Goal: Task Accomplishment & Management: Manage account settings

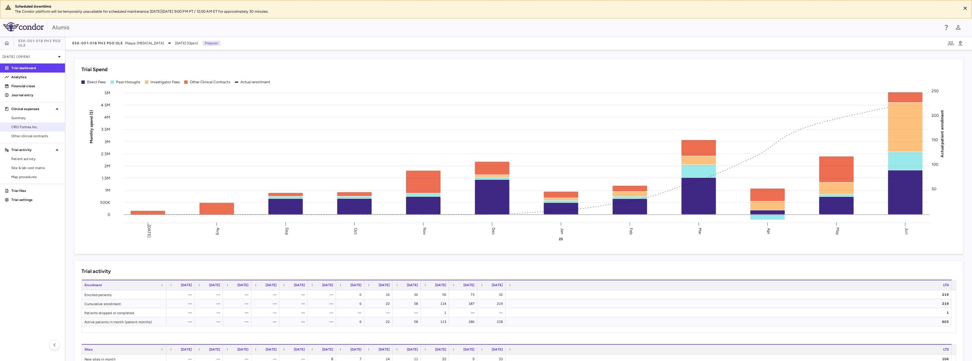
click at [27, 127] on span "CRO Fortrea Inc." at bounding box center [35, 127] width 49 height 5
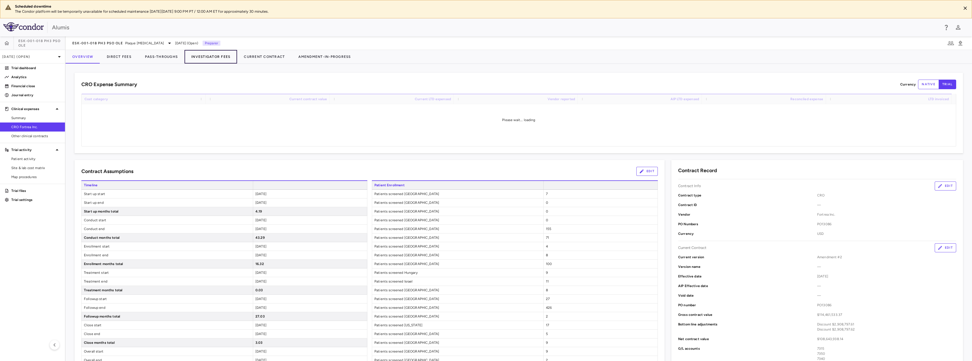
click at [216, 61] on button "Investigator Fees" at bounding box center [210, 57] width 53 height 14
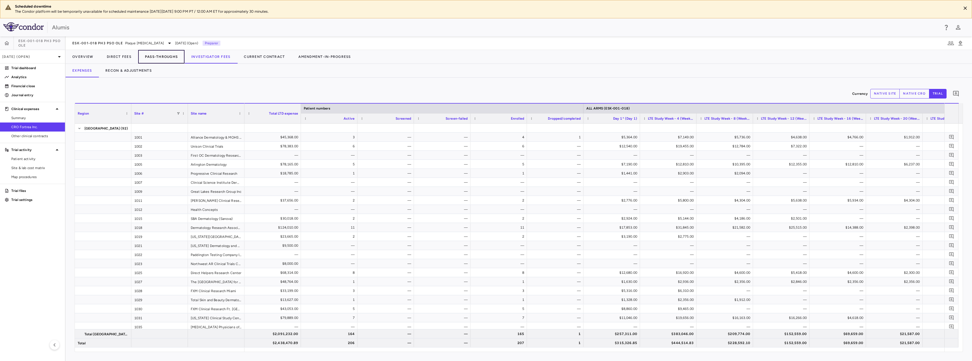
click at [163, 60] on button "Pass-Throughs" at bounding box center [161, 57] width 46 height 14
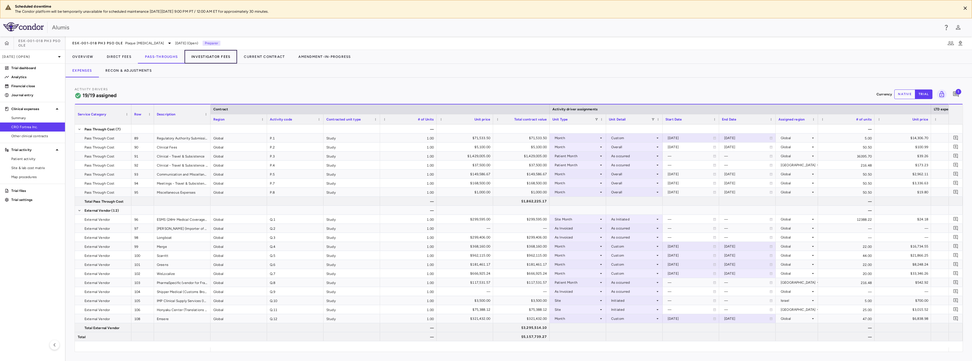
click at [222, 56] on button "Investigator Fees" at bounding box center [210, 57] width 53 height 14
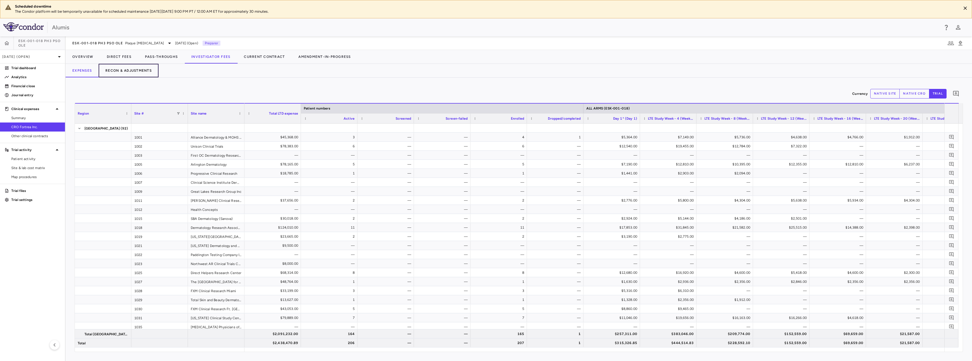
click at [135, 69] on button "Recon & Adjustments" at bounding box center [129, 71] width 60 height 14
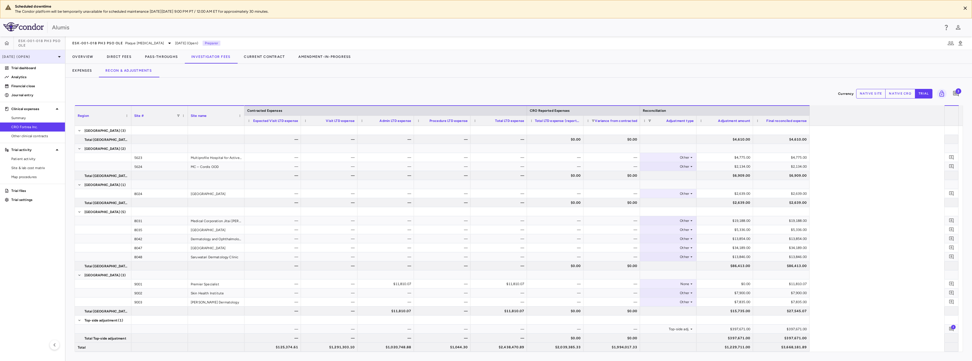
click at [26, 54] on p "[DATE] (Open)" at bounding box center [29, 56] width 54 height 5
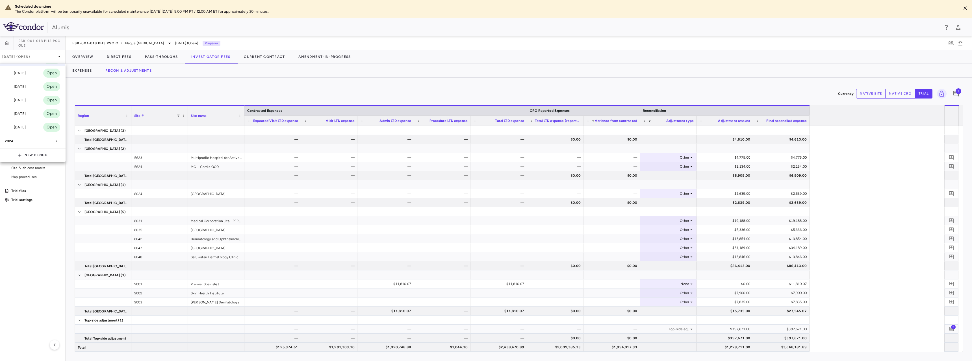
click at [30, 139] on div "2024" at bounding box center [29, 141] width 49 height 5
click at [26, 124] on div "Aug 2024" at bounding box center [15, 127] width 21 height 7
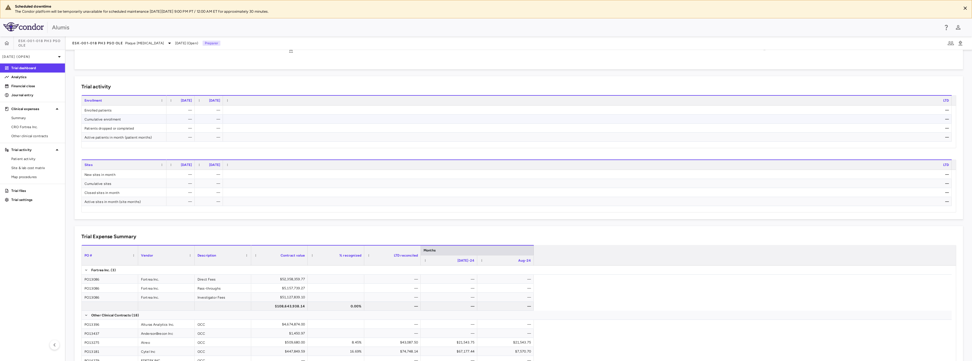
scroll to position [113, 0]
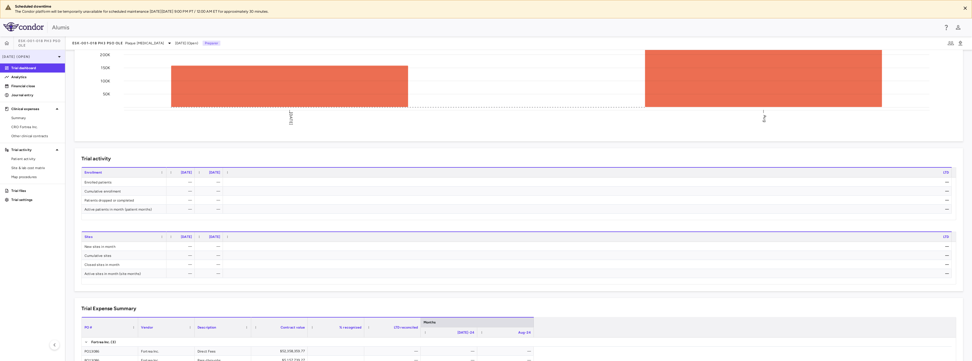
click at [53, 59] on div "Aug 2024 (Open)" at bounding box center [32, 57] width 65 height 14
click at [30, 66] on div "2025" at bounding box center [32, 71] width 64 height 14
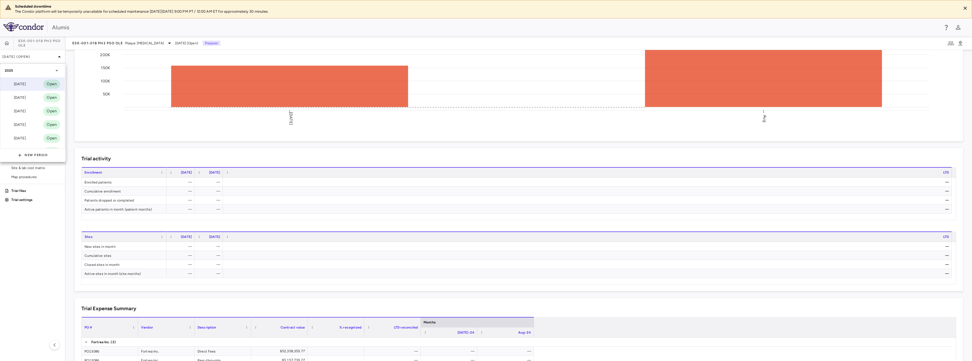
click at [32, 84] on div "Jun 2025 Open" at bounding box center [32, 84] width 64 height 14
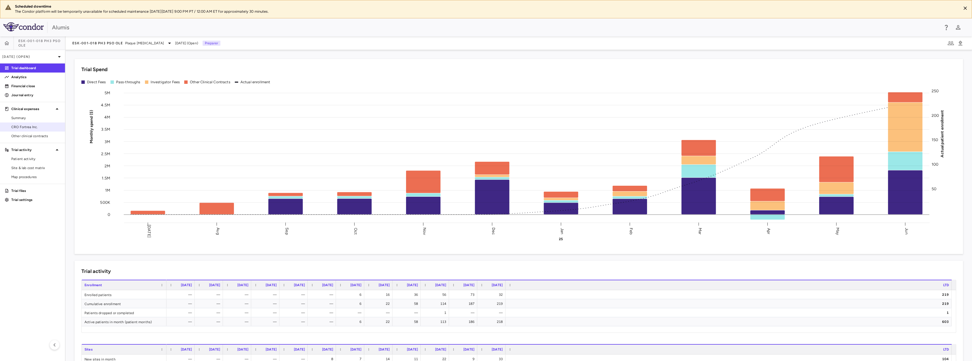
click at [16, 127] on span "CRO Fortrea Inc." at bounding box center [35, 127] width 49 height 5
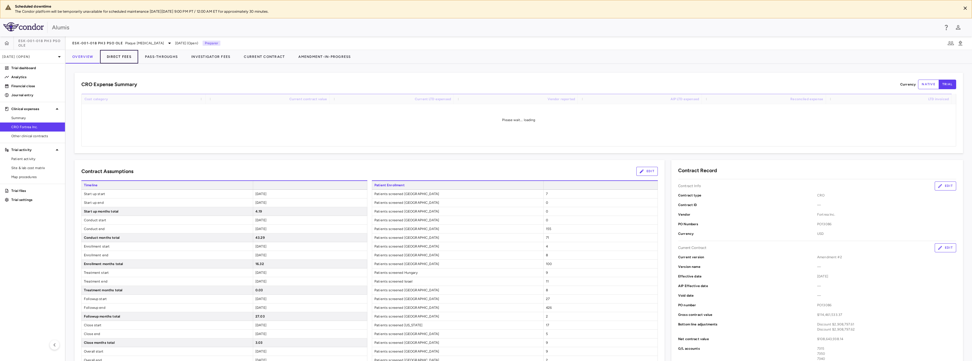
click at [115, 61] on button "Direct Fees" at bounding box center [119, 57] width 38 height 14
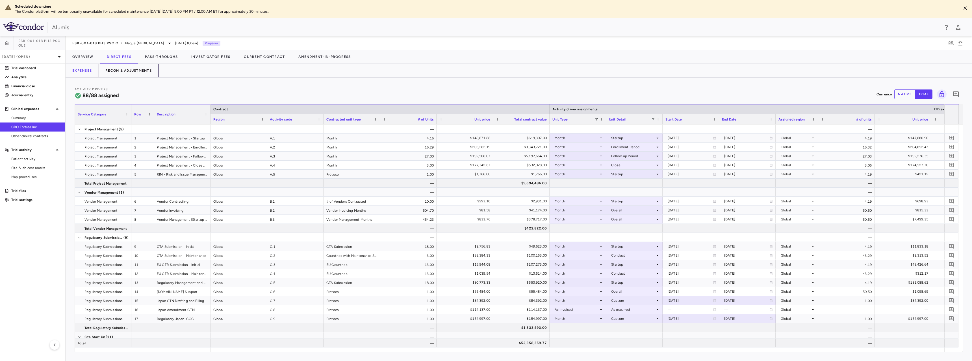
click at [136, 69] on button "Recon & Adjustments" at bounding box center [129, 71] width 60 height 14
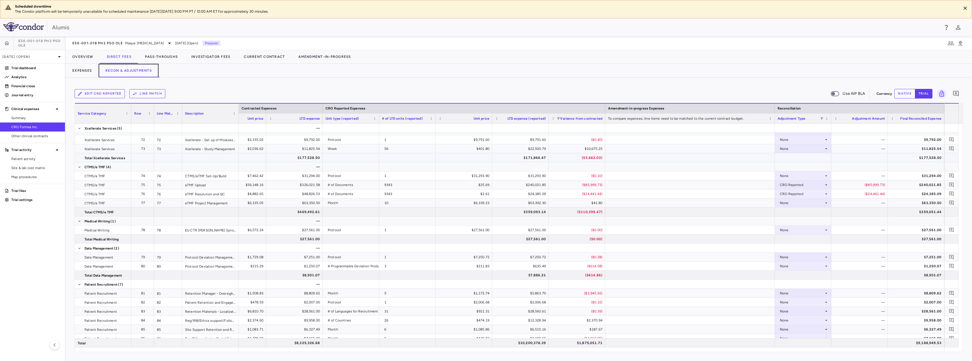
scroll to position [758, 0]
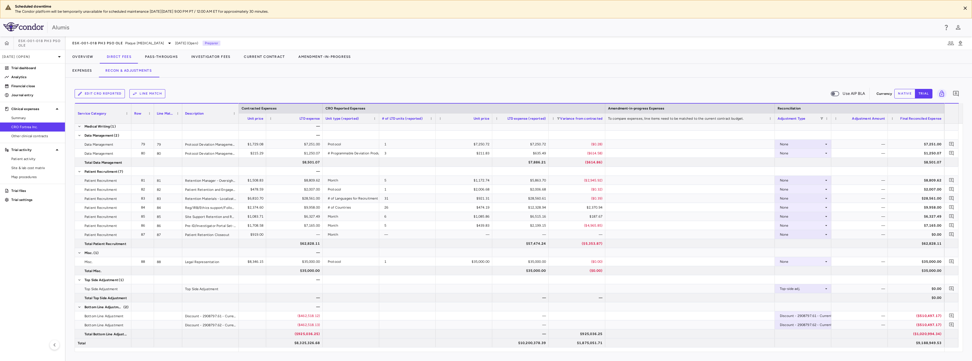
click at [904, 98] on button "native" at bounding box center [904, 94] width 21 height 10
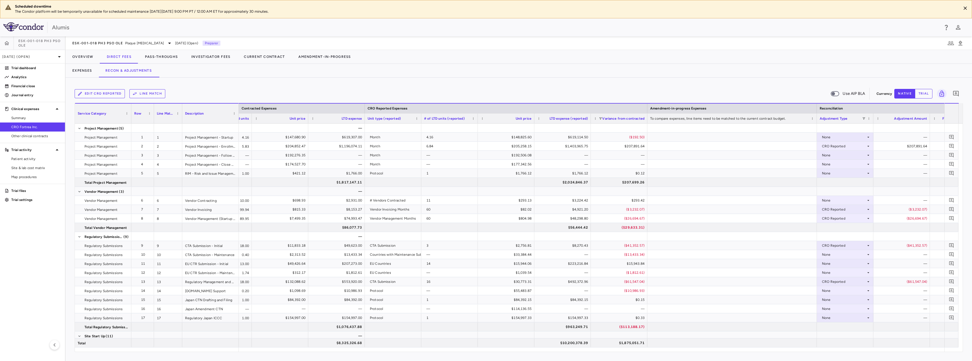
scroll to position [0, 417]
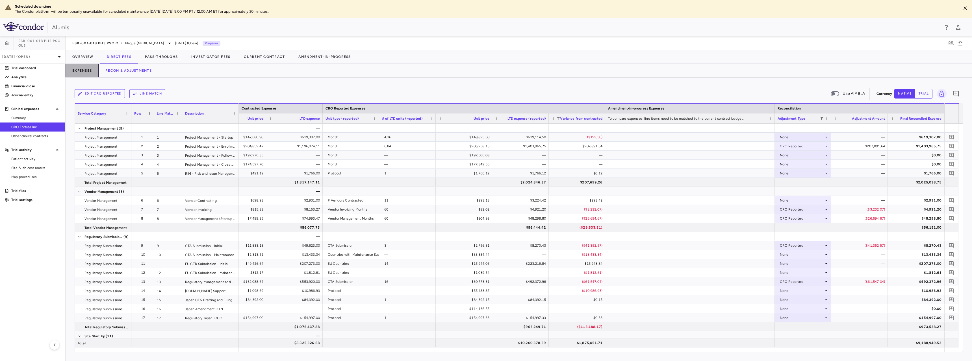
click at [90, 71] on button "Expenses" at bounding box center [82, 71] width 33 height 14
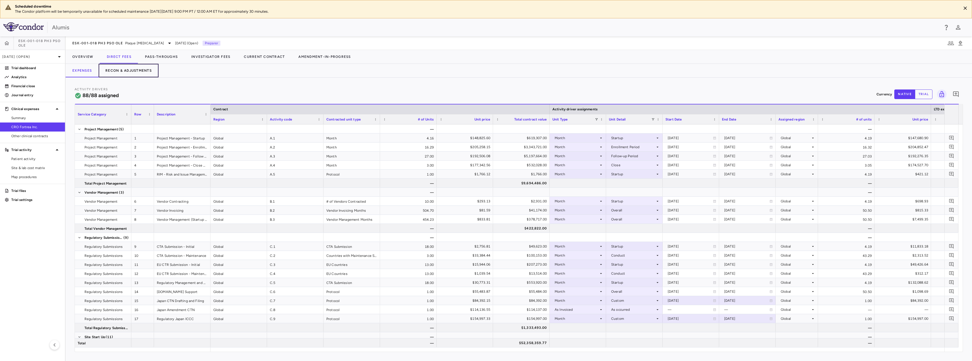
click at [143, 72] on button "Recon & Adjustments" at bounding box center [129, 71] width 60 height 14
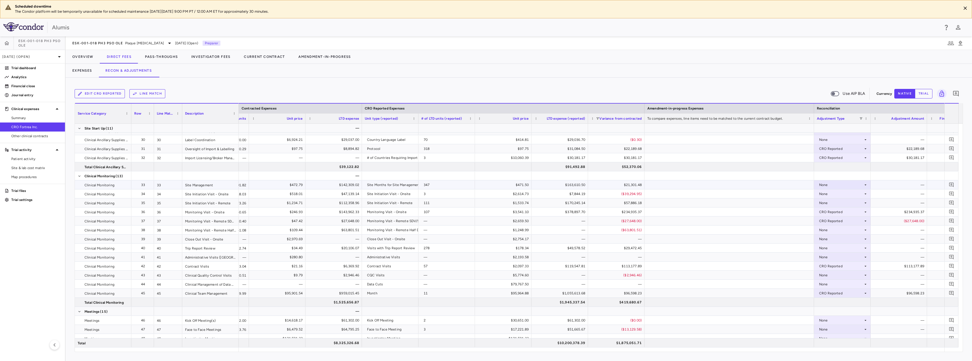
scroll to position [166, 0]
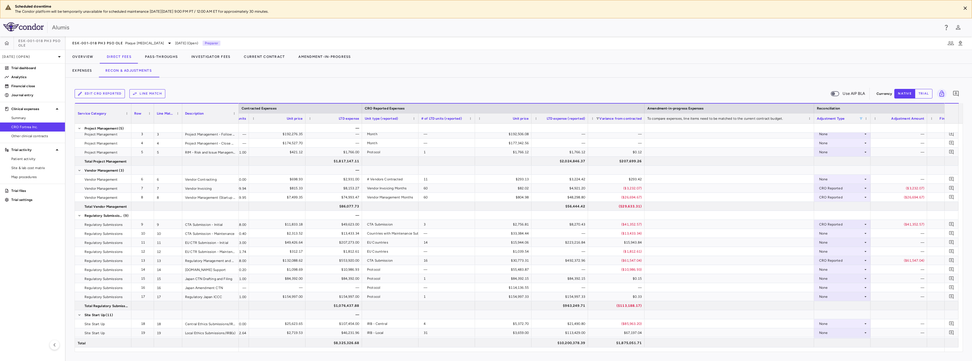
click at [861, 119] on span at bounding box center [860, 118] width 3 height 3
click at [869, 142] on div "(Select All)" at bounding box center [887, 139] width 53 height 7
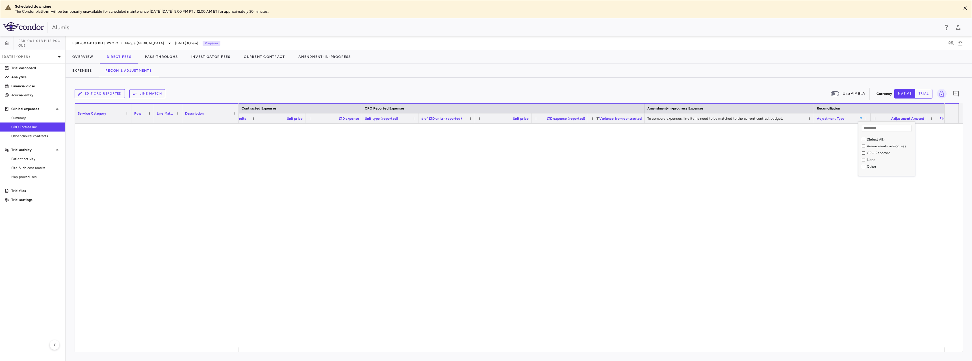
click at [865, 145] on div "Amendment-in-Progress" at bounding box center [887, 146] width 53 height 7
click at [861, 147] on div "Amendment-in-Progress" at bounding box center [886, 146] width 56 height 7
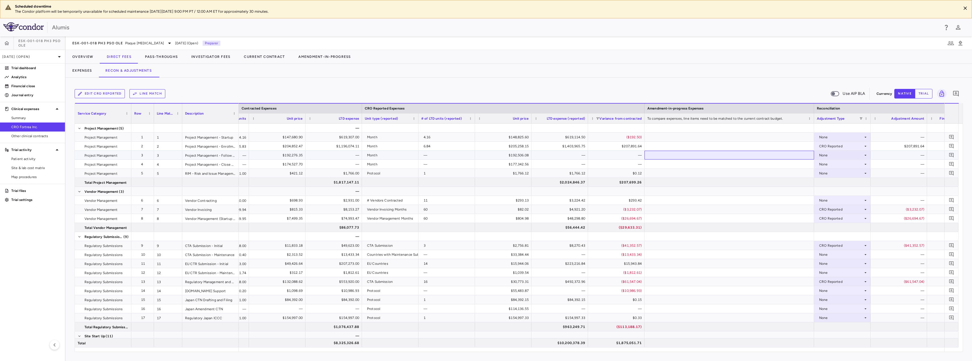
click at [784, 157] on div at bounding box center [728, 155] width 169 height 9
click at [787, 142] on div at bounding box center [728, 146] width 169 height 9
click at [29, 116] on span "Summary" at bounding box center [35, 118] width 49 height 5
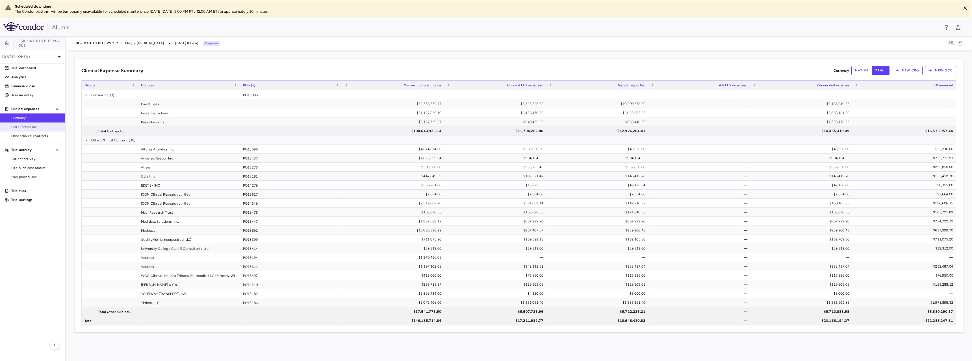
click at [28, 128] on span "CRO Fortrea Inc." at bounding box center [35, 127] width 49 height 5
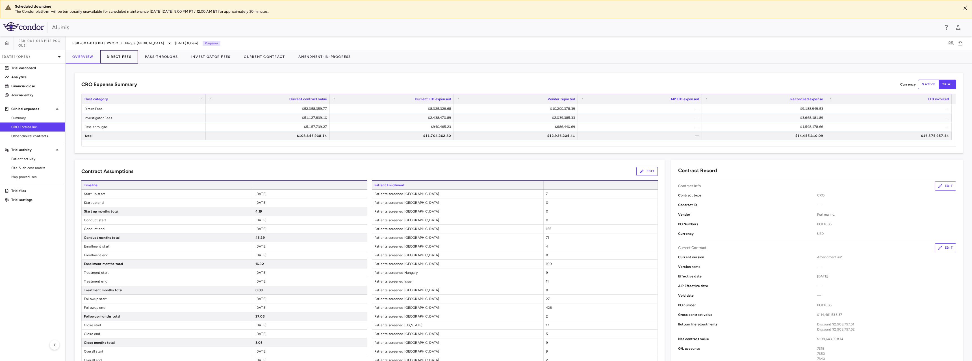
click at [134, 57] on button "Direct Fees" at bounding box center [119, 57] width 38 height 14
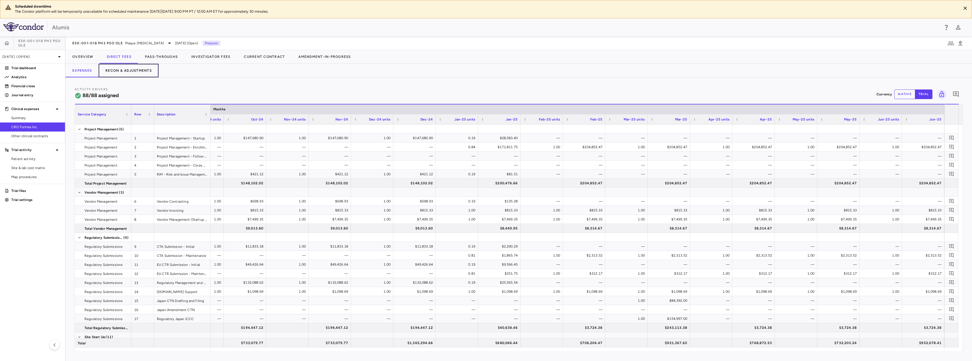
click at [132, 72] on button "Recon & Adjustments" at bounding box center [129, 71] width 60 height 14
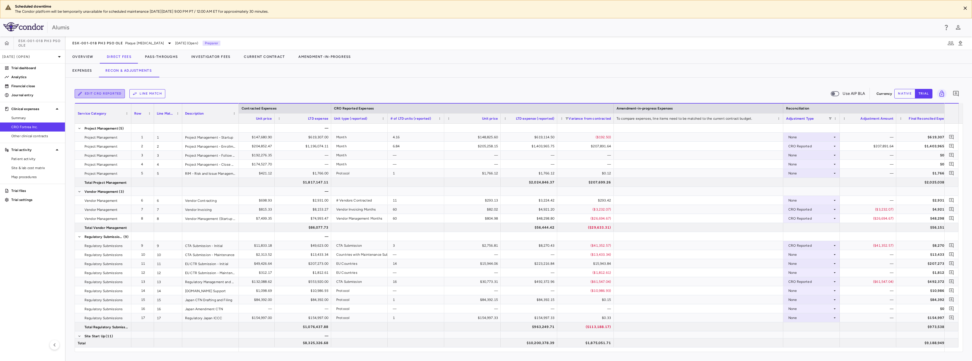
click at [112, 95] on button "Edit CRO reported" at bounding box center [100, 93] width 50 height 9
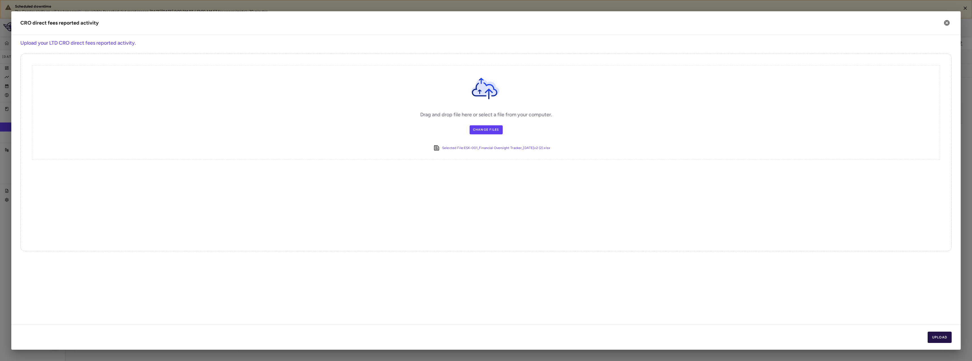
click at [944, 340] on button "Upload" at bounding box center [939, 337] width 24 height 11
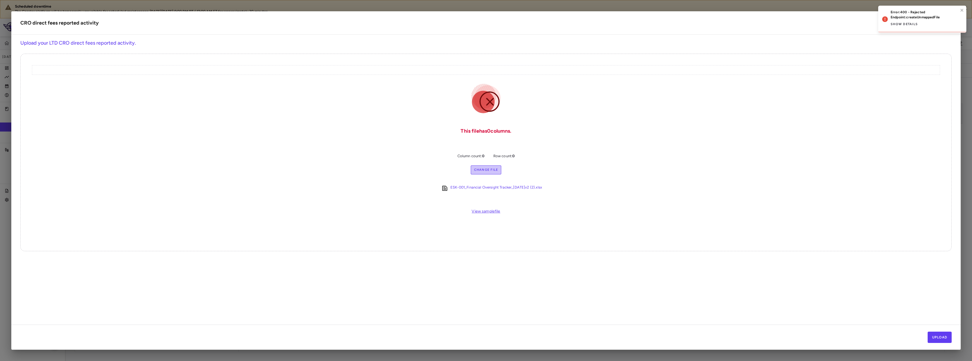
click at [493, 171] on label "Change File" at bounding box center [486, 170] width 31 height 9
click at [0, 0] on input "Change File" at bounding box center [0, 0] width 0 height 0
click at [944, 338] on button "Upload" at bounding box center [939, 337] width 24 height 11
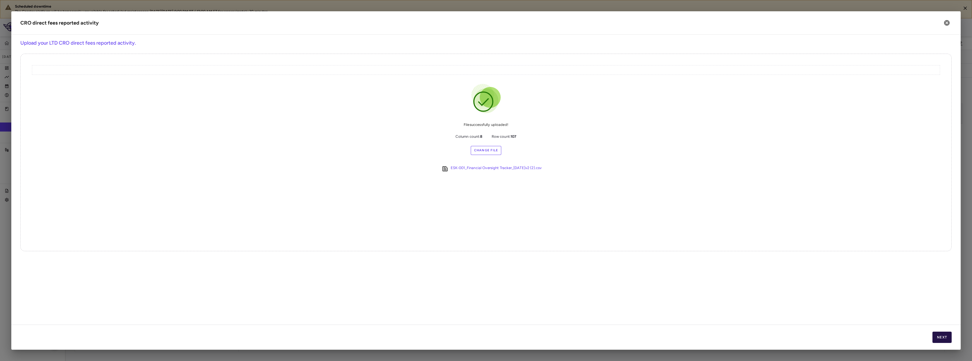
click at [946, 339] on button "Next" at bounding box center [941, 337] width 19 height 11
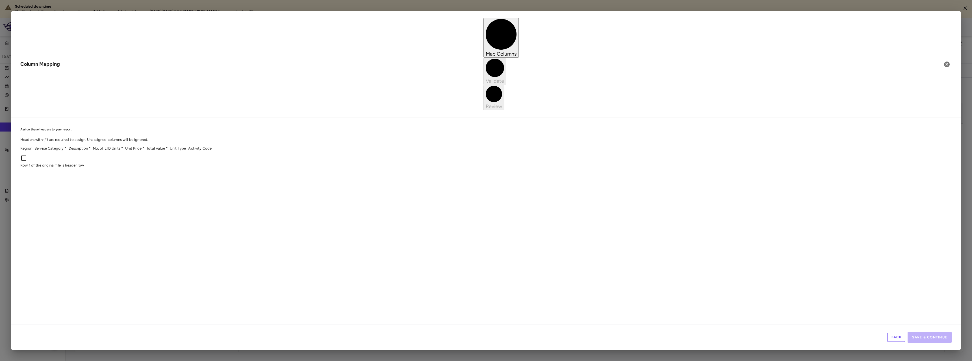
click at [893, 336] on button "Back" at bounding box center [896, 337] width 18 height 9
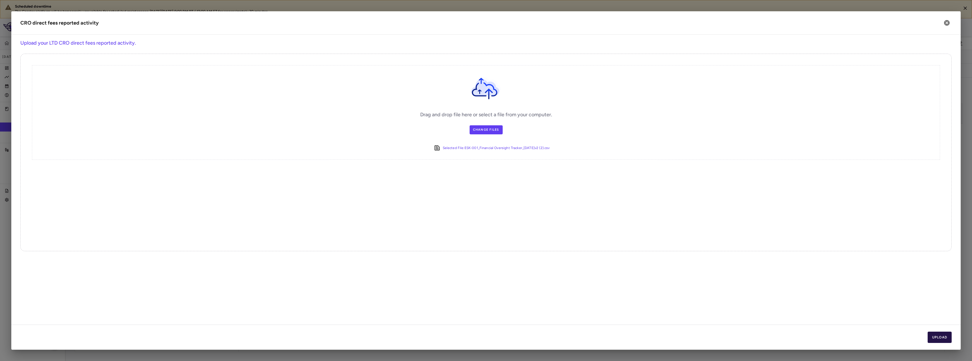
click at [940, 337] on button "Upload" at bounding box center [939, 337] width 24 height 11
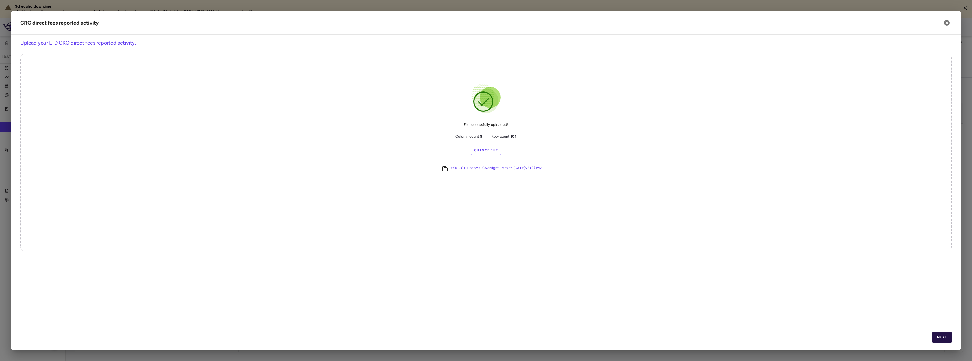
click at [943, 334] on button "Next" at bounding box center [941, 337] width 19 height 11
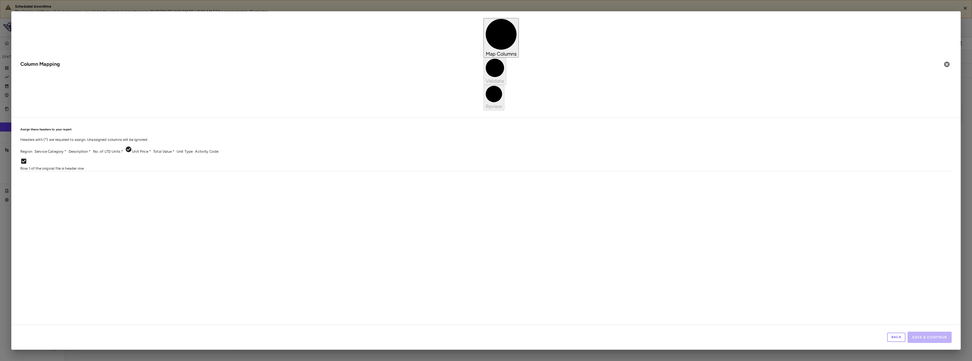
click at [227, 92] on body "Scheduled downtime The Condor platform will be temporarily unavailable for sche…" at bounding box center [486, 180] width 972 height 361
click at [268, 90] on body "Scheduled downtime The Condor platform will be temporarily unavailable for sche…" at bounding box center [486, 180] width 972 height 361
click at [908, 338] on div "Back Save & Continue" at bounding box center [485, 337] width 949 height 25
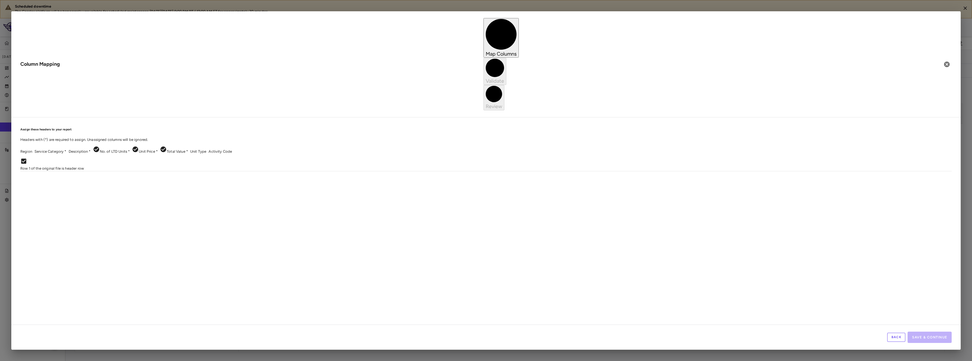
click at [900, 338] on button "Back" at bounding box center [896, 337] width 18 height 9
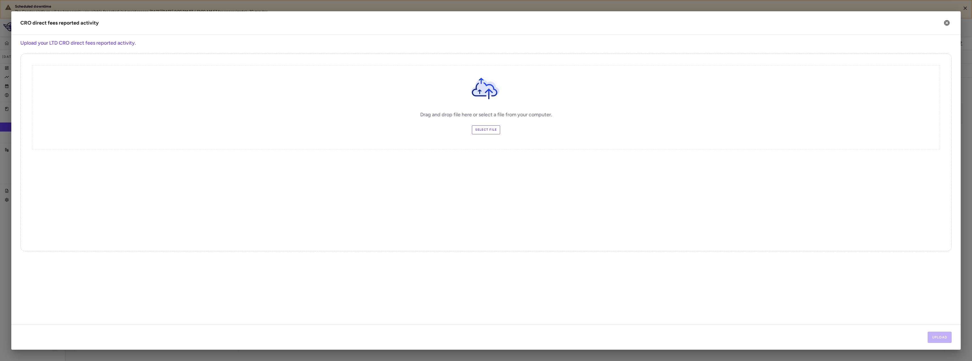
click at [475, 127] on label "Select file" at bounding box center [486, 129] width 29 height 9
click at [0, 0] on input "Select file" at bounding box center [0, 0] width 0 height 0
click at [924, 335] on div "Upload" at bounding box center [485, 337] width 949 height 25
click at [935, 338] on button "Upload" at bounding box center [939, 337] width 24 height 11
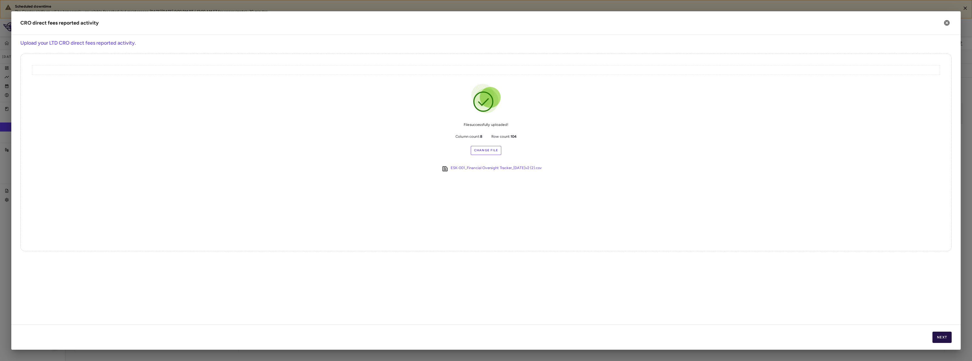
click at [935, 338] on button "Next" at bounding box center [941, 337] width 19 height 11
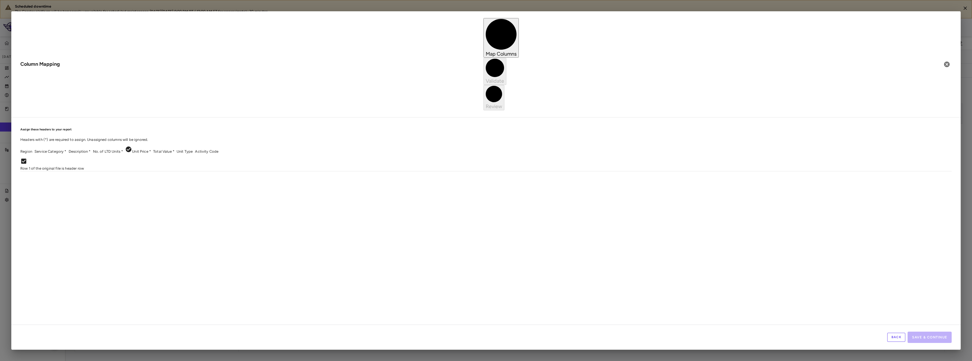
click at [224, 90] on body "Scheduled downtime The Condor platform will be temporarily unavailable for sche…" at bounding box center [486, 180] width 972 height 361
click at [271, 93] on body "Scheduled downtime The Condor platform will be temporarily unavailable for sche…" at bounding box center [486, 180] width 972 height 361
click at [71, 93] on body "Scheduled downtime The Condor platform will be temporarily unavailable for sche…" at bounding box center [486, 180] width 972 height 361
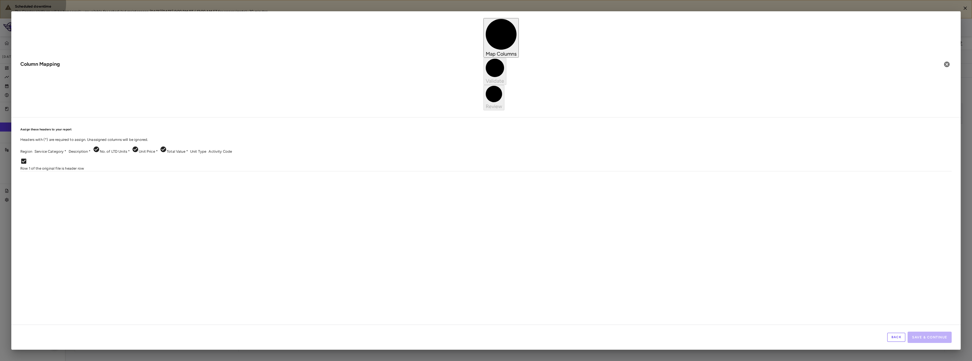
click at [113, 91] on body "Scheduled downtime The Condor platform will be temporarily unavailable for sche…" at bounding box center [486, 180] width 972 height 361
click at [923, 334] on button "Save & Continue" at bounding box center [929, 337] width 44 height 11
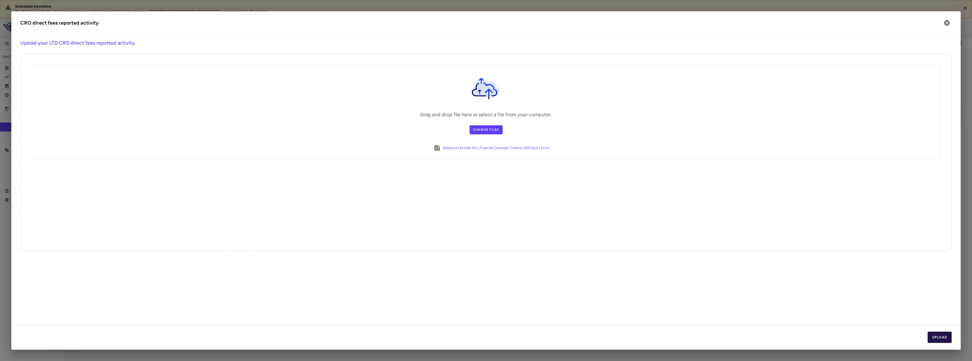
click at [936, 341] on button "Upload" at bounding box center [939, 337] width 24 height 11
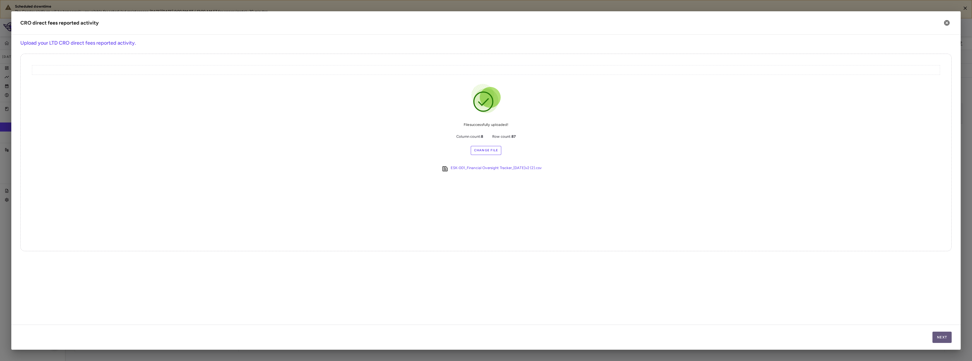
click at [936, 341] on button "Next" at bounding box center [941, 337] width 19 height 11
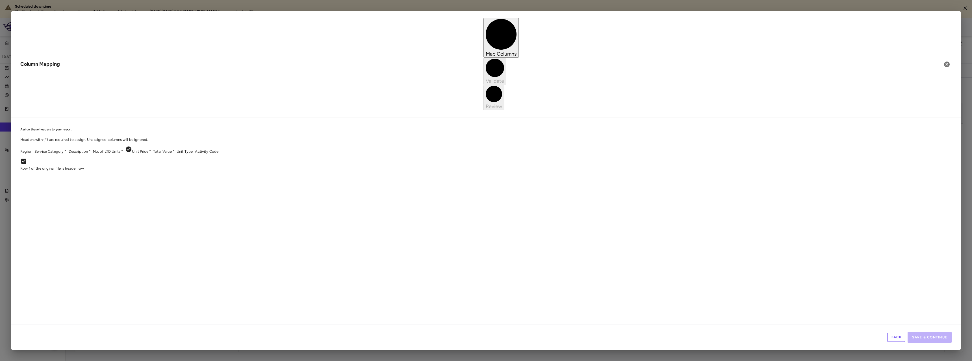
click at [222, 90] on body "Scheduled downtime The Condor platform will be temporarily unavailable for sche…" at bounding box center [486, 180] width 972 height 361
click at [276, 90] on body "Scheduled downtime The Condor platform will be temporarily unavailable for sche…" at bounding box center [486, 180] width 972 height 361
click at [102, 90] on body "Scheduled downtime The Condor platform will be temporarily unavailable for sche…" at bounding box center [486, 180] width 972 height 361
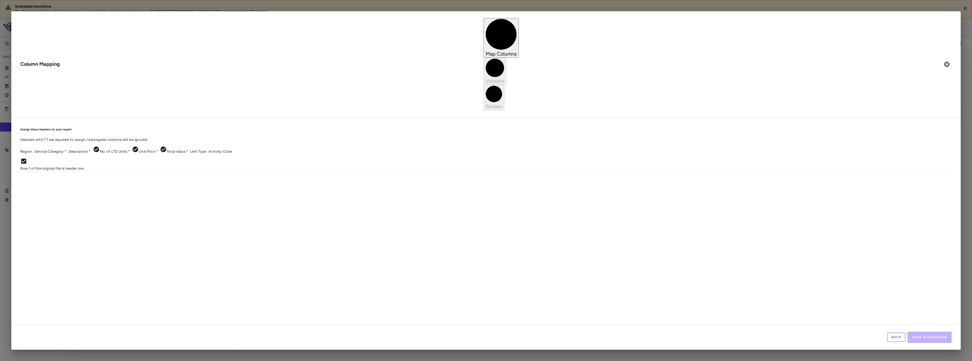
click at [54, 93] on body "Scheduled downtime The Condor platform will be temporarily unavailable for sche…" at bounding box center [486, 180] width 972 height 361
click at [152, 92] on body "Scheduled downtime The Condor platform will be temporarily unavailable for sche…" at bounding box center [486, 180] width 972 height 361
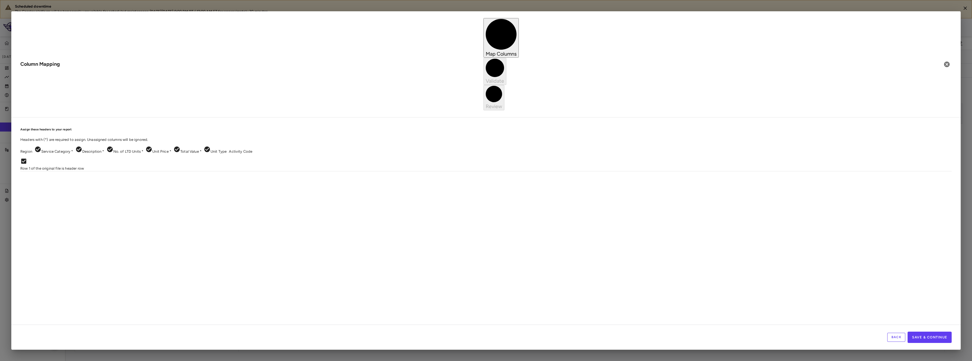
click at [929, 331] on div "Back Save & Continue" at bounding box center [485, 337] width 949 height 25
click at [929, 333] on button "Save & Continue" at bounding box center [929, 337] width 44 height 11
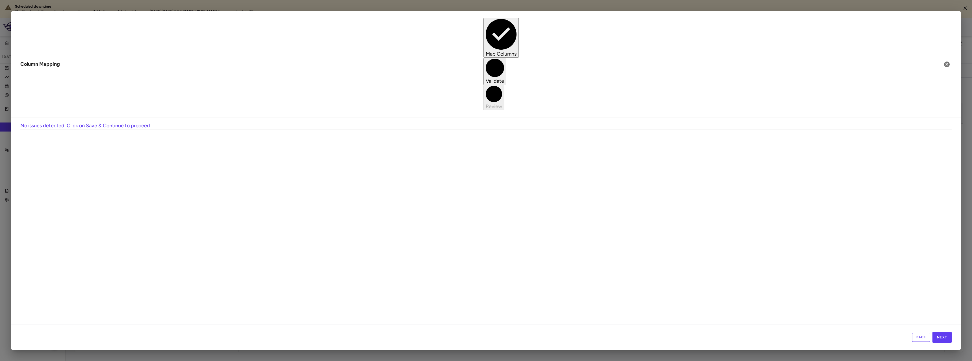
scroll to position [0, 354]
click at [950, 335] on button "Next" at bounding box center [941, 337] width 19 height 11
click at [941, 336] on button "Save" at bounding box center [941, 337] width 19 height 11
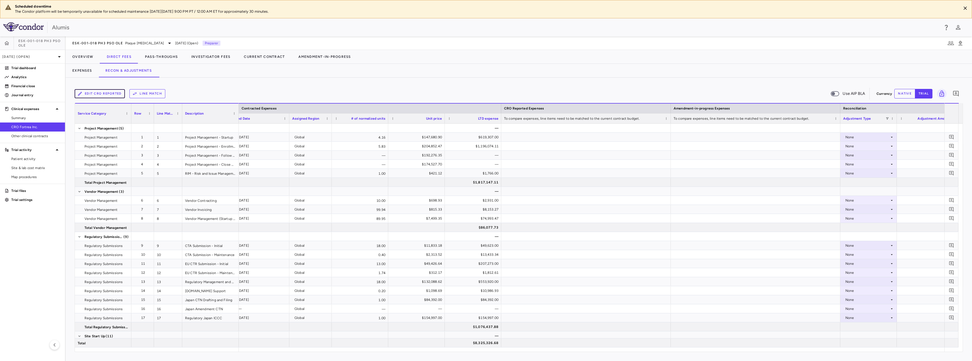
scroll to position [0, 267]
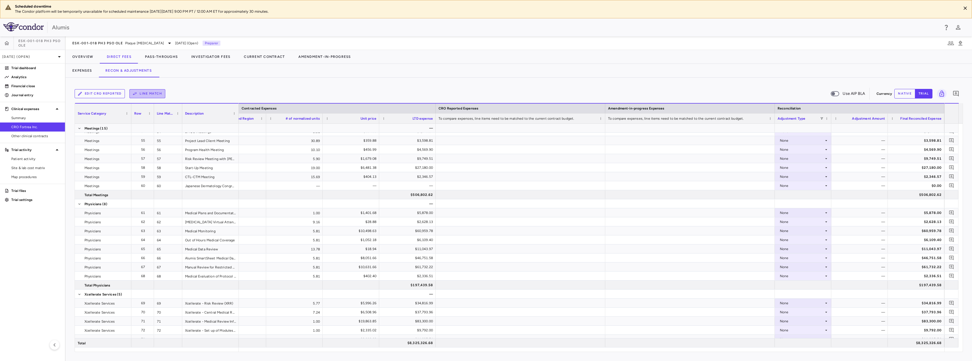
click at [144, 92] on button "Line Match" at bounding box center [147, 93] width 36 height 9
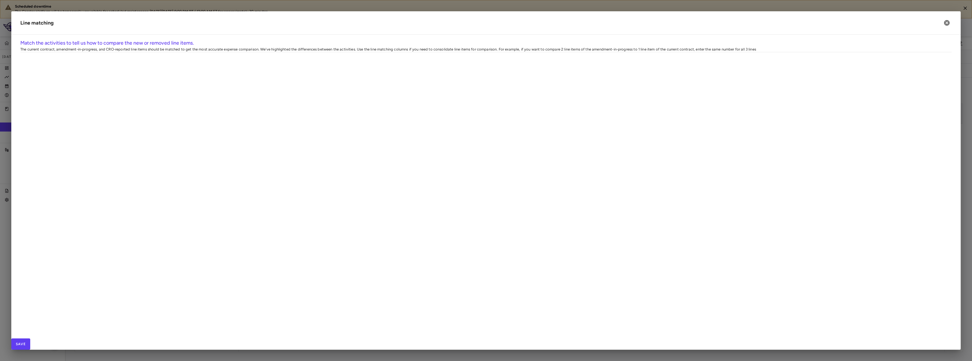
click at [548, 81] on div at bounding box center [557, 77] width 56 height 9
drag, startPoint x: 285, startPoint y: 82, endPoint x: 286, endPoint y: 189, distance: 107.1
click at [276, 73] on div "Current Contract CRO reported activity Amendment-in-progress Region Service Cat…" at bounding box center [486, 62] width 930 height 21
click at [341, 154] on div at bounding box center [331, 149] width 56 height 9
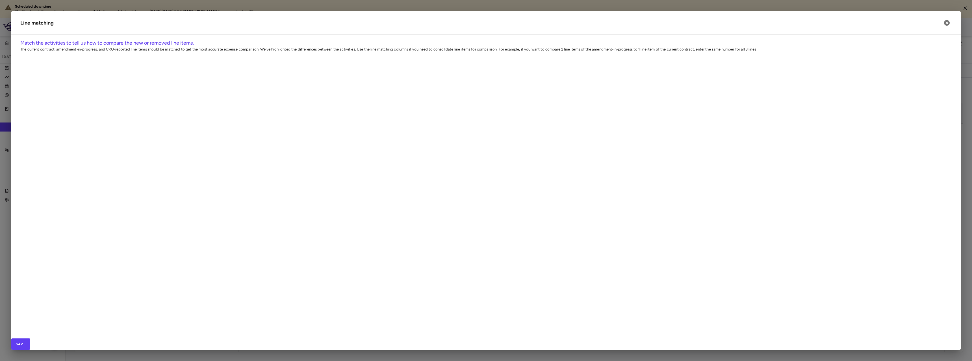
drag, startPoint x: 289, startPoint y: 81, endPoint x: 291, endPoint y: 79, distance: 3.4
click at [291, 79] on div "1" at bounding box center [276, 77] width 49 height 9
click at [297, 126] on div "6" at bounding box center [276, 122] width 49 height 9
drag, startPoint x: 299, startPoint y: 82, endPoint x: 293, endPoint y: 81, distance: 6.6
click at [293, 81] on div "1" at bounding box center [276, 77] width 49 height 9
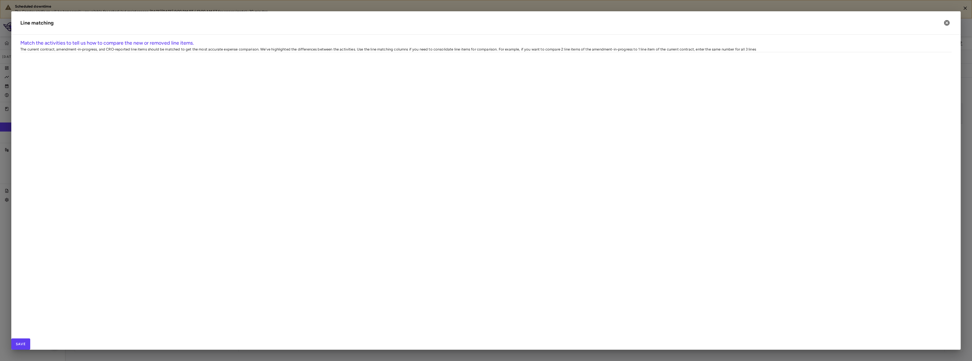
type input "**"
drag, startPoint x: 293, startPoint y: 81, endPoint x: 417, endPoint y: 159, distance: 146.9
click at [285, 52] on div "Current Contract CRO reported activity Amendment-in-progress Region Service Cat…" at bounding box center [486, 52] width 930 height 0
click at [578, 217] on div at bounding box center [557, 212] width 56 height 9
drag, startPoint x: 287, startPoint y: 81, endPoint x: 313, endPoint y: 83, distance: 26.6
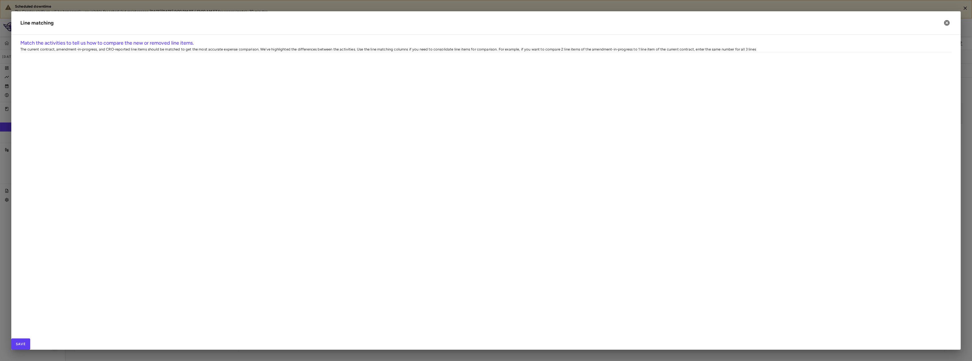
click at [313, 82] on div "Project Management Project Management - Startup A.1 01 PROJECT MANAGEMENT Proje…" at bounding box center [444, 77] width 847 height 9
click at [299, 80] on div "01" at bounding box center [276, 77] width 49 height 9
type input "*"
drag, startPoint x: 471, startPoint y: 71, endPoint x: 540, endPoint y: 68, distance: 68.7
click at [540, 68] on div at bounding box center [541, 67] width 2 height 10
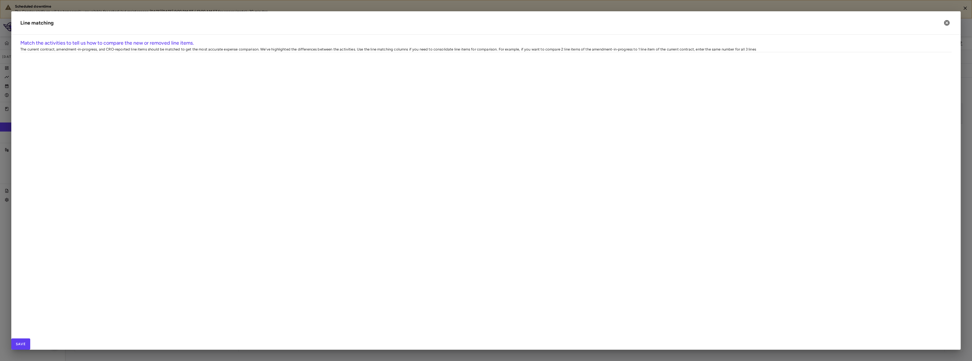
drag, startPoint x: 190, startPoint y: 69, endPoint x: 244, endPoint y: 75, distance: 54.5
click at [244, 72] on div at bounding box center [244, 67] width 2 height 10
click at [686, 84] on div at bounding box center [680, 79] width 56 height 9
type input "*"
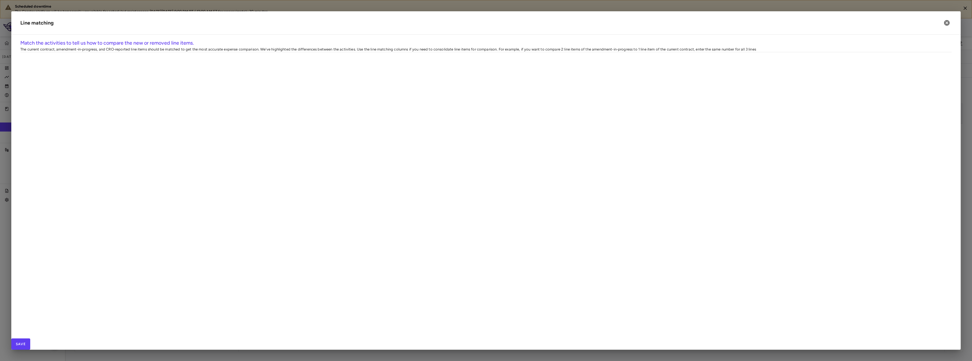
scroll to position [0, 0]
click at [693, 78] on div at bounding box center [680, 77] width 56 height 9
click at [670, 116] on div at bounding box center [680, 112] width 56 height 9
type input "**"
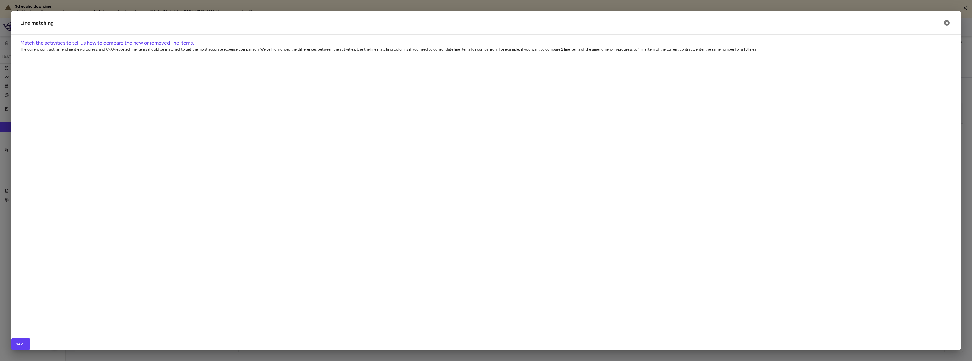
click at [669, 122] on div at bounding box center [680, 121] width 56 height 9
click at [676, 171] on input "number" at bounding box center [670, 174] width 36 height 6
click at [30, 339] on button "Save" at bounding box center [20, 344] width 19 height 11
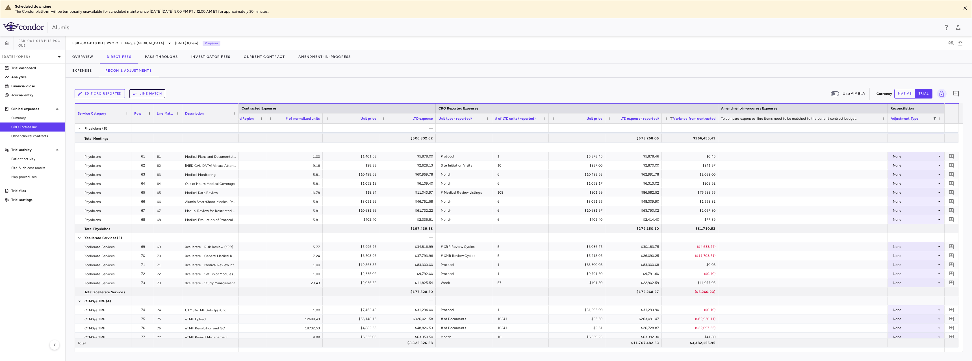
scroll to position [819, 0]
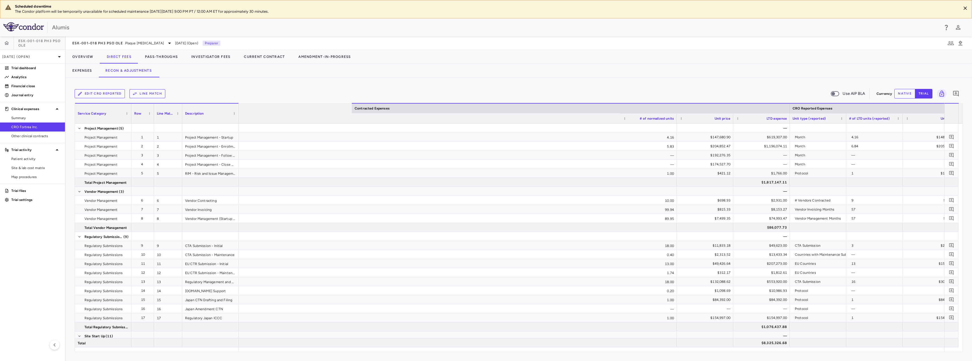
scroll to position [0, 467]
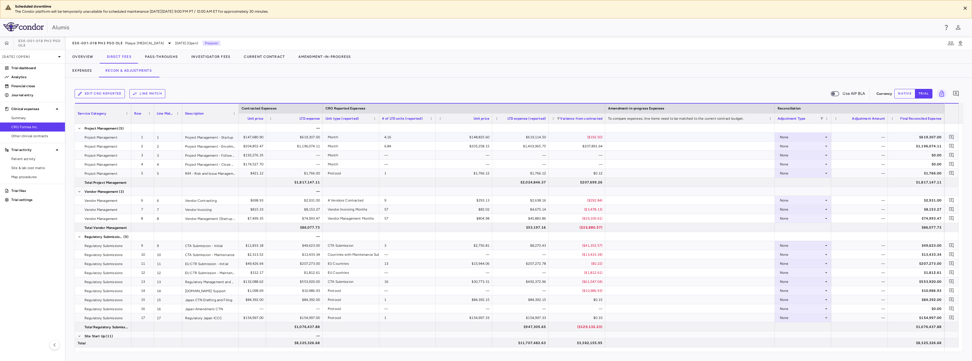
click at [818, 140] on div "None" at bounding box center [802, 137] width 44 height 9
click at [808, 156] on div "CRO Reported" at bounding box center [803, 158] width 56 height 5
click at [816, 146] on div "None" at bounding box center [802, 146] width 44 height 9
click at [808, 166] on div "CRO Reported" at bounding box center [803, 167] width 56 height 5
click at [817, 209] on div "None" at bounding box center [802, 209] width 44 height 9
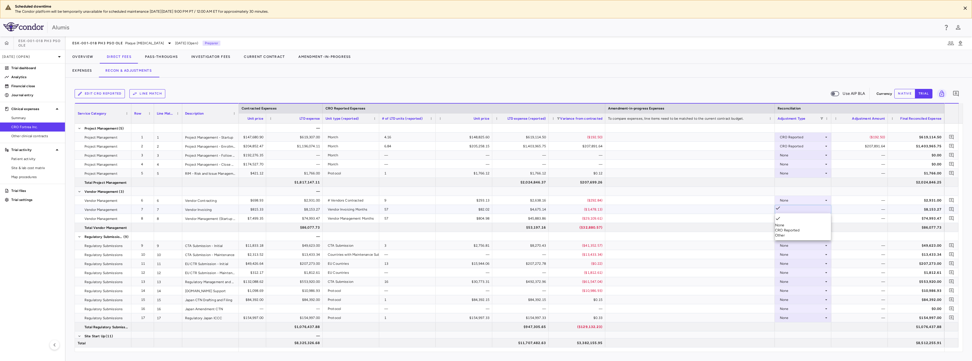
click at [808, 237] on li "Other" at bounding box center [803, 235] width 56 height 5
click at [809, 221] on div "None" at bounding box center [802, 218] width 44 height 9
click at [808, 247] on li "Other" at bounding box center [803, 244] width 56 height 5
click at [911, 94] on button "native" at bounding box center [904, 94] width 21 height 10
click at [920, 208] on div "$8,153.27" at bounding box center [917, 209] width 49 height 9
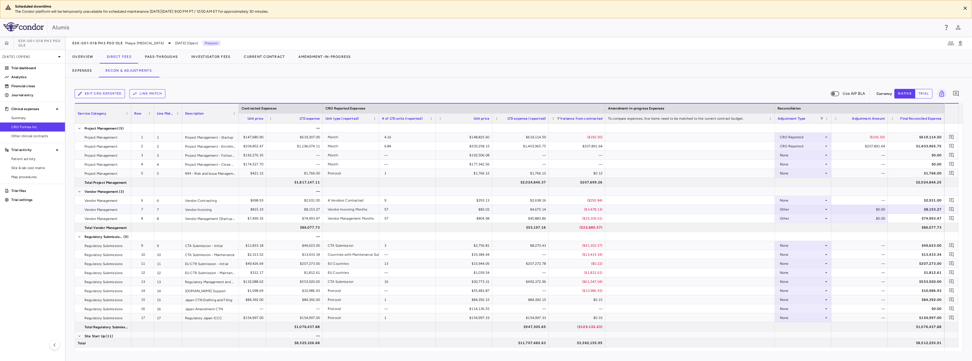
click at [868, 211] on div "$0.00" at bounding box center [860, 209] width 49 height 9
drag, startPoint x: 876, startPoint y: 209, endPoint x: 904, endPoint y: 207, distance: 28.0
click at [904, 207] on div "99.94 $815.33 $8,153.27 Vendor Invoicing Months 57 $82.02 $4,675.14 ($3,478.13)…" at bounding box center [358, 209] width 1172 height 9
click at [868, 210] on input "****" at bounding box center [863, 209] width 47 height 9
type input "*****"
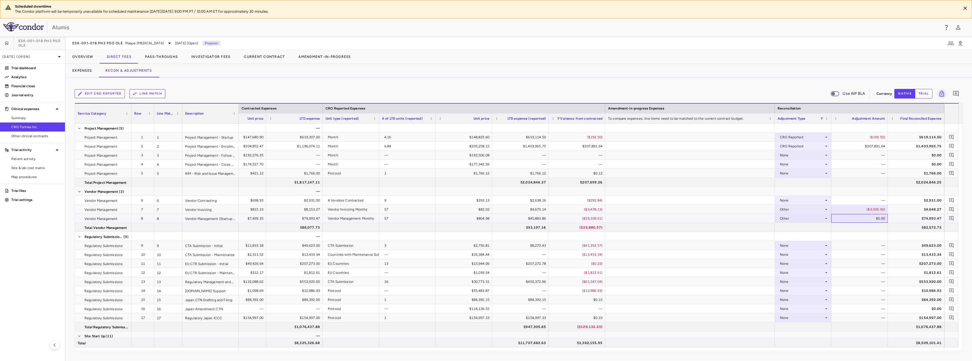
click at [870, 220] on div "$0.00" at bounding box center [860, 218] width 49 height 9
click at [925, 219] on div "$74,993.47" at bounding box center [917, 218] width 49 height 9
click at [866, 215] on div "$0.00" at bounding box center [860, 218] width 49 height 9
drag, startPoint x: 867, startPoint y: 218, endPoint x: 882, endPoint y: 218, distance: 15.3
click at [882, 218] on input "*" at bounding box center [863, 218] width 47 height 9
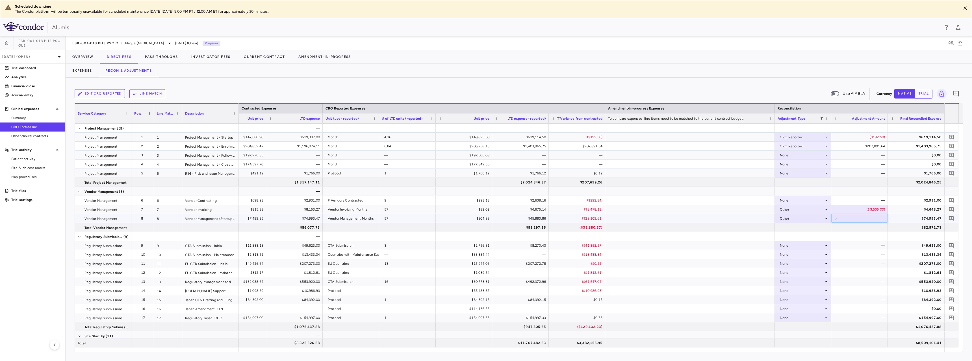
click at [864, 217] on input "*****" at bounding box center [863, 218] width 47 height 9
type input "******"
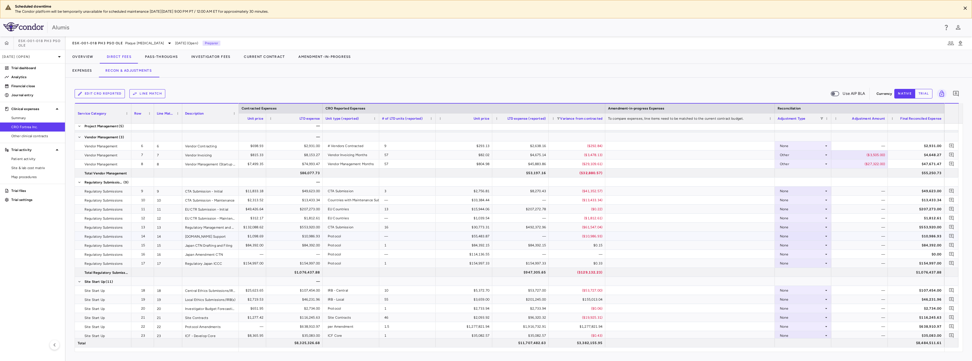
scroll to position [56, 0]
click at [791, 183] on div at bounding box center [802, 180] width 56 height 9
click at [792, 188] on div "None" at bounding box center [802, 189] width 44 height 9
click at [795, 208] on div "CRO Reported" at bounding box center [803, 210] width 56 height 5
click at [790, 206] on div "None" at bounding box center [802, 207] width 44 height 9
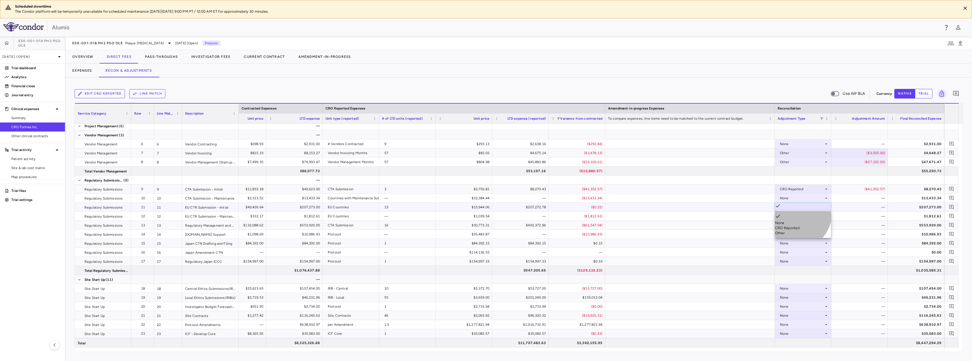
click at [794, 232] on li "Other" at bounding box center [803, 233] width 56 height 5
click at [801, 218] on div "None" at bounding box center [802, 216] width 44 height 9
click at [801, 235] on div "CRO Reported" at bounding box center [803, 237] width 56 height 5
click at [815, 226] on div "None" at bounding box center [802, 225] width 44 height 9
click at [817, 226] on div at bounding box center [486, 180] width 972 height 361
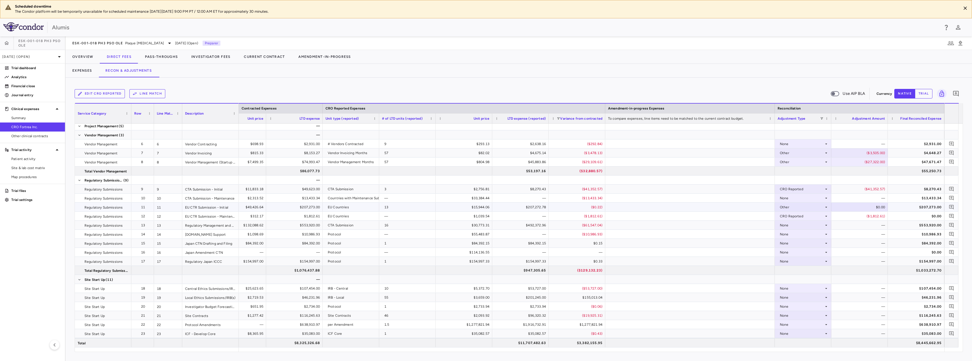
click at [865, 209] on div "$0.00" at bounding box center [860, 207] width 49 height 9
click at [926, 206] on div "$207,273.00" at bounding box center [917, 207] width 49 height 9
click at [928, 208] on div "$207,273.00" at bounding box center [917, 207] width 49 height 9
click at [872, 205] on div "$0.00" at bounding box center [860, 207] width 49 height 9
drag, startPoint x: 873, startPoint y: 207, endPoint x: 881, endPoint y: 207, distance: 7.6
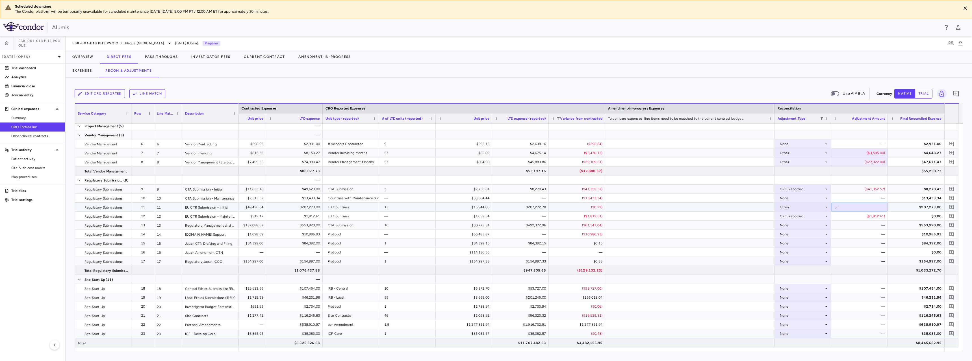
click at [881, 207] on input "*" at bounding box center [863, 207] width 47 height 9
type input "*****"
click at [868, 206] on input "*****" at bounding box center [863, 207] width 47 height 9
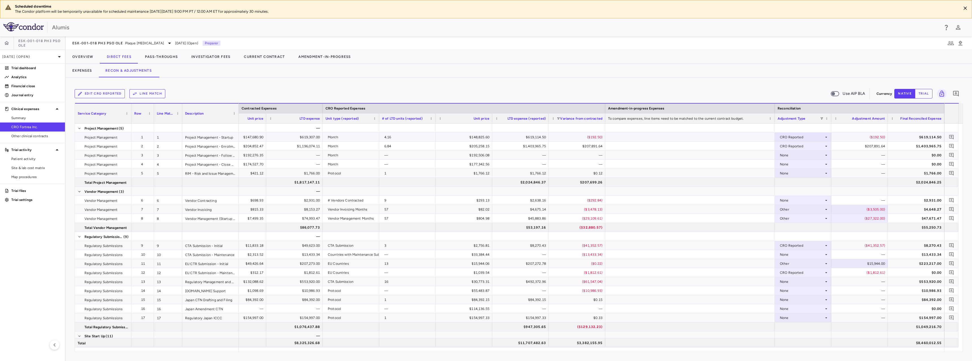
click at [904, 139] on div "$619,114.50" at bounding box center [917, 137] width 49 height 9
click at [952, 138] on icon "Add comment" at bounding box center [951, 137] width 5 height 5
click at [904, 162] on textarea at bounding box center [923, 159] width 38 height 6
type textarea "******"
click at [896, 132] on button "button" at bounding box center [890, 136] width 11 height 10
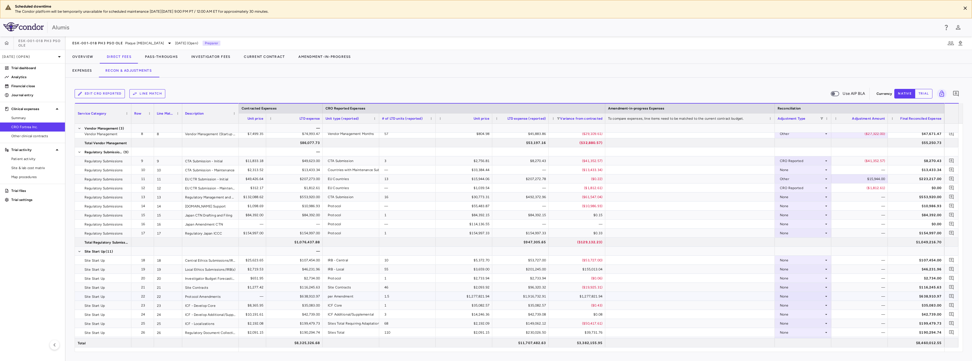
scroll to position [85, 0]
click at [804, 197] on div "None" at bounding box center [802, 197] width 44 height 9
click at [802, 217] on div "CRO Reported" at bounding box center [803, 218] width 56 height 5
click at [806, 206] on div "None" at bounding box center [802, 206] width 44 height 9
click at [806, 225] on div "CRO Reported" at bounding box center [803, 227] width 56 height 5
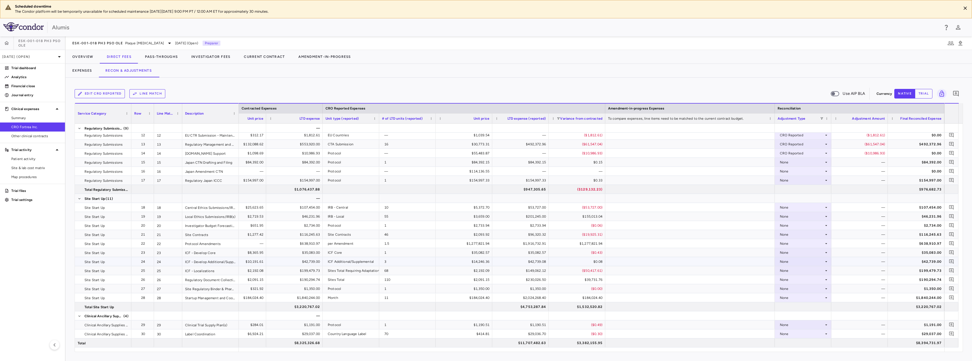
scroll to position [141, 0]
click at [808, 202] on div "None" at bounding box center [802, 203] width 44 height 9
click at [803, 229] on li "Other" at bounding box center [803, 229] width 56 height 5
click at [811, 213] on div "None" at bounding box center [802, 212] width 44 height 9
click at [804, 240] on li "Other" at bounding box center [803, 238] width 56 height 5
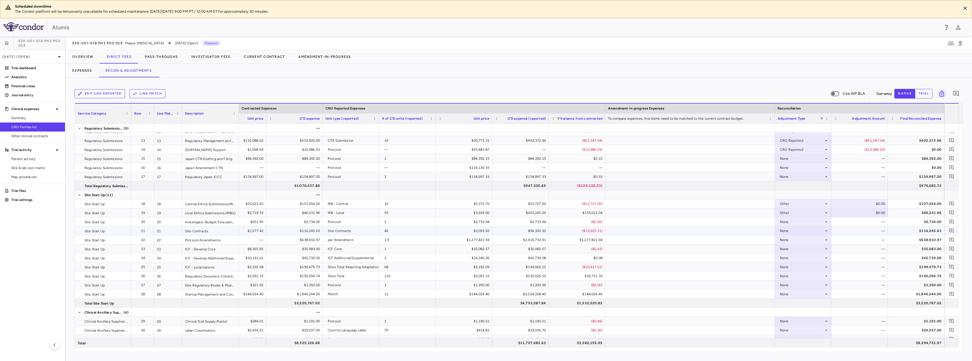
click at [802, 232] on div "None" at bounding box center [802, 231] width 44 height 9
click at [800, 258] on li "Other" at bounding box center [803, 256] width 56 height 5
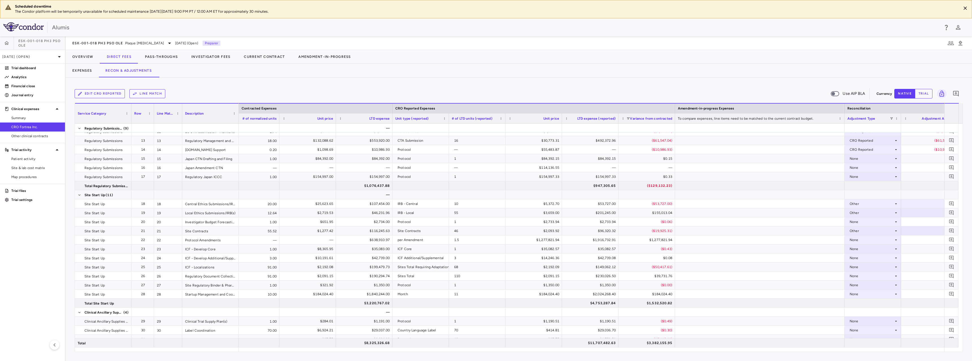
scroll to position [0, 0]
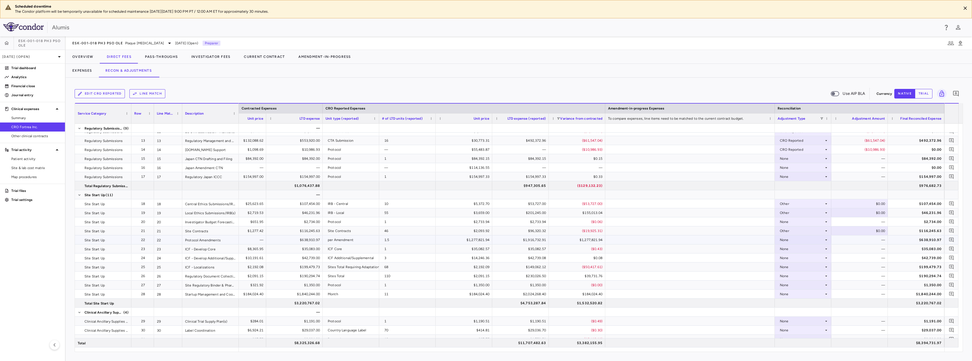
click at [818, 241] on div "None" at bounding box center [802, 240] width 44 height 9
click at [815, 241] on div at bounding box center [486, 180] width 972 height 361
click at [804, 270] on div "None" at bounding box center [802, 267] width 44 height 9
click at [801, 293] on li "Other" at bounding box center [803, 293] width 56 height 5
click at [811, 275] on div "None" at bounding box center [802, 276] width 44 height 9
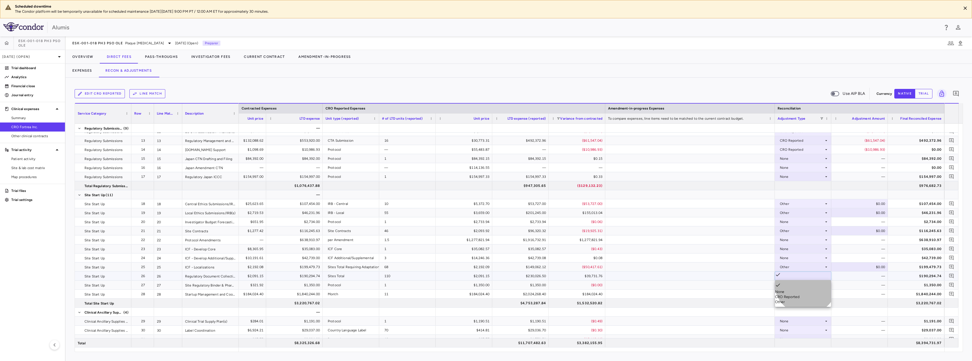
click at [805, 303] on li "Other" at bounding box center [803, 302] width 56 height 5
click at [808, 296] on div "None" at bounding box center [802, 294] width 44 height 9
click at [806, 313] on div "CRO Reported" at bounding box center [803, 315] width 56 height 5
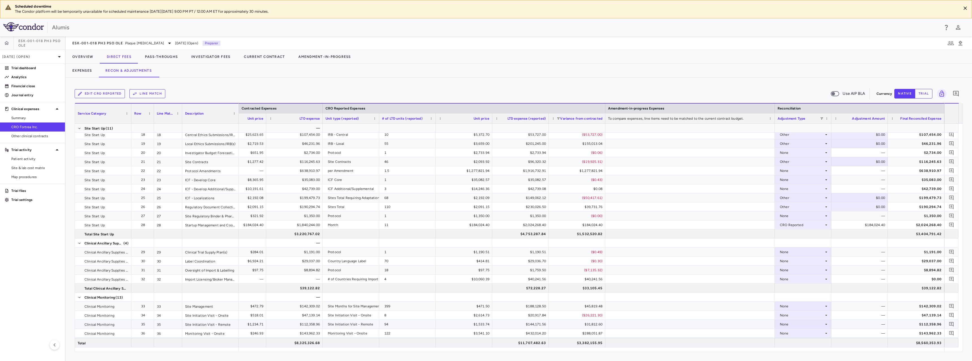
scroll to position [226, 0]
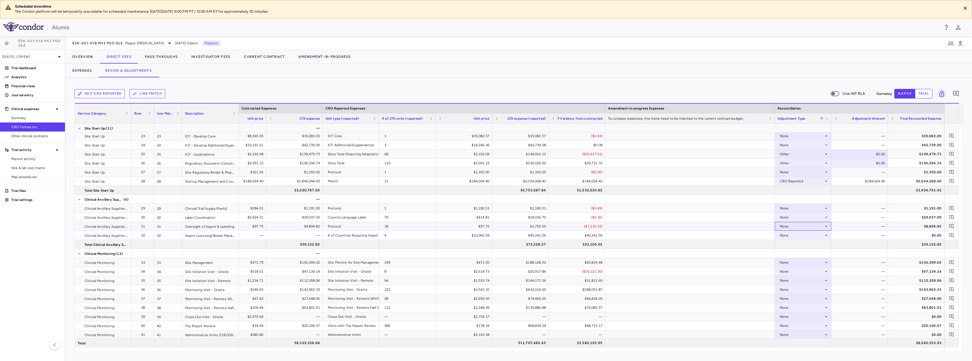
click at [811, 229] on div "None" at bounding box center [802, 226] width 44 height 9
click at [810, 255] on li "Other" at bounding box center [803, 252] width 56 height 5
click at [809, 239] on div "None" at bounding box center [802, 235] width 44 height 9
click at [809, 261] on li "Other" at bounding box center [803, 261] width 56 height 5
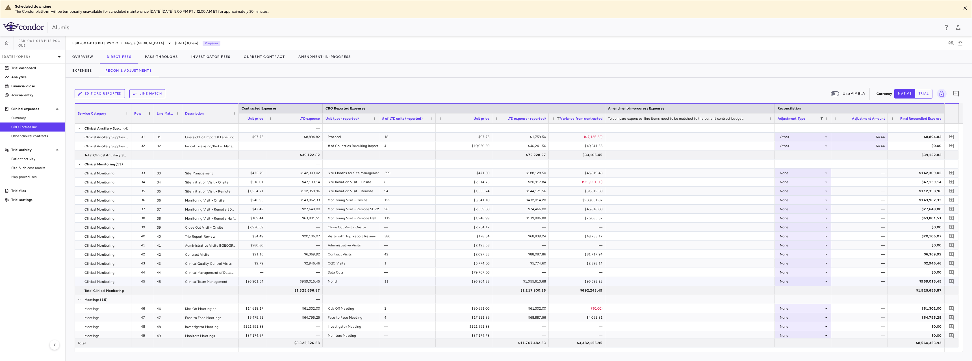
scroll to position [367, 0]
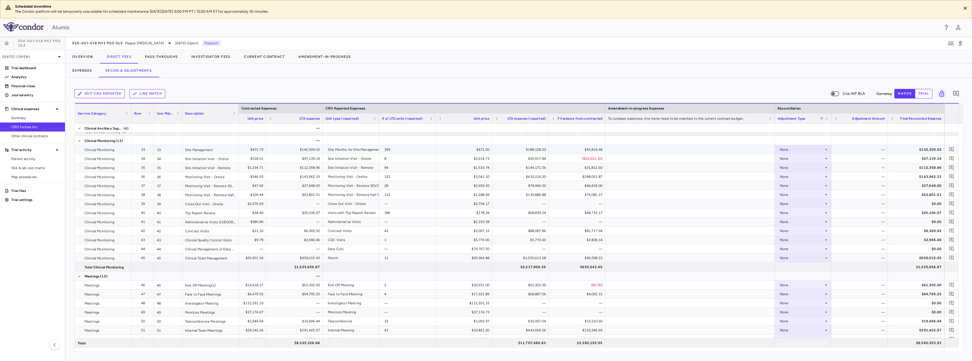
click at [810, 151] on div "None" at bounding box center [802, 149] width 44 height 9
click at [809, 177] on li "Other" at bounding box center [803, 175] width 56 height 5
click at [807, 159] on div "None" at bounding box center [802, 158] width 44 height 9
click at [808, 184] on li "Other" at bounding box center [803, 184] width 56 height 5
click at [808, 168] on div "None" at bounding box center [802, 167] width 44 height 9
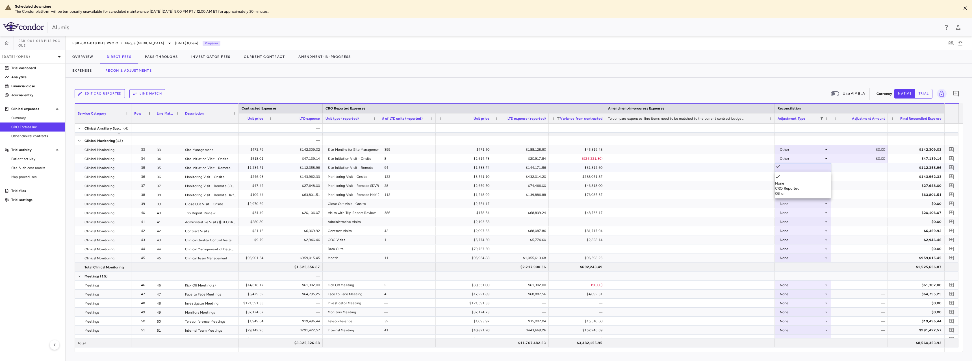
click at [802, 195] on li "Other" at bounding box center [803, 193] width 56 height 5
click at [803, 178] on div "None" at bounding box center [802, 176] width 44 height 9
click at [805, 205] on li "Other" at bounding box center [803, 202] width 56 height 5
click at [807, 185] on div "None" at bounding box center [802, 185] width 44 height 9
click at [801, 213] on li "Other" at bounding box center [803, 211] width 56 height 5
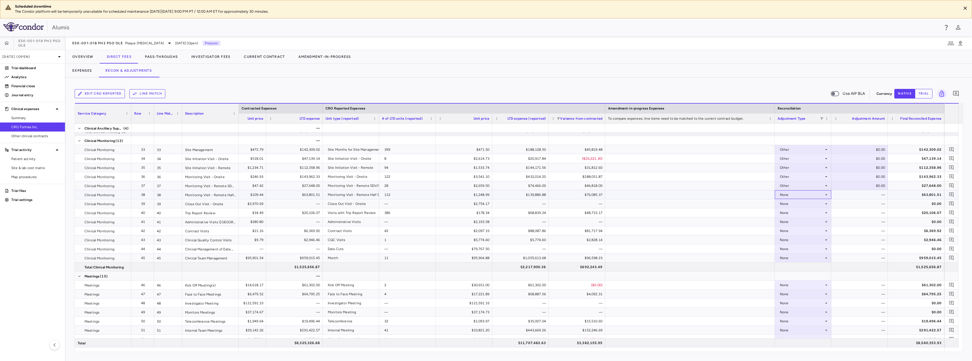
click at [801, 195] on div "None" at bounding box center [802, 194] width 44 height 9
click at [801, 221] on li "Other" at bounding box center [803, 220] width 56 height 5
click at [798, 205] on div "None" at bounding box center [802, 203] width 44 height 9
click at [796, 202] on div at bounding box center [486, 180] width 972 height 361
click at [801, 217] on div "112.74 $34.49 $20,106.07 Visits with Trip Report Review 386 $178.34 $68,839.24 …" at bounding box center [358, 212] width 1172 height 9
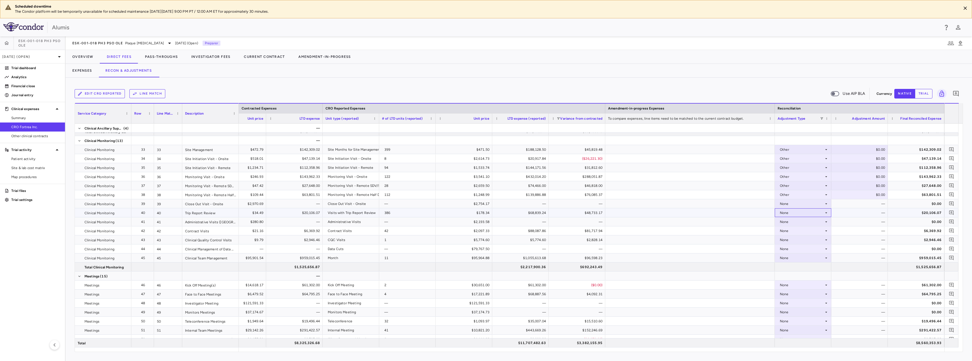
click at [802, 213] on div "None" at bounding box center [802, 212] width 44 height 9
click at [803, 240] on li "Other" at bounding box center [803, 238] width 56 height 5
click at [804, 234] on div "None" at bounding box center [802, 231] width 44 height 9
click at [804, 259] on li "Other" at bounding box center [803, 256] width 56 height 5
click at [800, 240] on div "None" at bounding box center [802, 240] width 44 height 9
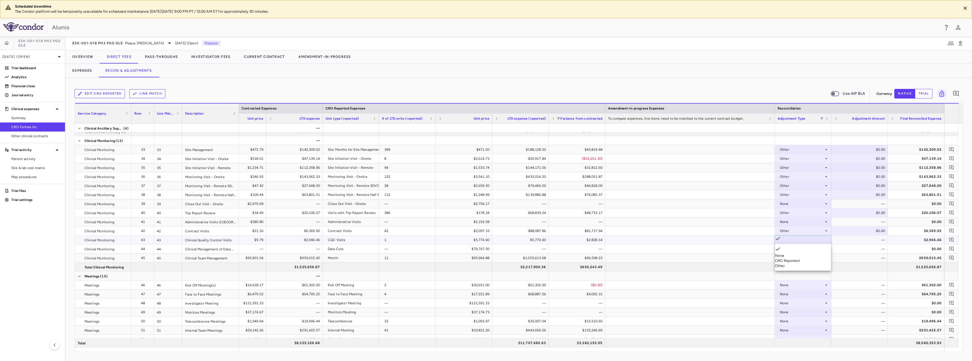
click at [802, 269] on li "Other" at bounding box center [803, 266] width 56 height 5
click at [797, 258] on div "None" at bounding box center [802, 258] width 44 height 9
click at [799, 277] on li "CRO Reported" at bounding box center [803, 279] width 56 height 5
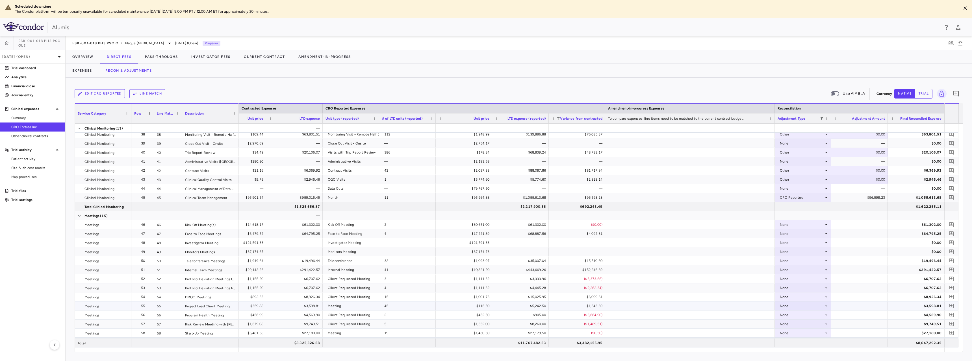
scroll to position [452, 0]
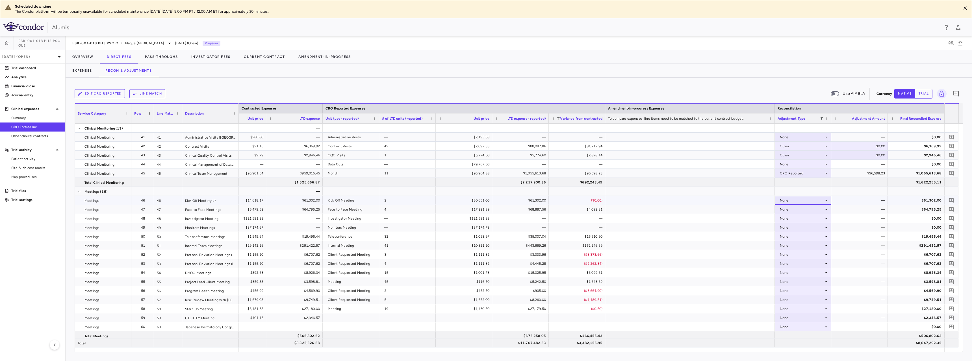
click at [814, 201] on div "None" at bounding box center [802, 200] width 44 height 9
click at [802, 202] on div at bounding box center [486, 180] width 972 height 361
click at [805, 210] on div "None" at bounding box center [802, 209] width 44 height 9
click at [803, 235] on li "Other" at bounding box center [803, 235] width 56 height 5
click at [805, 240] on div "None" at bounding box center [802, 236] width 44 height 9
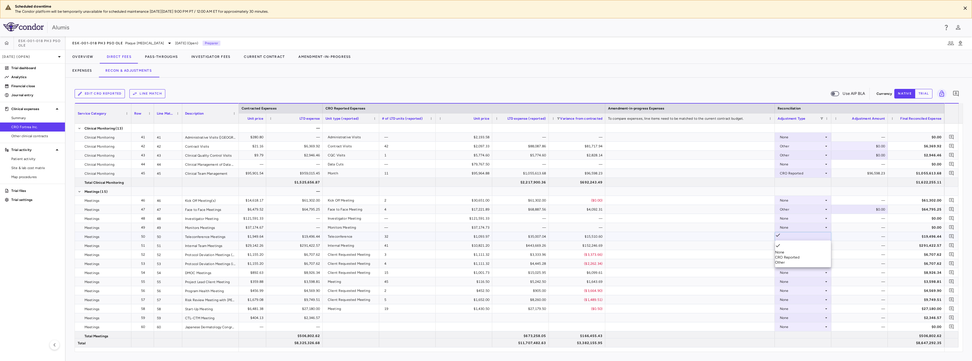
click at [806, 257] on div "CRO Reported" at bounding box center [803, 257] width 56 height 5
click at [804, 243] on div "None" at bounding box center [802, 245] width 44 height 9
click at [804, 270] on li "Other" at bounding box center [803, 271] width 56 height 5
click at [854, 257] on div "—" at bounding box center [860, 254] width 49 height 9
click at [823, 256] on div "None" at bounding box center [802, 254] width 44 height 9
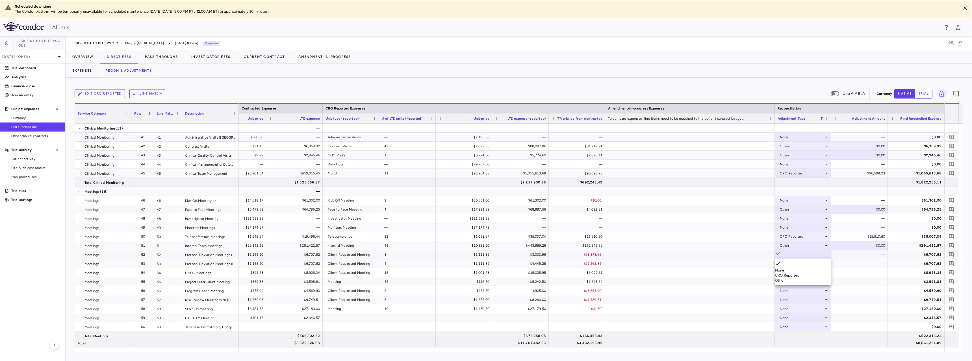
click at [816, 275] on li "CRO Reported" at bounding box center [803, 275] width 56 height 5
click at [817, 265] on div "None" at bounding box center [802, 263] width 44 height 9
click at [802, 262] on div "None" at bounding box center [802, 263] width 44 height 9
click at [807, 283] on div "CRO Reported" at bounding box center [803, 284] width 56 height 5
click at [811, 274] on div "None" at bounding box center [802, 272] width 44 height 9
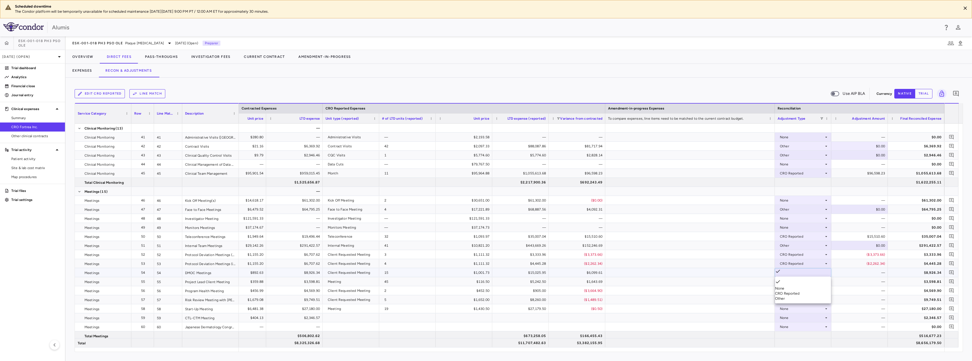
click at [807, 291] on div "CRO Reported" at bounding box center [803, 293] width 56 height 5
click at [806, 281] on div "None" at bounding box center [802, 281] width 44 height 9
click at [803, 306] on li "Other" at bounding box center [803, 307] width 56 height 5
click at [798, 289] on div "None" at bounding box center [802, 290] width 44 height 9
click at [802, 317] on li "Other" at bounding box center [803, 316] width 56 height 5
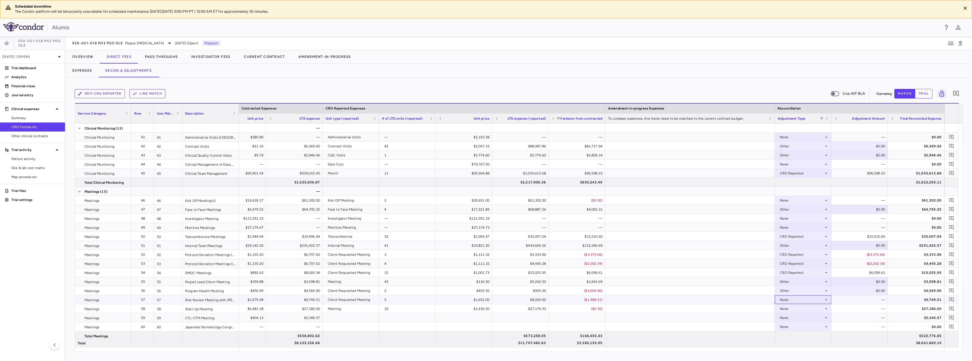
click at [823, 300] on div "None" at bounding box center [802, 299] width 44 height 9
click at [814, 320] on li "CRO Reported" at bounding box center [803, 320] width 56 height 5
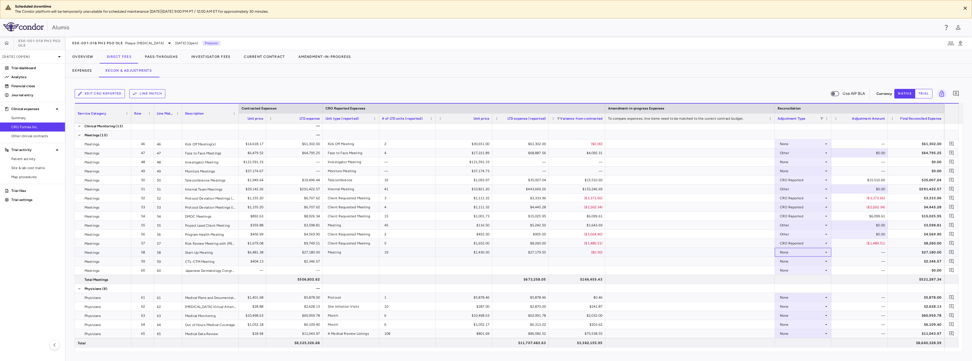
click at [806, 255] on div "None" at bounding box center [802, 252] width 44 height 9
click at [806, 254] on div at bounding box center [486, 180] width 972 height 361
click at [809, 263] on div "None" at bounding box center [802, 261] width 44 height 9
click at [809, 280] on li "Other" at bounding box center [803, 282] width 56 height 5
click at [807, 269] on div "None" at bounding box center [802, 270] width 44 height 9
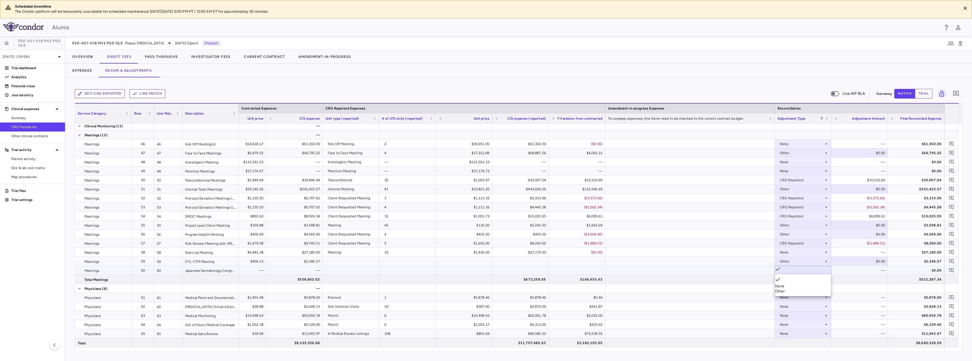
click at [807, 290] on li "Other" at bounding box center [803, 291] width 56 height 5
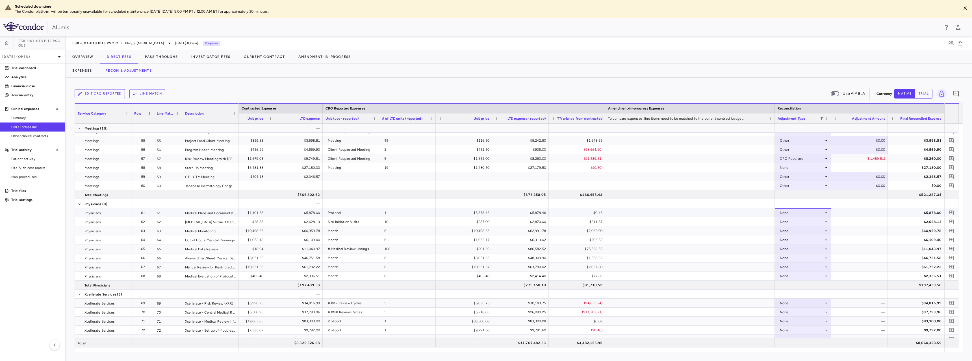
click at [811, 214] on div "None" at bounding box center [802, 212] width 44 height 9
click at [809, 212] on div at bounding box center [486, 180] width 972 height 361
click at [811, 223] on div "None" at bounding box center [802, 221] width 44 height 9
click at [804, 251] on li "Other" at bounding box center [803, 247] width 56 height 5
click at [816, 232] on div "None" at bounding box center [802, 231] width 44 height 9
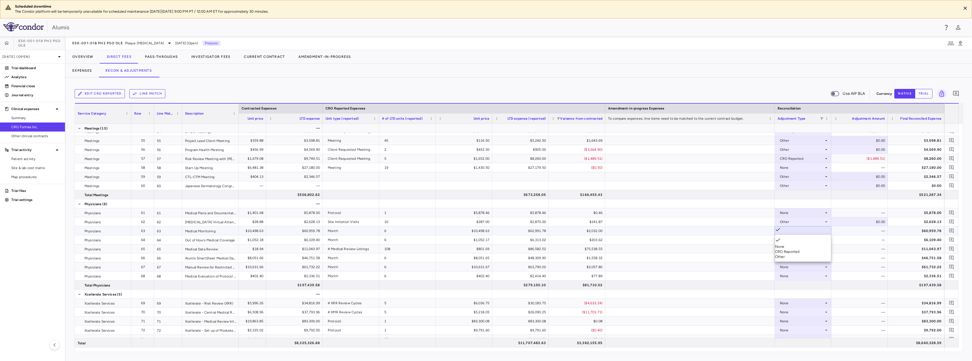
click at [812, 250] on div "CRO Reported" at bounding box center [803, 251] width 56 height 5
click at [799, 241] on div "None" at bounding box center [802, 240] width 44 height 9
click at [800, 259] on div "CRO Reported" at bounding box center [803, 260] width 56 height 5
click at [798, 248] on div "None" at bounding box center [802, 249] width 44 height 9
click at [799, 275] on li "Other" at bounding box center [803, 275] width 56 height 5
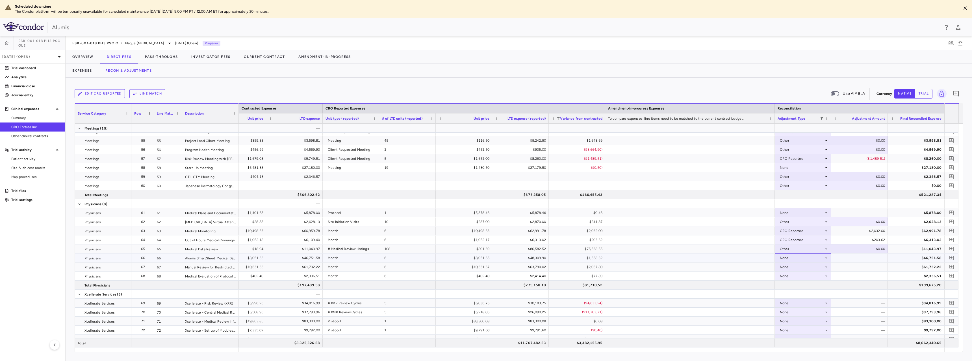
click at [798, 259] on div "None" at bounding box center [802, 258] width 44 height 9
click at [798, 277] on div "CRO Reported" at bounding box center [803, 279] width 56 height 5
click at [801, 267] on div "None" at bounding box center [802, 267] width 44 height 9
click at [798, 286] on div "CRO Reported" at bounding box center [803, 288] width 56 height 5
click at [793, 276] on div "None" at bounding box center [802, 276] width 44 height 9
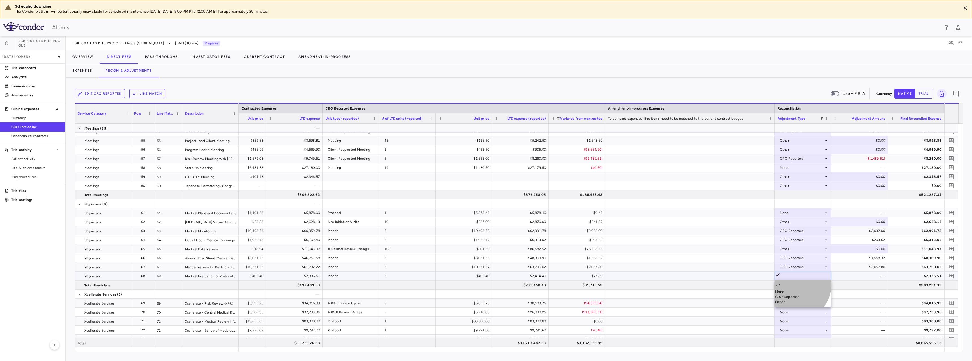
click at [794, 296] on div "CRO Reported" at bounding box center [803, 297] width 56 height 5
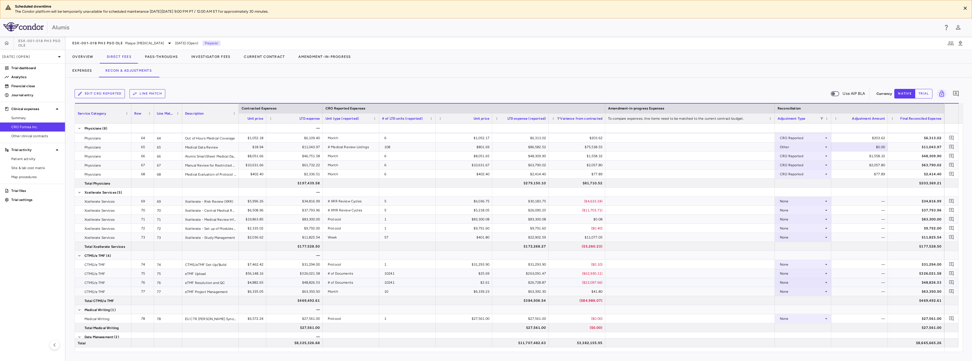
scroll to position [706, 0]
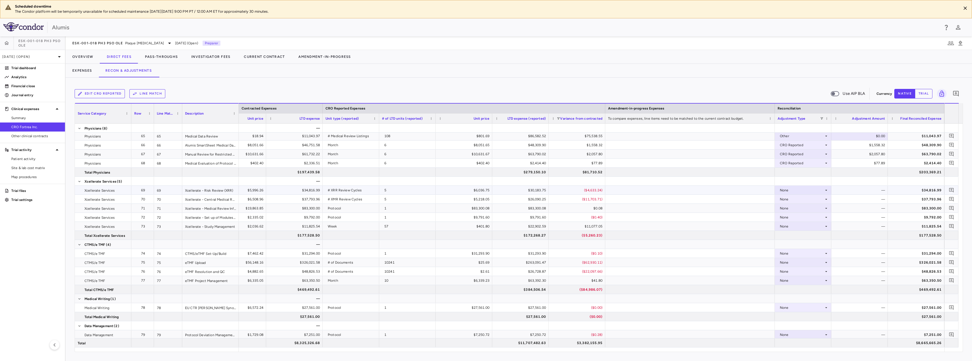
click at [790, 190] on div "None" at bounding box center [802, 190] width 44 height 9
click at [794, 209] on div "CRO Reported" at bounding box center [803, 211] width 56 height 5
click at [802, 202] on div "None" at bounding box center [802, 199] width 44 height 9
click at [806, 219] on div "CRO Reported" at bounding box center [803, 220] width 56 height 5
click at [804, 209] on div "None" at bounding box center [802, 208] width 44 height 9
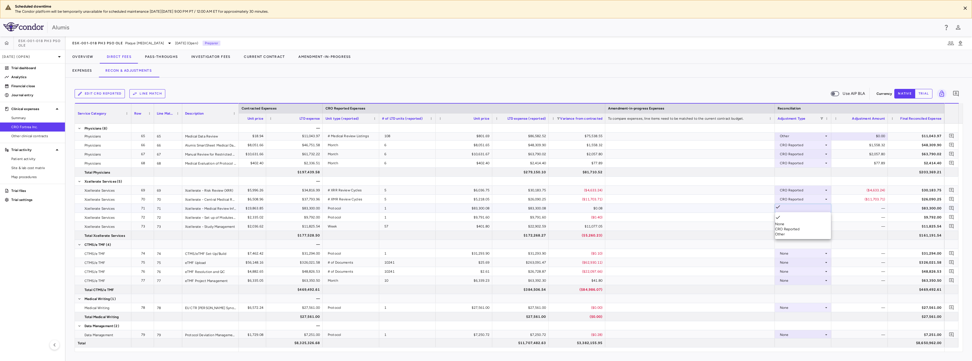
click at [804, 227] on div "CRO Reported" at bounding box center [803, 229] width 56 height 5
click at [802, 211] on div "CRO Reported" at bounding box center [802, 208] width 44 height 9
click at [800, 217] on li "None" at bounding box center [803, 217] width 56 height 5
click at [802, 227] on div "None" at bounding box center [802, 226] width 44 height 9
click at [801, 251] on li "Other" at bounding box center [803, 252] width 56 height 5
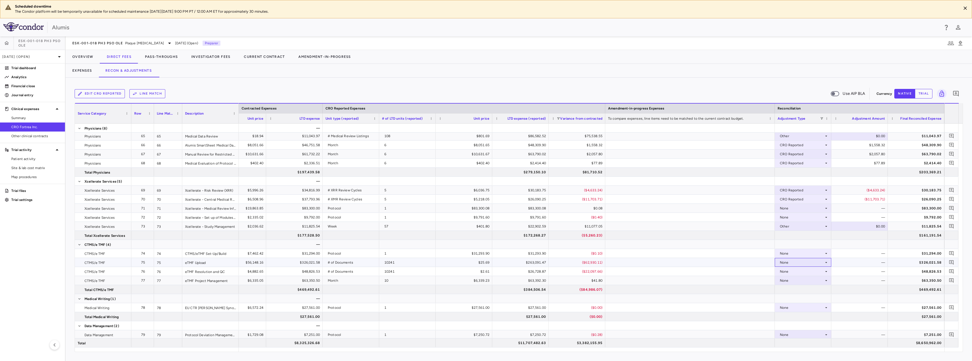
click at [807, 262] on div "None" at bounding box center [802, 262] width 44 height 9
click at [805, 290] on li "Other" at bounding box center [803, 288] width 56 height 5
click at [798, 272] on div "None" at bounding box center [802, 271] width 44 height 9
click at [801, 300] on li "Other" at bounding box center [803, 297] width 56 height 5
click at [800, 282] on div "None" at bounding box center [802, 280] width 44 height 9
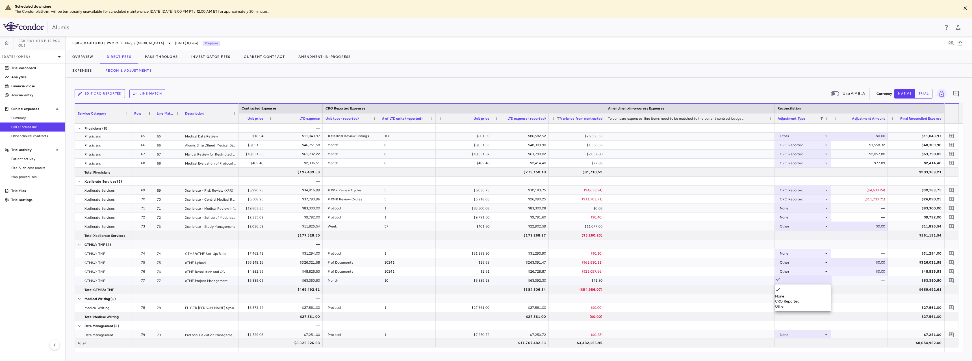
click at [801, 299] on div "CRO Reported" at bounding box center [803, 301] width 56 height 5
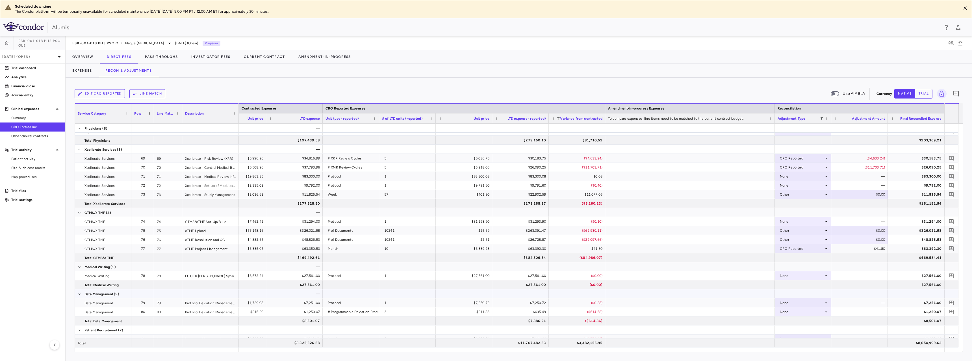
scroll to position [791, 0]
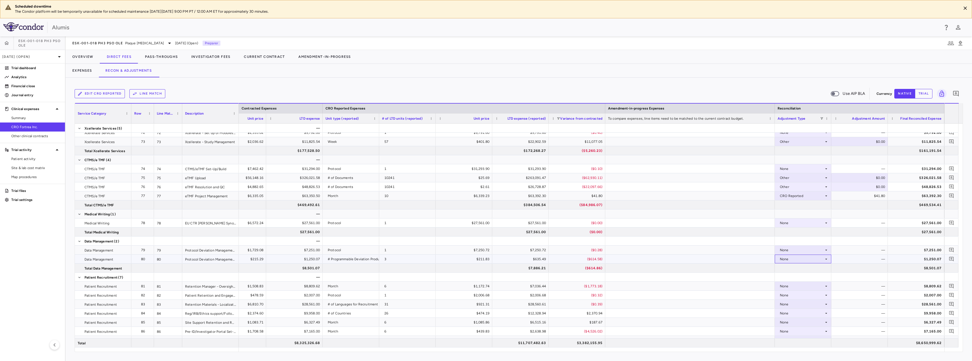
click at [797, 260] on div "None" at bounding box center [802, 259] width 44 height 9
click at [796, 278] on div "CRO Reported" at bounding box center [803, 280] width 56 height 5
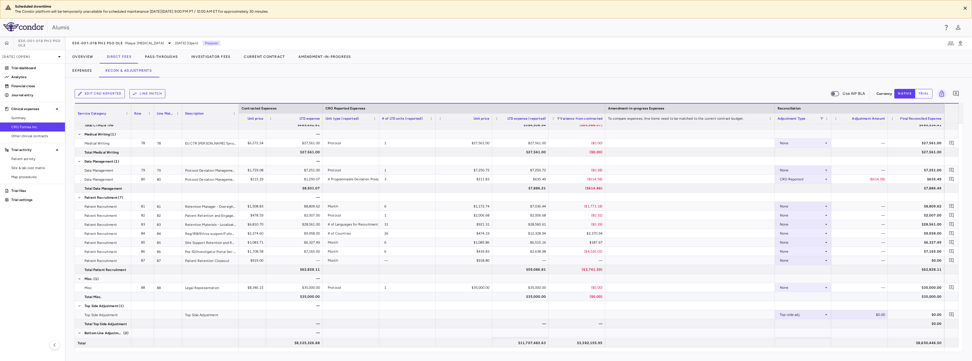
scroll to position [876, 0]
click at [820, 202] on div "None" at bounding box center [802, 201] width 44 height 9
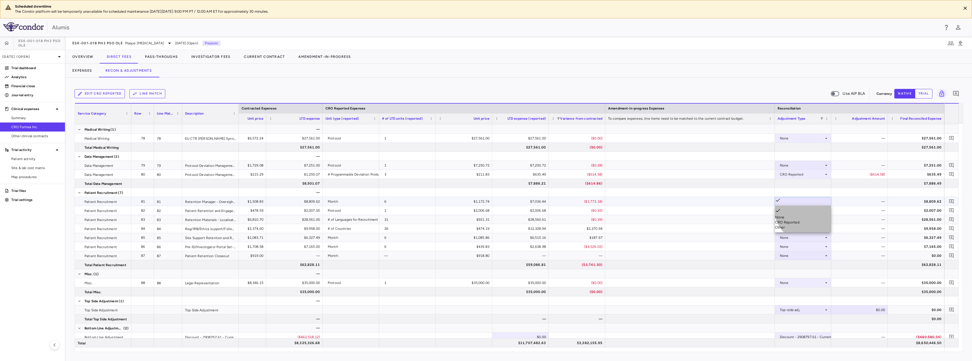
click at [811, 220] on li "CRO Reported" at bounding box center [803, 222] width 56 height 5
click at [803, 212] on div "None" at bounding box center [802, 210] width 44 height 9
click at [803, 212] on div at bounding box center [486, 180] width 972 height 361
click at [807, 240] on div "None" at bounding box center [802, 237] width 44 height 9
click at [807, 257] on div "CRO Reported" at bounding box center [803, 258] width 56 height 5
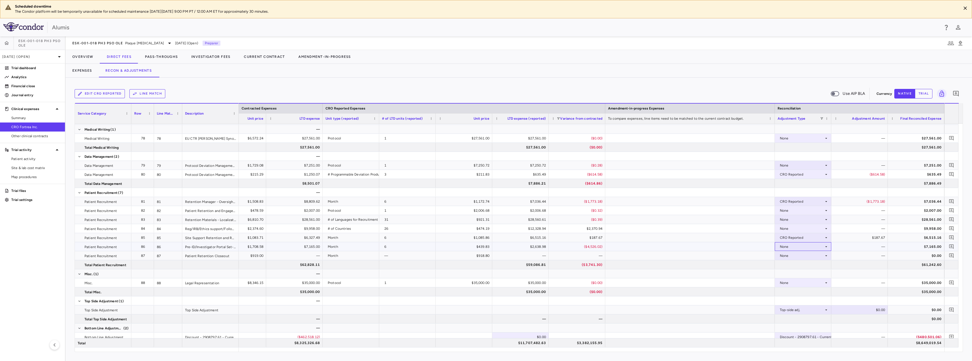
click at [801, 248] on div "None" at bounding box center [802, 246] width 44 height 9
click at [802, 265] on li "CRO Reported" at bounding box center [803, 267] width 56 height 5
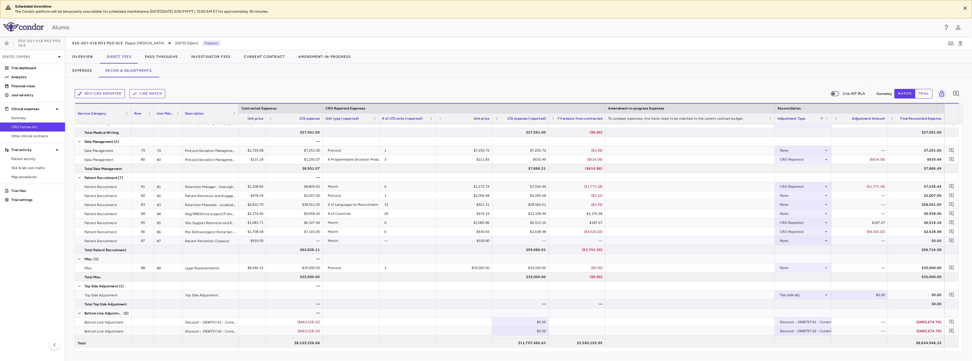
scroll to position [897, 0]
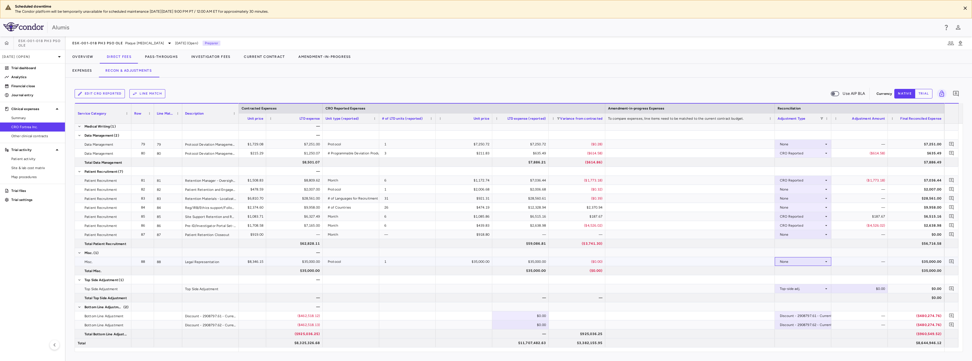
click at [807, 260] on div "None" at bounding box center [802, 261] width 44 height 9
click at [807, 260] on div at bounding box center [486, 180] width 972 height 361
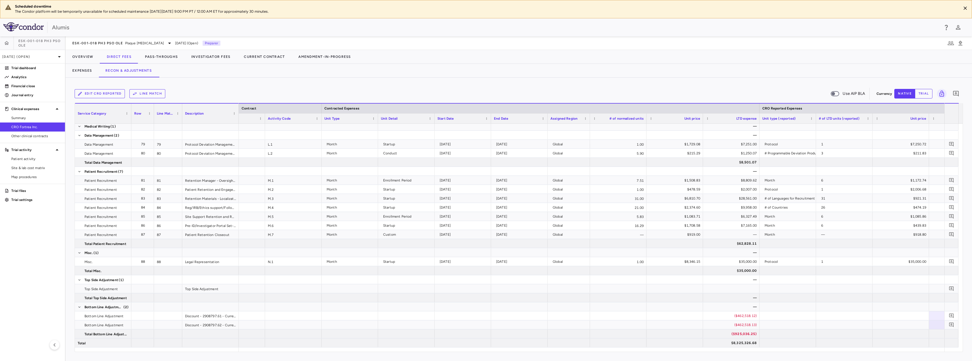
scroll to position [0, 31]
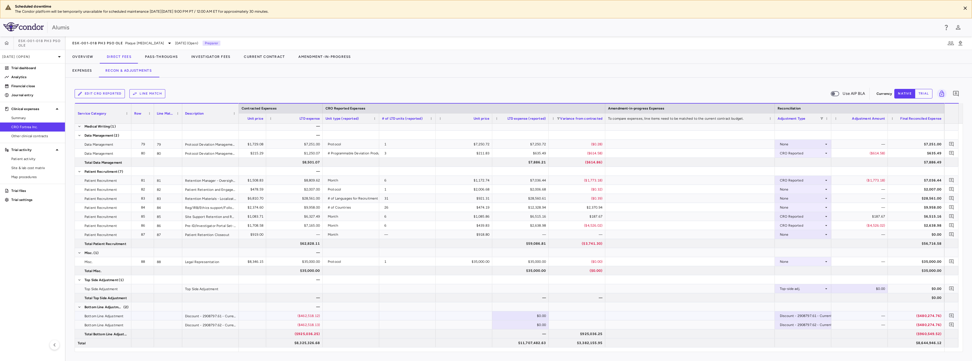
click at [528, 313] on div "$0.00" at bounding box center [521, 316] width 49 height 9
type input "*********"
click at [530, 326] on div "$0.00" at bounding box center [521, 325] width 49 height 9
click at [588, 318] on div at bounding box center [577, 316] width 56 height 9
click at [533, 317] on div "$0.00" at bounding box center [521, 316] width 49 height 9
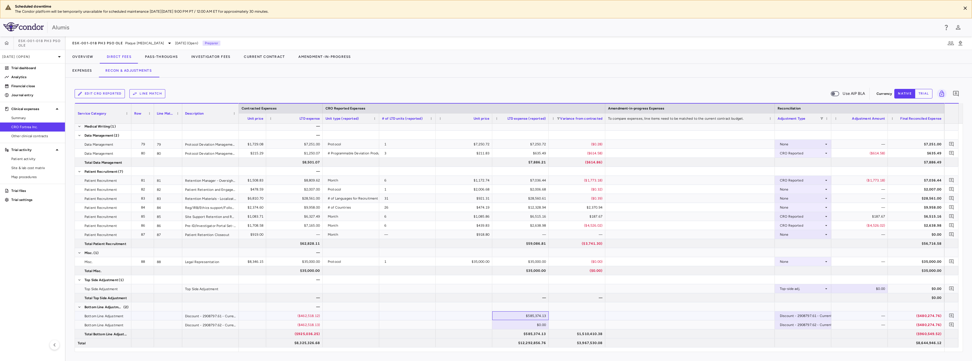
click at [523, 317] on div "$585,374.13" at bounding box center [521, 316] width 49 height 9
click at [519, 317] on input "*********" at bounding box center [524, 316] width 47 height 9
type input "**********"
click at [526, 327] on div "$0.00" at bounding box center [521, 325] width 49 height 9
type input "**********"
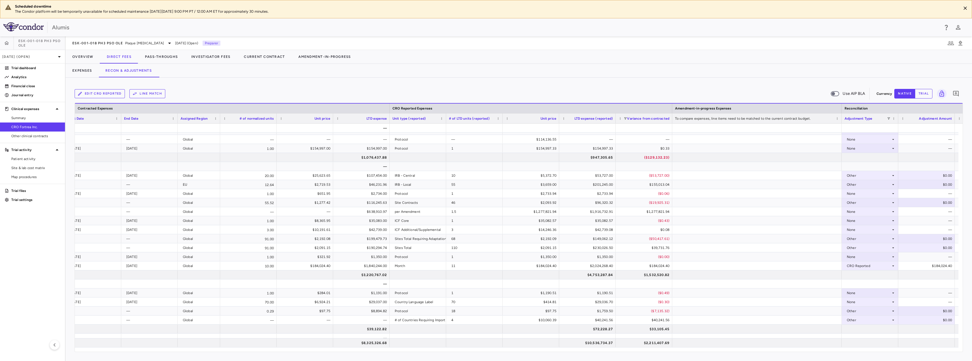
scroll to position [0, 293]
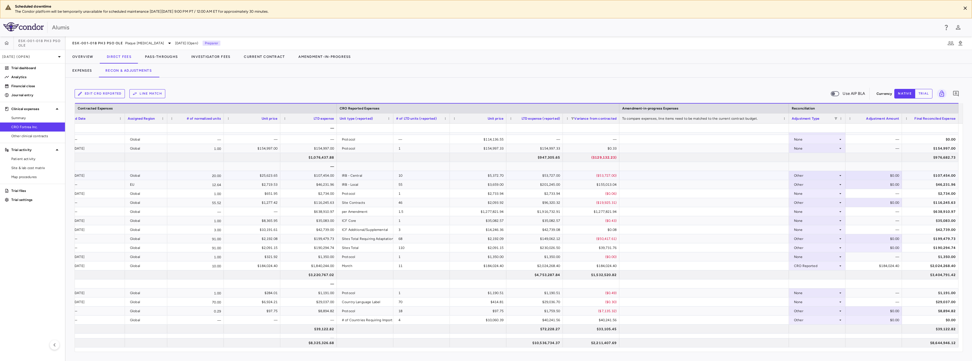
click at [937, 175] on div "$107,454.00" at bounding box center [931, 175] width 49 height 9
click at [878, 177] on div "$0.00" at bounding box center [874, 175] width 49 height 9
type input "*****"
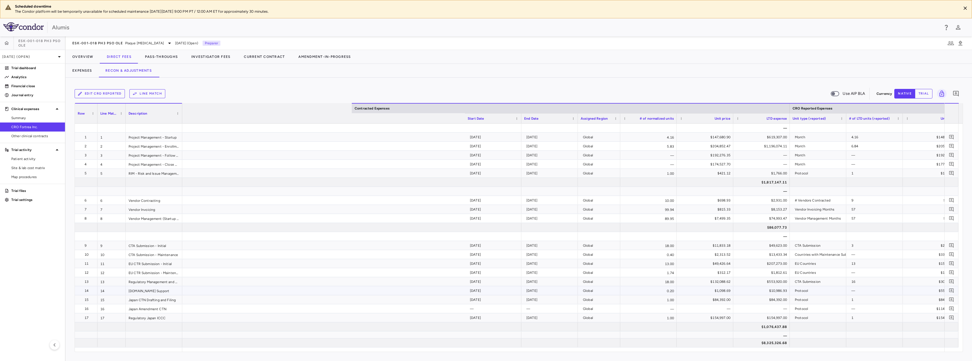
scroll to position [0, 0]
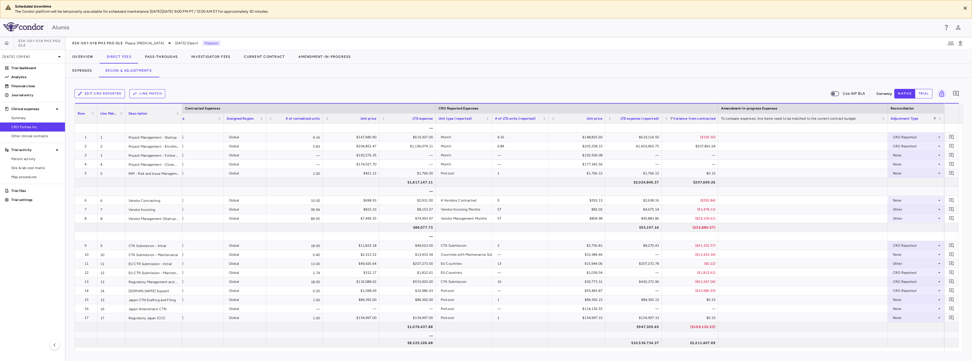
drag, startPoint x: 832, startPoint y: 353, endPoint x: 833, endPoint y: 349, distance: 3.5
click at [833, 352] on div "Edit CRO reported Line Match Use AIP BLA Currency native trial 0 Service Catego…" at bounding box center [519, 220] width 906 height 284
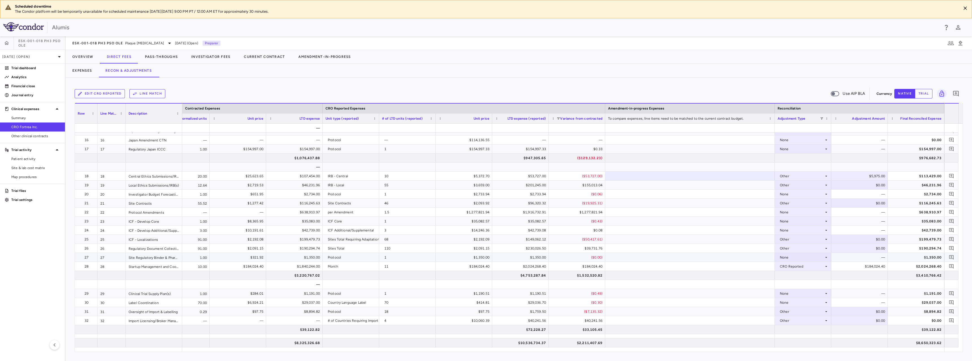
scroll to position [169, 0]
click at [877, 178] on div "$5,975.00" at bounding box center [860, 175] width 49 height 9
drag, startPoint x: 863, startPoint y: 173, endPoint x: 902, endPoint y: 173, distance: 38.7
click at [902, 173] on div "Global 20.00 $25,623.65 $107,454.00 IRB - Central 10 $5,372.70 $53,727.00 ($53,…" at bounding box center [329, 175] width 1229 height 9
paste input "******"
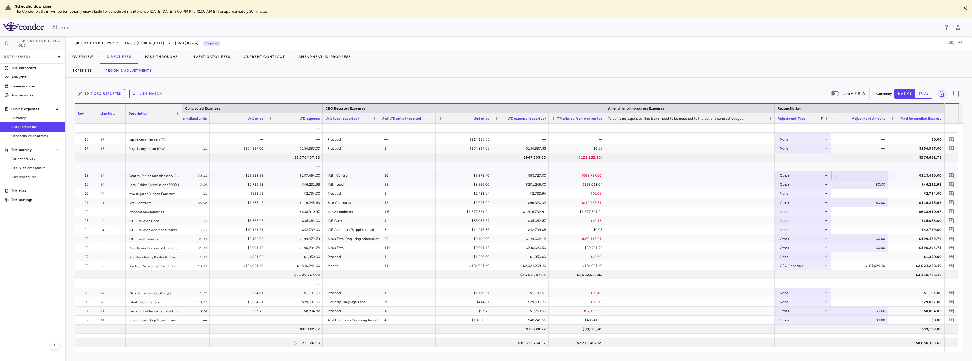
type input "******"
click at [868, 186] on div "$0.00" at bounding box center [860, 184] width 49 height 9
click at [929, 184] on div "$46,231.96" at bounding box center [917, 184] width 49 height 9
click at [872, 188] on div "$0.00" at bounding box center [860, 184] width 49 height 9
type input "******"
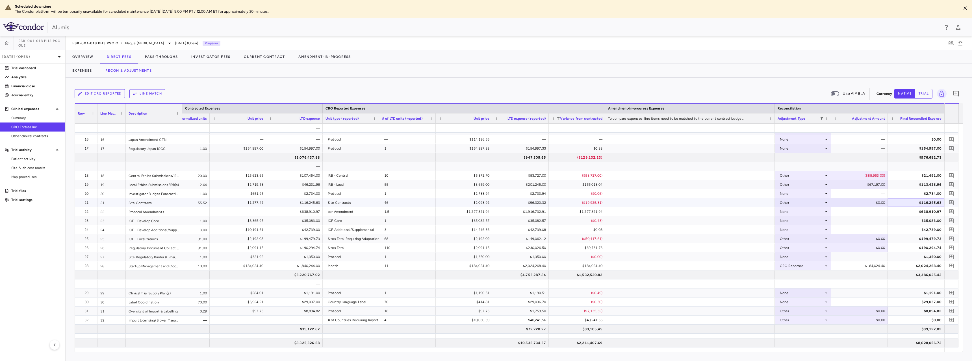
click at [914, 201] on div "$116,245.63" at bounding box center [917, 202] width 49 height 9
click at [868, 202] on div "$0.00" at bounding box center [860, 202] width 49 height 9
type input "*******"
click at [875, 241] on div "$0.00" at bounding box center [860, 238] width 49 height 9
click at [929, 241] on div "$199,479.73" at bounding box center [917, 238] width 49 height 9
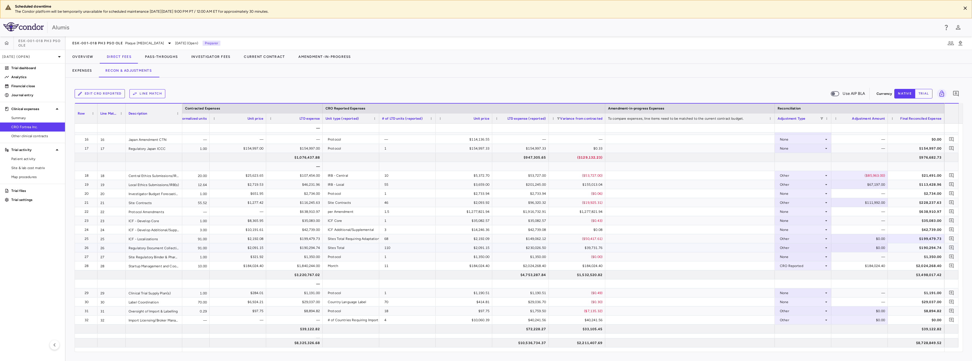
click at [856, 242] on div "$0.00" at bounding box center [860, 238] width 49 height 9
drag, startPoint x: 861, startPoint y: 239, endPoint x: 881, endPoint y: 241, distance: 19.9
click at [880, 241] on input "*" at bounding box center [863, 239] width 47 height 9
type input "******"
click at [861, 238] on div "$140,293.00" at bounding box center [860, 238] width 49 height 9
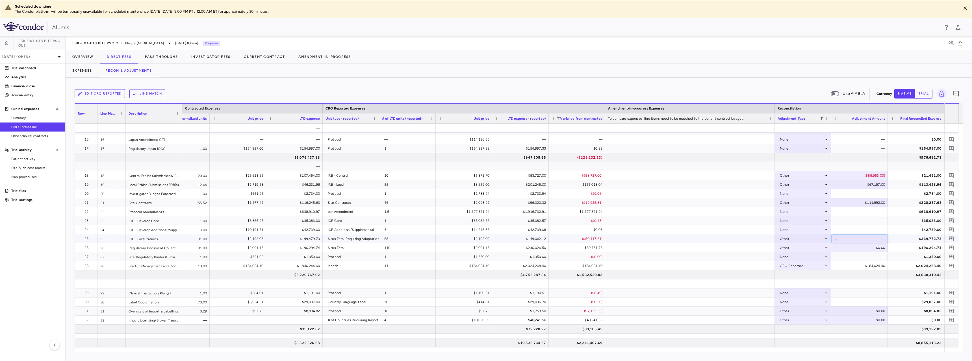
click at [862, 238] on input "******" at bounding box center [863, 239] width 47 height 9
type input "*******"
click at [862, 250] on div "$0.00" at bounding box center [860, 247] width 49 height 9
click at [924, 247] on div "$190,294.74" at bounding box center [917, 247] width 49 height 9
click at [865, 247] on div "$0.00" at bounding box center [860, 247] width 49 height 9
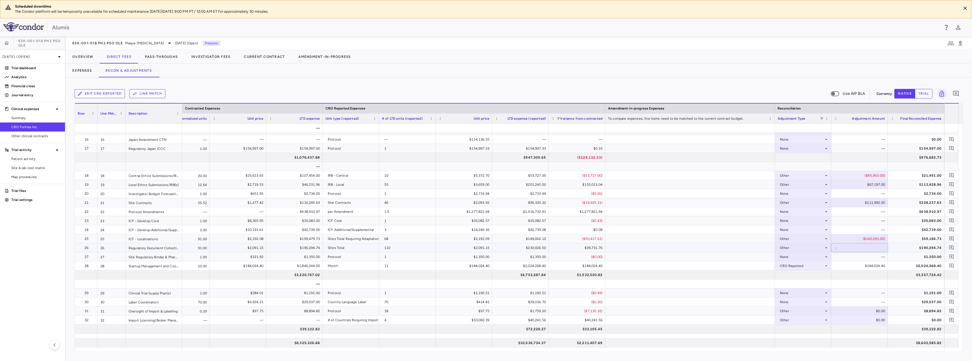
drag, startPoint x: 865, startPoint y: 247, endPoint x: 889, endPoint y: 246, distance: 24.3
click at [889, 246] on div "Global 91.00 $2,091.15 $190,294.74 Sites Total 110 $2,091.15 $230,026.50 $39,73…" at bounding box center [329, 247] width 1229 height 9
type input "******"
click at [879, 256] on div "—" at bounding box center [860, 257] width 49 height 9
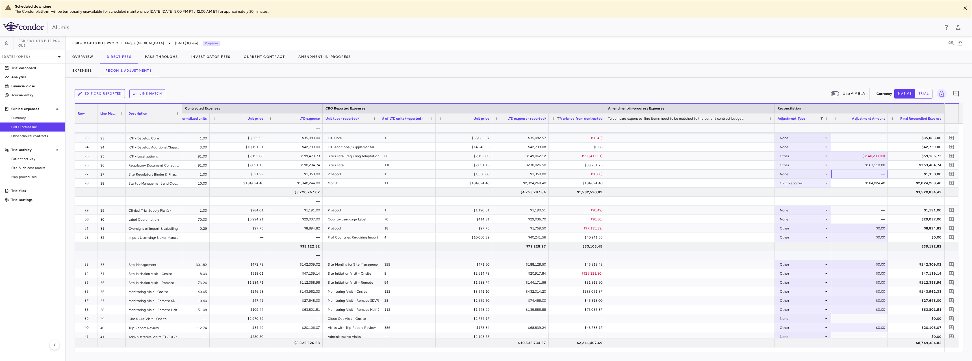
scroll to position [254, 0]
click at [874, 226] on div "$0.00" at bounding box center [860, 226] width 49 height 9
click at [871, 233] on div "$0.00" at bounding box center [860, 235] width 49 height 9
click at [866, 228] on div "$0.00" at bounding box center [860, 226] width 49 height 9
click at [864, 225] on input "*" at bounding box center [863, 226] width 47 height 9
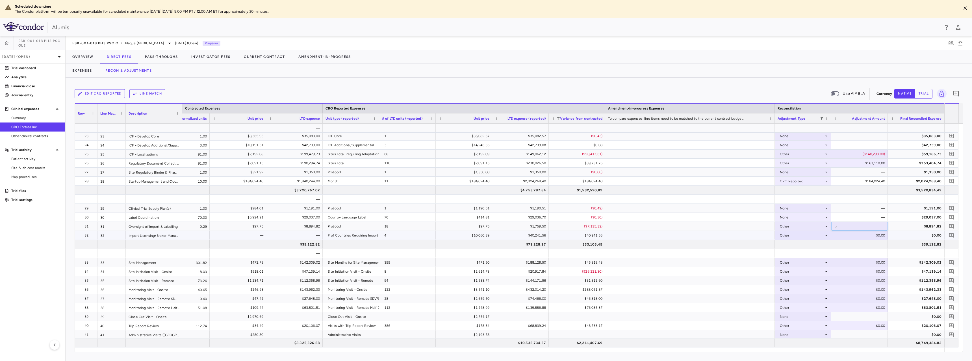
click at [868, 236] on div "$0.00" at bounding box center [860, 235] width 49 height 9
click at [861, 223] on div "$0.00" at bounding box center [860, 226] width 49 height 9
click at [914, 229] on div "$8,894.82" at bounding box center [917, 226] width 49 height 9
click at [871, 225] on div "$0.00" at bounding box center [860, 226] width 49 height 9
drag, startPoint x: 871, startPoint y: 225, endPoint x: 904, endPoint y: 225, distance: 33.3
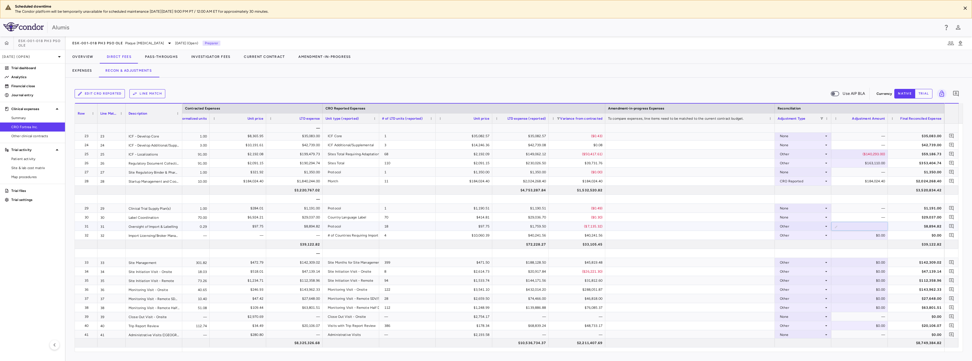
click at [904, 225] on div "Global 0.29 $97.75 $8,894.82 Protocol 18 $97.75 $1,759.50 ($7,135.32) Other ​ *…" at bounding box center [329, 226] width 1229 height 9
type input "*****"
click at [871, 234] on div "$0.00" at bounding box center [860, 235] width 49 height 9
drag, startPoint x: 869, startPoint y: 236, endPoint x: 896, endPoint y: 235, distance: 27.7
click at [896, 235] on div "Global — — — # of Countries Requiring Import Licensing/Broker Management for IP…" at bounding box center [329, 235] width 1229 height 9
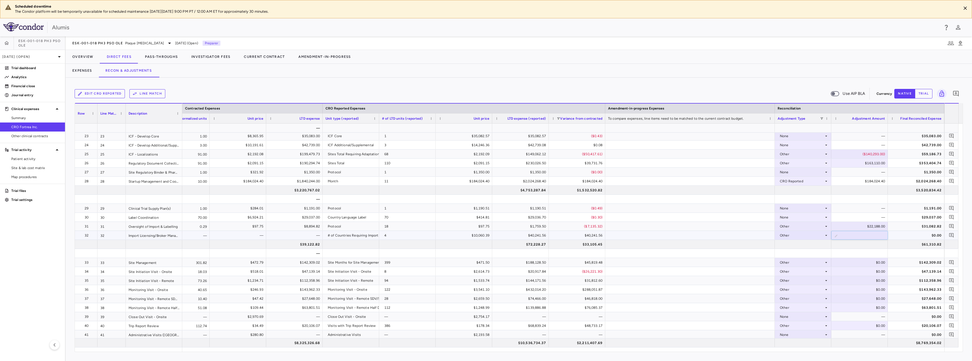
type input "*****"
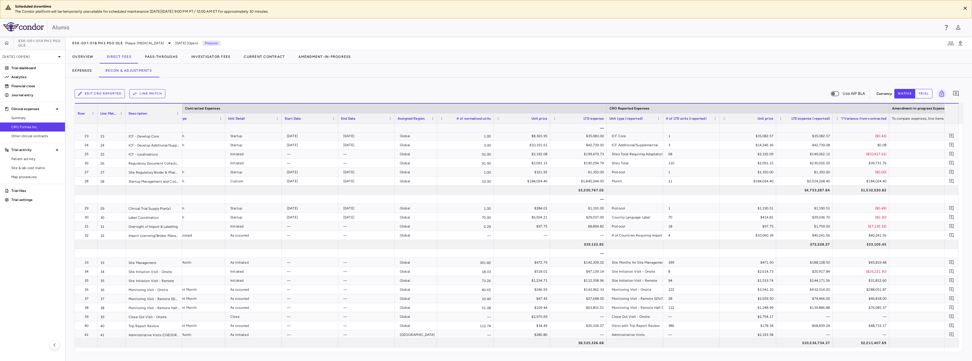
scroll to position [0, 345]
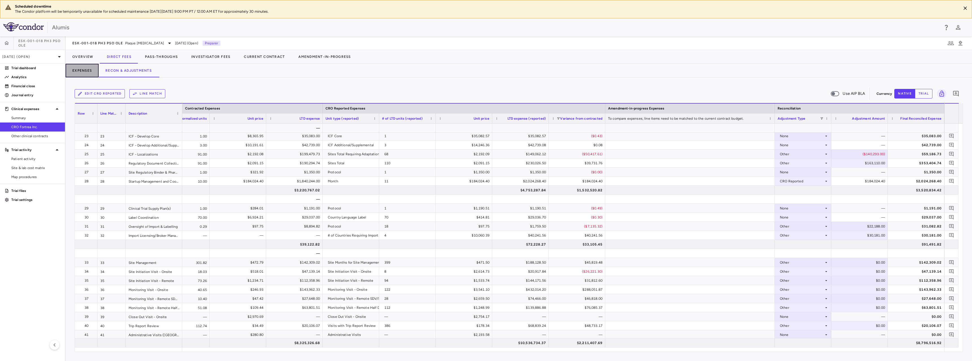
click at [88, 72] on button "Expenses" at bounding box center [82, 71] width 33 height 14
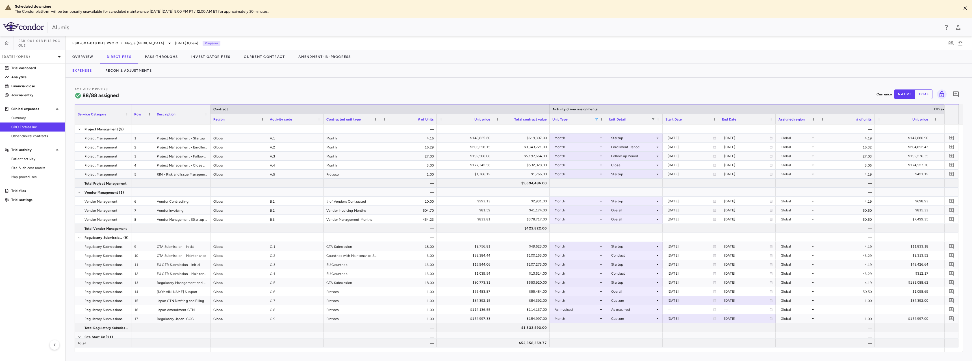
click at [595, 120] on span at bounding box center [596, 119] width 3 height 3
click at [603, 140] on div "(Select All)" at bounding box center [625, 140] width 46 height 4
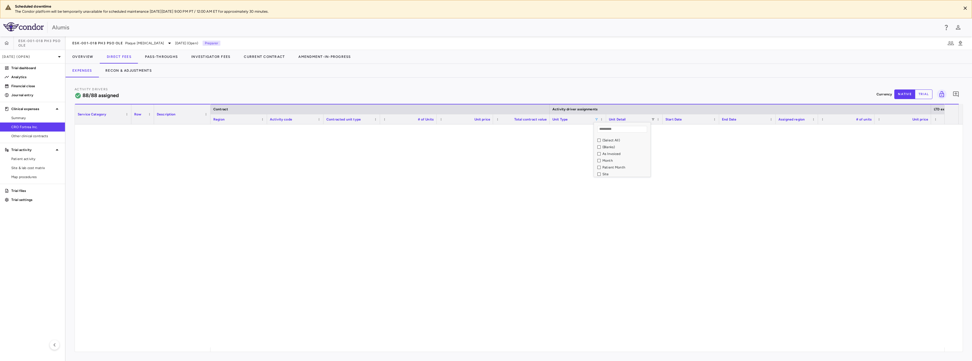
click at [599, 156] on div "As Invoiced" at bounding box center [623, 154] width 53 height 7
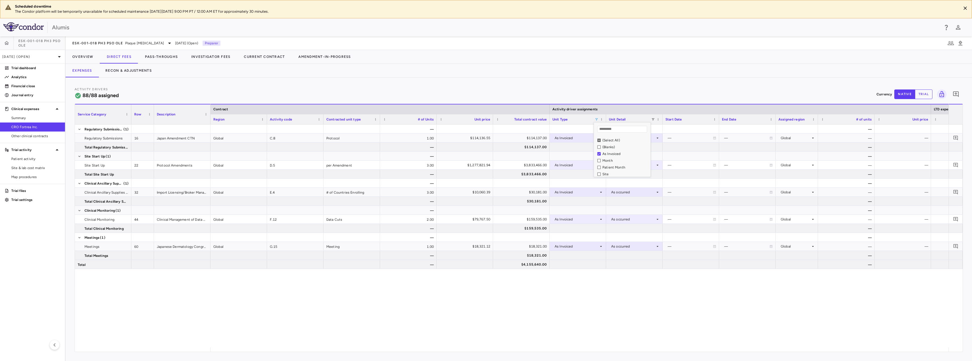
click at [570, 332] on div "— — Global C.8 Protocol 1.00 $114,136.55 $114,137.00 As Invoiced As occurred — …" at bounding box center [579, 236] width 738 height 223
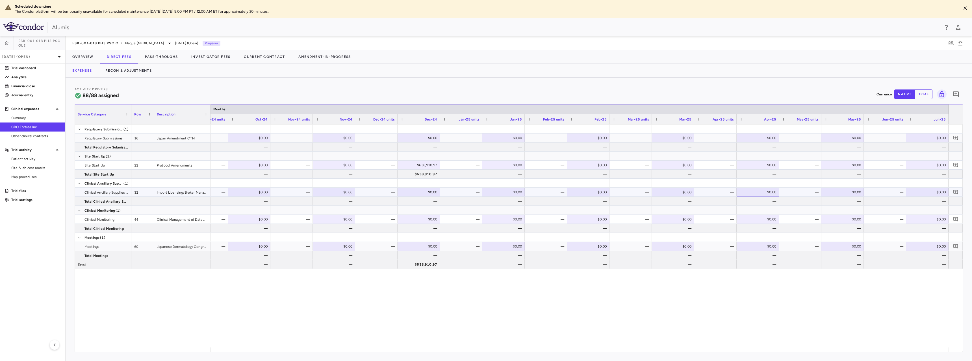
click at [762, 192] on div "$0.00" at bounding box center [758, 192] width 34 height 9
type input "*****"
click at [850, 193] on div "$0.00" at bounding box center [843, 192] width 34 height 9
click at [839, 189] on input "number" at bounding box center [846, 192] width 33 height 9
paste input "*****"
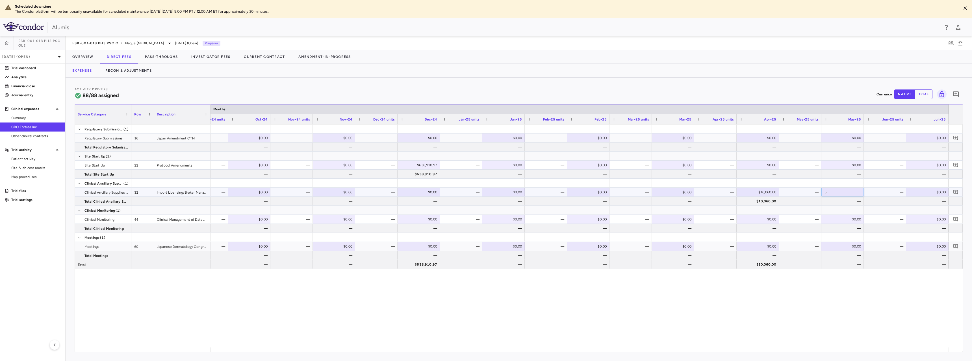
type input "*****"
click at [145, 68] on button "Recon & Adjustments" at bounding box center [129, 71] width 60 height 14
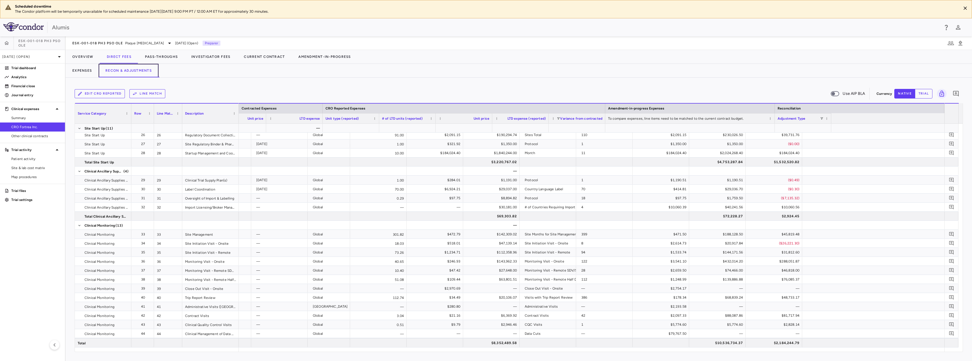
scroll to position [0, 467]
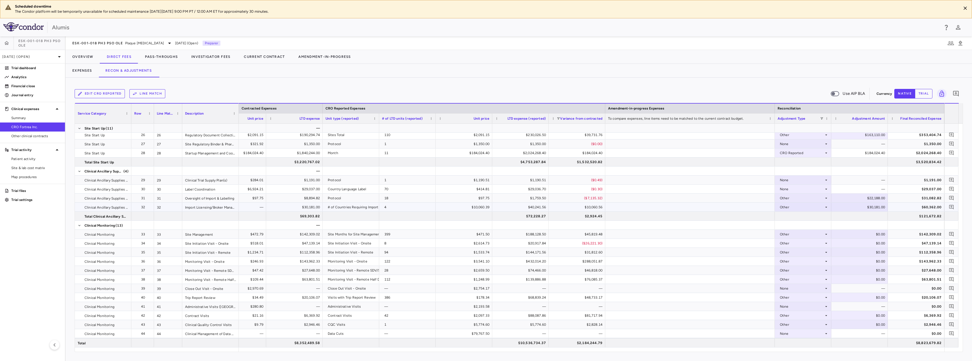
click at [819, 209] on div "Other" at bounding box center [802, 207] width 44 height 9
click at [806, 218] on li "None" at bounding box center [803, 218] width 56 height 8
click at [87, 68] on button "Expenses" at bounding box center [82, 71] width 33 height 14
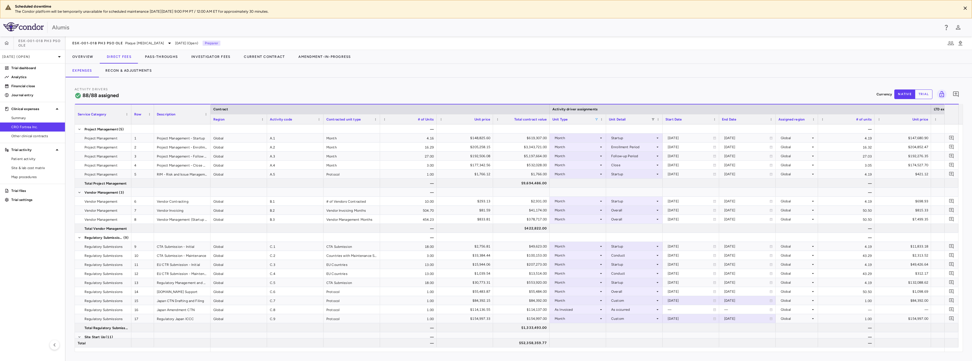
click at [597, 119] on span at bounding box center [596, 119] width 3 height 3
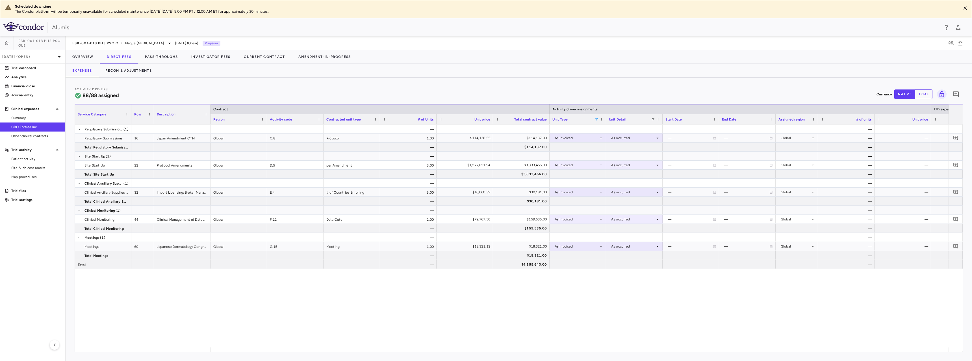
click at [576, 326] on div "— — Global C.8 Protocol 1.00 $114,136.55 $114,137.00 As Invoiced As occurred — …" at bounding box center [579, 236] width 738 height 223
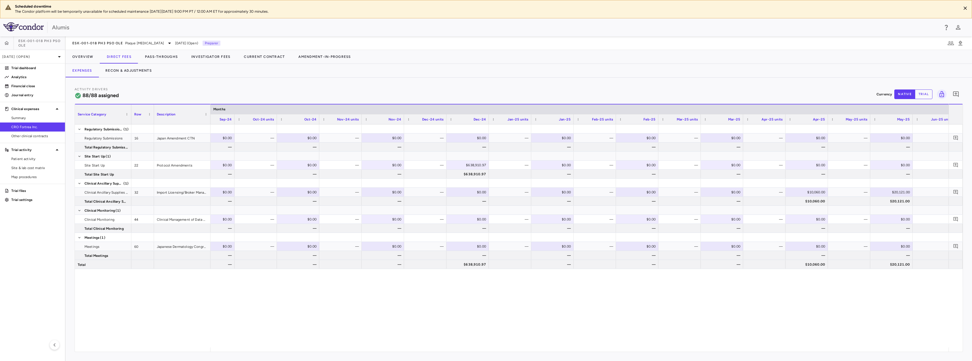
scroll to position [0, 906]
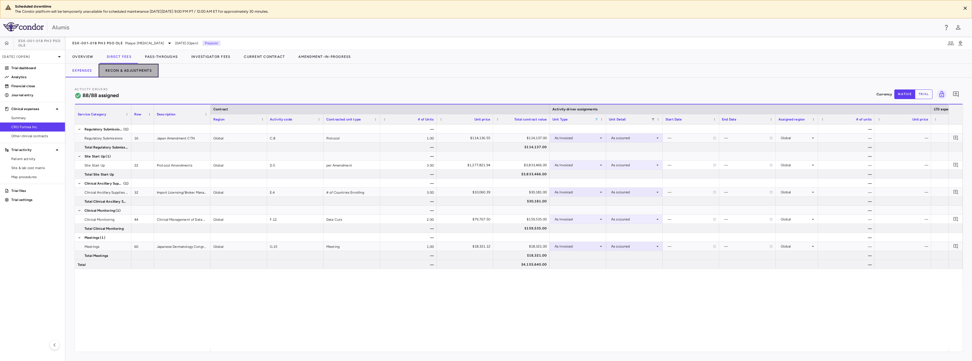
click at [127, 73] on button "Recon & Adjustments" at bounding box center [129, 71] width 60 height 14
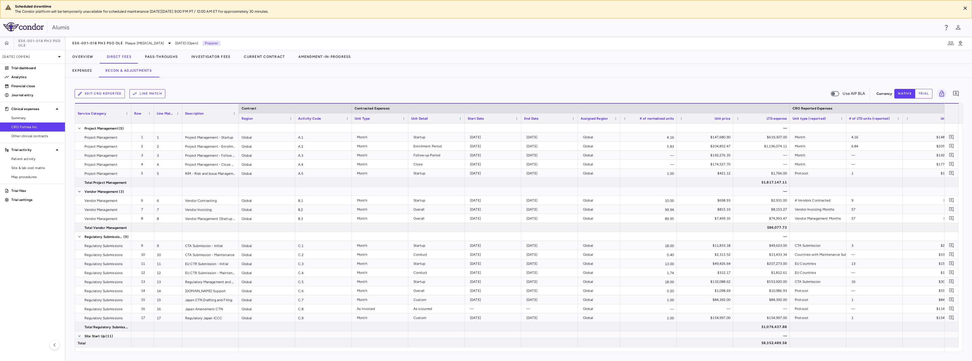
click at [460, 119] on span at bounding box center [459, 118] width 3 height 3
click at [416, 139] on div "Startup" at bounding box center [437, 137] width 49 height 9
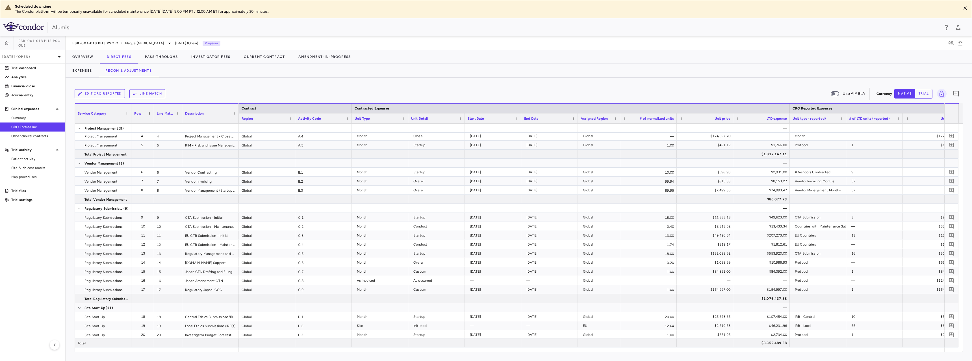
click at [401, 120] on div "Unit Type" at bounding box center [379, 119] width 51 height 10
click at [392, 118] on div "Unit Type" at bounding box center [377, 118] width 46 height 7
click at [392, 118] on div "Unit Type 1" at bounding box center [377, 118] width 46 height 7
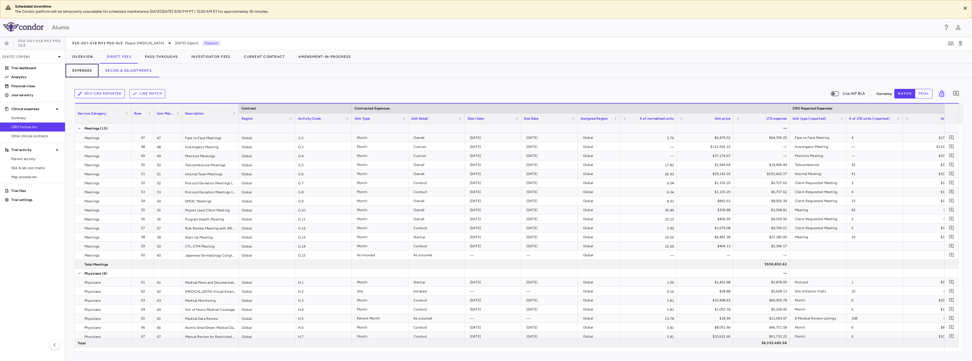
click at [86, 71] on button "Expenses" at bounding box center [82, 71] width 33 height 14
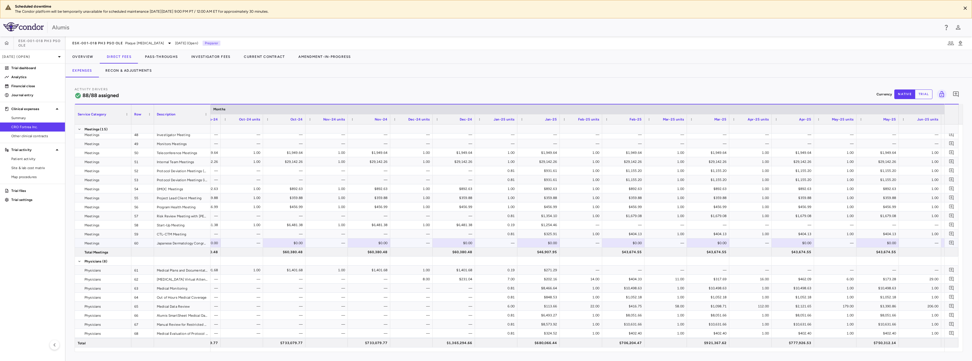
click at [706, 246] on div "$0.00" at bounding box center [709, 243] width 34 height 9
type input "*****"
click at [142, 72] on button "Recon & Adjustments" at bounding box center [129, 71] width 60 height 14
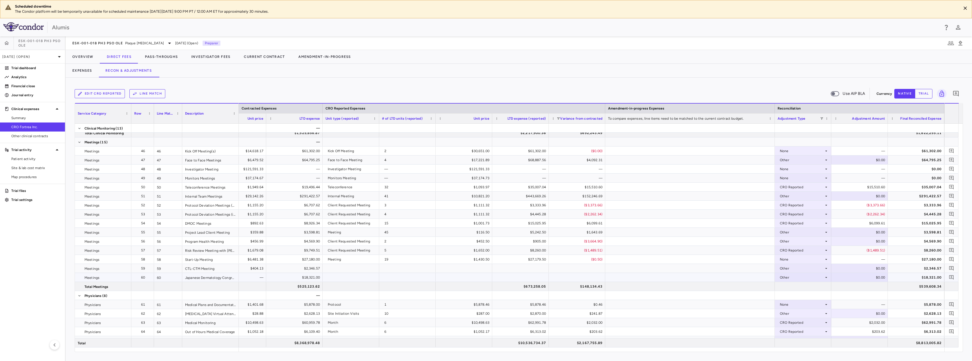
click at [818, 278] on div "Other" at bounding box center [802, 277] width 44 height 9
click at [806, 286] on li "None" at bounding box center [803, 288] width 56 height 8
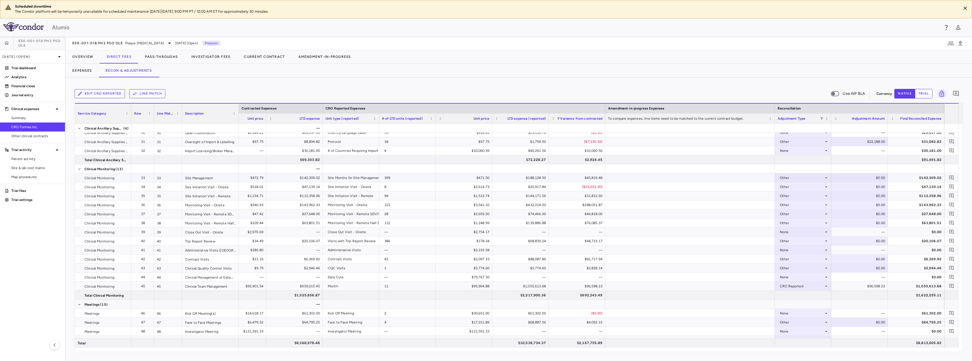
click at [922, 176] on div "$142,309.02" at bounding box center [917, 177] width 49 height 9
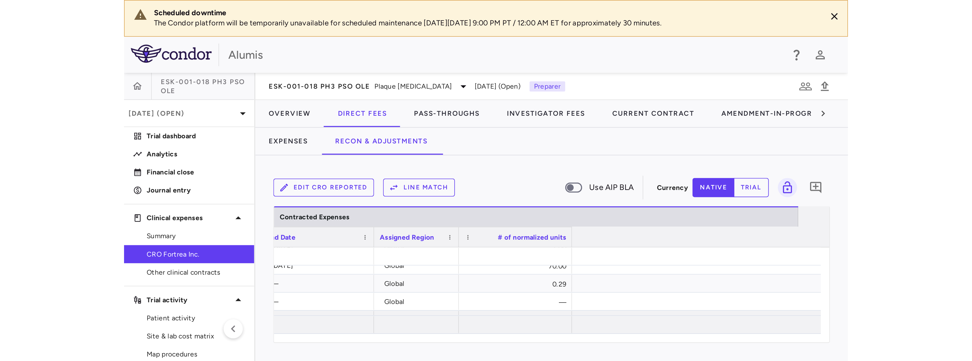
scroll to position [0, 467]
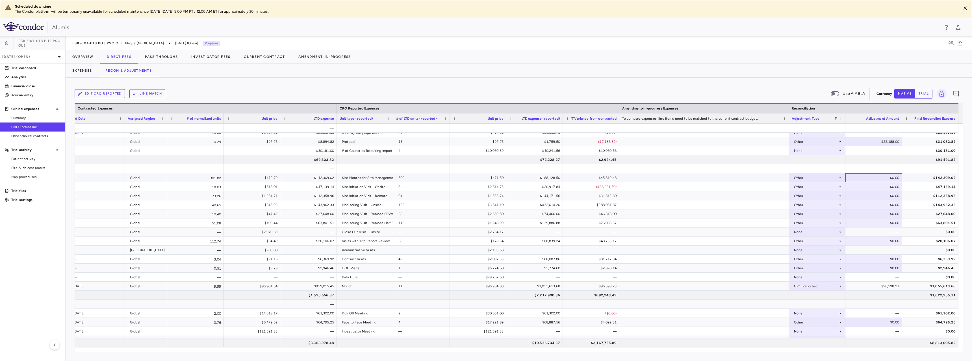
click at [887, 180] on div "$0.00" at bounding box center [874, 177] width 49 height 9
type input "******"
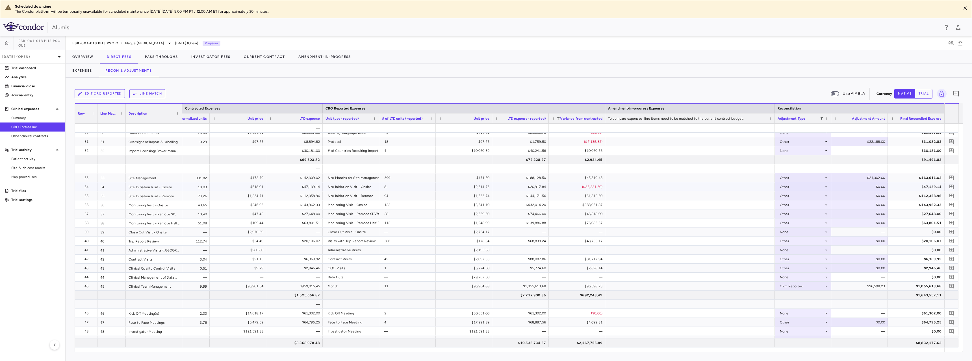
click at [928, 187] on div "$47,139.14" at bounding box center [917, 186] width 49 height 9
click at [883, 187] on div "$0.00" at bounding box center [859, 186] width 56 height 9
click at [867, 187] on input "******" at bounding box center [863, 187] width 47 height 9
type input "*******"
click at [874, 194] on div "$0.00" at bounding box center [860, 195] width 49 height 9
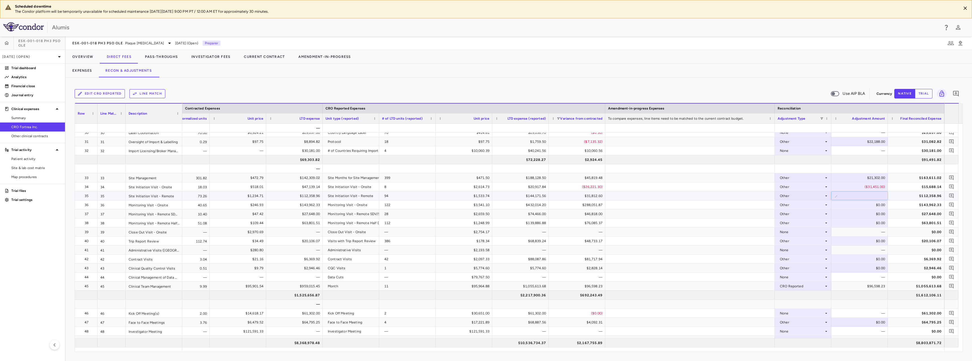
click at [929, 193] on div "$112,358.96" at bounding box center [917, 195] width 49 height 9
click at [878, 194] on div "$0.00" at bounding box center [860, 195] width 49 height 9
type input "******"
click at [917, 206] on div "$143,962.33" at bounding box center [917, 205] width 49 height 9
click at [877, 205] on div "$0.00" at bounding box center [860, 205] width 49 height 9
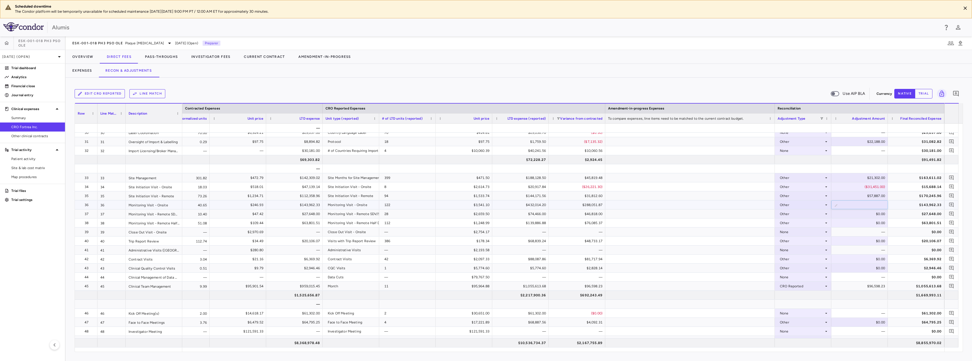
type input "*****"
click at [871, 205] on div "$26,283.00" at bounding box center [860, 205] width 49 height 9
drag, startPoint x: 885, startPoint y: 203, endPoint x: 903, endPoint y: 203, distance: 18.4
click at [903, 203] on div "Global 40.65 $246.93 $143,962.33 Monitoring Visit - Onsite 122 $3,541.10 $432,0…" at bounding box center [329, 205] width 1229 height 9
type input "******"
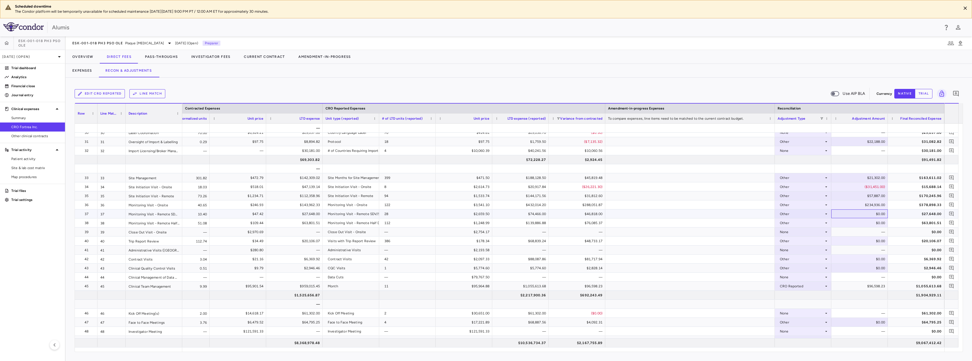
click at [867, 214] on div "$0.00" at bounding box center [860, 214] width 49 height 9
drag, startPoint x: 868, startPoint y: 215, endPoint x: 912, endPoint y: 214, distance: 44.1
click at [912, 214] on div "Global 10.40 $47.42 $27,648.00 Monitoring Visit - Remote SDV/SDR 28 $2,659.50 $…" at bounding box center [329, 214] width 1229 height 9
click at [913, 214] on div "$27,648.00" at bounding box center [917, 214] width 49 height 9
click at [873, 215] on div "$0.00" at bounding box center [860, 214] width 49 height 9
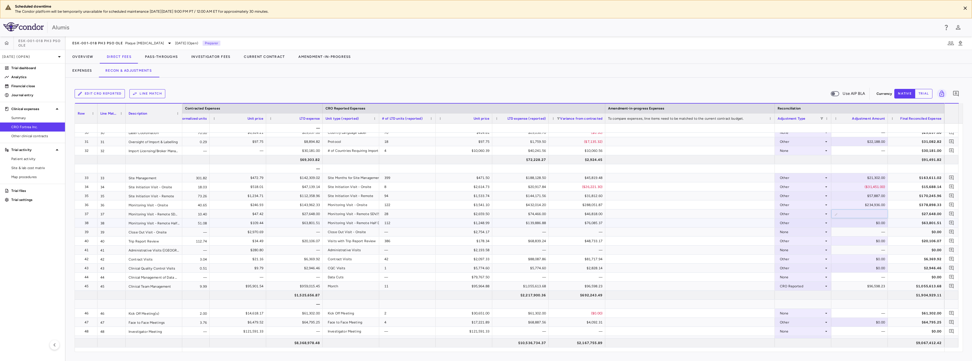
scroll to position [0, 0]
type input "**********"
click at [919, 223] on div "$63,801.51" at bounding box center [917, 223] width 49 height 9
click at [863, 224] on div "$0.00" at bounding box center [860, 223] width 49 height 9
type input "**********"
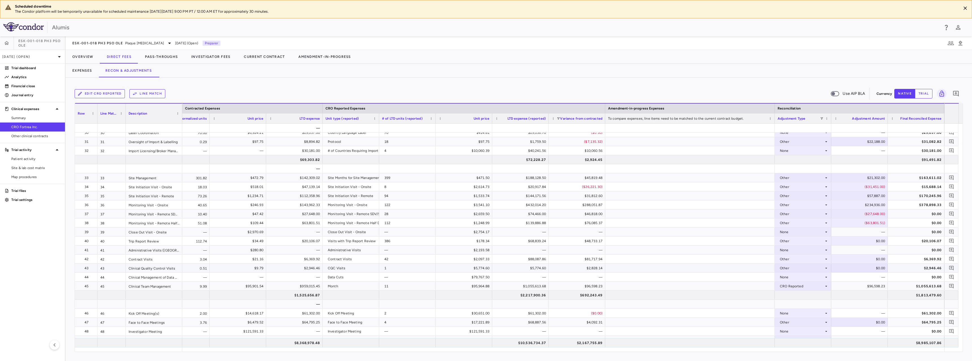
click at [928, 267] on div "$2,946.46" at bounding box center [917, 268] width 49 height 9
click at [874, 269] on div "$0.00" at bounding box center [860, 268] width 49 height 9
drag, startPoint x: 875, startPoint y: 267, endPoint x: 884, endPoint y: 267, distance: 9.0
click at [884, 267] on input "*" at bounding box center [863, 268] width 47 height 9
type input "**********"
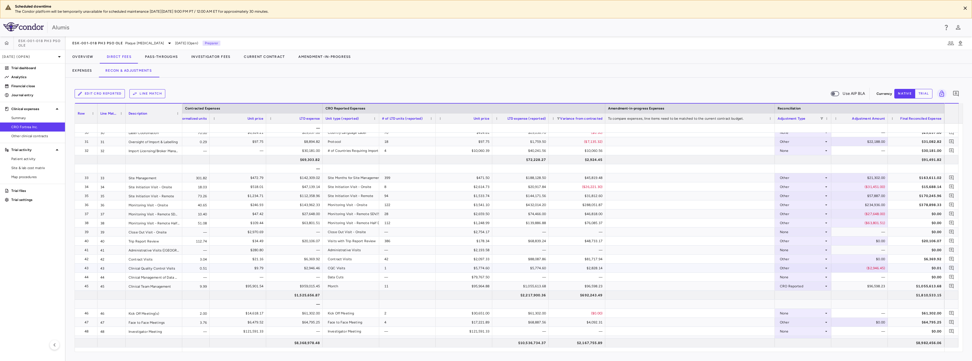
click at [877, 269] on div "($2,946.45)" at bounding box center [860, 268] width 49 height 9
type input "********"
click at [870, 268] on div "($2,946.44)" at bounding box center [860, 268] width 49 height 9
type input "********"
click at [876, 259] on div "$0.00" at bounding box center [860, 259] width 49 height 9
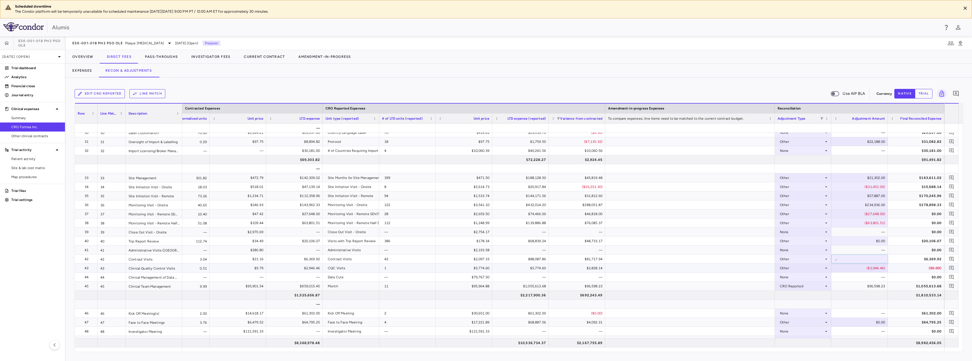
click at [910, 270] on div "($0.00)" at bounding box center [917, 268] width 49 height 9
click at [896, 242] on div "$20,106.07" at bounding box center [917, 241] width 49 height 9
click at [877, 238] on div "$0.00" at bounding box center [860, 241] width 49 height 9
drag, startPoint x: 874, startPoint y: 241, endPoint x: 891, endPoint y: 241, distance: 16.9
click at [891, 241] on div "Global 112.74 $34.49 $20,106.07 Visits with Trip Report Review 386 $178.34 $68,…" at bounding box center [329, 241] width 1229 height 9
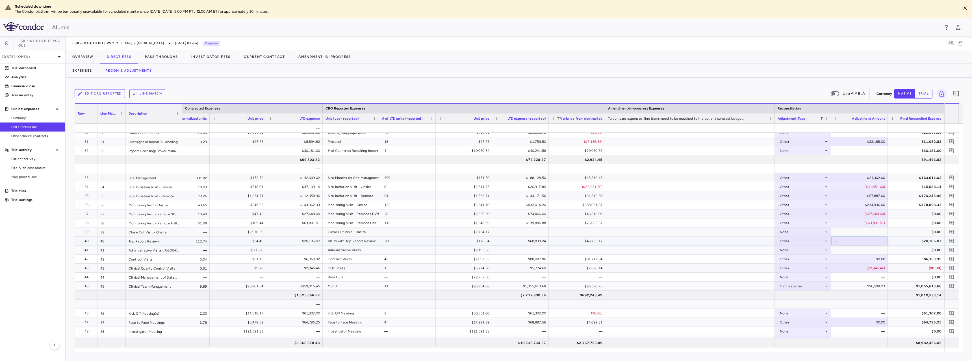
type input "*****"
click at [871, 258] on div "$0.00" at bounding box center [860, 259] width 49 height 9
drag, startPoint x: 869, startPoint y: 258, endPoint x: 908, endPoint y: 254, distance: 38.4
click at [906, 254] on div "Global 55.52 $1,277.42 $116,245.63 Site Contracts 46 $2,093.92 $96,320.32 ($19,…" at bounding box center [329, 345] width 1229 height 1121
type input "******"
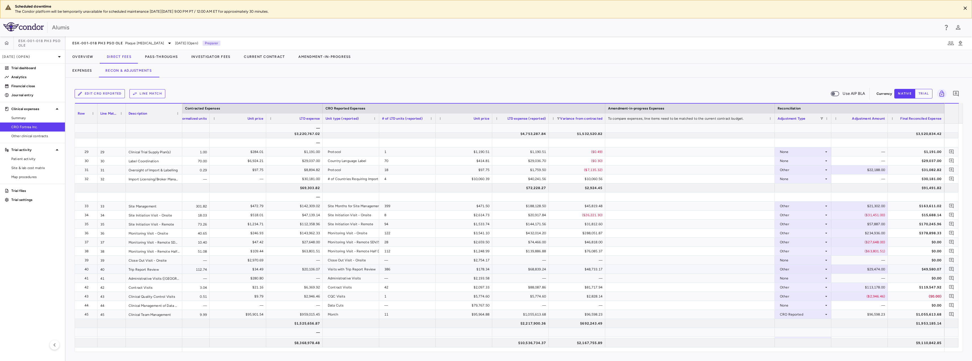
scroll to position [262, 0]
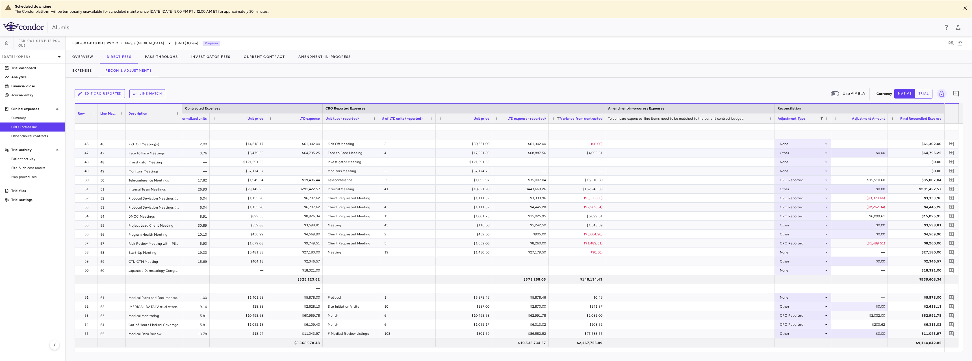
click at [911, 154] on div "$64,795.25" at bounding box center [917, 153] width 49 height 9
click at [865, 149] on div "$0.00" at bounding box center [860, 153] width 49 height 9
drag, startPoint x: 864, startPoint y: 156, endPoint x: 907, endPoint y: 156, distance: 42.9
click at [904, 156] on div "Global 3.76 $6,479.52 $64,795.25 Face to Face Meeting 4 $17,221.89 $68,887.56 $…" at bounding box center [329, 153] width 1229 height 9
paste input "****"
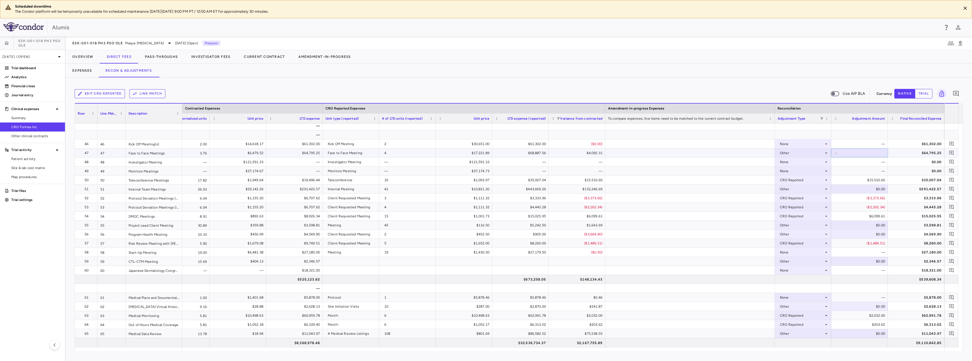
type input "******"
click at [870, 187] on div "$0.00" at bounding box center [860, 189] width 49 height 9
click at [928, 188] on div "$291,422.57" at bounding box center [917, 189] width 49 height 9
click at [874, 189] on div "$0.00" at bounding box center [860, 189] width 49 height 9
drag, startPoint x: 872, startPoint y: 189, endPoint x: 899, endPoint y: 184, distance: 27.5
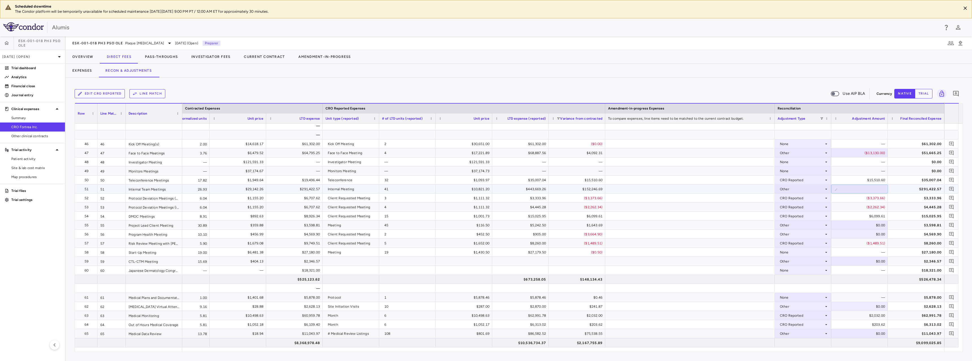
click at [898, 184] on div "Global 40.65 $246.93 $143,962.33 Monitoring Visit - Onsite 122 $3,541.10 $432,0…" at bounding box center [329, 175] width 1229 height 1121
type input "******"
click at [879, 227] on div "$0.00" at bounding box center [860, 225] width 49 height 9
click at [880, 237] on div "$0.00" at bounding box center [860, 234] width 49 height 9
click at [915, 235] on div "$4,569.90" at bounding box center [917, 234] width 49 height 9
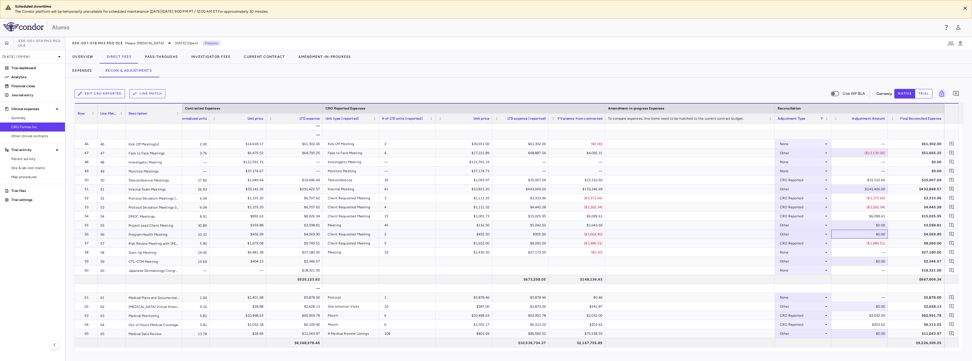
click at [872, 234] on div "$0.00" at bounding box center [860, 234] width 49 height 9
drag, startPoint x: 872, startPoint y: 234, endPoint x: 901, endPoint y: 234, distance: 29.4
click at [901, 234] on div "Global 10.10 $456.99 $4,569.90 Client Requested Meeting 2 $452.50 $905.00 ($3,6…" at bounding box center [329, 234] width 1229 height 9
type input "*****"
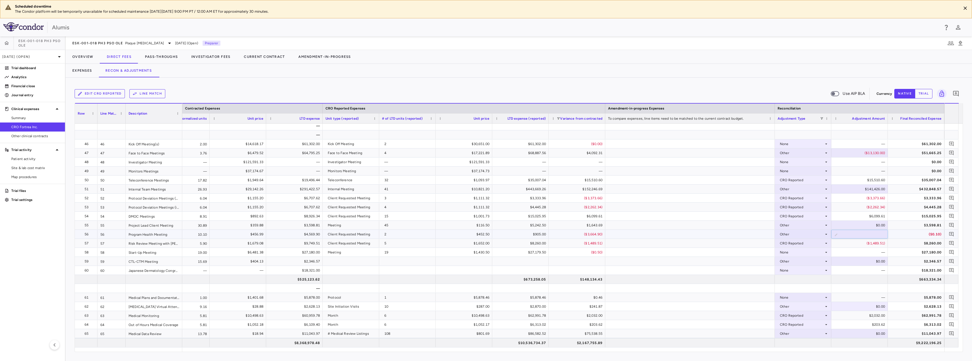
type input "*******"
click at [918, 225] on div "$3,598.81" at bounding box center [917, 225] width 49 height 9
click at [878, 224] on div "$0.00" at bounding box center [860, 225] width 49 height 9
drag, startPoint x: 868, startPoint y: 226, endPoint x: 919, endPoint y: 218, distance: 51.4
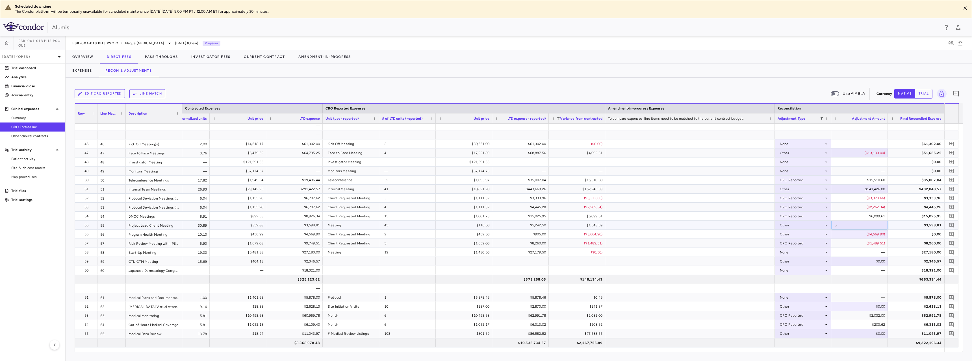
click at [915, 223] on div "Global 30.89 $359.88 $3,598.81 Meeting 45 $116.50 $5,242.50 $1,643.69 Other ​ *…" at bounding box center [329, 225] width 1229 height 9
type input "****"
click at [920, 261] on div "$2,346.57" at bounding box center [917, 261] width 49 height 9
click at [876, 259] on div "$0.00" at bounding box center [860, 261] width 49 height 9
drag, startPoint x: 870, startPoint y: 261, endPoint x: 908, endPoint y: 261, distance: 37.8
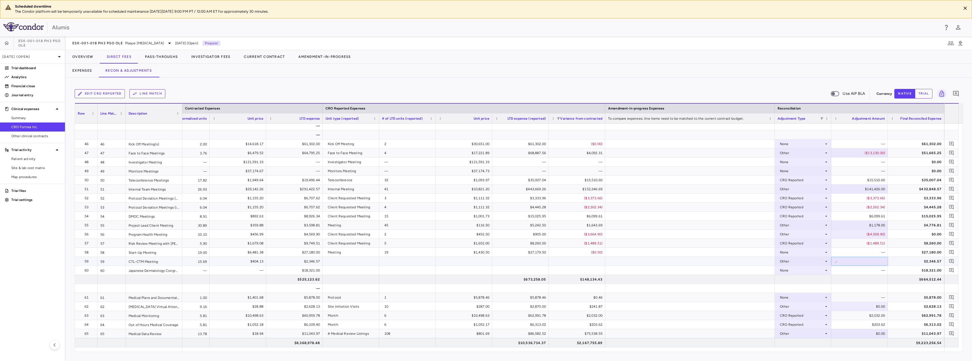
click at [908, 261] on div "Global 15.69 $404.13 $2,346.57 Other ​ * $2,346.57" at bounding box center [329, 261] width 1229 height 9
type input "**"
click at [910, 273] on div "$18,321.00" at bounding box center [917, 270] width 49 height 9
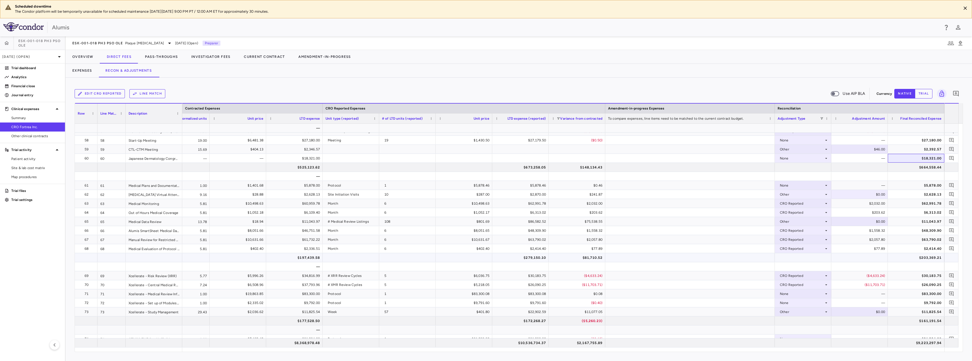
scroll to position [621, 0]
click at [872, 196] on div "$0.00" at bounding box center [860, 193] width 49 height 9
click at [909, 212] on div "$6,313.02" at bounding box center [917, 211] width 49 height 9
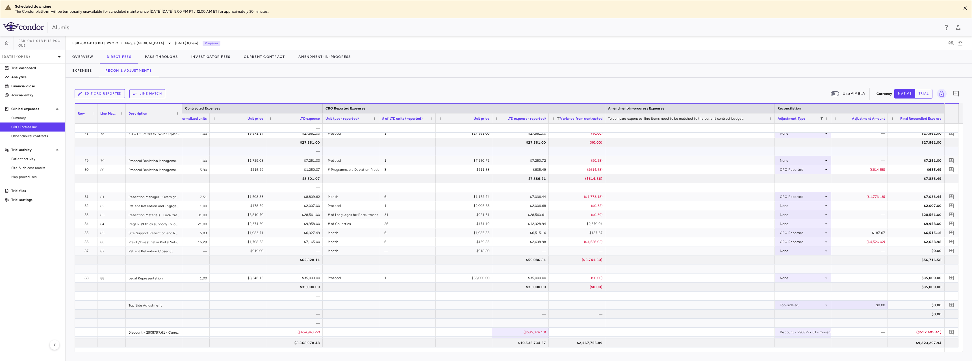
scroll to position [897, 0]
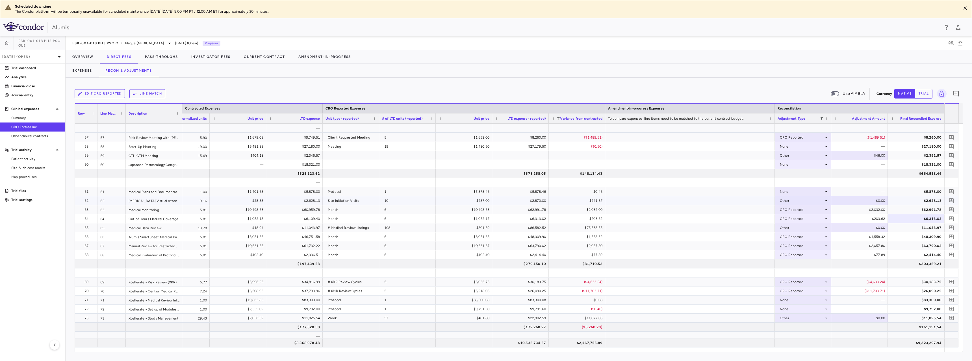
click at [879, 200] on div "$0.00" at bounding box center [860, 200] width 49 height 9
click at [923, 202] on div "$2,628.13" at bounding box center [917, 200] width 49 height 9
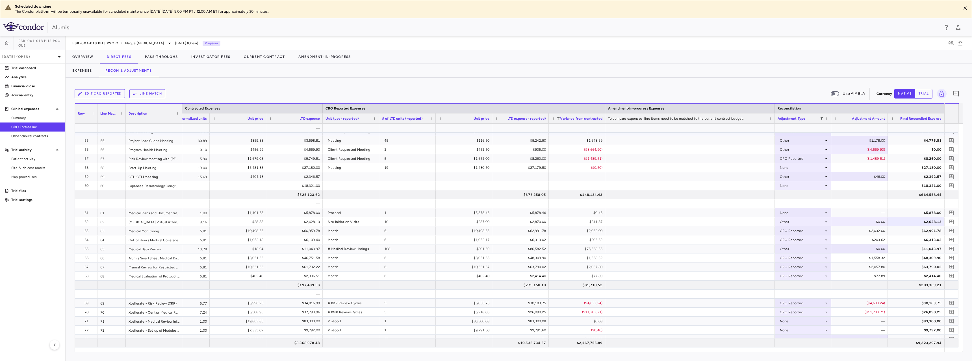
scroll to position [565, 0]
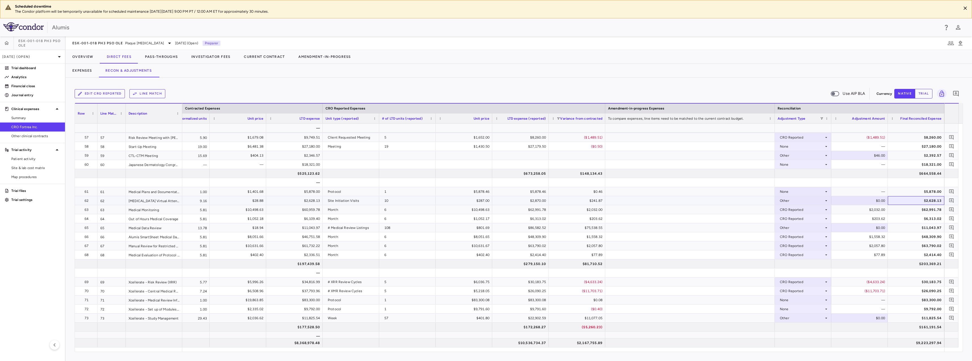
click at [933, 200] on div "$2,628.13" at bounding box center [917, 200] width 49 height 9
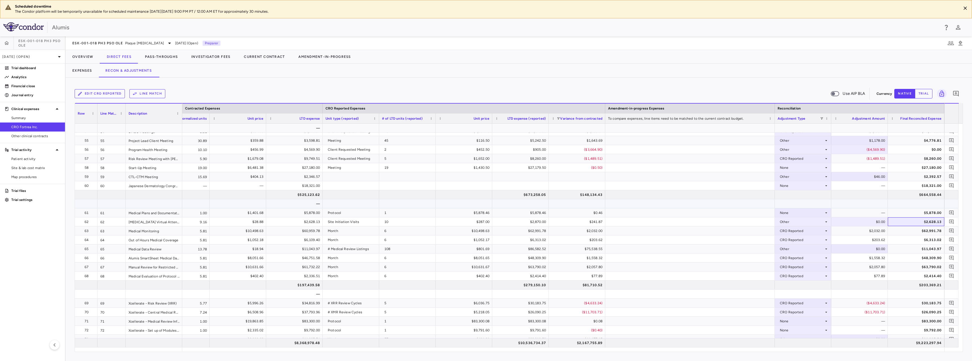
scroll to position [586, 0]
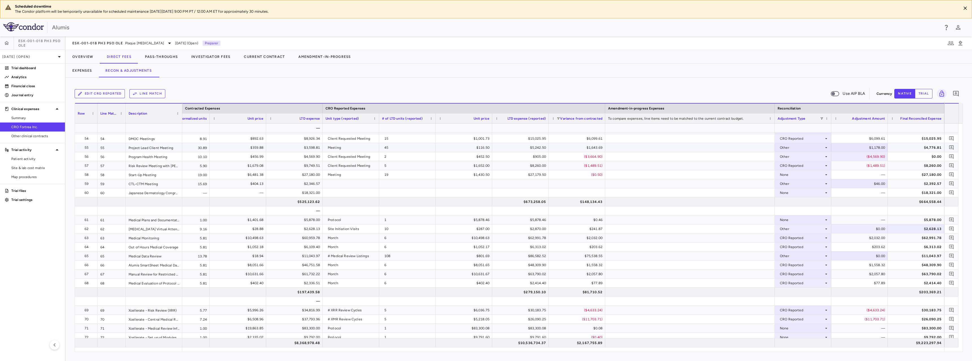
click at [864, 147] on div "$1,178.00" at bounding box center [860, 147] width 49 height 9
drag, startPoint x: 866, startPoint y: 227, endPoint x: 908, endPoint y: 228, distance: 42.1
click at [908, 228] on div "Global 9.16 $28.88 $2,628.13 Site Initiation Visits 10 $287.00 $2,870.00 $241.8…" at bounding box center [329, 229] width 1229 height 9
click at [872, 230] on div "$0.00" at bounding box center [860, 229] width 49 height 9
drag, startPoint x: 873, startPoint y: 229, endPoint x: 899, endPoint y: 229, distance: 25.7
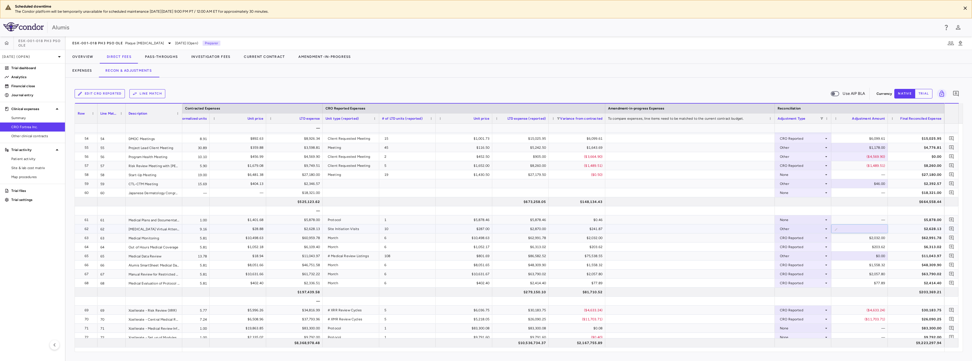
click at [899, 229] on div "Global 9.16 $28.88 $2,628.13 Site Initiation Visits 10 $287.00 $2,870.00 $241.8…" at bounding box center [329, 229] width 1229 height 9
type input "*****"
click at [869, 256] on div "$0.00" at bounding box center [860, 256] width 49 height 9
click at [913, 257] on div "$11,043.97" at bounding box center [917, 256] width 49 height 9
click at [871, 255] on div "$0.00" at bounding box center [860, 256] width 49 height 9
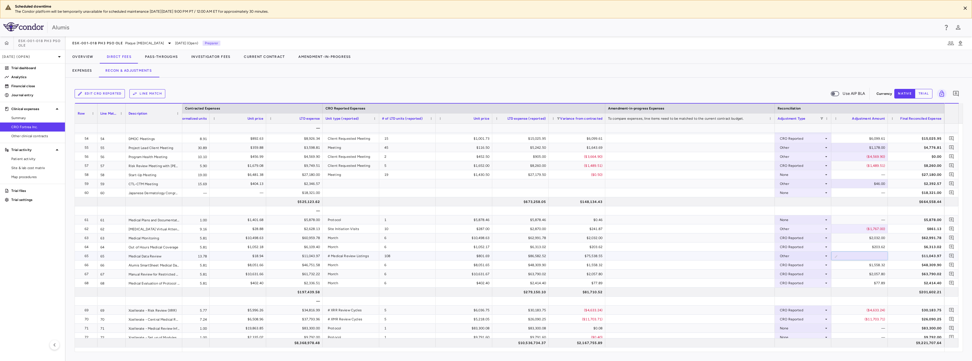
drag, startPoint x: 872, startPoint y: 256, endPoint x: 910, endPoint y: 256, distance: 38.7
click at [910, 256] on div "Global 13.78 $18.94 $11,043.97 # Medical Review Listings 108 $801.69 $86,582.52…" at bounding box center [329, 256] width 1229 height 9
type input "*****"
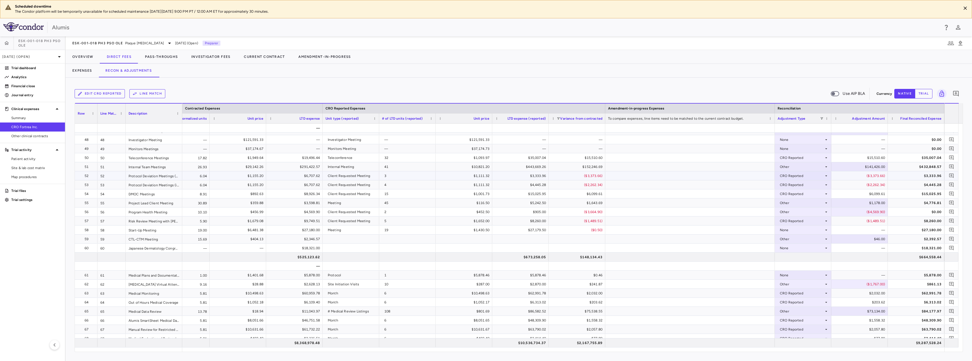
scroll to position [557, 0]
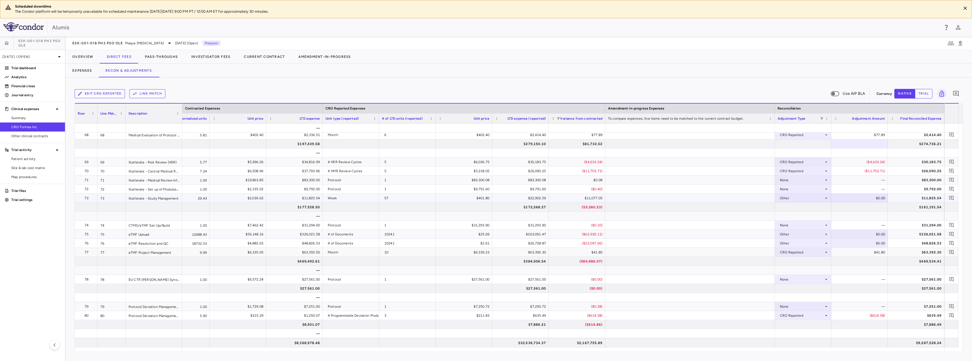
click at [918, 200] on div "$11,825.54" at bounding box center [917, 198] width 49 height 9
click at [870, 198] on div "$0.00" at bounding box center [860, 198] width 49 height 9
drag, startPoint x: 886, startPoint y: 196, endPoint x: 908, endPoint y: 195, distance: 21.8
click at [908, 195] on div "Global 29.43 $2,036.62 $11,825.54 Week 57 $401.80 $22,902.59 $11,077.05 Other ​…" at bounding box center [329, 198] width 1229 height 9
type input "*****"
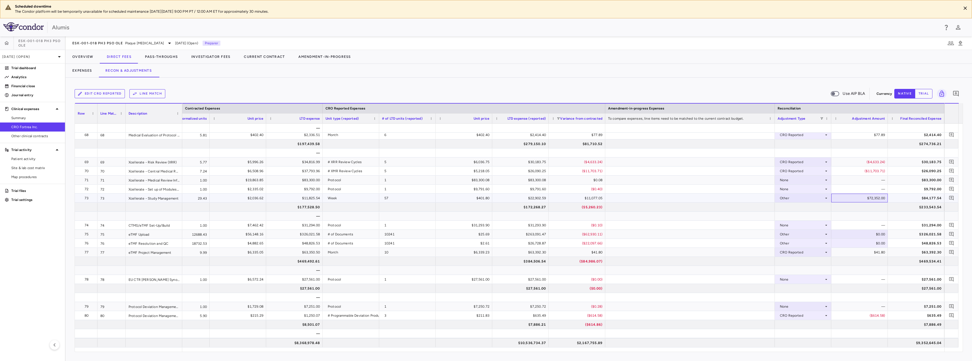
click at [865, 197] on div "$72,352.00" at bounding box center [860, 198] width 49 height 9
drag, startPoint x: 865, startPoint y: 197, endPoint x: 907, endPoint y: 198, distance: 42.1
click at [904, 198] on div "Global 29.43 $2,036.62 $11,825.54 Week 57 $401.80 $22,902.59 $11,077.05 Other ​…" at bounding box center [329, 198] width 1229 height 9
type input "*****"
click at [872, 236] on div "$0.00" at bounding box center [860, 234] width 49 height 9
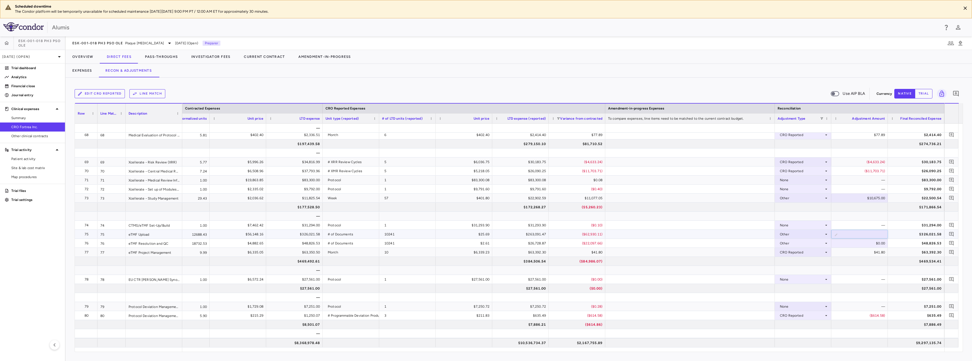
click at [921, 237] on div "$326,021.58" at bounding box center [917, 234] width 49 height 9
click at [875, 233] on div "$0.00" at bounding box center [860, 234] width 49 height 9
drag, startPoint x: 872, startPoint y: 234, endPoint x: 913, endPoint y: 230, distance: 40.6
click at [908, 231] on div "Global 12688.43 $56,148.16 $326,021.58 # of Documents 10241 $25.69 $263,091.47 …" at bounding box center [329, 234] width 1229 height 9
type input "*****"
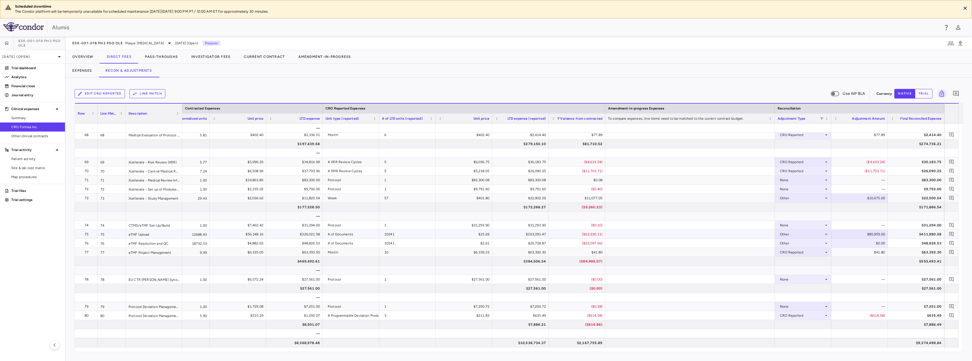
click at [863, 234] on div "$85,959.00" at bounding box center [860, 234] width 49 height 9
click at [865, 233] on input "*****" at bounding box center [863, 234] width 47 height 9
type input "******"
click at [924, 244] on div "$48,826.53" at bounding box center [917, 243] width 49 height 9
click at [884, 244] on div "$0.00" at bounding box center [860, 243] width 49 height 9
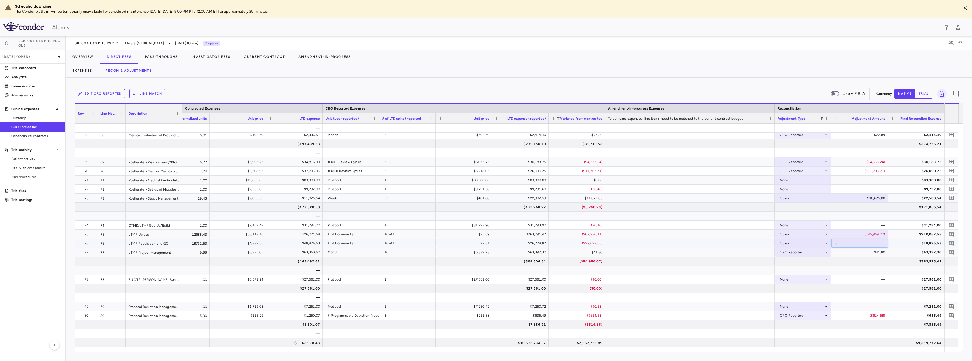
drag, startPoint x: 873, startPoint y: 243, endPoint x: 911, endPoint y: 243, distance: 37.3
click at [907, 243] on div "Global 18732.53 $4,882.65 $48,826.53 # of Documents 10241 $2.61 $26,728.87 ($22…" at bounding box center [329, 243] width 1229 height 9
type input "******"
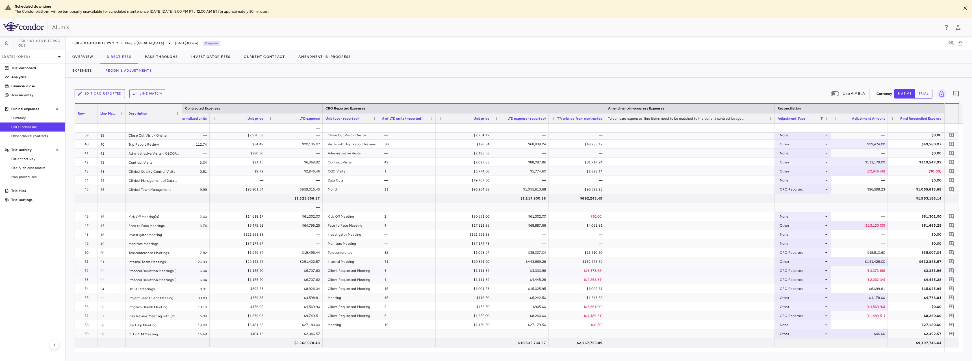
scroll to position [362, 0]
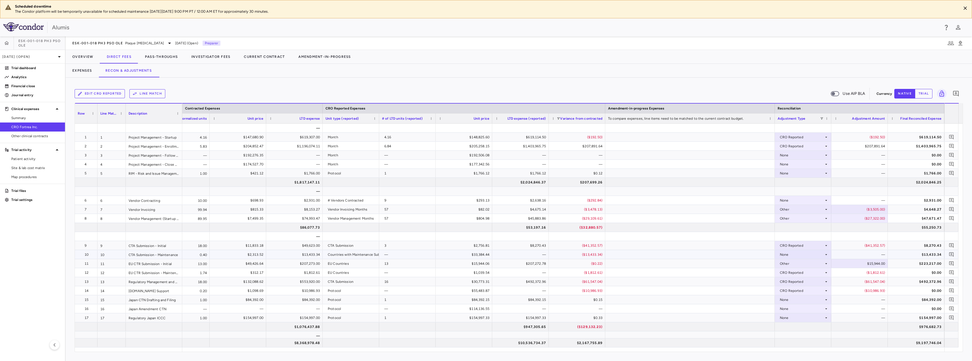
click at [814, 255] on div "None" at bounding box center [802, 254] width 44 height 9
click at [804, 281] on li "Other" at bounding box center [803, 282] width 56 height 8
click at [869, 256] on div "$0.00" at bounding box center [860, 254] width 49 height 9
click at [927, 260] on div "$223,217.00" at bounding box center [917, 263] width 49 height 9
click at [876, 256] on div "$0.00" at bounding box center [860, 254] width 49 height 9
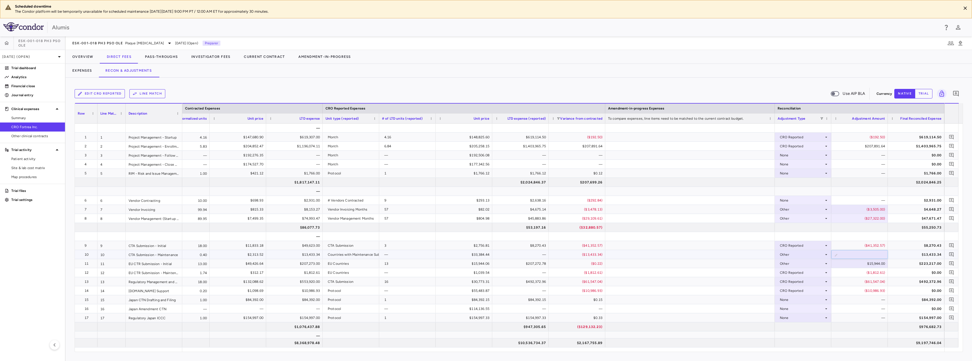
type input "*"
type input "**********"
click at [808, 202] on div "None" at bounding box center [802, 200] width 44 height 9
click at [799, 228] on li "Other" at bounding box center [803, 228] width 56 height 8
click at [938, 198] on div "$2,931.00" at bounding box center [917, 200] width 49 height 9
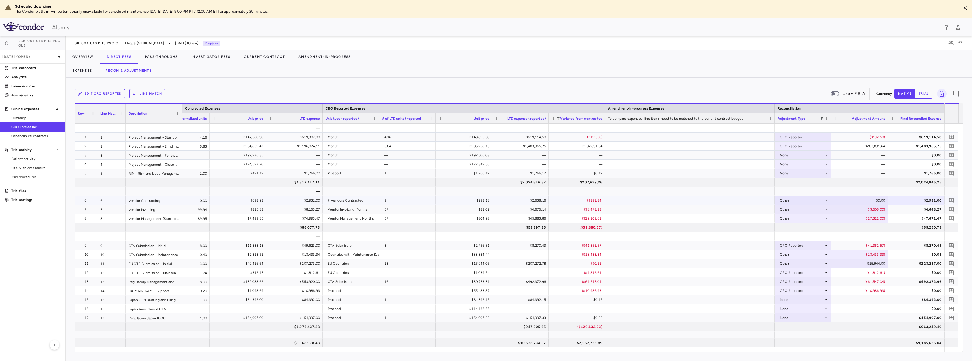
click at [813, 203] on div "Other" at bounding box center [802, 200] width 44 height 9
click at [802, 218] on div "CRO Reported" at bounding box center [799, 219] width 27 height 5
click at [819, 254] on div "Other" at bounding box center [802, 254] width 44 height 9
click at [809, 274] on div "CRO Reported" at bounding box center [799, 273] width 27 height 5
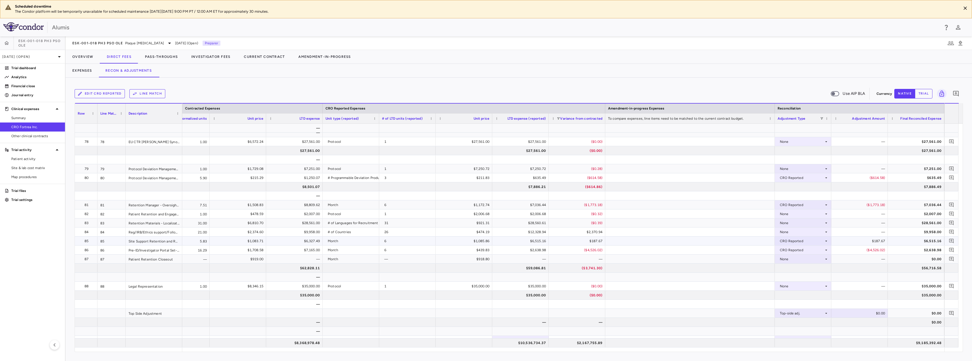
scroll to position [897, 0]
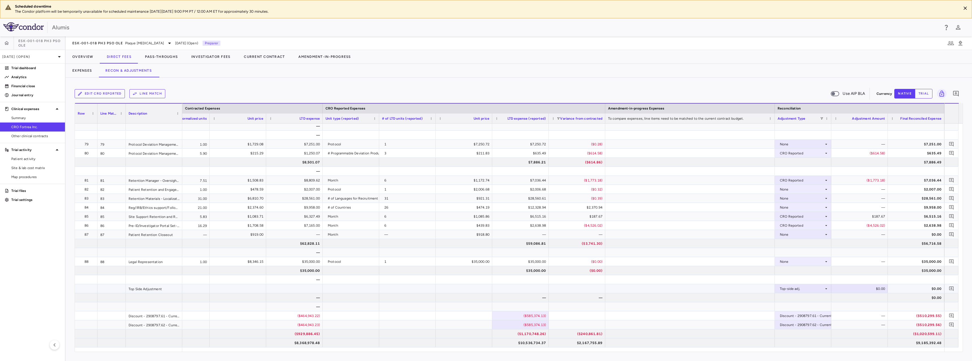
click at [871, 289] on div "$0.00" at bounding box center [860, 288] width 49 height 9
type input "****"
click at [873, 289] on div "$3,141.00" at bounding box center [860, 288] width 49 height 9
type input "****"
click at [878, 292] on div "$3,144.00" at bounding box center [860, 288] width 49 height 9
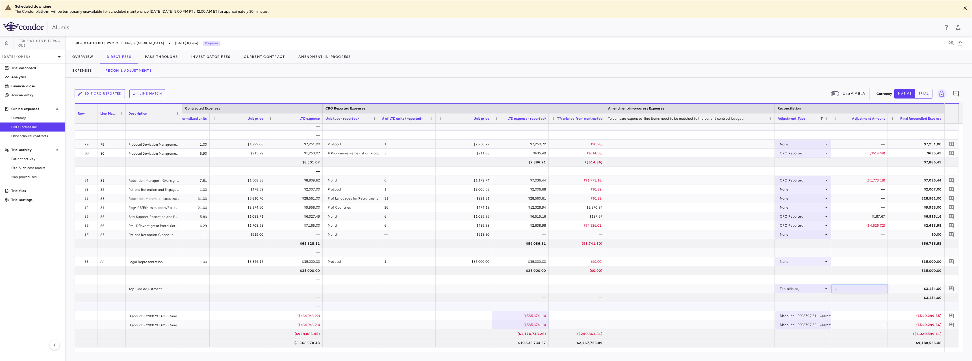
type input "****"
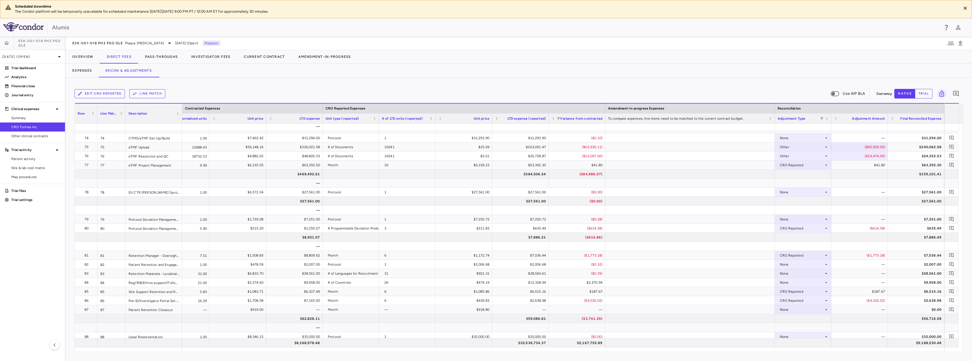
scroll to position [795, 0]
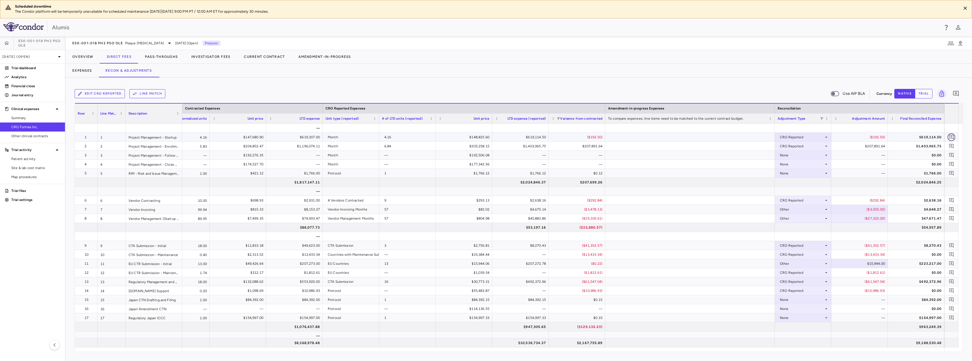
click at [951, 137] on icon "Add comment" at bounding box center [951, 137] width 5 height 5
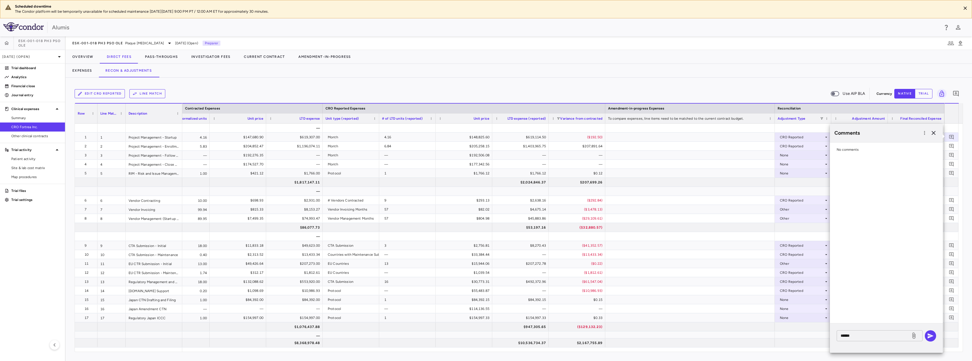
click at [875, 336] on textarea "******" at bounding box center [873, 336] width 66 height 6
drag, startPoint x: 841, startPoint y: 337, endPoint x: 749, endPoint y: 337, distance: 92.1
click at [749, 337] on body "Scheduled downtime The Condor platform will be temporarily unavailable for sche…" at bounding box center [486, 180] width 972 height 361
type textarea "**********"
click at [930, 336] on icon "button" at bounding box center [930, 336] width 6 height 5
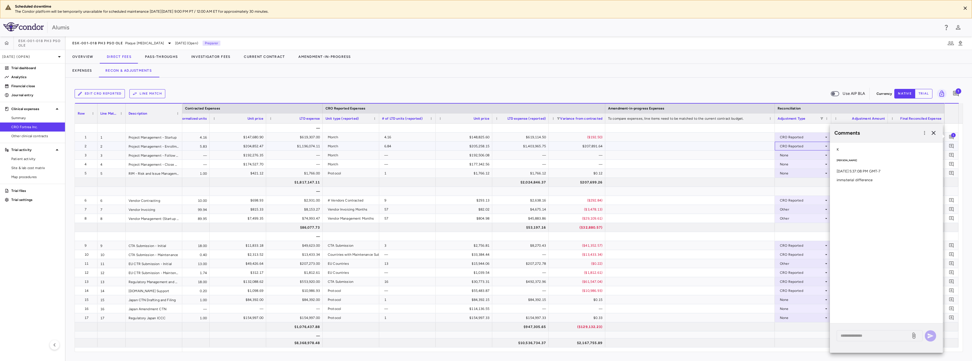
click at [805, 149] on div "CRO Reported" at bounding box center [802, 146] width 44 height 9
click at [711, 143] on div at bounding box center [486, 180] width 972 height 361
click at [931, 135] on icon "button" at bounding box center [933, 133] width 7 height 7
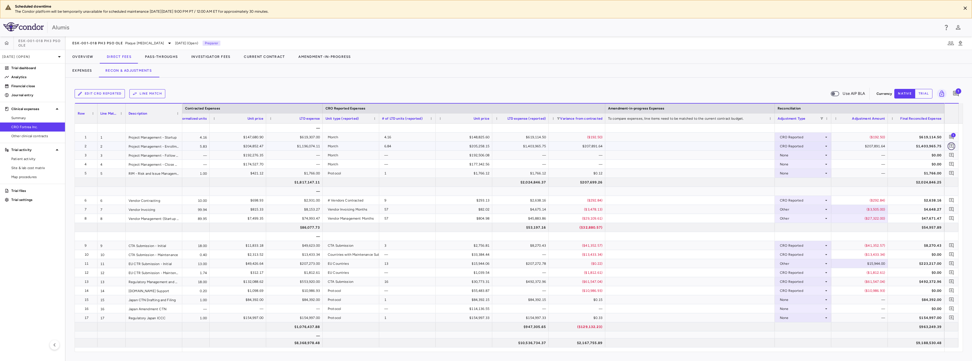
click at [952, 147] on icon "Add comment" at bounding box center [950, 145] width 5 height 5
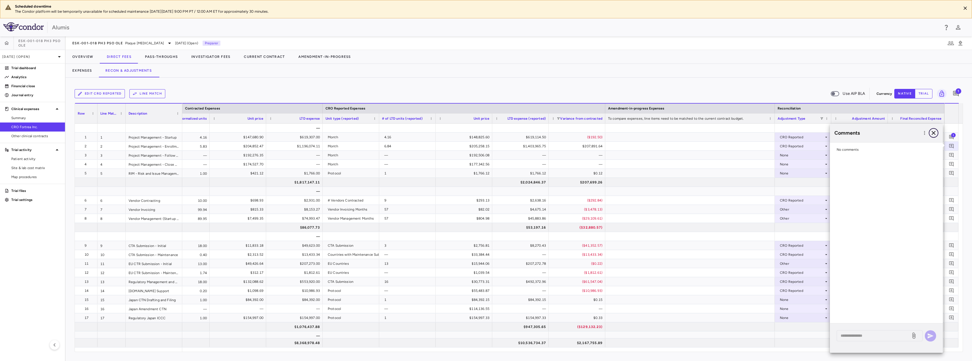
click at [933, 132] on icon "button" at bounding box center [933, 133] width 7 height 7
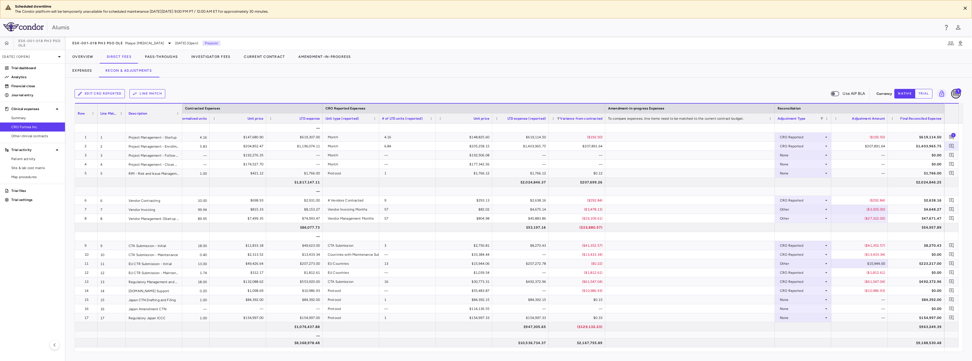
click at [956, 93] on icon "Add comment" at bounding box center [956, 94] width 6 height 6
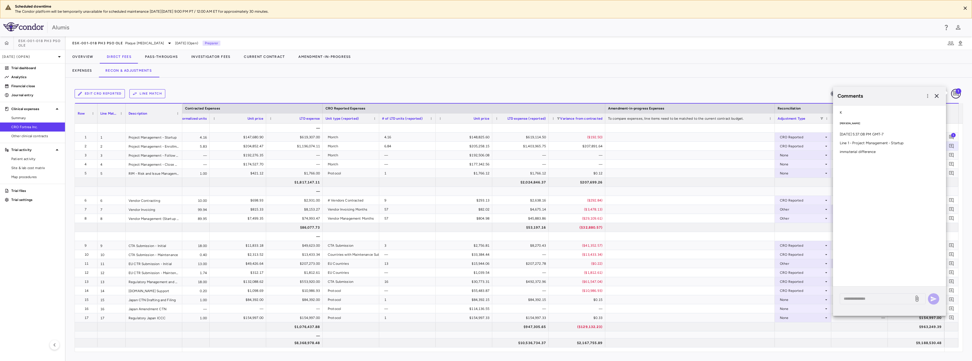
click at [956, 95] on icon "Add comment" at bounding box center [956, 94] width 6 height 6
click at [928, 95] on icon "button" at bounding box center [927, 96] width 6 height 6
click at [923, 106] on div "Show prior period comments" at bounding box center [900, 106] width 49 height 5
click at [939, 96] on icon "button" at bounding box center [936, 96] width 7 height 7
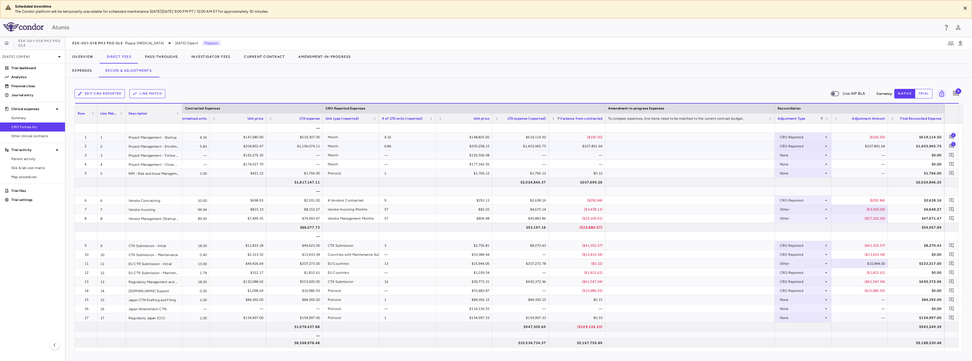
click at [952, 146] on span "1" at bounding box center [953, 144] width 5 height 5
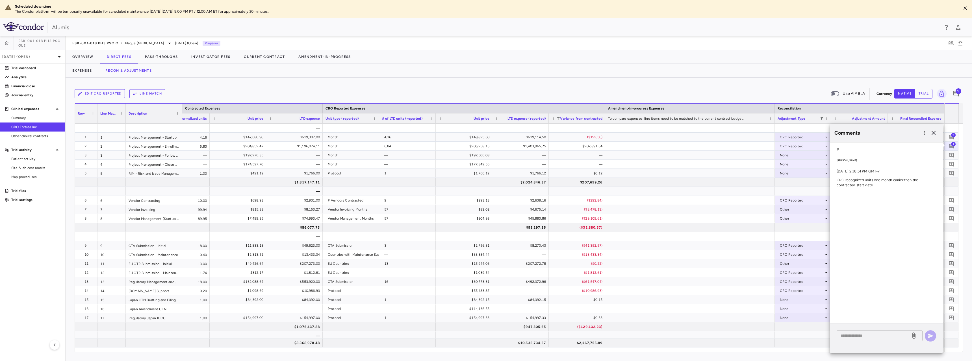
click at [864, 336] on textarea at bounding box center [873, 336] width 66 height 6
type textarea "**********"
click at [929, 337] on icon "button" at bounding box center [930, 336] width 6 height 5
click at [935, 131] on icon "button" at bounding box center [933, 133] width 7 height 7
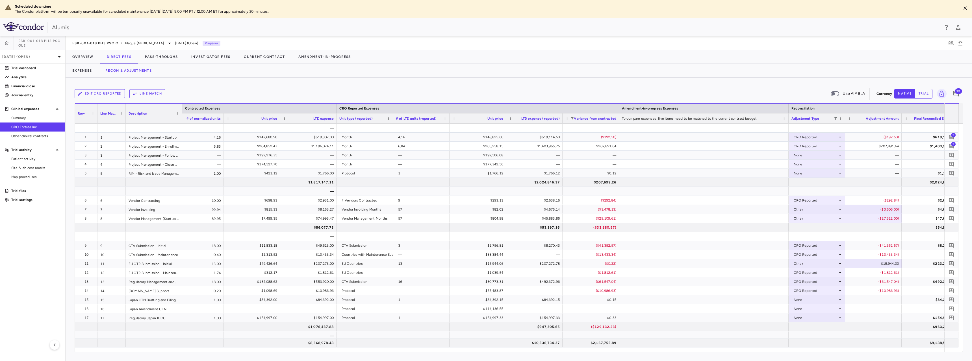
scroll to position [0, 421]
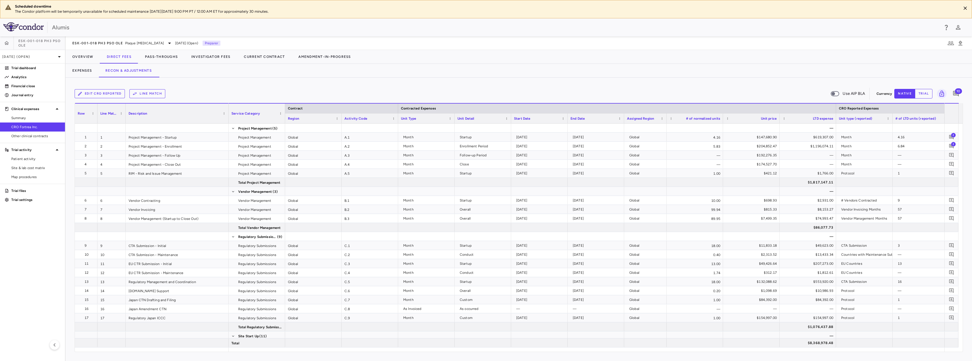
drag, startPoint x: 181, startPoint y: 108, endPoint x: 227, endPoint y: 109, distance: 46.3
click at [227, 109] on div at bounding box center [228, 114] width 2 height 20
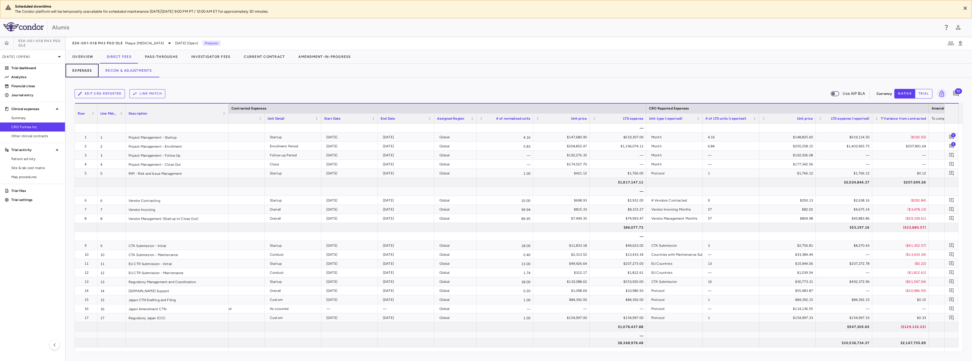
click at [94, 72] on button "Expenses" at bounding box center [82, 71] width 33 height 14
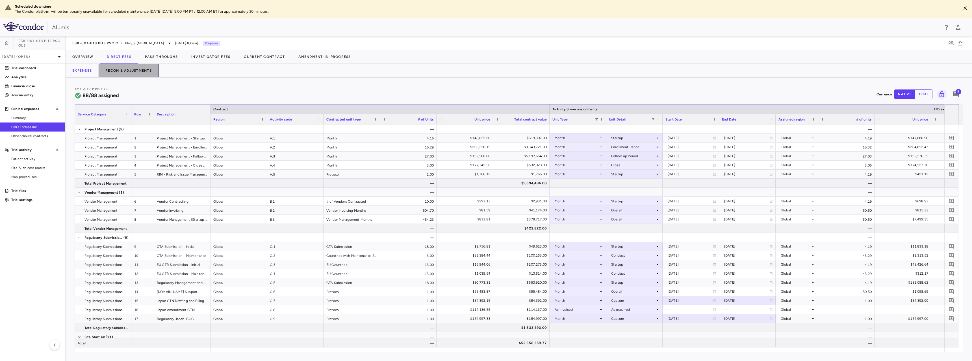
click at [127, 73] on button "Recon & Adjustments" at bounding box center [129, 71] width 60 height 14
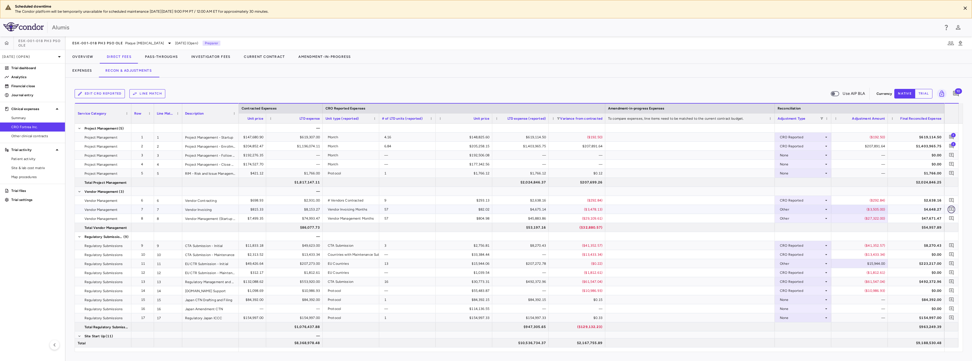
click at [951, 210] on icon "Add comment" at bounding box center [950, 209] width 5 height 5
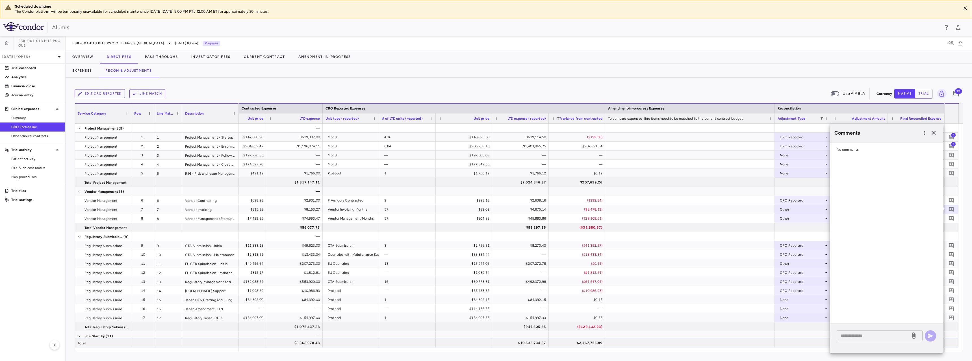
click at [868, 333] on textarea at bounding box center [873, 336] width 66 height 6
type textarea "**********"
click at [932, 333] on icon "button" at bounding box center [930, 336] width 7 height 7
click at [935, 133] on icon "button" at bounding box center [933, 133] width 7 height 7
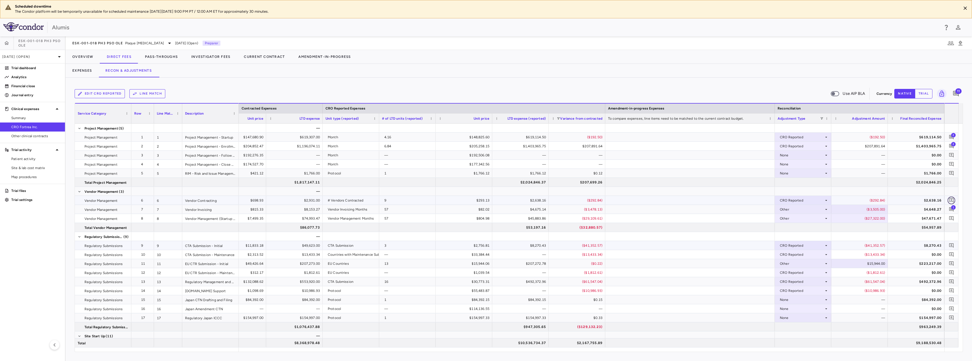
click at [950, 199] on icon "Add comment" at bounding box center [950, 200] width 5 height 5
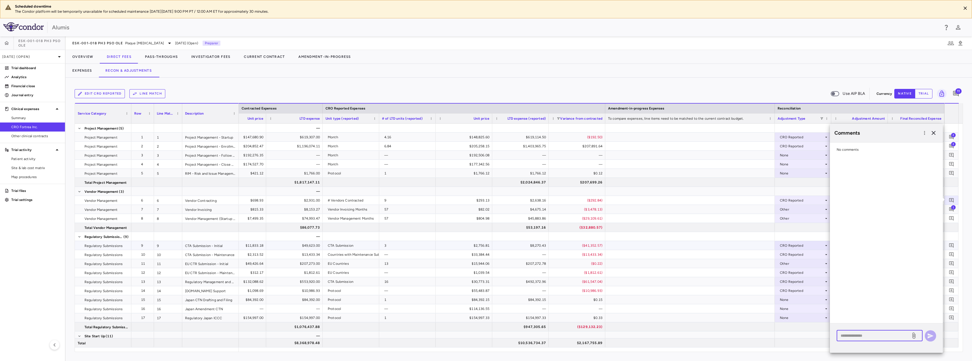
drag, startPoint x: 866, startPoint y: 336, endPoint x: 861, endPoint y: 341, distance: 6.8
click at [866, 336] on textarea at bounding box center [873, 336] width 66 height 6
type textarea "**********"
click at [929, 335] on icon "button" at bounding box center [930, 336] width 6 height 5
click at [700, 185] on div at bounding box center [689, 182] width 169 height 9
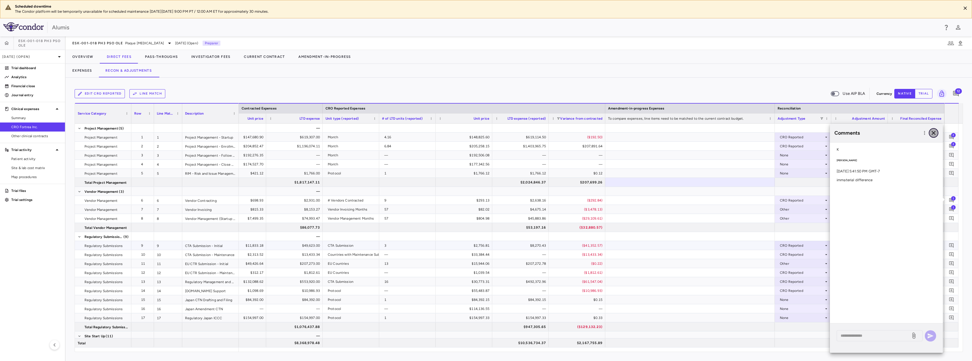
click at [933, 134] on icon "button" at bounding box center [933, 133] width 4 height 4
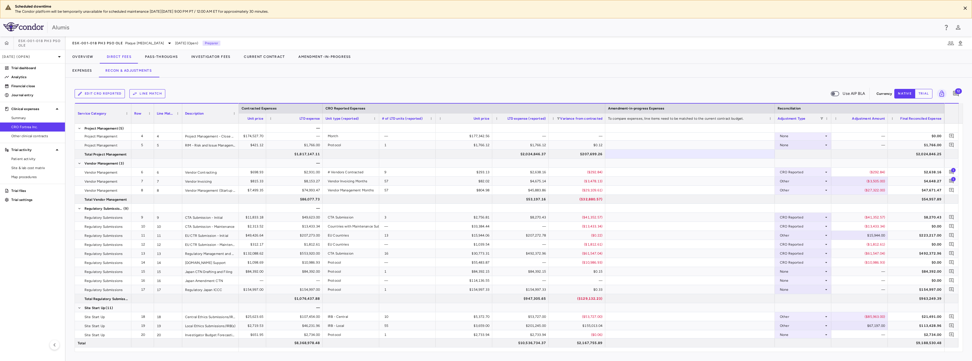
scroll to position [0, 243]
click at [950, 191] on icon "Add comment" at bounding box center [950, 190] width 5 height 5
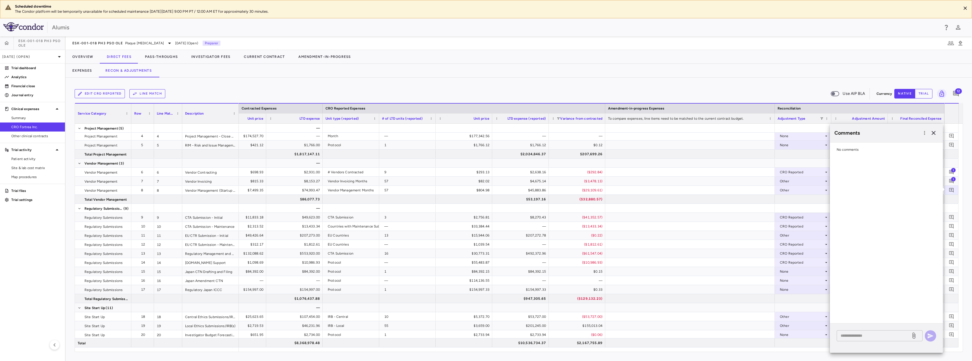
click at [862, 339] on div "* ​" at bounding box center [879, 335] width 86 height 11
type textarea "**********"
click at [930, 338] on icon "button" at bounding box center [930, 336] width 7 height 7
click at [736, 243] on div at bounding box center [689, 244] width 169 height 9
click at [733, 229] on div at bounding box center [689, 226] width 169 height 9
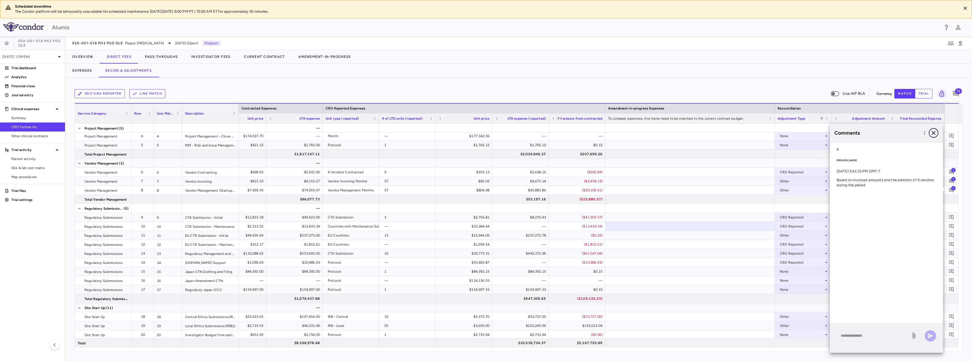
click at [935, 132] on icon "button" at bounding box center [933, 133] width 7 height 7
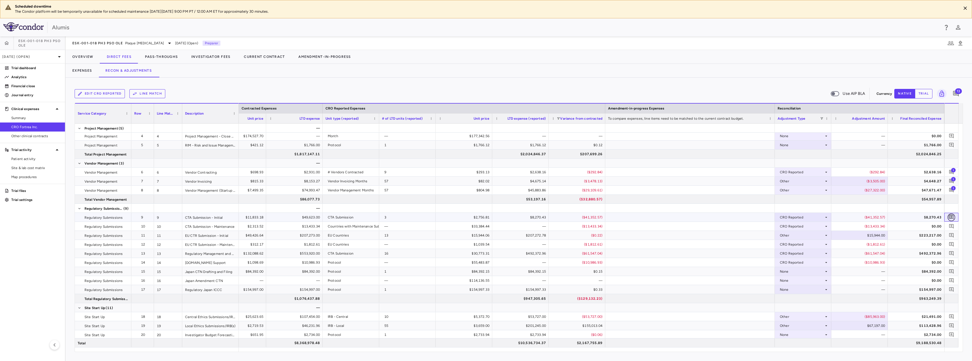
click at [952, 220] on icon "Add comment" at bounding box center [950, 217] width 5 height 5
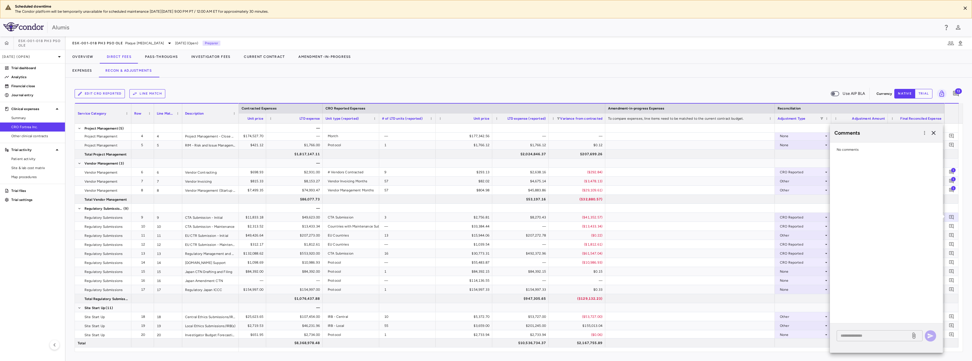
click at [860, 335] on textarea at bounding box center [873, 336] width 66 height 6
type textarea "**********"
click at [932, 335] on icon "button" at bounding box center [930, 336] width 7 height 7
click at [950, 222] on div at bounding box center [950, 226] width 11 height 11
click at [951, 225] on icon "Add comment" at bounding box center [950, 226] width 5 height 5
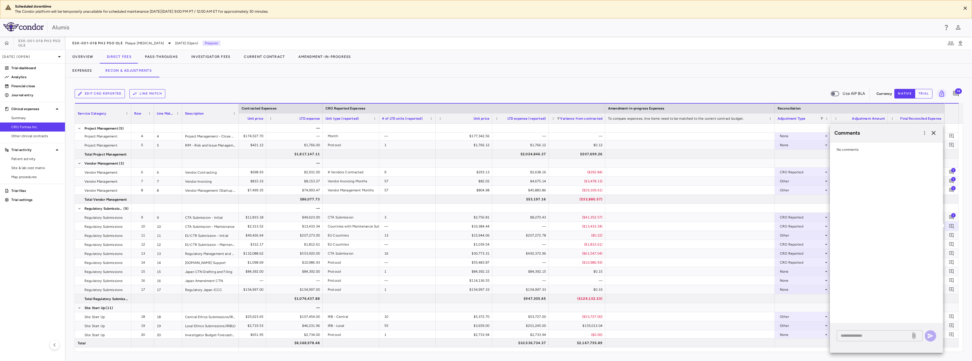
click at [879, 337] on textarea at bounding box center [873, 336] width 66 height 6
paste textarea "**********"
type textarea "**********"
click at [930, 338] on icon "button" at bounding box center [930, 336] width 7 height 7
click at [720, 254] on div at bounding box center [689, 253] width 169 height 9
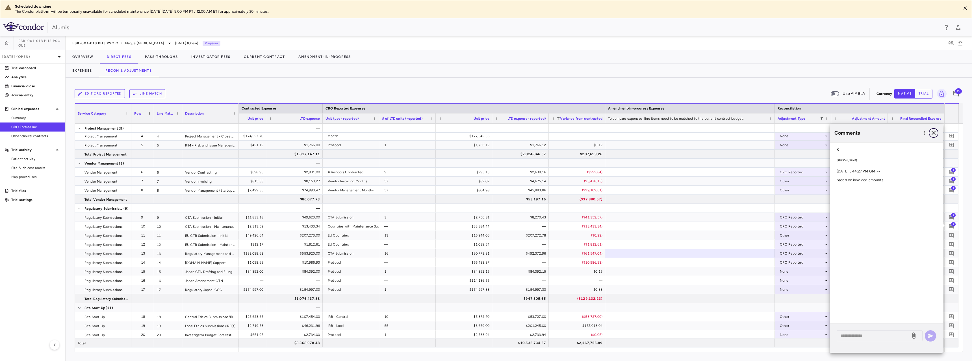
click at [933, 134] on icon "button" at bounding box center [933, 133] width 4 height 4
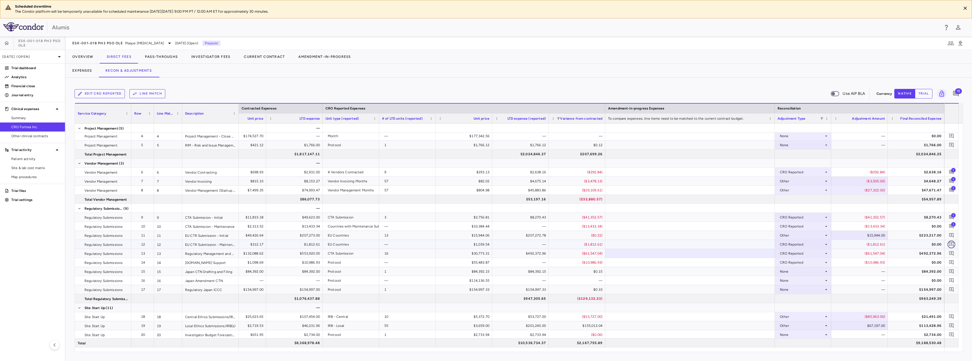
click at [950, 245] on icon "Add comment" at bounding box center [950, 244] width 5 height 5
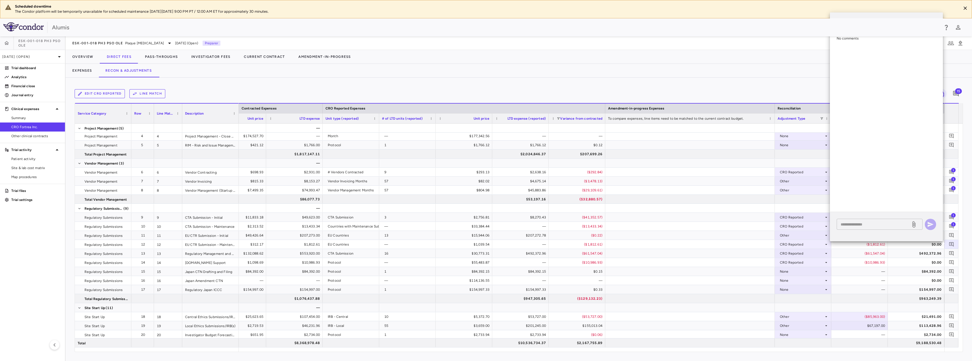
click at [859, 225] on textarea at bounding box center [873, 224] width 66 height 6
type textarea "**********"
click at [933, 224] on icon "button" at bounding box center [930, 224] width 7 height 7
click at [929, 264] on div "$0.00" at bounding box center [917, 262] width 49 height 9
click at [795, 63] on div at bounding box center [665, 57] width 614 height 14
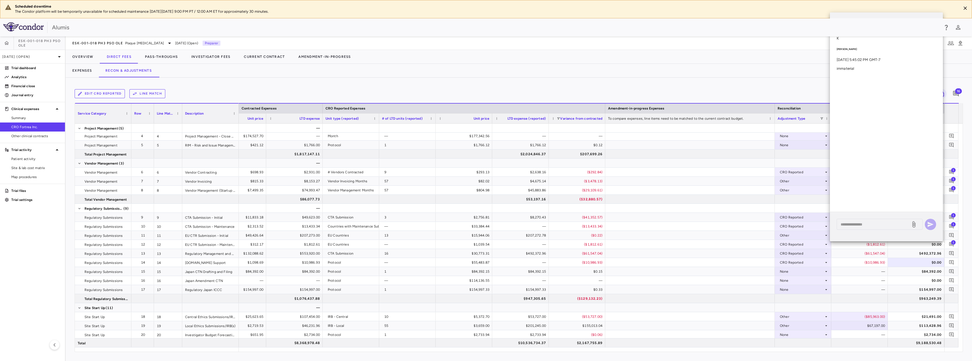
click at [941, 16] on div "Comments" at bounding box center [886, 21] width 113 height 19
click at [935, 18] on button "button" at bounding box center [933, 22] width 10 height 10
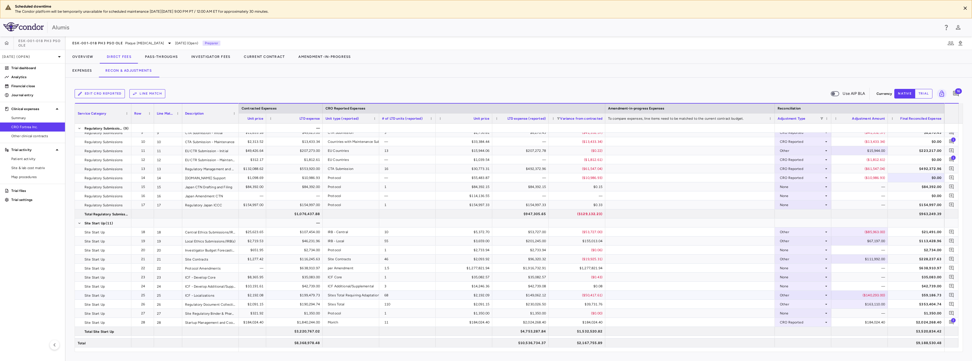
scroll to position [141, 0]
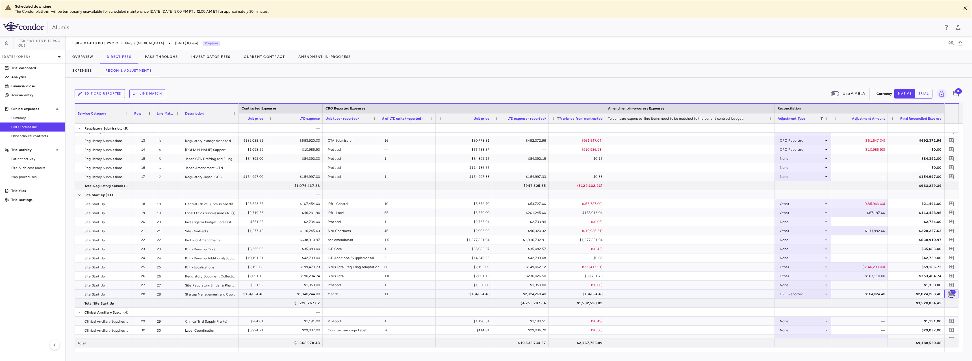
click at [949, 293] on icon "Add comment" at bounding box center [950, 293] width 5 height 5
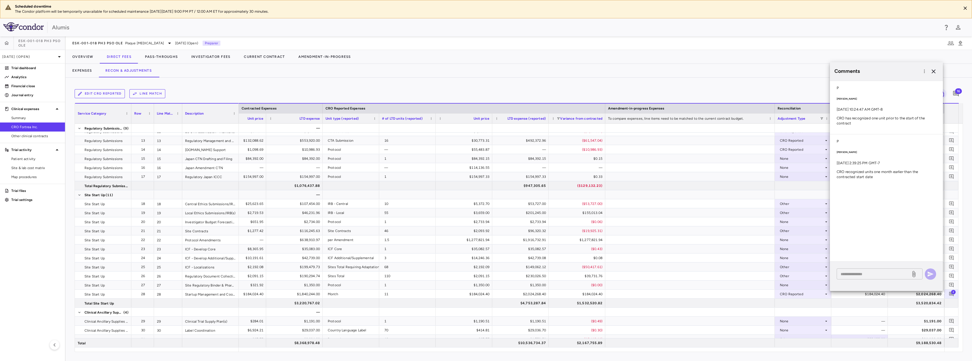
click at [887, 273] on textarea at bounding box center [873, 274] width 66 height 6
type textarea "**********"
click at [930, 271] on icon "button" at bounding box center [930, 274] width 7 height 7
click at [932, 69] on icon "button" at bounding box center [933, 71] width 7 height 7
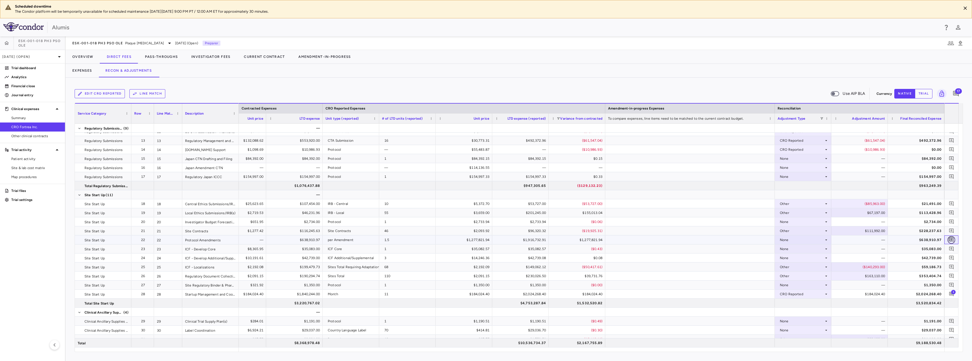
click at [951, 240] on icon "Add comment" at bounding box center [951, 240] width 5 height 5
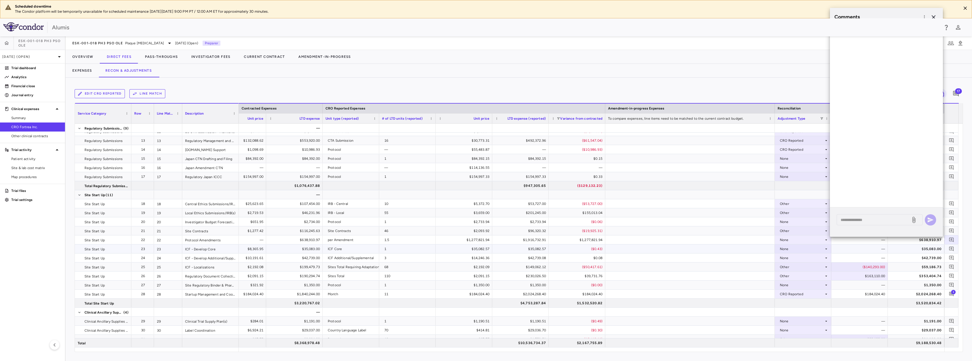
click at [693, 250] on div at bounding box center [689, 249] width 169 height 9
click at [690, 238] on div at bounding box center [689, 240] width 169 height 9
click at [934, 14] on icon "button" at bounding box center [933, 17] width 7 height 7
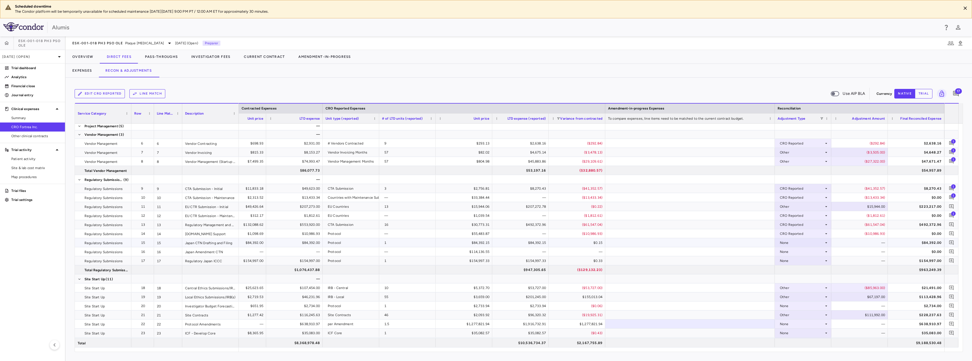
scroll to position [56, 0]
click at [952, 226] on icon "Add comment" at bounding box center [950, 225] width 5 height 5
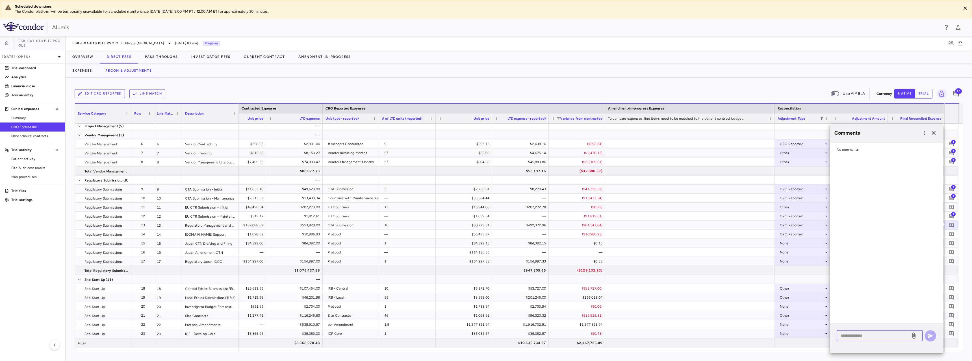
click at [859, 336] on textarea at bounding box center [873, 336] width 66 height 6
type textarea "**********"
click at [930, 337] on icon "button" at bounding box center [930, 336] width 6 height 5
click at [934, 129] on button "button" at bounding box center [933, 133] width 10 height 10
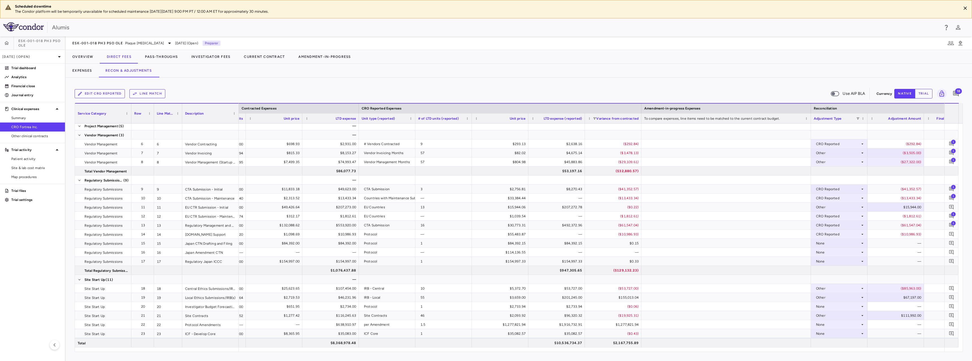
scroll to position [0, 418]
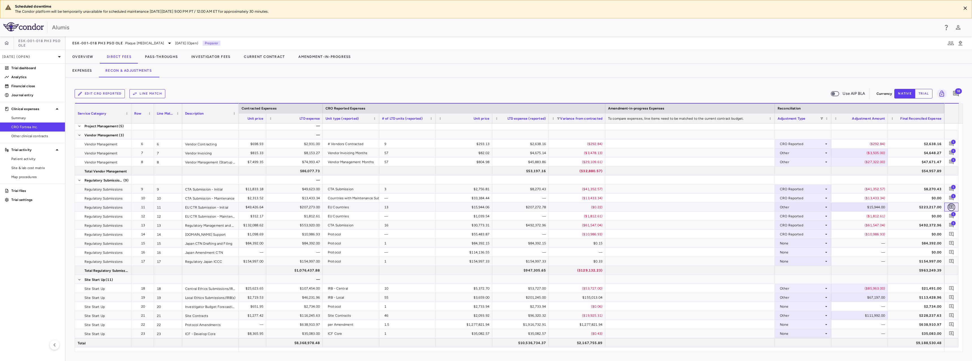
click at [952, 206] on icon "Add comment" at bounding box center [950, 206] width 5 height 5
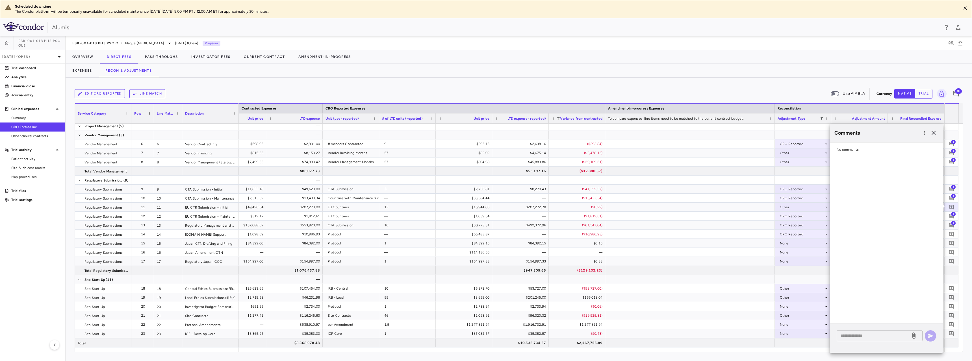
click at [891, 333] on textarea at bounding box center [873, 336] width 66 height 6
type textarea "**********"
click at [927, 336] on icon "button" at bounding box center [930, 336] width 7 height 7
click at [934, 132] on icon "button" at bounding box center [933, 133] width 4 height 4
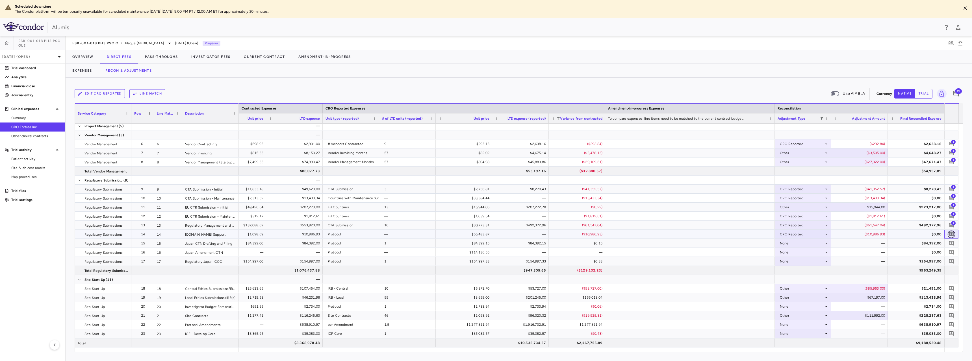
click at [954, 234] on button "button" at bounding box center [951, 234] width 8 height 8
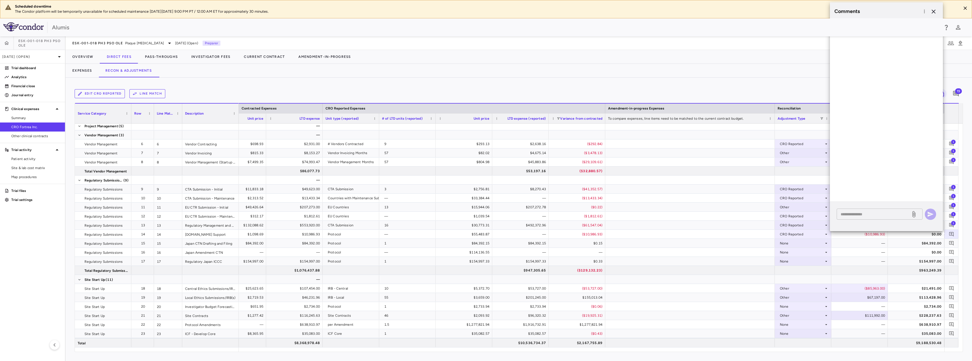
click at [880, 211] on div "* ​" at bounding box center [879, 214] width 86 height 11
type textarea "**********"
click at [930, 212] on icon "button" at bounding box center [930, 214] width 7 height 7
click at [874, 259] on div "—" at bounding box center [860, 261] width 49 height 9
click at [935, 10] on icon "button" at bounding box center [933, 12] width 4 height 4
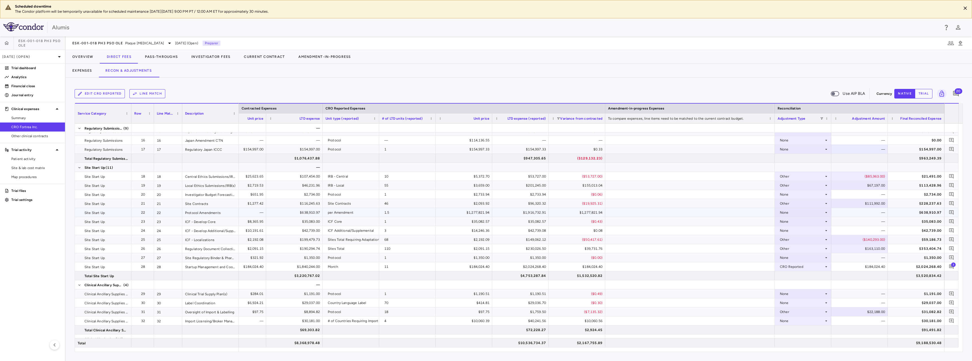
scroll to position [169, 0]
click at [953, 184] on icon "Add comment" at bounding box center [951, 184] width 5 height 5
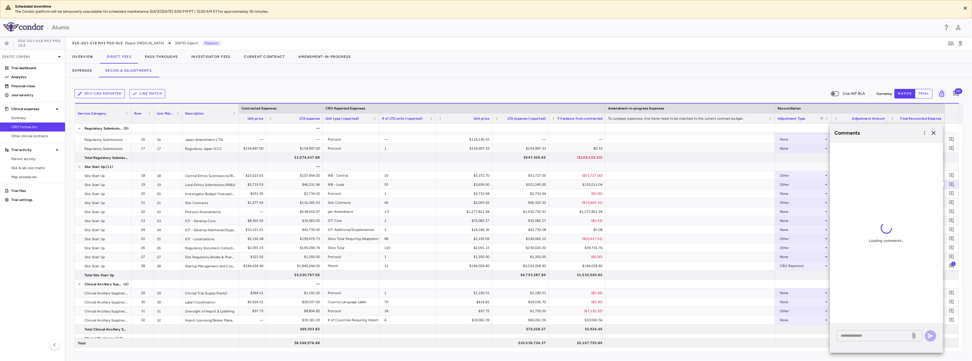
click at [861, 333] on textarea at bounding box center [873, 336] width 66 height 6
paste textarea "**********"
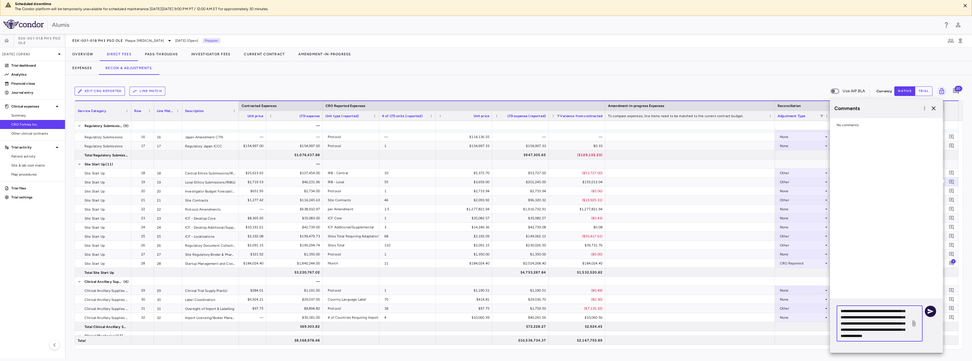
type textarea "**********"
click at [930, 314] on icon "button" at bounding box center [930, 311] width 7 height 7
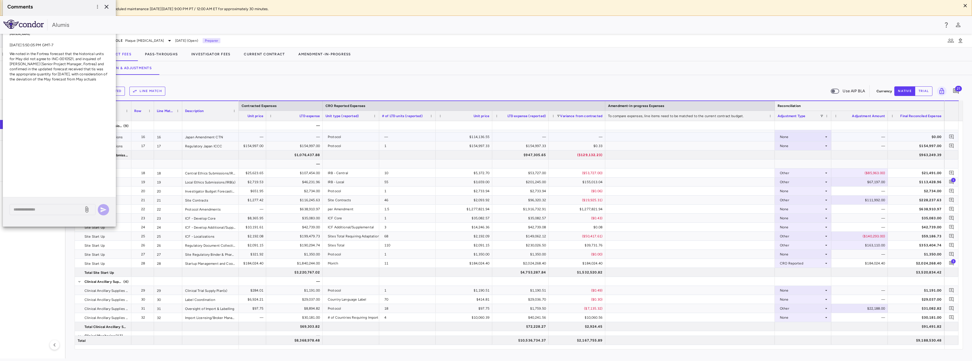
scroll to position [0, 0]
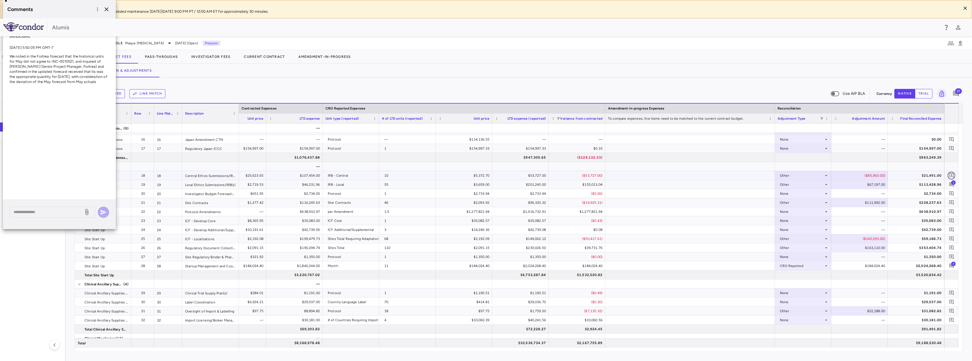
click at [948, 177] on icon "Add comment" at bounding box center [950, 175] width 5 height 5
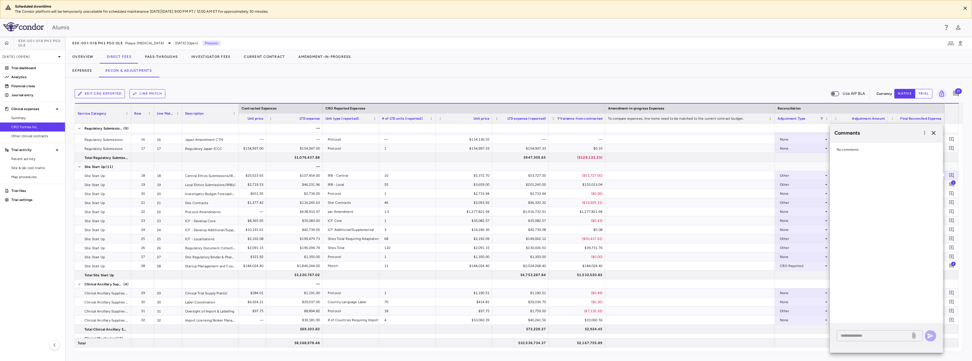
click at [870, 339] on div "* ​" at bounding box center [879, 335] width 86 height 11
type textarea "*"
paste textarea "**********"
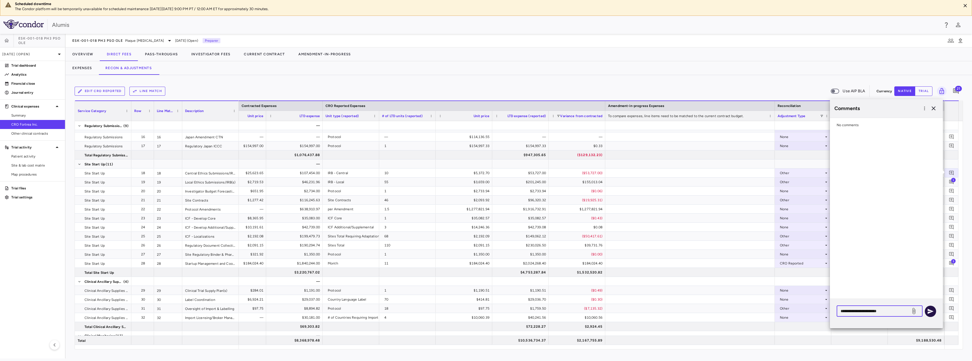
type textarea "**********"
click at [933, 310] on icon "button" at bounding box center [930, 311] width 7 height 7
click at [744, 179] on div at bounding box center [689, 182] width 169 height 9
click at [935, 109] on icon "button" at bounding box center [933, 108] width 7 height 7
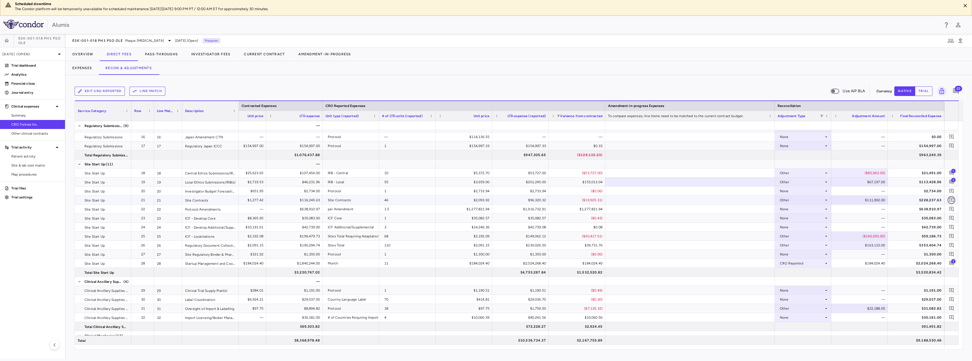
click at [952, 202] on icon "Add comment" at bounding box center [950, 199] width 5 height 5
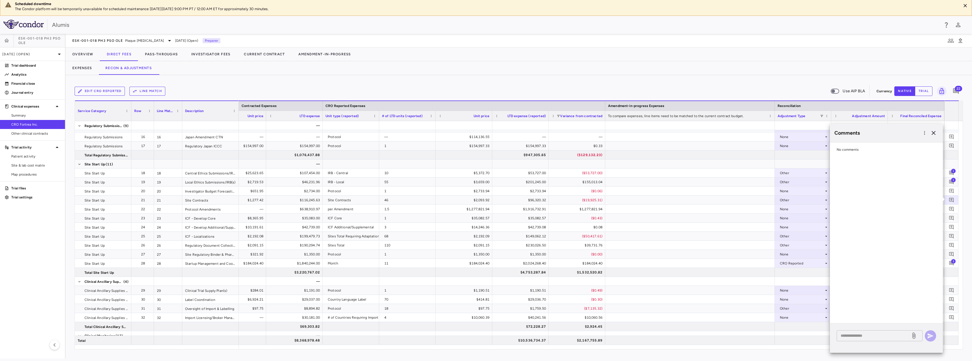
click at [854, 339] on div "* ​" at bounding box center [879, 335] width 86 height 11
paste textarea "**********"
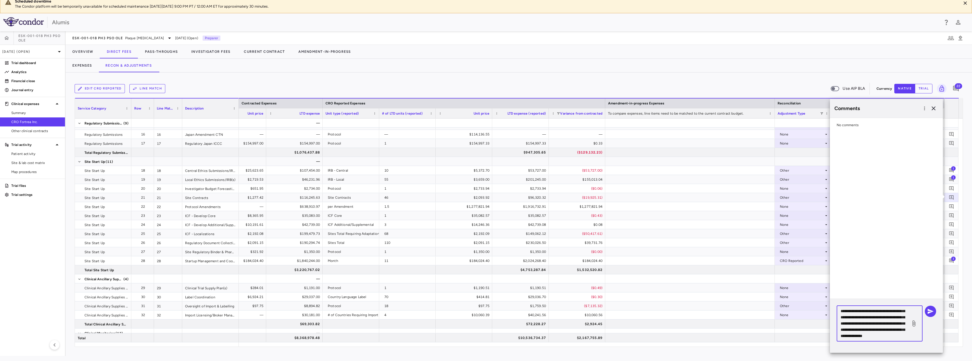
scroll to position [37, 0]
type textarea "**********"
click at [928, 313] on icon "button" at bounding box center [930, 311] width 6 height 5
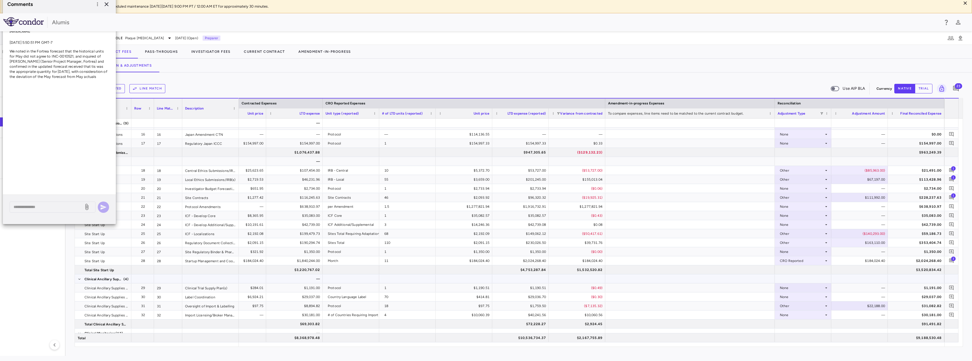
scroll to position [0, 0]
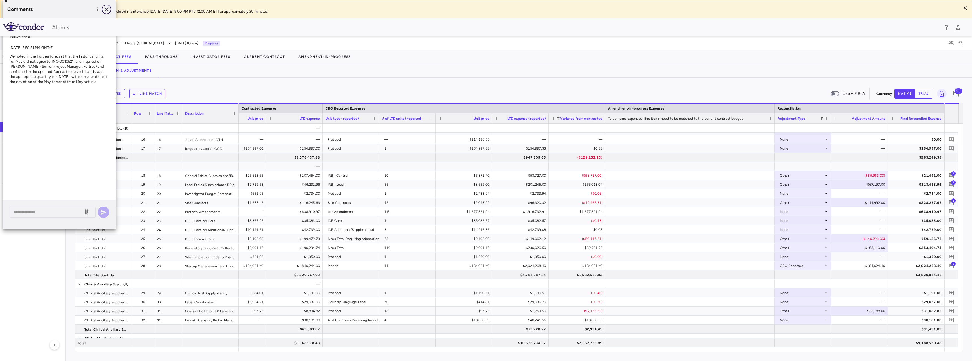
click at [106, 8] on icon "button" at bounding box center [106, 9] width 7 height 7
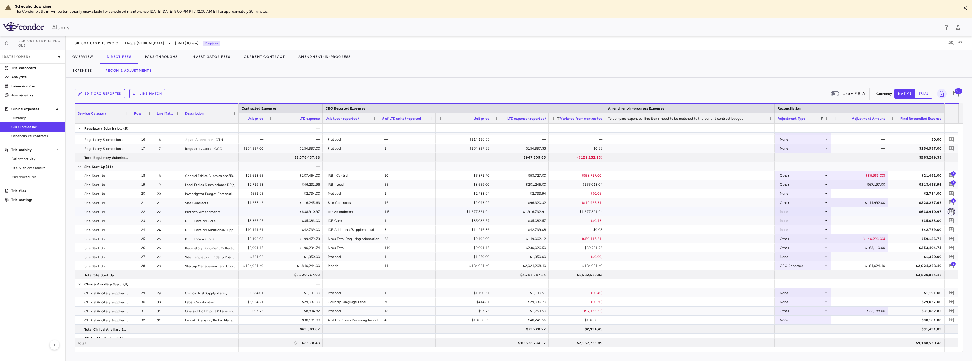
click at [953, 214] on icon "Add comment" at bounding box center [950, 211] width 5 height 5
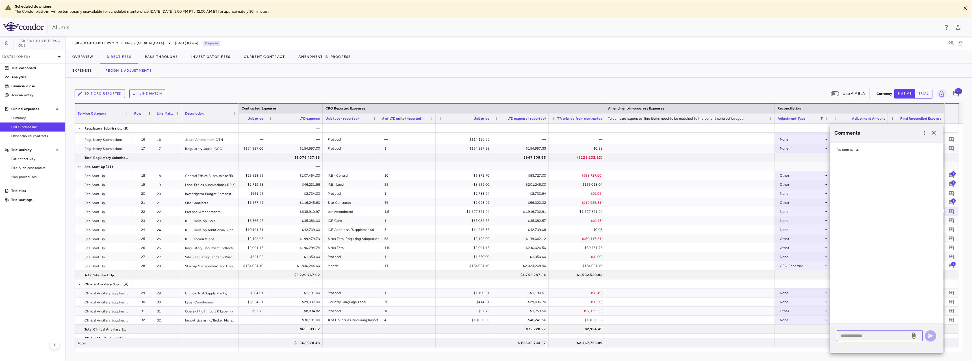
click at [858, 335] on textarea at bounding box center [873, 336] width 66 height 6
paste textarea "**********"
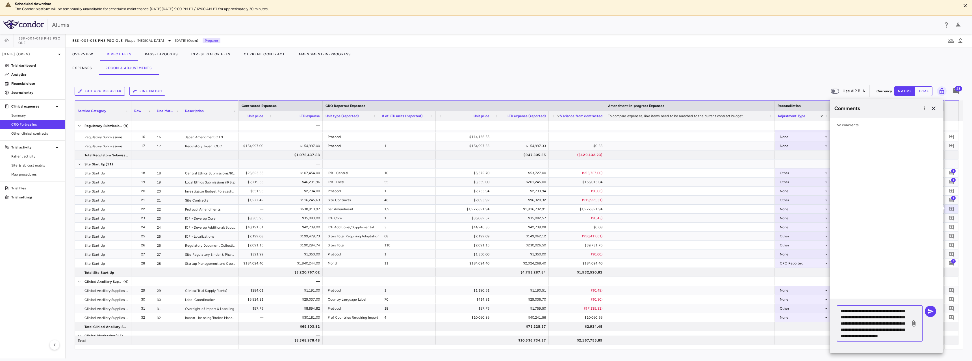
scroll to position [124, 0]
type textarea "**********"
click at [930, 312] on icon "button" at bounding box center [930, 311] width 7 height 7
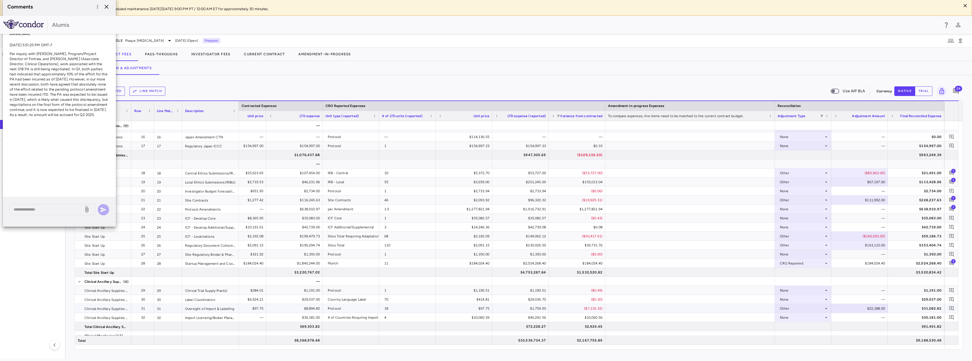
scroll to position [0, 0]
click at [106, 10] on icon "button" at bounding box center [106, 9] width 7 height 7
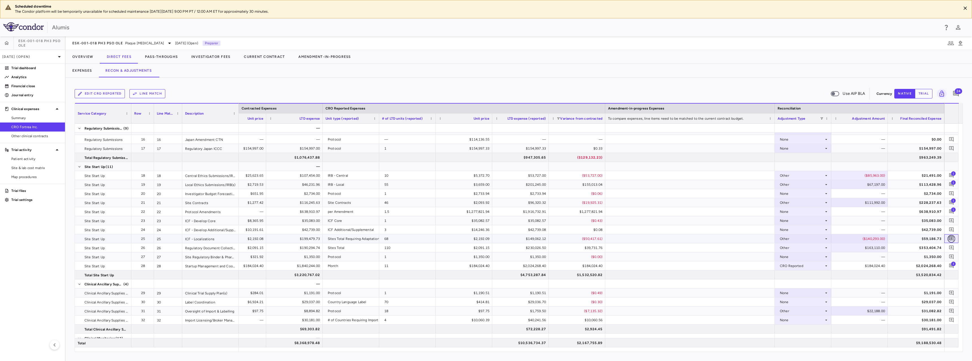
click at [949, 238] on icon "Add comment" at bounding box center [950, 238] width 5 height 5
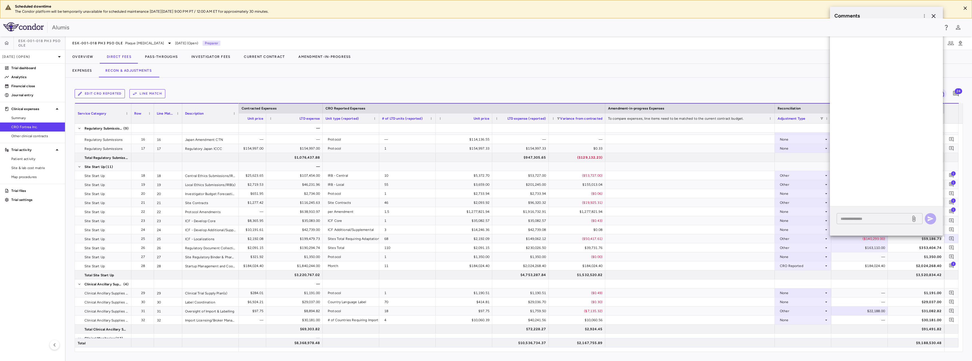
click at [878, 214] on div "* ​" at bounding box center [879, 218] width 86 height 11
paste textarea "**********"
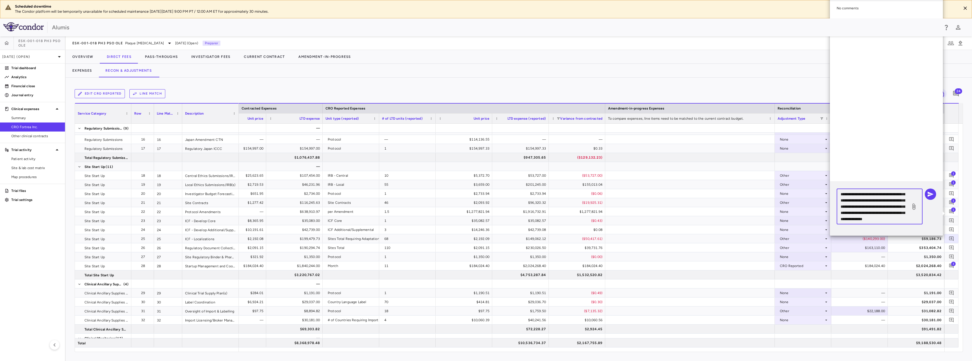
scroll to position [37, 0]
type textarea "**********"
click at [933, 195] on icon "button" at bounding box center [930, 194] width 7 height 7
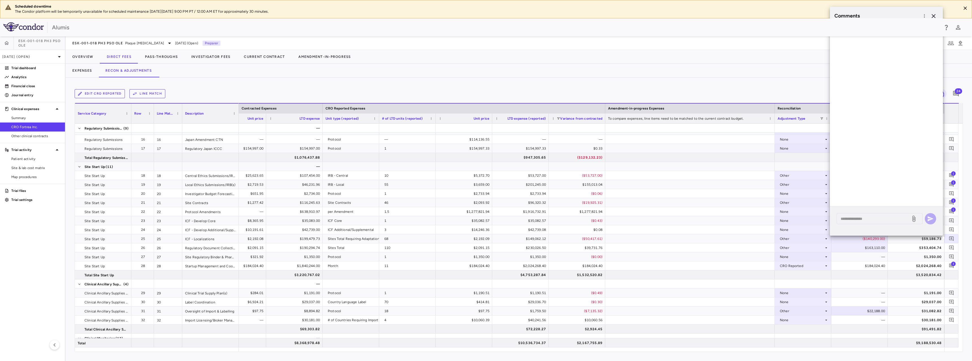
scroll to position [0, 0]
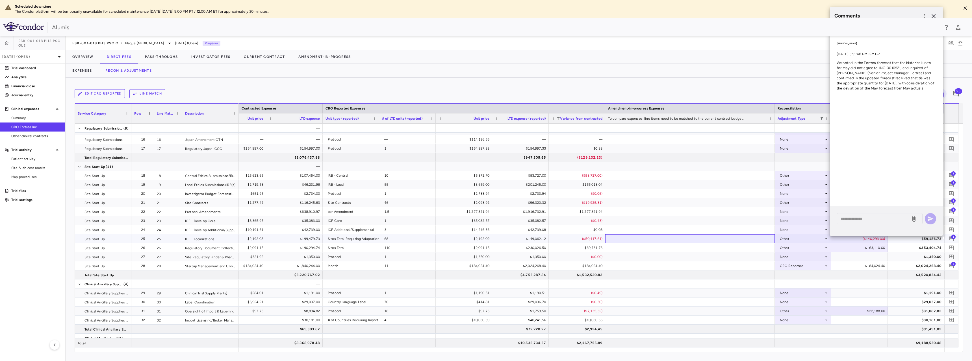
click at [761, 236] on div at bounding box center [689, 238] width 169 height 9
click at [933, 14] on icon "button" at bounding box center [933, 16] width 7 height 7
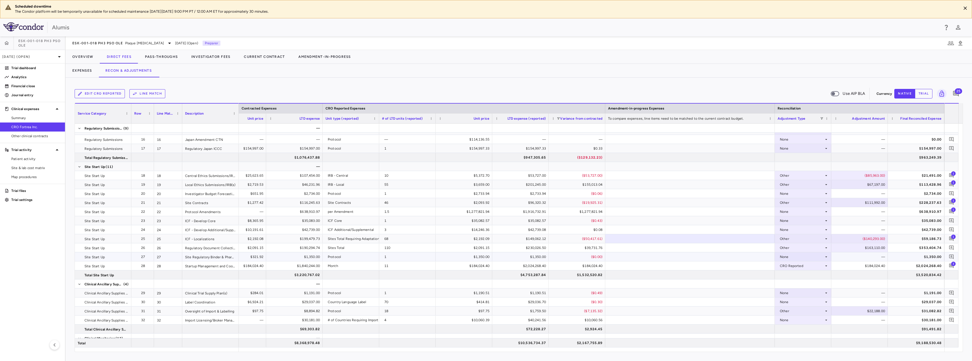
click at [693, 257] on div at bounding box center [689, 257] width 169 height 9
click at [701, 212] on div at bounding box center [689, 211] width 169 height 9
click at [708, 239] on div at bounding box center [689, 238] width 169 height 9
click at [707, 251] on div at bounding box center [689, 247] width 169 height 9
click at [395, 250] on div "110" at bounding box center [408, 247] width 49 height 9
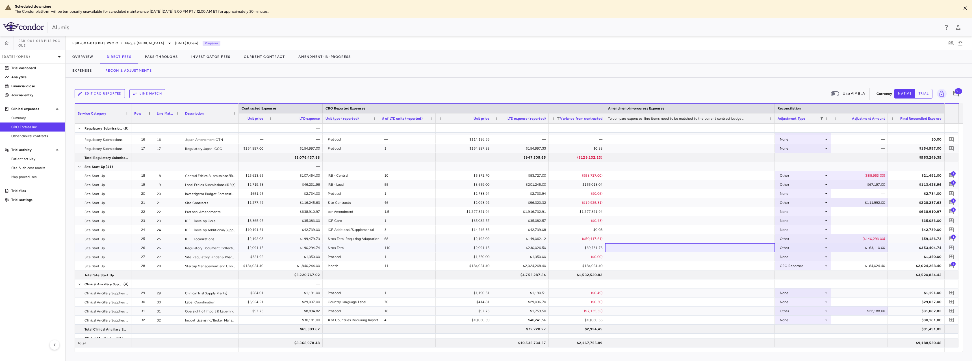
click at [652, 247] on div at bounding box center [689, 247] width 169 height 9
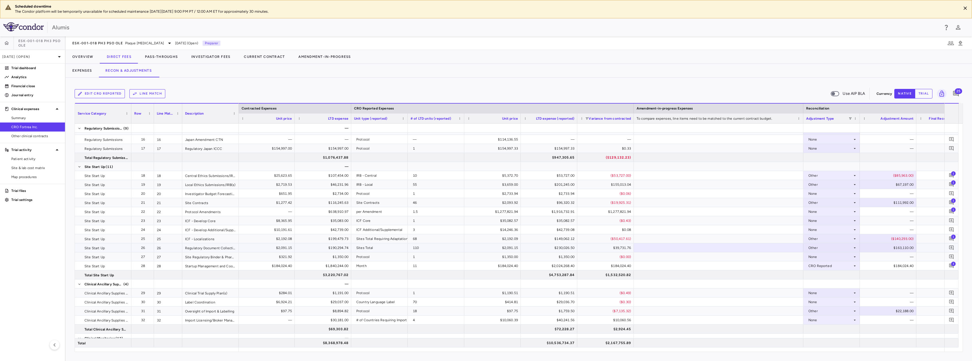
scroll to position [0, 437]
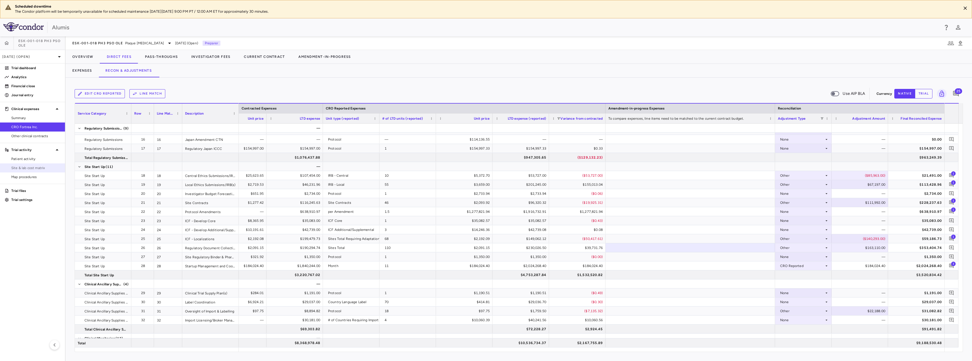
click at [32, 169] on span "Site & lab cost matrix" at bounding box center [35, 168] width 49 height 5
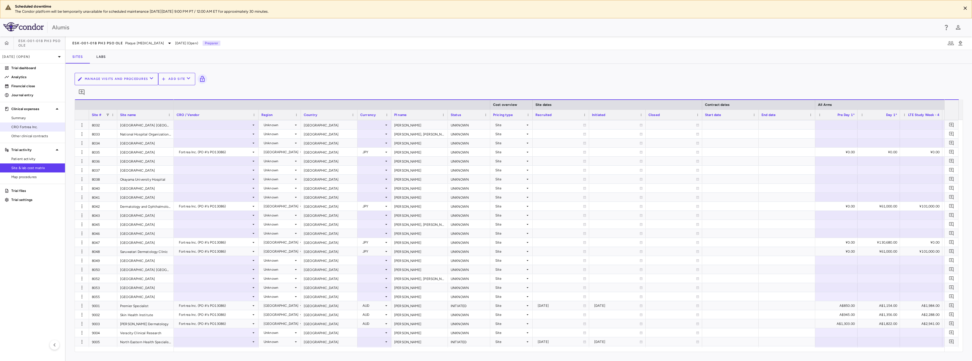
click at [28, 128] on span "CRO Fortrea Inc." at bounding box center [35, 127] width 49 height 5
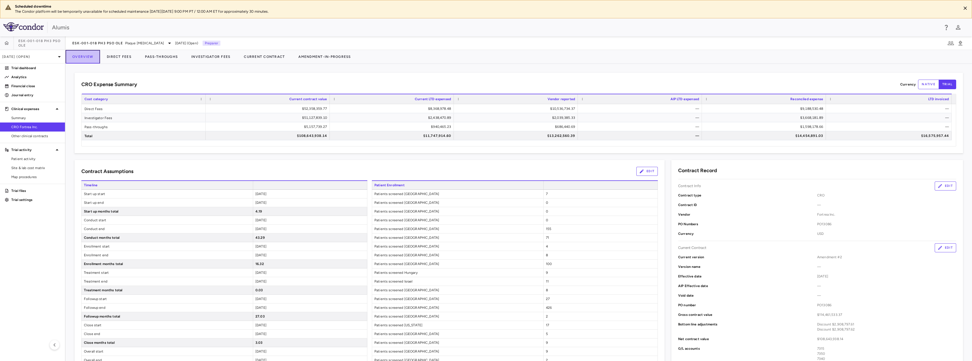
click at [99, 56] on button "Overview" at bounding box center [83, 57] width 34 height 14
click at [129, 55] on button "Direct Fees" at bounding box center [119, 57] width 38 height 14
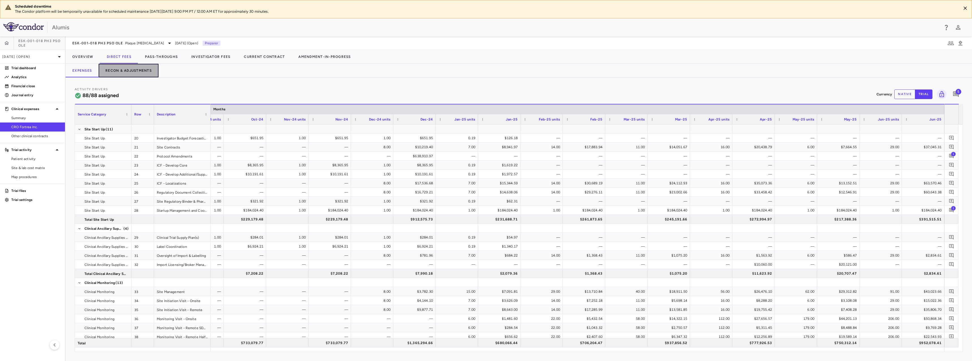
click at [136, 70] on button "Recon & Adjustments" at bounding box center [129, 71] width 60 height 14
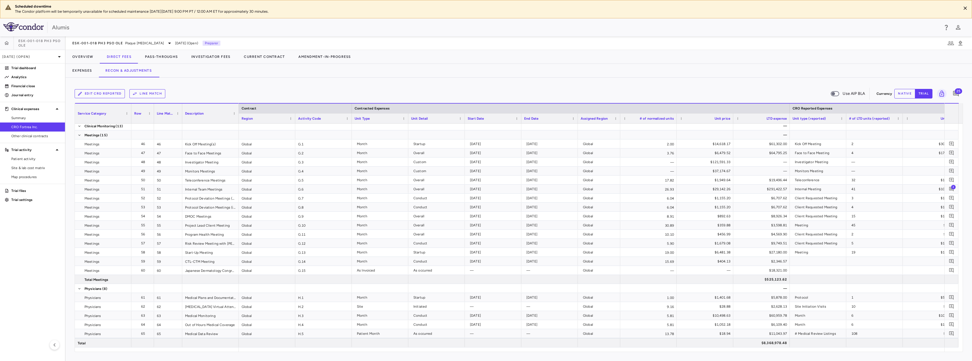
click at [650, 352] on div "Service Category Drag here to set column labels Service Category Row 1" at bounding box center [519, 227] width 888 height 249
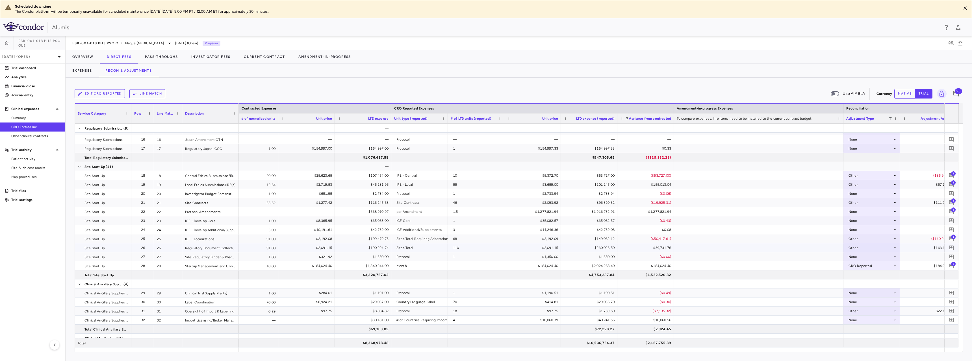
scroll to position [0, 398]
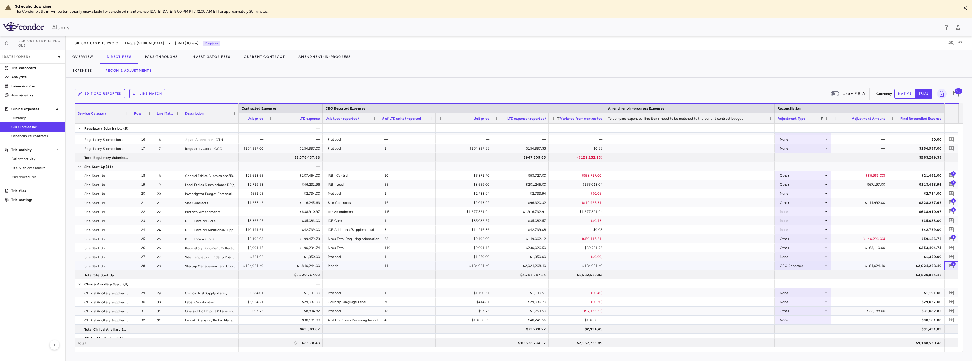
click at [951, 265] on span "3" at bounding box center [953, 264] width 5 height 5
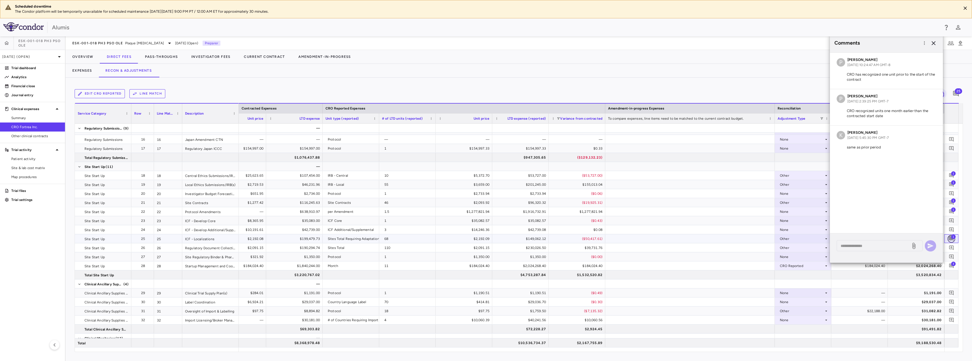
click at [951, 239] on icon "Add comment" at bounding box center [951, 239] width 5 height 5
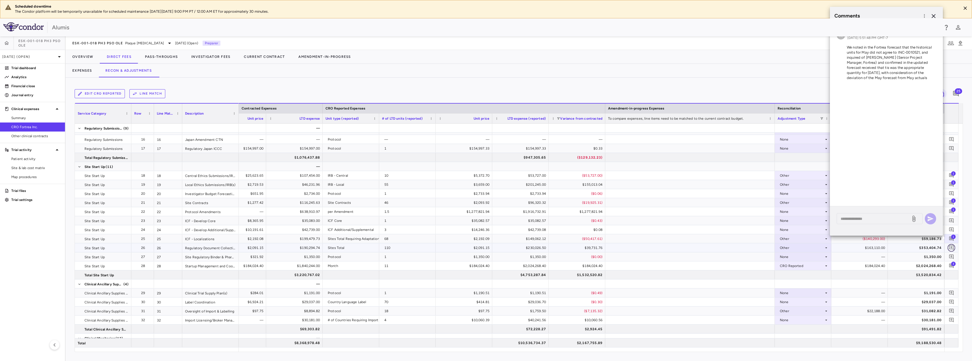
click at [953, 246] on icon "Add comment" at bounding box center [950, 247] width 5 height 5
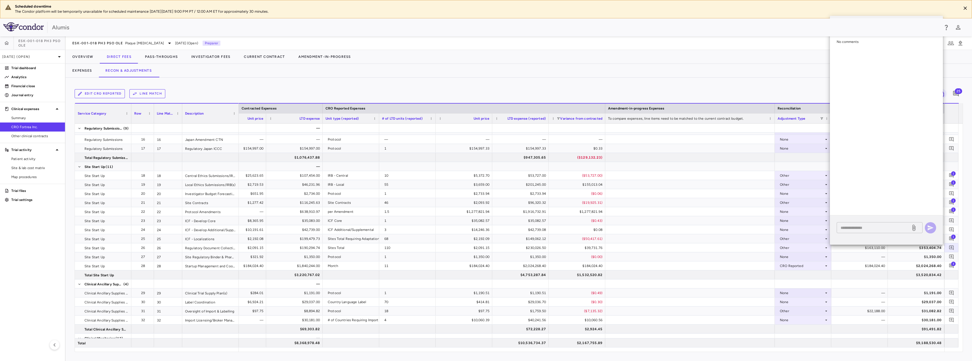
click at [873, 229] on textarea at bounding box center [873, 228] width 66 height 6
type textarea "**********"
click at [931, 223] on icon "button" at bounding box center [930, 221] width 6 height 5
click at [783, 80] on div "Edit CRO reported Line Match Use AIP BLA Currency native trial 26 Service Categ…" at bounding box center [519, 220] width 906 height 284
click at [933, 24] on div "Alumis" at bounding box center [495, 27] width 887 height 8
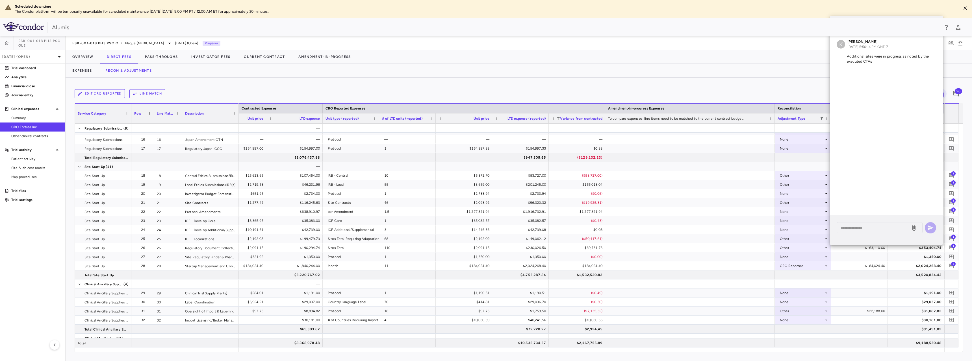
click at [933, 20] on div "Alumis" at bounding box center [486, 27] width 972 height 18
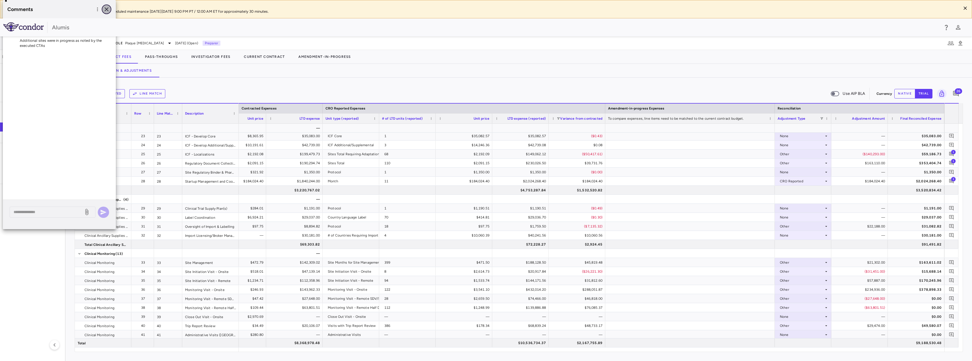
click at [109, 7] on icon "button" at bounding box center [106, 9] width 7 height 7
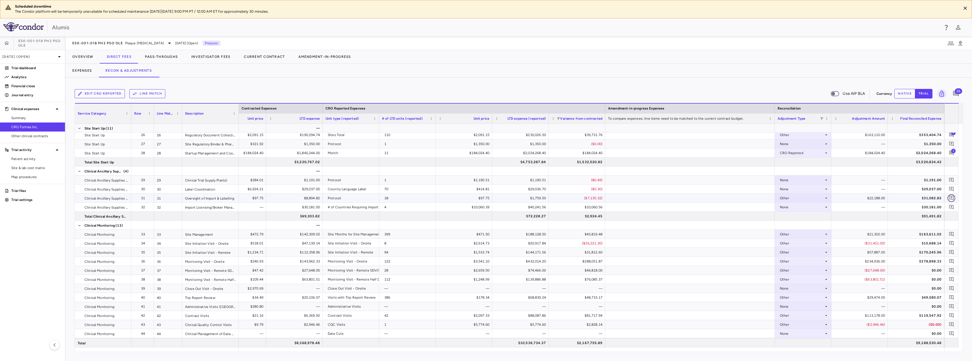
click at [948, 198] on icon "Add comment" at bounding box center [950, 197] width 5 height 5
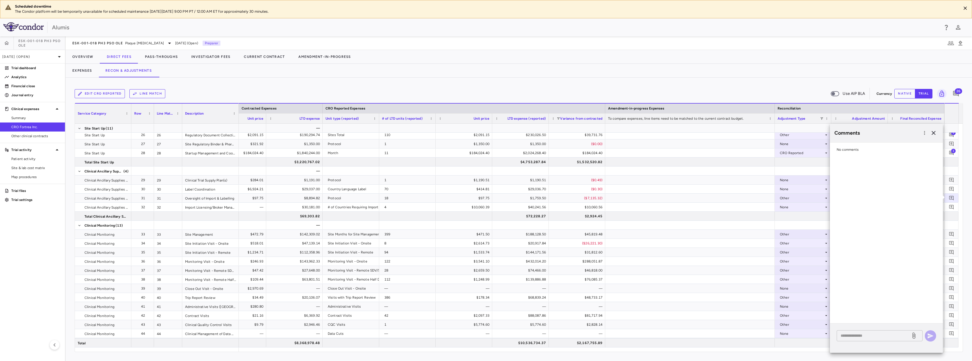
click at [868, 334] on textarea at bounding box center [873, 336] width 66 height 6
type textarea "**********"
click at [928, 335] on icon "button" at bounding box center [930, 336] width 6 height 5
click at [932, 133] on icon "button" at bounding box center [933, 133] width 7 height 7
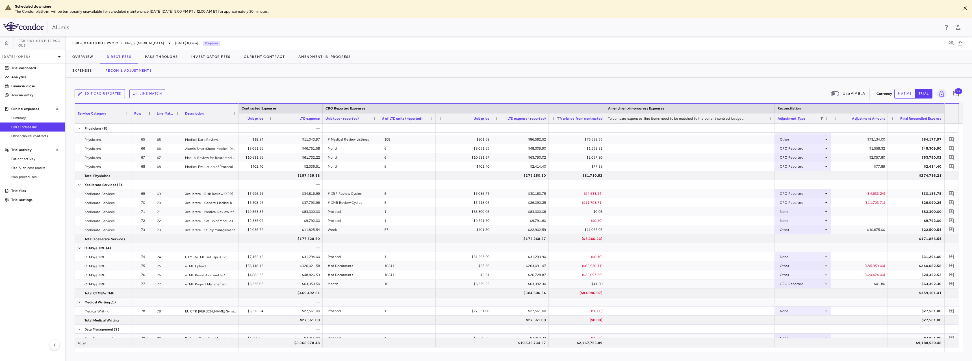
scroll to position [676, 0]
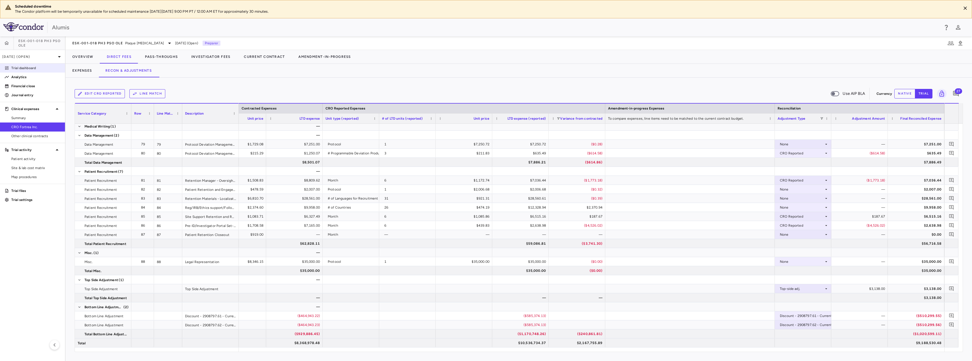
click at [36, 69] on p "Trial dashboard" at bounding box center [35, 68] width 49 height 5
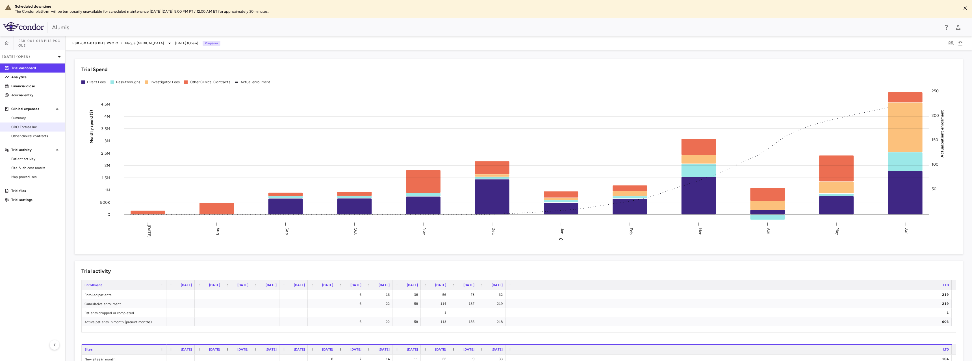
click at [37, 126] on span "CRO Fortrea Inc." at bounding box center [35, 127] width 49 height 5
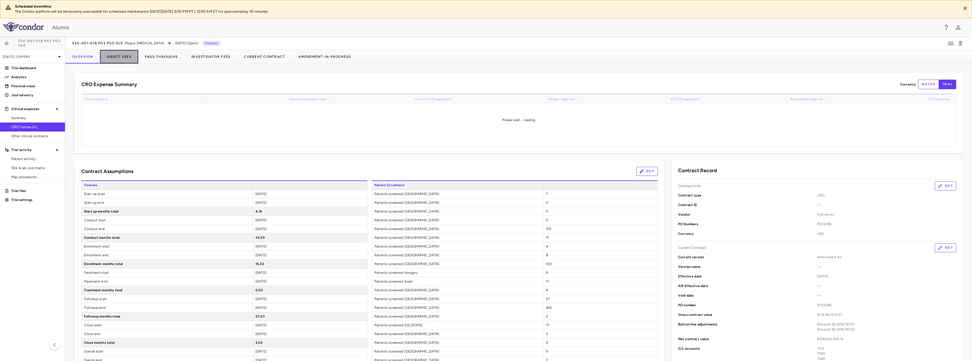
click at [129, 58] on button "Direct Fees" at bounding box center [119, 57] width 38 height 14
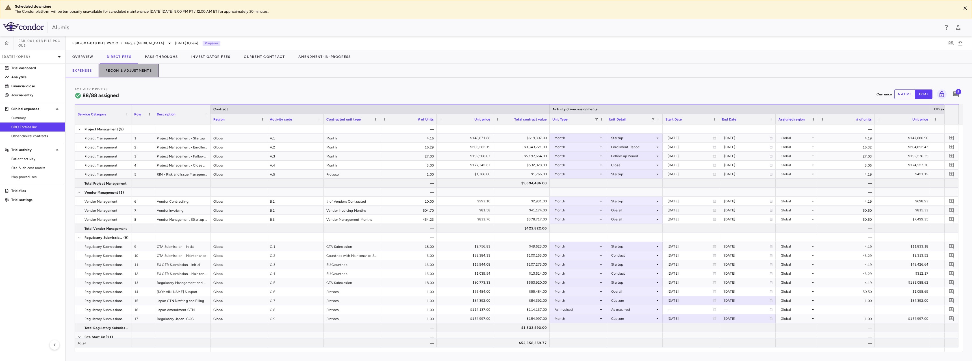
click at [143, 73] on button "Recon & Adjustments" at bounding box center [129, 71] width 60 height 14
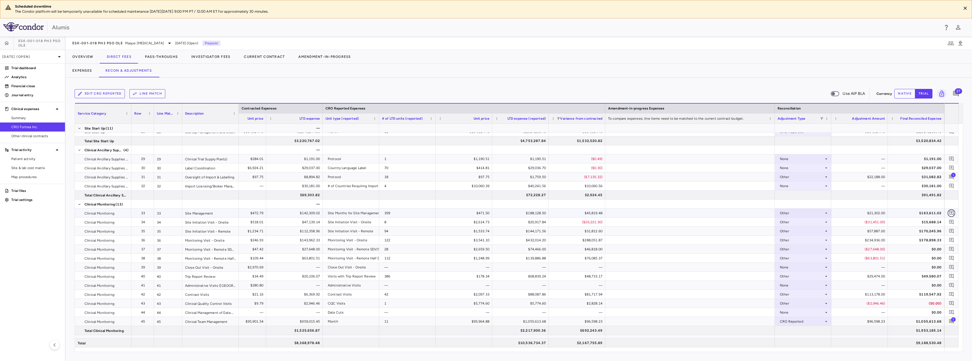
click at [952, 212] on icon "Add comment" at bounding box center [950, 212] width 5 height 5
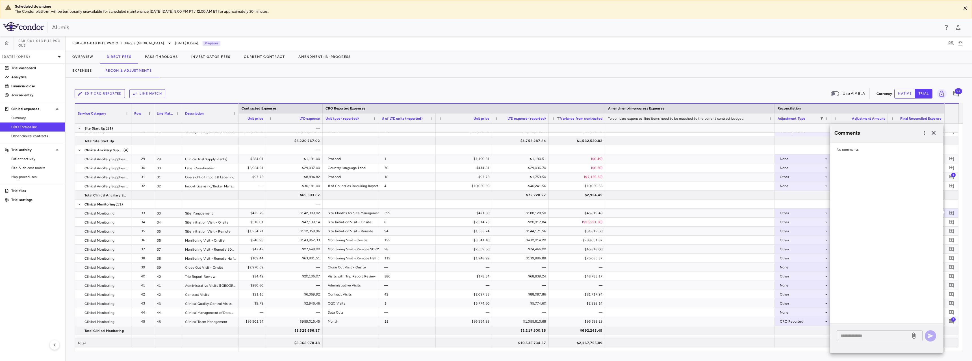
click at [863, 335] on textarea at bounding box center [873, 336] width 66 height 6
paste textarea "**********"
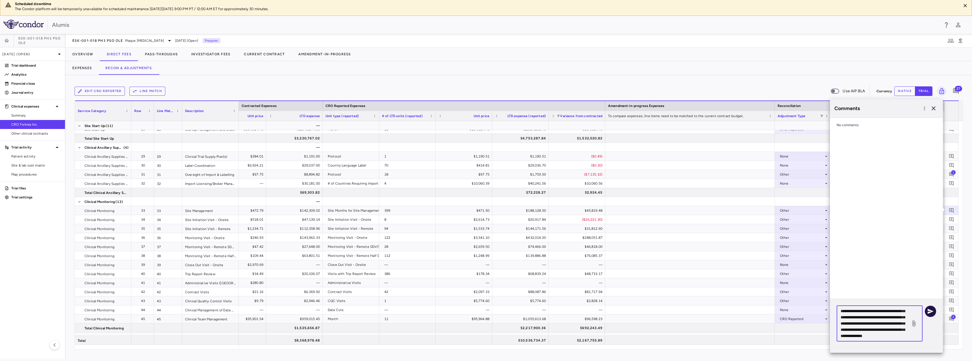
type textarea "**********"
click at [928, 312] on icon "button" at bounding box center [930, 311] width 7 height 7
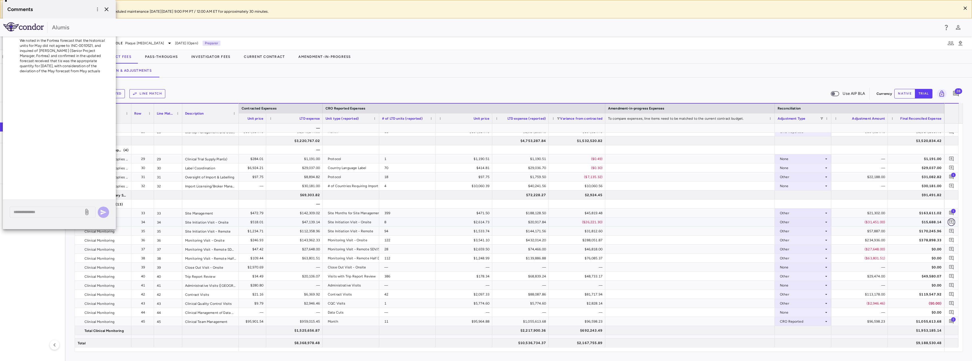
click at [950, 223] on icon "Add comment" at bounding box center [950, 221] width 5 height 5
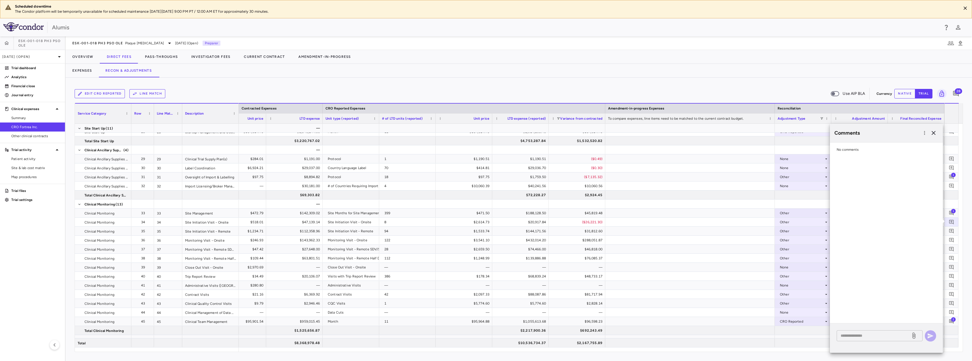
click at [867, 340] on div "* ​" at bounding box center [879, 335] width 86 height 11
drag, startPoint x: 865, startPoint y: 336, endPoint x: 868, endPoint y: 336, distance: 2.9
click at [865, 336] on textarea at bounding box center [873, 336] width 66 height 6
paste textarea "**********"
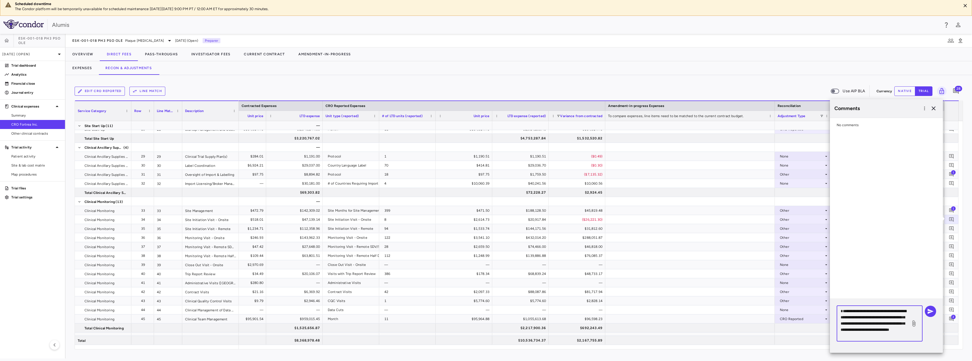
scroll to position [6, 0]
type textarea "**********"
click at [926, 311] on button "button" at bounding box center [929, 311] width 11 height 11
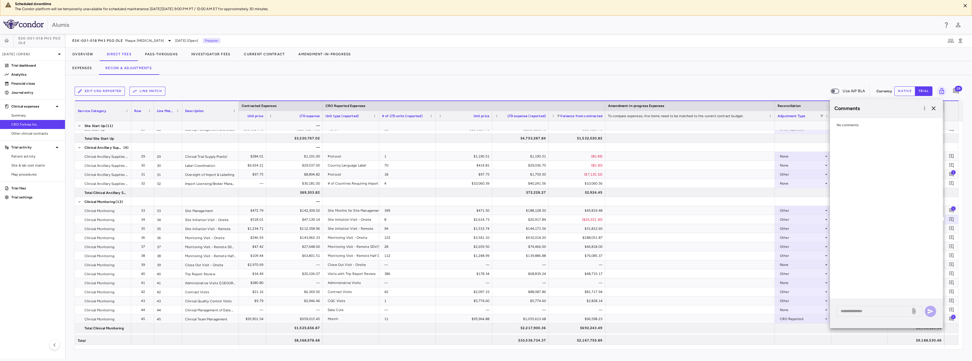
scroll to position [0, 0]
click at [937, 106] on button "button" at bounding box center [933, 109] width 10 height 10
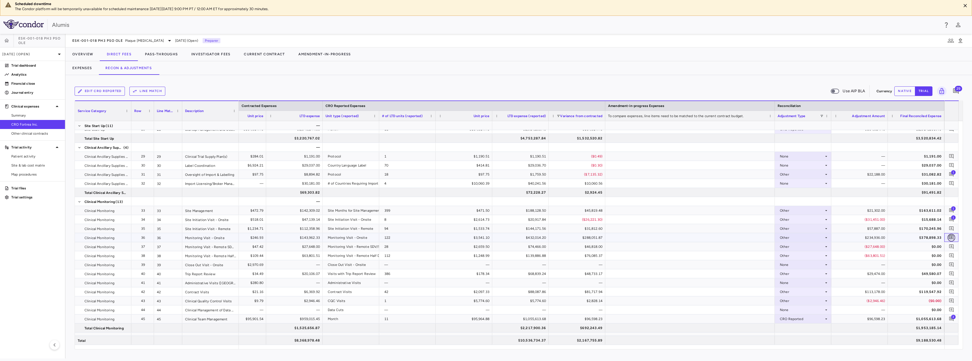
click at [951, 239] on icon "Add comment" at bounding box center [950, 237] width 5 height 5
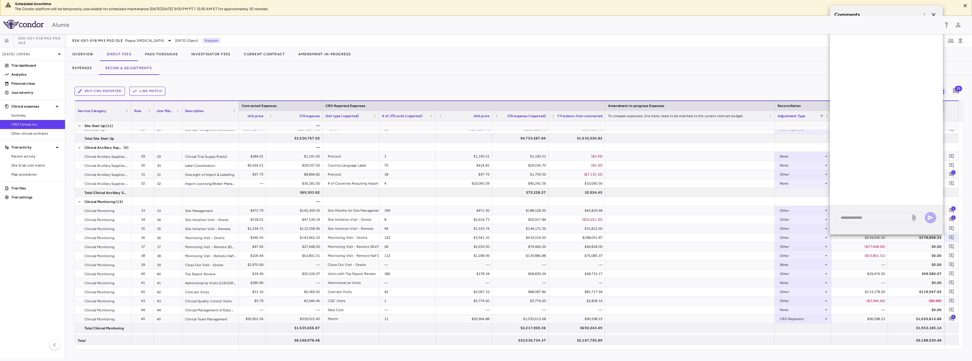
click at [865, 210] on div "* ​" at bounding box center [886, 219] width 113 height 29
click at [870, 218] on textarea at bounding box center [873, 218] width 66 height 6
paste textarea "**********"
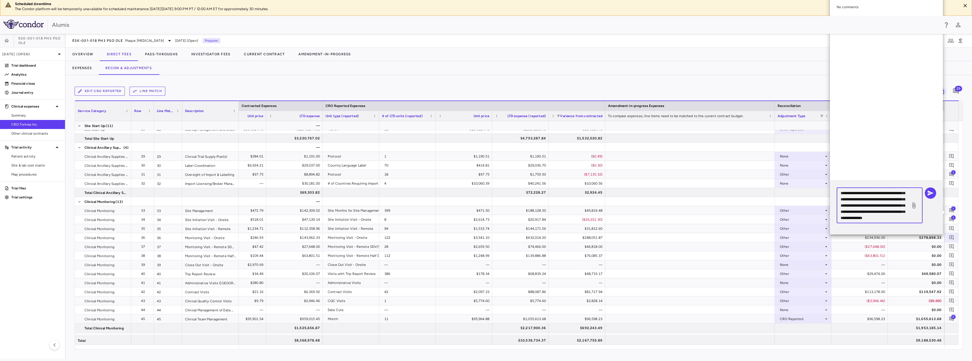
scroll to position [37, 0]
type textarea "**********"
click at [930, 193] on icon "button" at bounding box center [930, 193] width 6 height 5
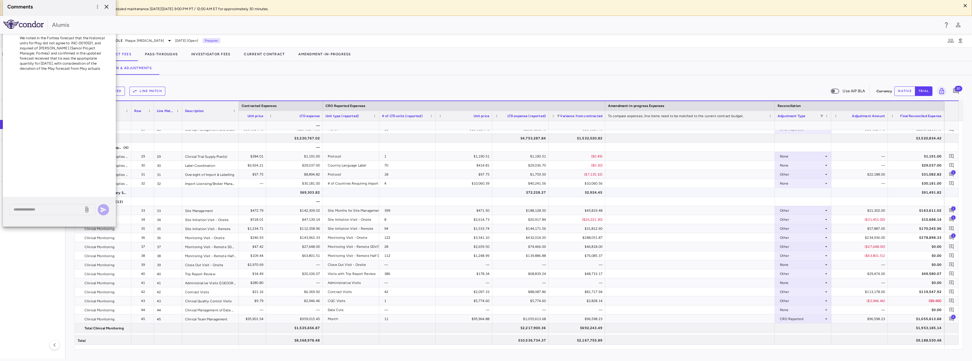
scroll to position [0, 0]
click at [108, 9] on icon "button" at bounding box center [106, 9] width 7 height 7
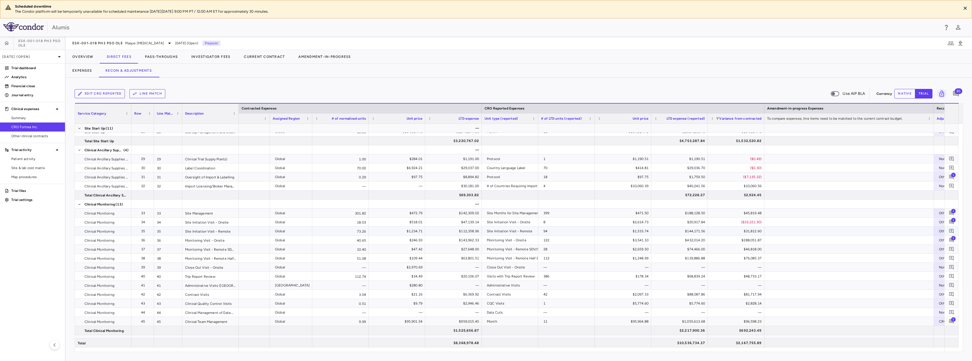
scroll to position [0, 272]
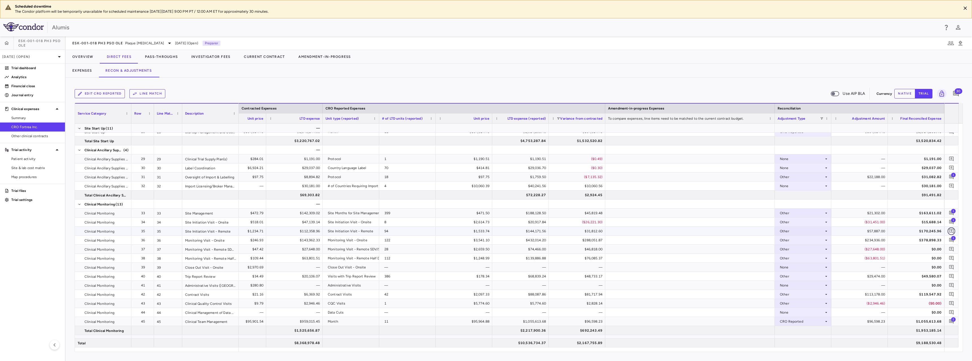
click at [951, 232] on icon "Add comment" at bounding box center [950, 231] width 5 height 5
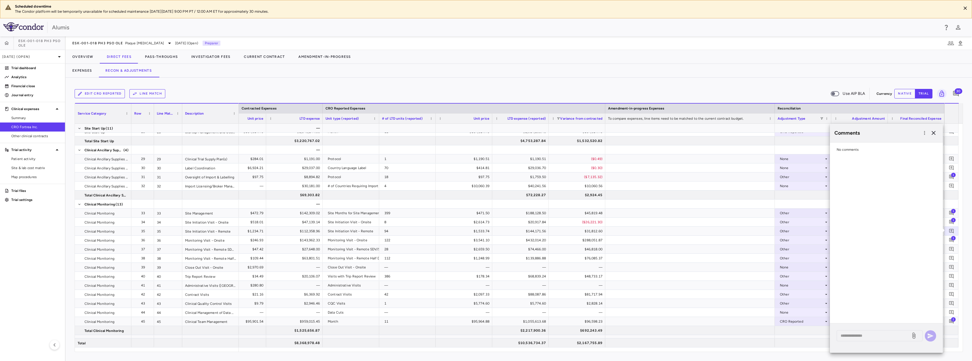
click at [869, 342] on div "* ​" at bounding box center [886, 338] width 113 height 29
click at [870, 340] on div "* ​" at bounding box center [879, 335] width 86 height 11
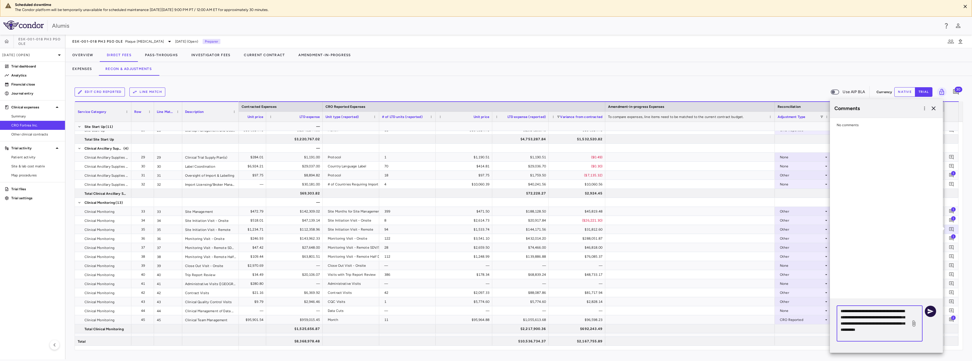
type textarea "**********"
click at [932, 307] on button "button" at bounding box center [929, 311] width 11 height 11
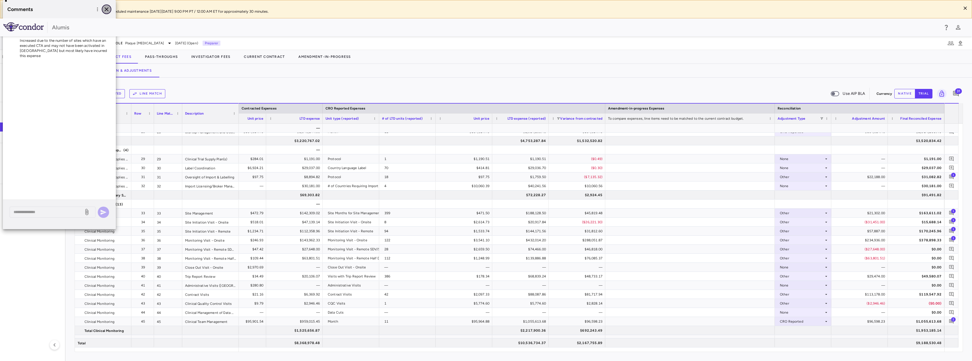
click at [110, 10] on button "button" at bounding box center [107, 10] width 10 height 10
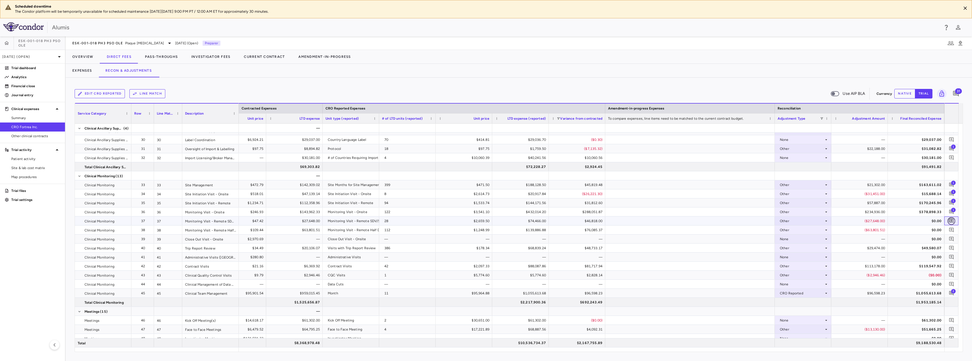
click at [954, 219] on button "button" at bounding box center [951, 221] width 8 height 8
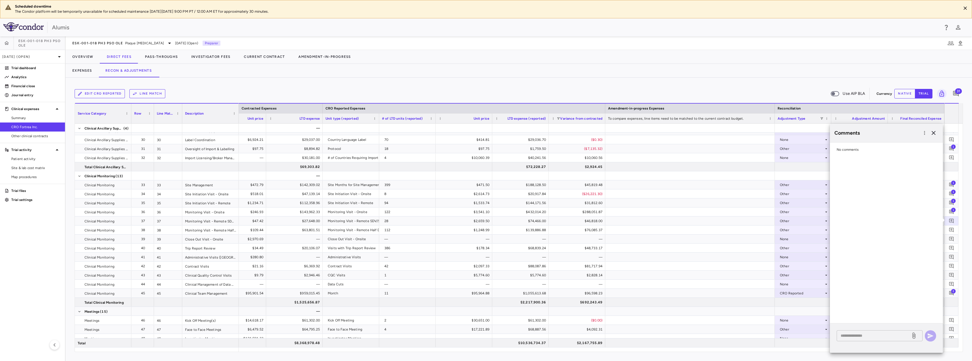
click at [859, 336] on textarea at bounding box center [873, 336] width 66 height 6
type textarea "**********"
click at [932, 337] on icon "button" at bounding box center [930, 336] width 7 height 7
click at [953, 227] on icon "Add comment" at bounding box center [950, 229] width 5 height 5
click at [880, 334] on textarea at bounding box center [873, 336] width 66 height 6
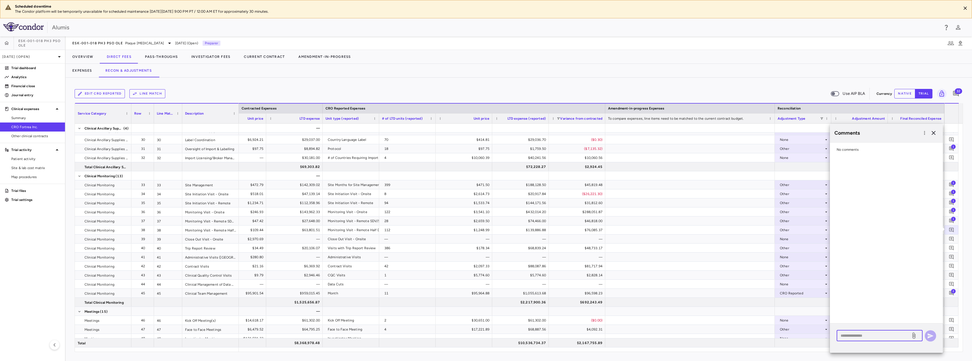
paste textarea "**********"
type textarea "**********"
click at [935, 335] on button "button" at bounding box center [929, 335] width 11 height 11
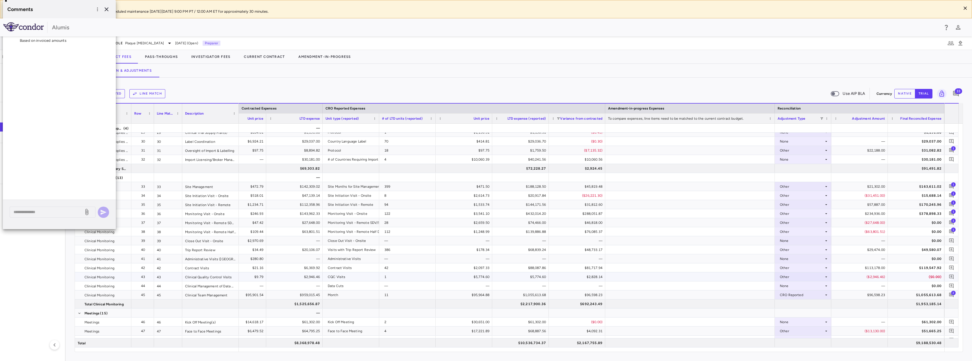
scroll to position [330, 0]
click at [105, 6] on icon "button" at bounding box center [106, 9] width 7 height 7
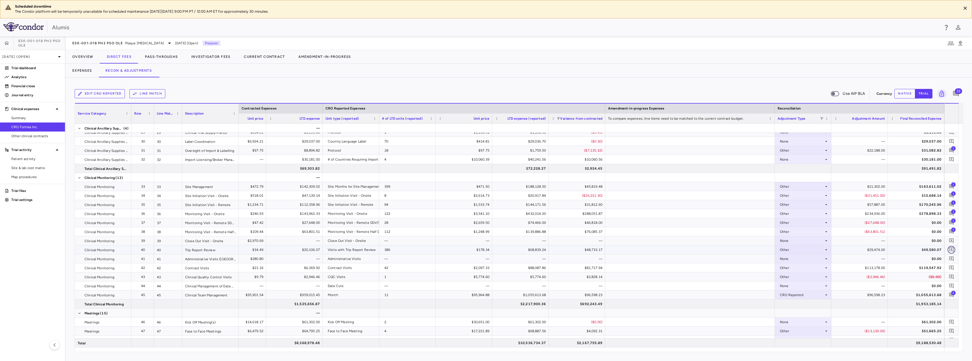
click at [950, 251] on icon "Add comment" at bounding box center [950, 249] width 5 height 5
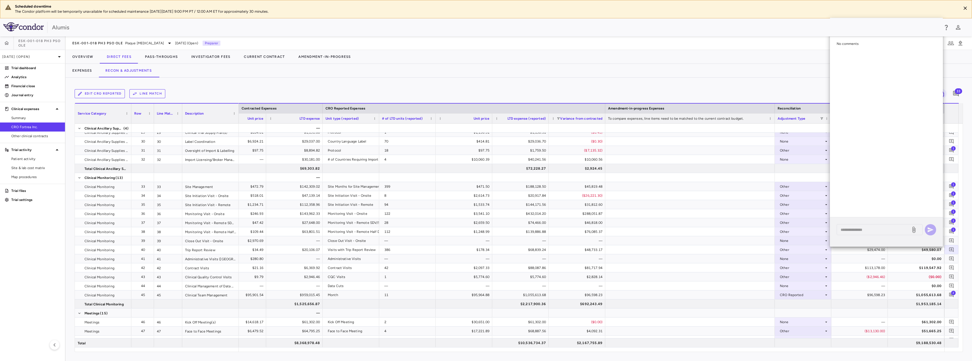
click at [886, 222] on div "* ​" at bounding box center [886, 231] width 113 height 29
click at [887, 229] on textarea at bounding box center [873, 230] width 66 height 6
paste textarea "**********"
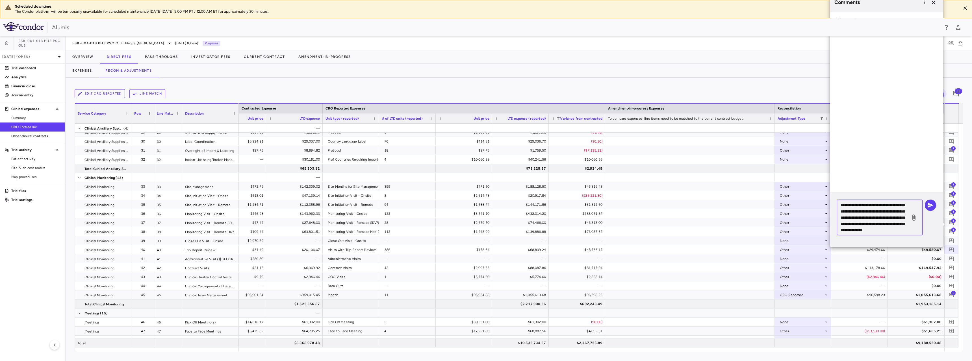
scroll to position [37, 0]
type textarea "**********"
click at [928, 208] on icon "button" at bounding box center [930, 205] width 7 height 7
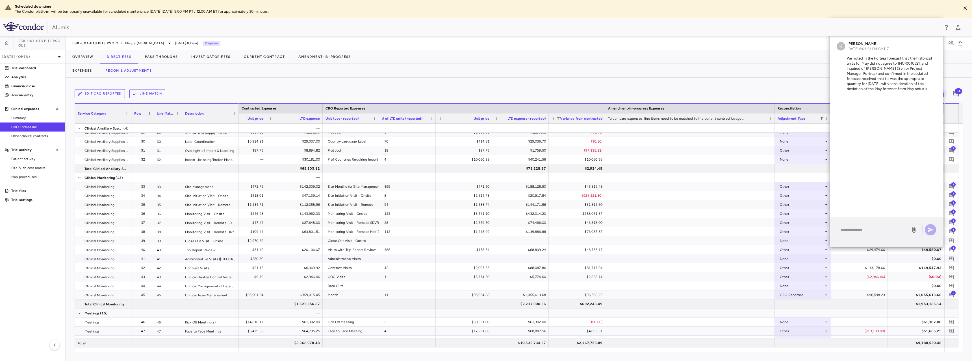
click at [907, 262] on div "$0.00" at bounding box center [917, 258] width 49 height 9
click at [863, 262] on div "—" at bounding box center [860, 258] width 49 height 9
click at [864, 271] on div "$113,178.00" at bounding box center [860, 268] width 49 height 9
click at [948, 267] on icon "Add comment" at bounding box center [950, 267] width 5 height 5
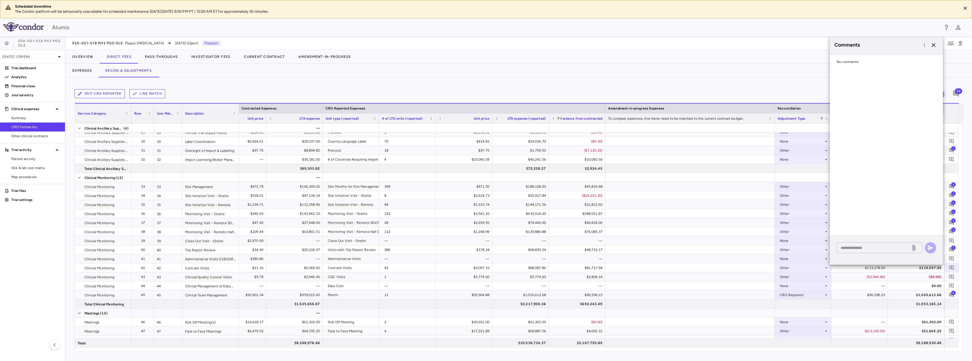
click at [883, 252] on div "* ​" at bounding box center [885, 247] width 99 height 11
click at [881, 246] on textarea at bounding box center [873, 248] width 66 height 6
type textarea "**********"
click at [933, 235] on icon "button" at bounding box center [930, 235] width 7 height 7
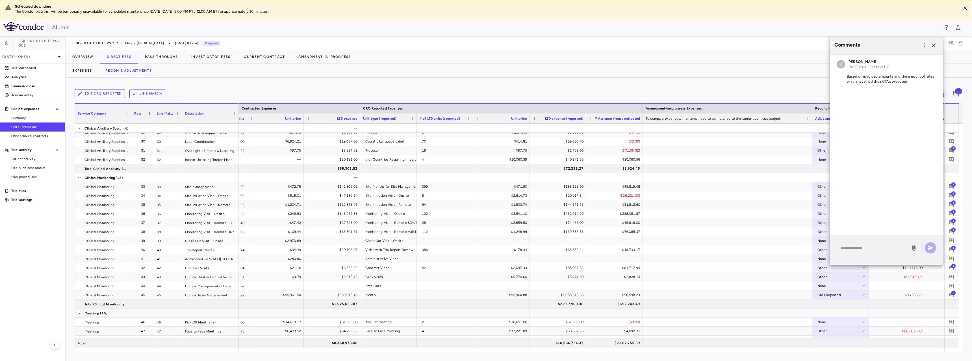
scroll to position [0, 414]
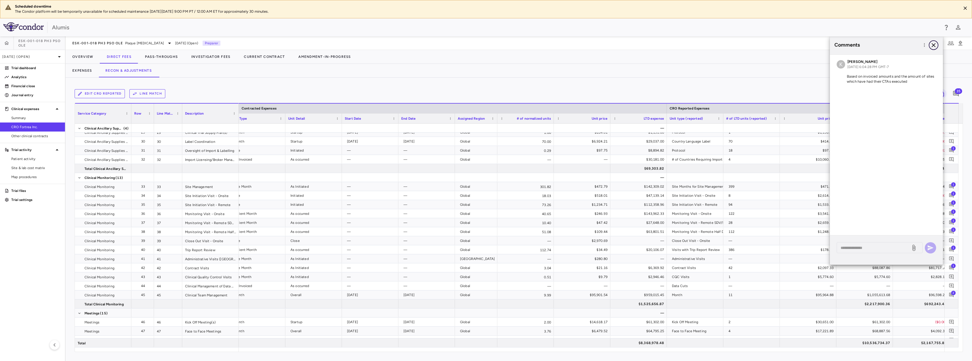
click at [933, 44] on icon "button" at bounding box center [933, 45] width 7 height 7
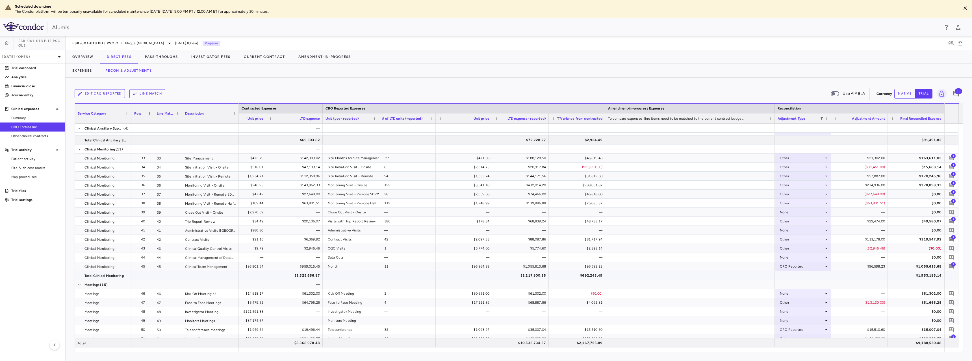
scroll to position [387, 0]
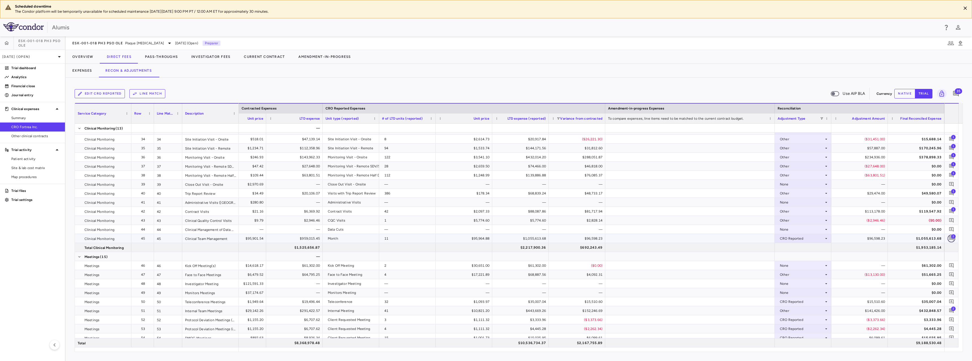
click at [950, 236] on icon "Add comment" at bounding box center [950, 238] width 5 height 5
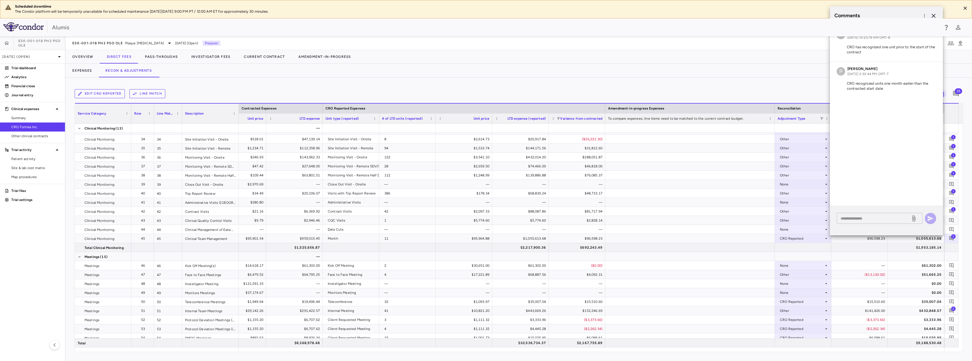
click at [859, 217] on textarea at bounding box center [873, 219] width 66 height 6
type textarea "**********"
click at [929, 220] on icon "button" at bounding box center [930, 218] width 6 height 5
click at [936, 15] on icon "button" at bounding box center [933, 15] width 7 height 7
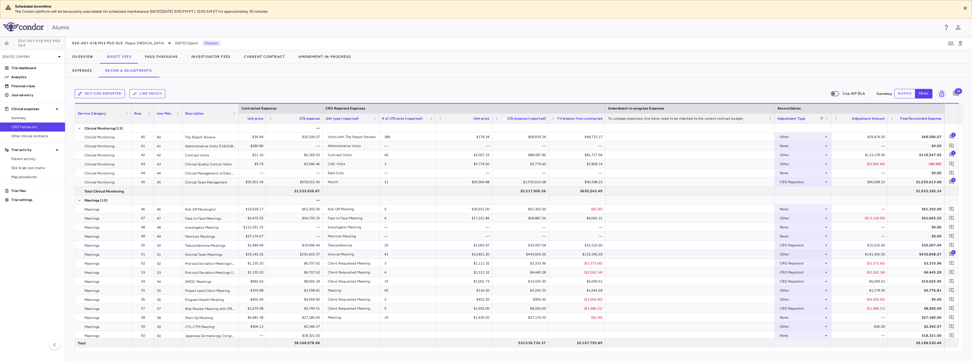
click at [951, 253] on span "2" at bounding box center [953, 252] width 5 height 5
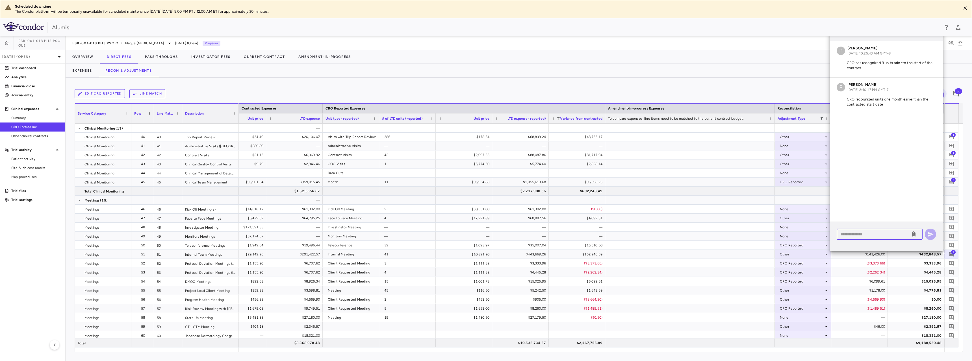
click at [863, 235] on textarea at bounding box center [873, 234] width 66 height 6
type textarea "**********"
click at [929, 232] on icon "button" at bounding box center [930, 234] width 7 height 7
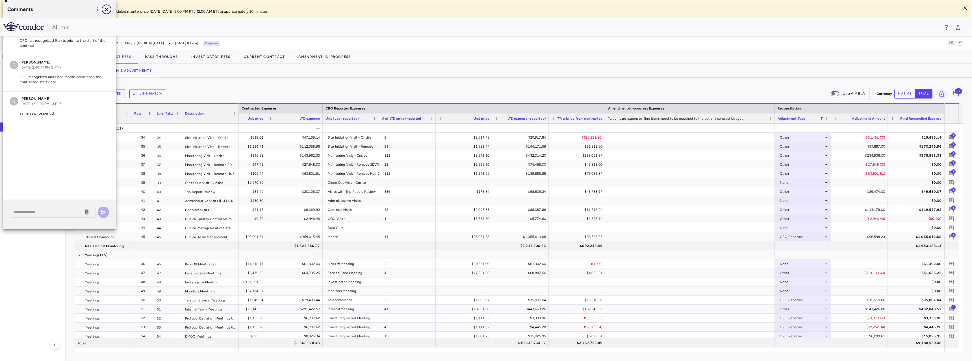
click at [107, 11] on icon "button" at bounding box center [106, 9] width 7 height 7
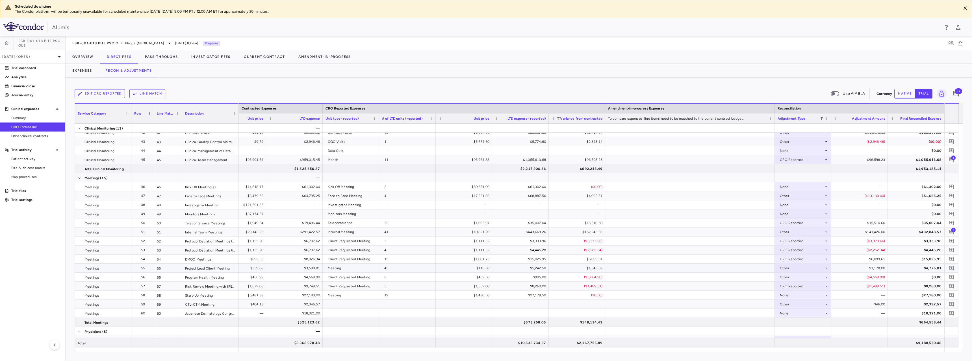
scroll to position [473, 0]
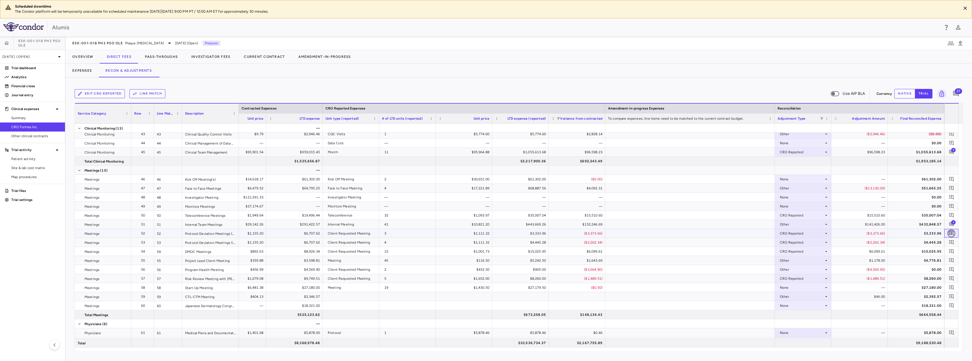
click at [950, 232] on icon "Add comment" at bounding box center [950, 233] width 5 height 5
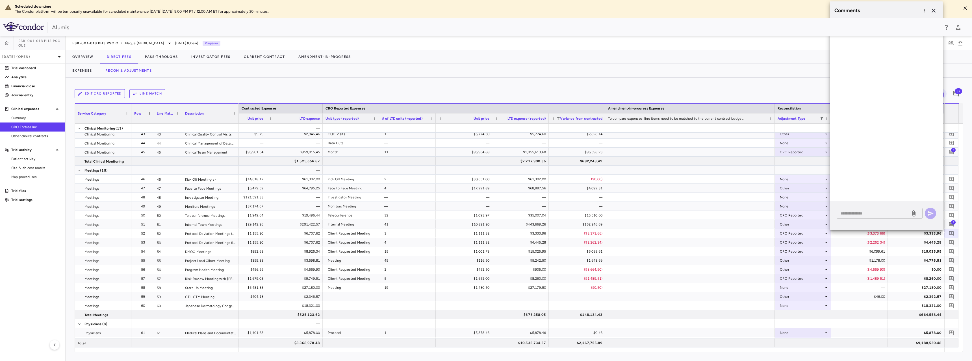
click at [883, 212] on textarea at bounding box center [873, 213] width 66 height 6
type textarea "**********"
click at [933, 214] on button "button" at bounding box center [929, 213] width 11 height 11
click at [951, 241] on icon "Add comment" at bounding box center [950, 242] width 5 height 5
click at [895, 222] on textarea at bounding box center [873, 222] width 66 height 6
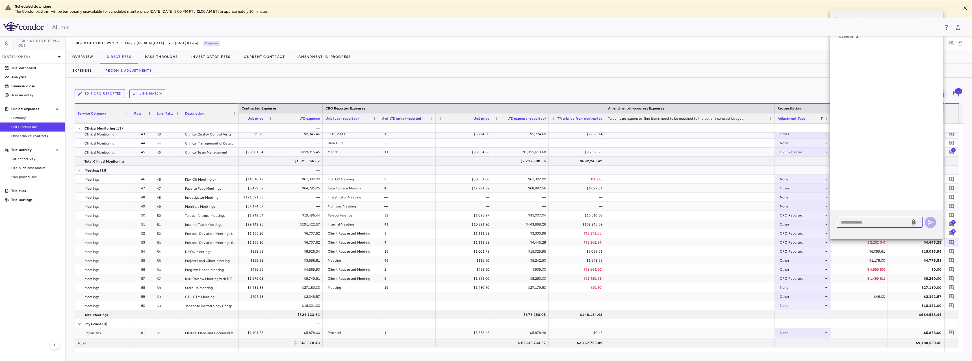
paste textarea "**********"
type textarea "**********"
click at [927, 223] on icon "button" at bounding box center [930, 222] width 7 height 7
click at [950, 251] on icon "Add comment" at bounding box center [950, 251] width 5 height 5
click at [895, 232] on textarea at bounding box center [873, 232] width 66 height 6
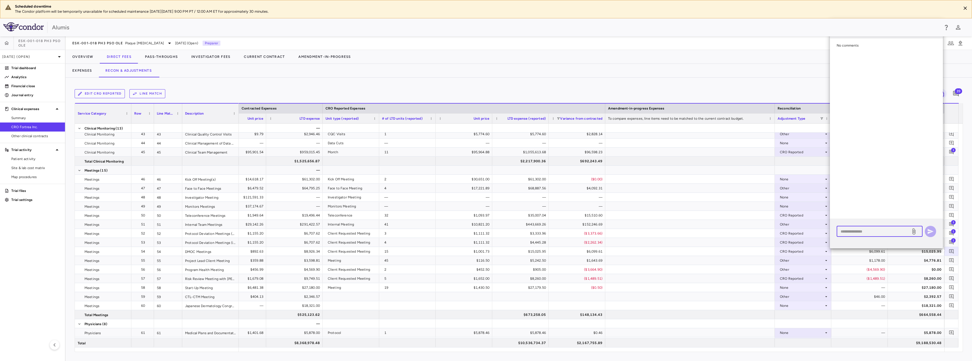
paste textarea "**********"
type textarea "**********"
click at [929, 232] on icon "button" at bounding box center [930, 231] width 6 height 5
click at [952, 261] on icon "Add comment" at bounding box center [950, 260] width 5 height 5
click at [895, 240] on textarea at bounding box center [873, 241] width 66 height 6
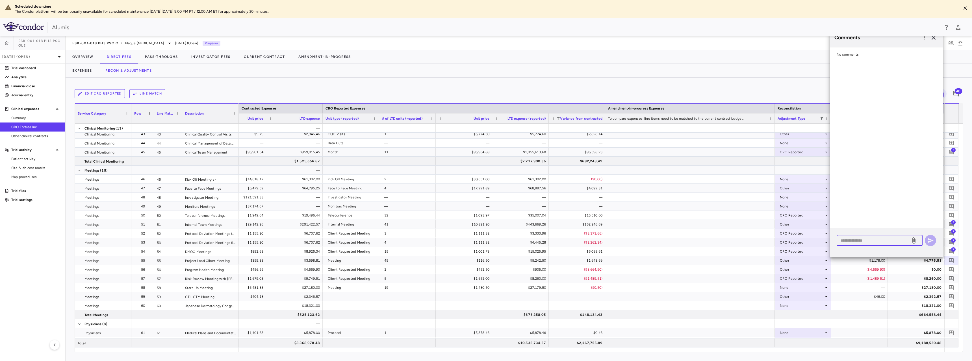
paste textarea "**********"
type textarea "**********"
click at [928, 241] on icon "button" at bounding box center [930, 240] width 6 height 5
click at [951, 271] on icon "Add comment" at bounding box center [950, 269] width 5 height 5
click at [887, 249] on textarea at bounding box center [873, 250] width 66 height 6
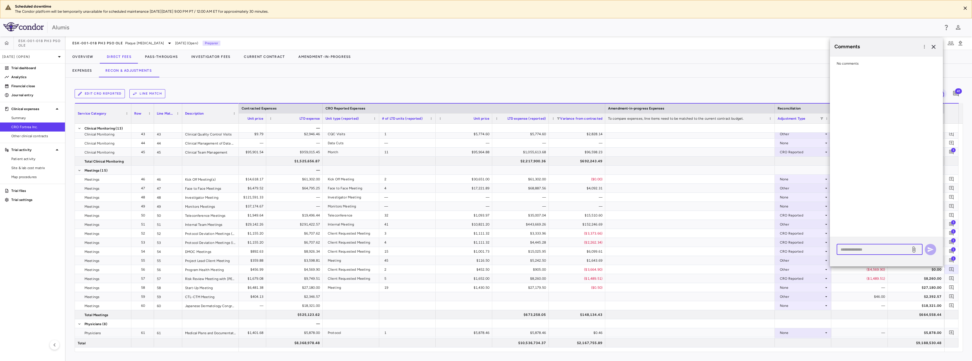
paste textarea "**********"
type textarea "**********"
click at [929, 249] on icon "button" at bounding box center [930, 249] width 7 height 7
click at [952, 279] on icon "Add comment" at bounding box center [950, 278] width 5 height 5
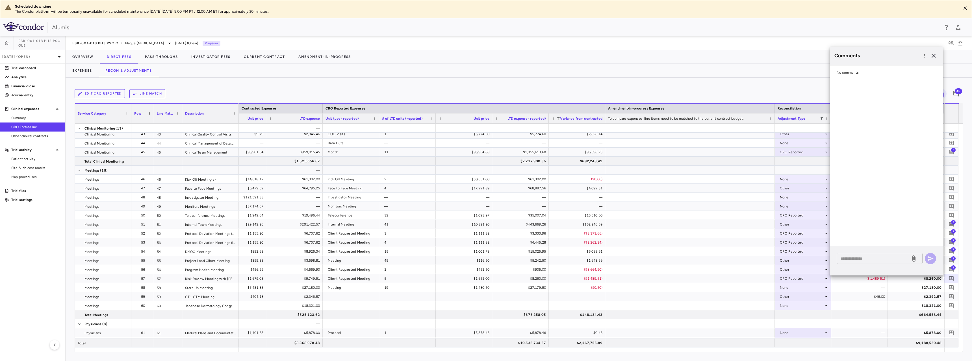
click at [888, 259] on textarea at bounding box center [873, 259] width 66 height 6
paste textarea "**********"
type textarea "**********"
click at [933, 261] on button "button" at bounding box center [929, 258] width 11 height 11
click at [950, 298] on icon "Add comment" at bounding box center [950, 296] width 5 height 5
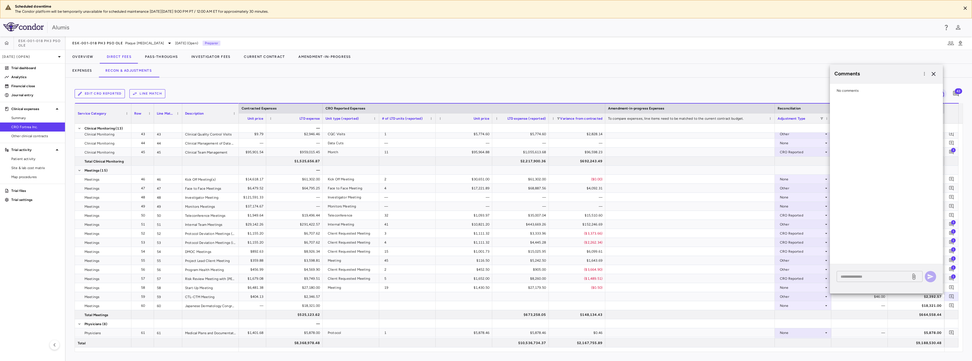
click at [883, 275] on textarea at bounding box center [873, 277] width 66 height 6
paste textarea "**********"
type textarea "**********"
click at [929, 276] on icon "button" at bounding box center [930, 276] width 6 height 5
click at [936, 73] on icon "button" at bounding box center [933, 74] width 7 height 7
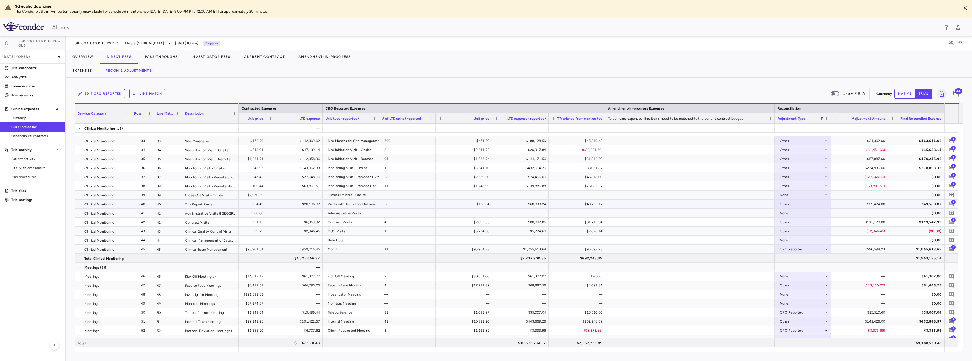
scroll to position [388, 0]
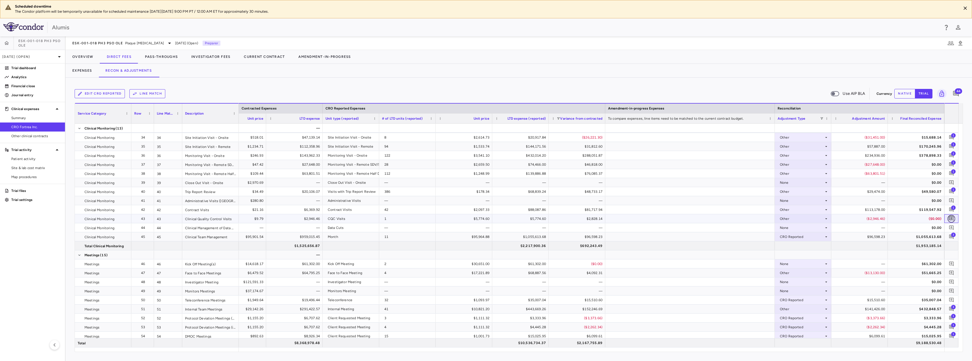
click at [952, 219] on icon "Add comment" at bounding box center [950, 218] width 5 height 5
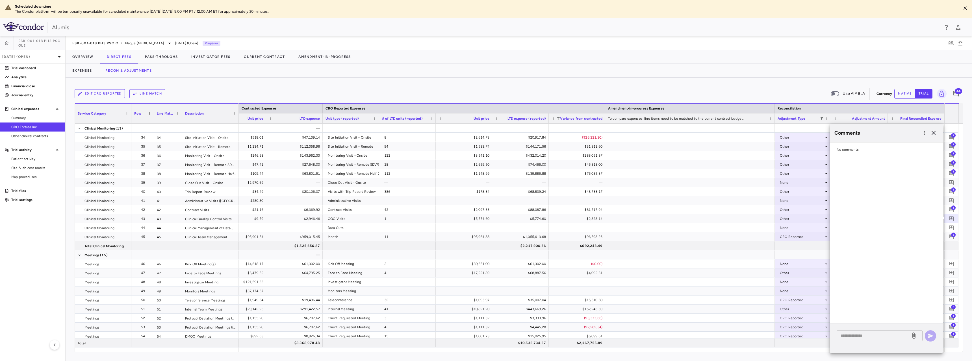
drag, startPoint x: 862, startPoint y: 333, endPoint x: 858, endPoint y: 334, distance: 4.0
click at [862, 333] on textarea at bounding box center [873, 336] width 66 height 6
type textarea "**********"
click at [932, 335] on icon "button" at bounding box center [930, 336] width 7 height 7
click at [935, 130] on icon "button" at bounding box center [933, 133] width 7 height 7
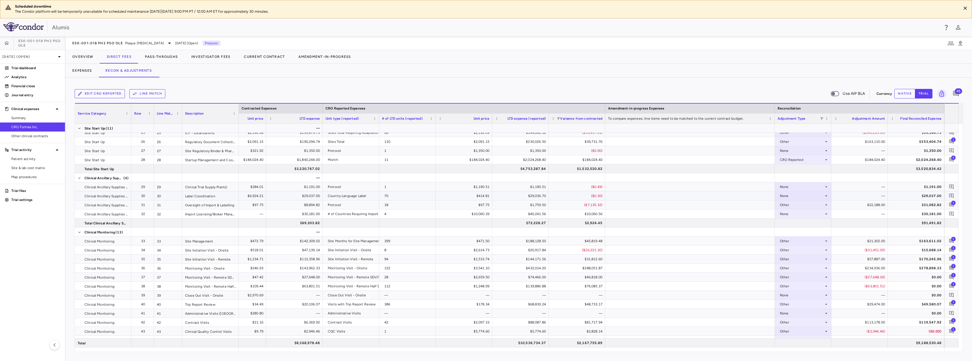
scroll to position [275, 0]
click at [950, 214] on icon "Add comment" at bounding box center [951, 214] width 5 height 5
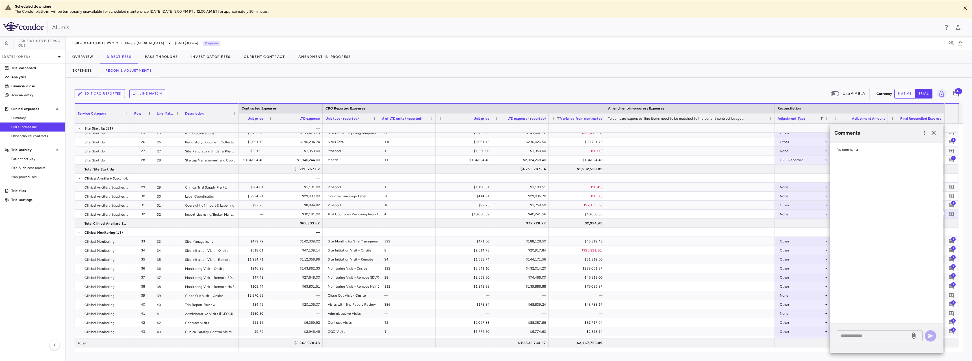
click at [862, 339] on textarea at bounding box center [873, 336] width 66 height 6
type textarea "**********"
click at [931, 334] on icon "button" at bounding box center [930, 336] width 7 height 7
click at [935, 135] on icon "button" at bounding box center [933, 133] width 4 height 4
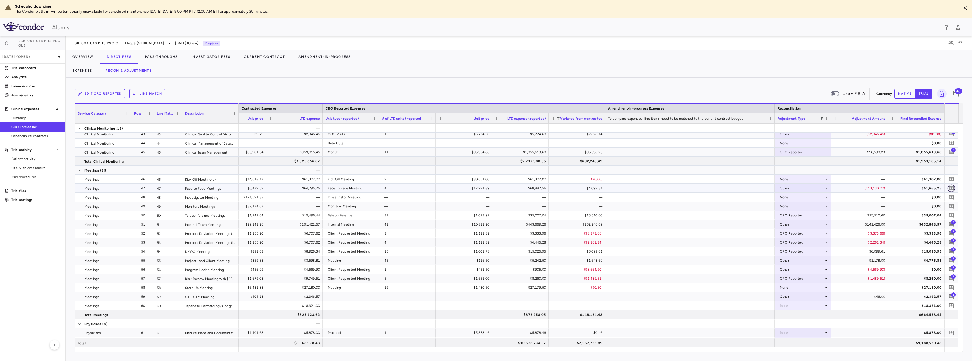
click at [950, 190] on icon "Add comment" at bounding box center [951, 188] width 5 height 5
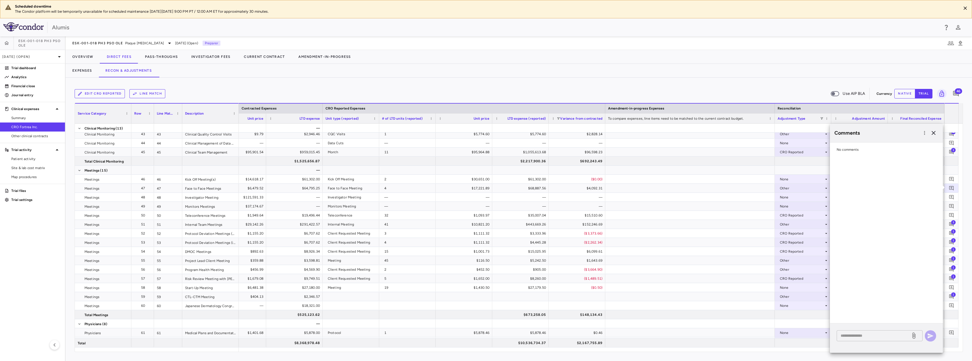
click at [883, 334] on textarea at bounding box center [873, 336] width 66 height 6
paste textarea "**********"
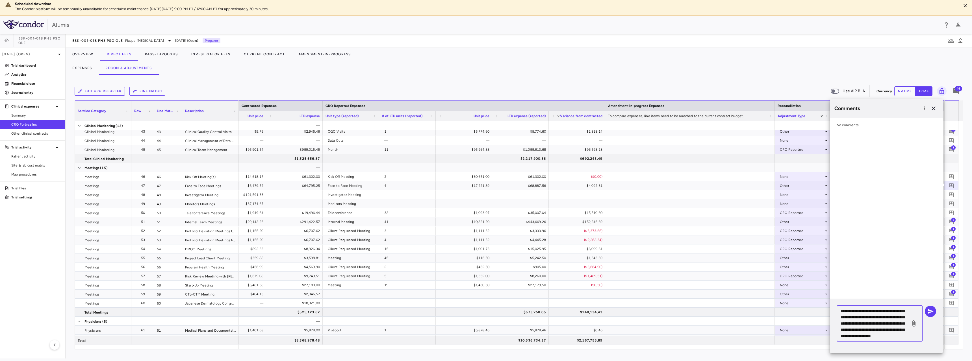
type textarea "**********"
click at [932, 314] on icon "button" at bounding box center [930, 311] width 7 height 7
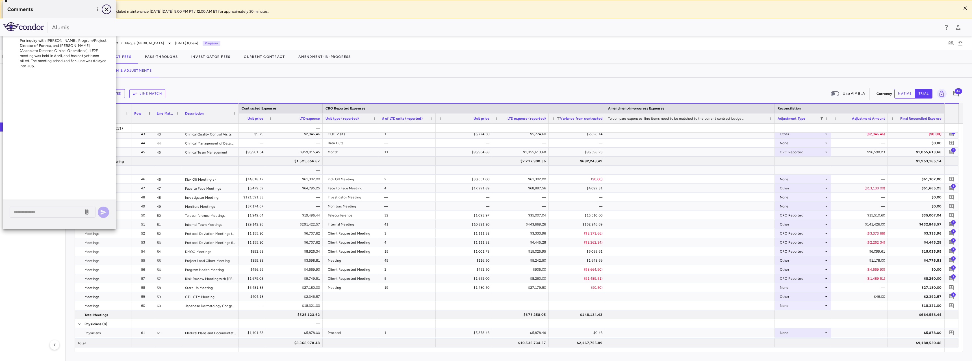
click at [105, 8] on icon "button" at bounding box center [107, 9] width 4 height 4
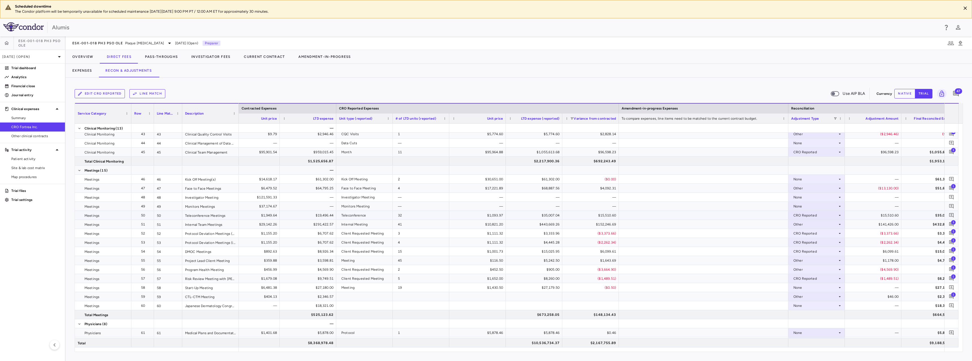
scroll to position [0, 446]
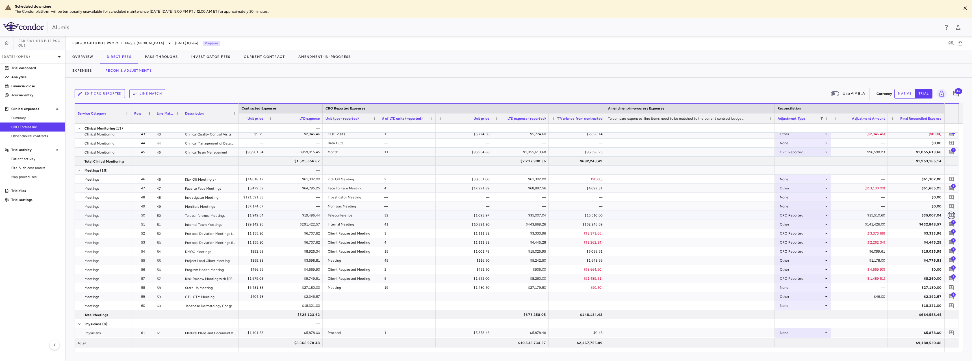
click at [954, 215] on button "button" at bounding box center [951, 216] width 8 height 8
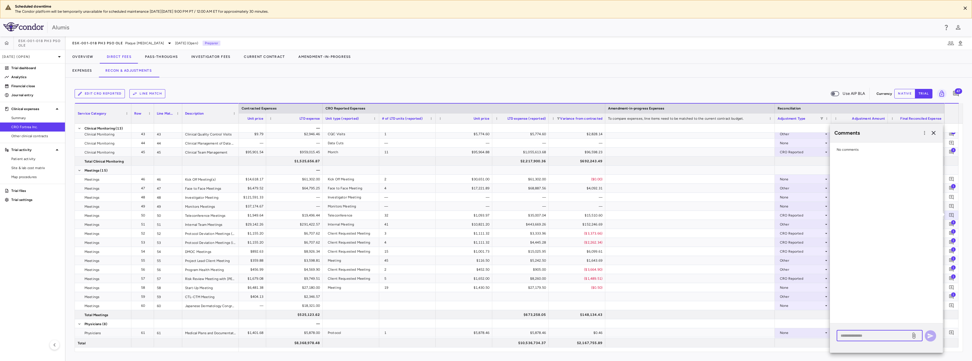
click at [872, 338] on textarea at bounding box center [873, 336] width 66 height 6
type textarea "**********"
click at [927, 337] on icon "button" at bounding box center [930, 336] width 7 height 7
click at [932, 132] on icon "button" at bounding box center [933, 133] width 7 height 7
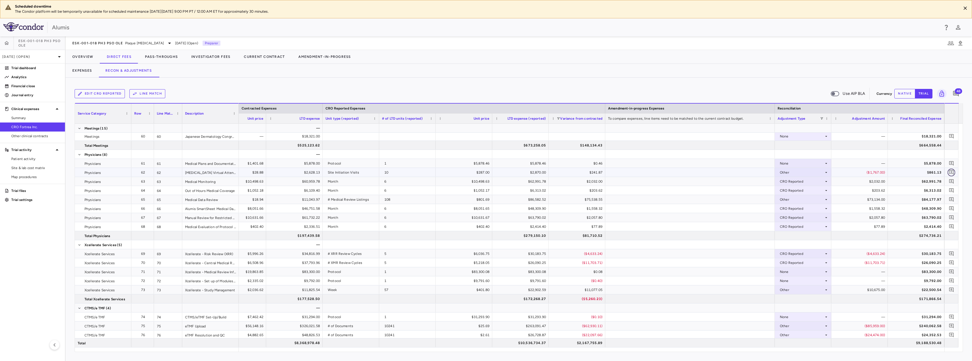
click at [950, 173] on icon "Add comment" at bounding box center [950, 172] width 5 height 5
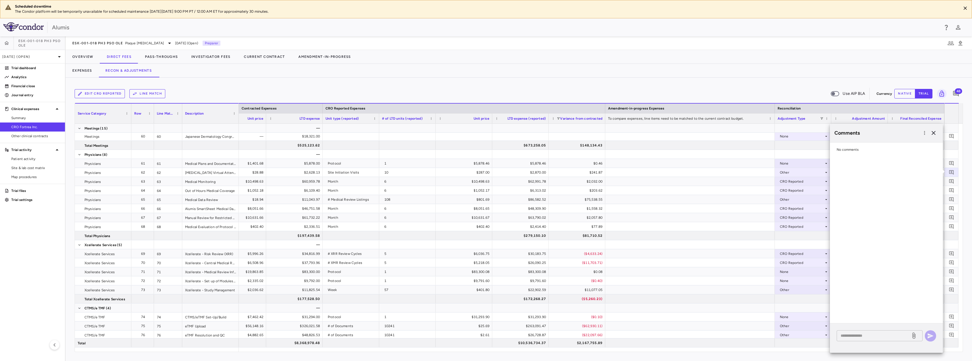
drag, startPoint x: 877, startPoint y: 324, endPoint x: 871, endPoint y: 334, distance: 11.4
click at [876, 325] on div "* ​" at bounding box center [886, 338] width 113 height 29
click at [869, 338] on textarea at bounding box center [873, 336] width 66 height 6
type textarea "**********"
click at [933, 337] on icon "button" at bounding box center [930, 336] width 7 height 7
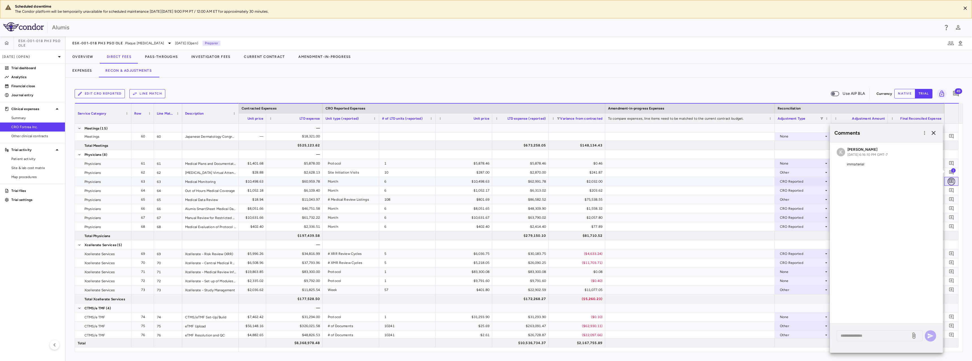
click at [951, 180] on icon "Add comment" at bounding box center [950, 181] width 5 height 5
click at [861, 336] on textarea at bounding box center [873, 336] width 66 height 6
paste textarea "**********"
type textarea "**********"
click at [936, 336] on div "**********" at bounding box center [886, 338] width 113 height 29
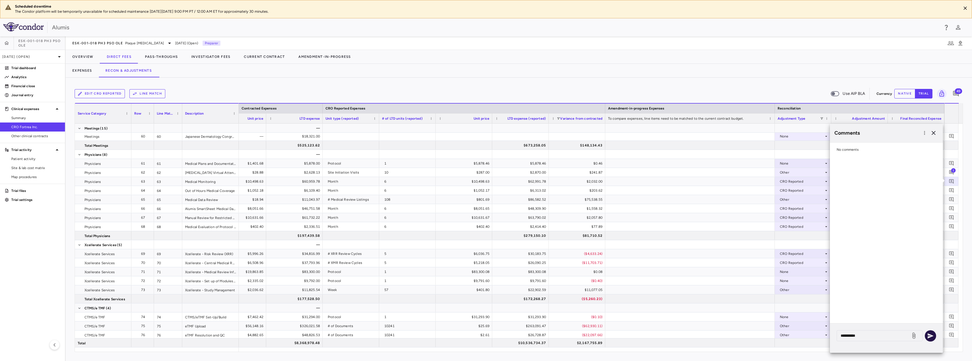
click at [934, 335] on button "button" at bounding box center [929, 335] width 11 height 11
click at [934, 132] on icon "button" at bounding box center [933, 133] width 4 height 4
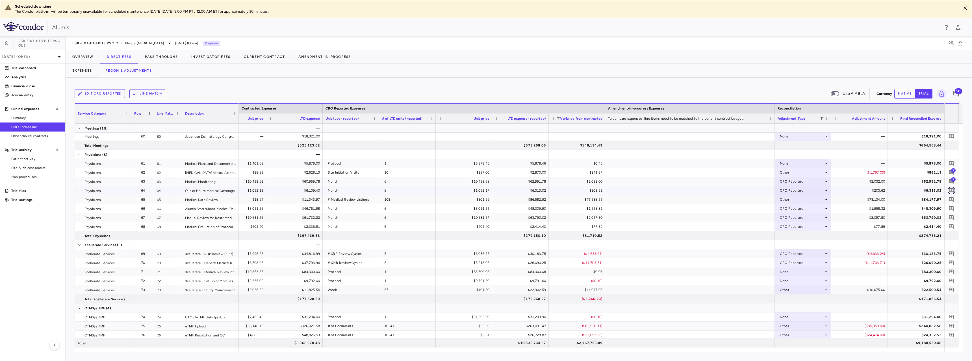
click at [952, 190] on icon "Add comment" at bounding box center [950, 190] width 5 height 5
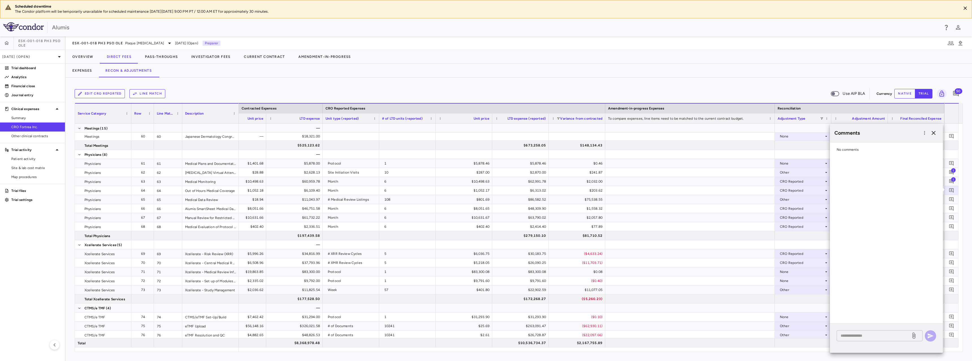
click at [874, 341] on div "* ​" at bounding box center [886, 338] width 113 height 29
click at [874, 336] on textarea at bounding box center [873, 336] width 66 height 6
paste textarea "**********"
type textarea "**********"
click at [928, 336] on icon "button" at bounding box center [930, 336] width 7 height 7
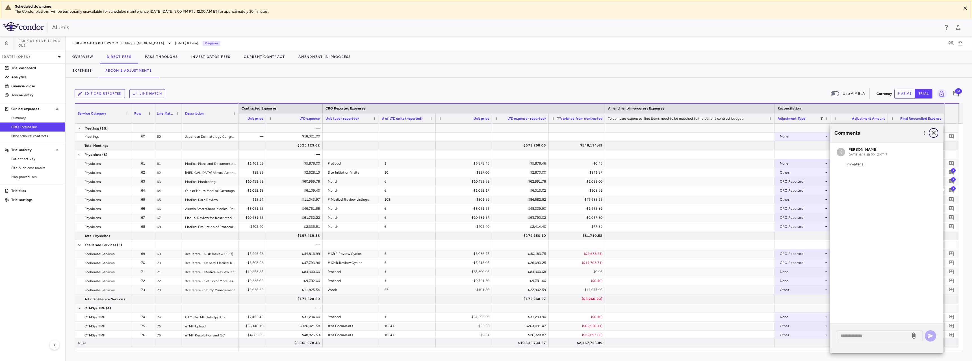
click at [934, 134] on icon "button" at bounding box center [933, 133] width 4 height 4
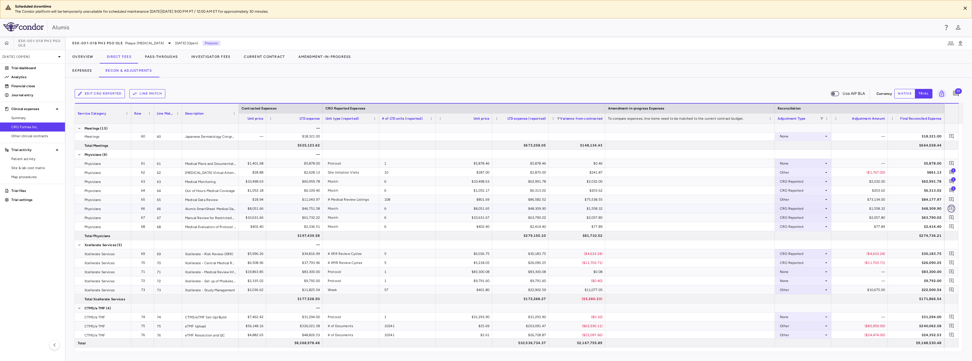
click at [954, 208] on icon "Add comment" at bounding box center [950, 208] width 5 height 5
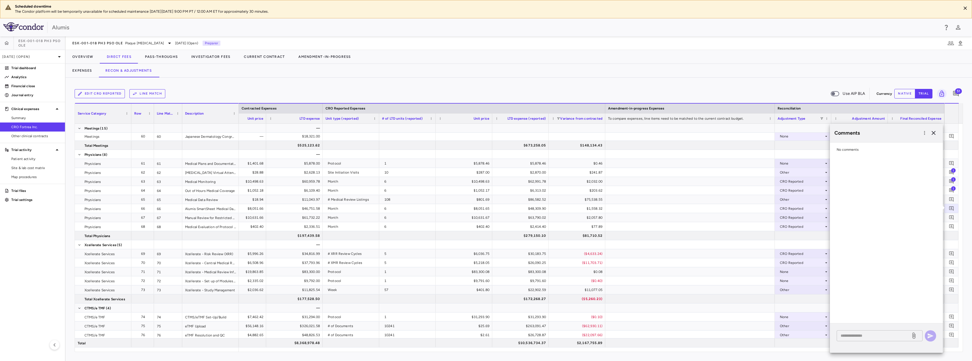
click at [877, 338] on textarea at bounding box center [873, 336] width 66 height 6
paste textarea "**********"
type textarea "**********"
click at [928, 333] on icon "button" at bounding box center [930, 336] width 7 height 7
click at [934, 134] on icon "button" at bounding box center [933, 133] width 7 height 7
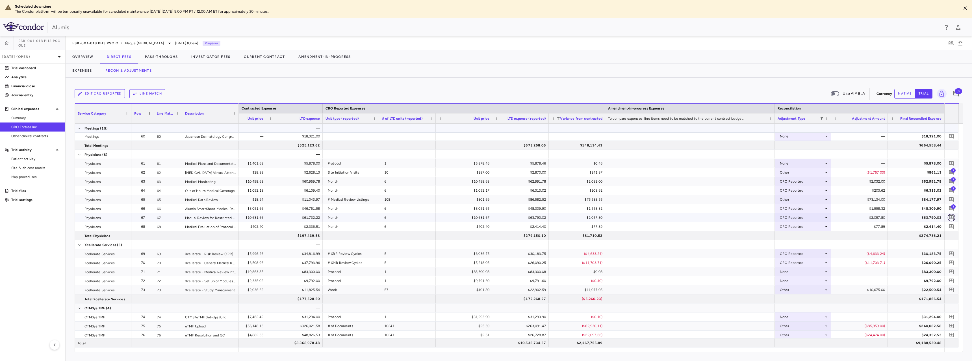
click at [951, 217] on icon "Add comment" at bounding box center [950, 217] width 5 height 5
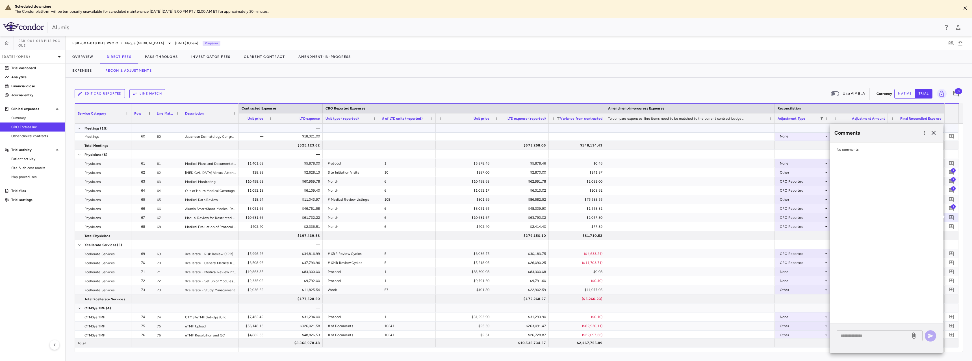
click at [866, 336] on textarea at bounding box center [873, 336] width 66 height 6
paste textarea "**********"
type textarea "**********"
click at [930, 336] on icon "button" at bounding box center [930, 336] width 7 height 7
click at [934, 133] on icon "button" at bounding box center [933, 133] width 7 height 7
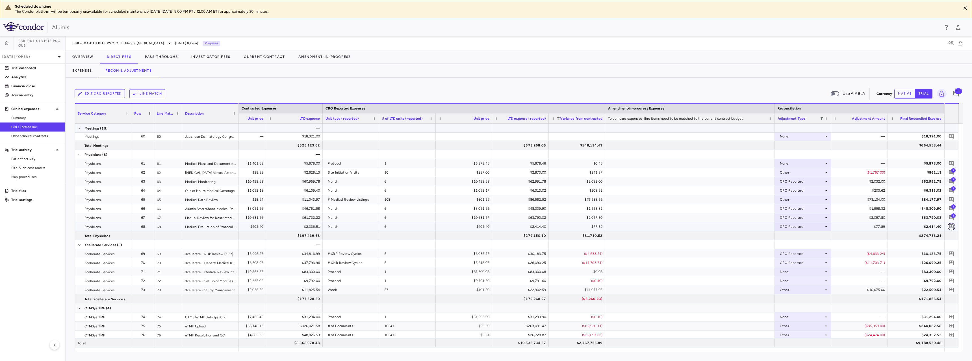
click at [952, 227] on icon "Add comment" at bounding box center [950, 226] width 5 height 5
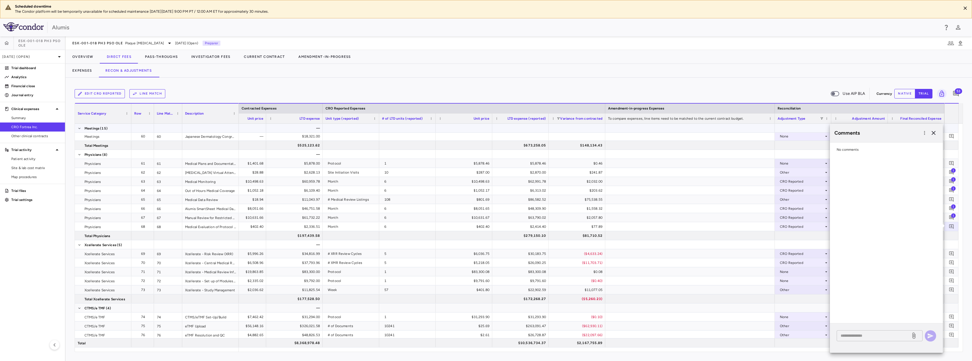
click at [893, 334] on textarea at bounding box center [873, 336] width 66 height 6
paste textarea "**********"
type textarea "**********"
click at [930, 335] on icon "button" at bounding box center [930, 336] width 6 height 5
click at [935, 132] on icon "button" at bounding box center [933, 133] width 7 height 7
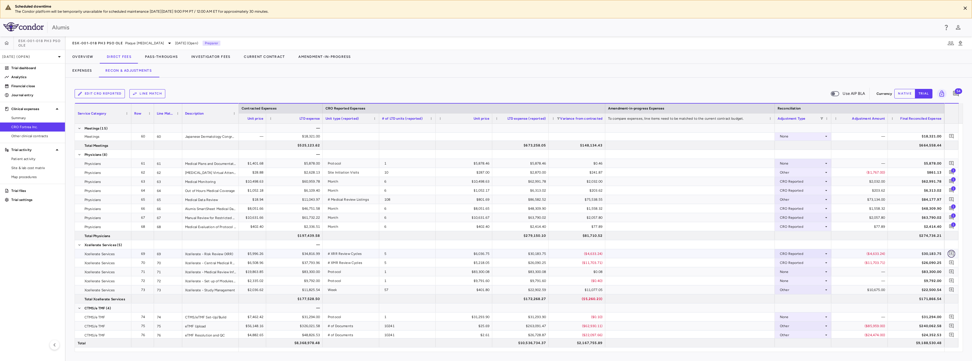
click at [952, 253] on icon "Add comment" at bounding box center [951, 254] width 5 height 5
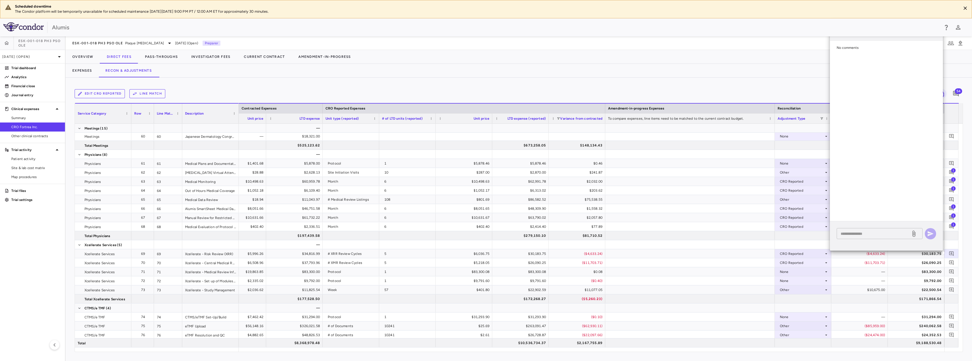
click at [881, 232] on textarea at bounding box center [873, 234] width 66 height 6
paste textarea "**********"
type textarea "**********"
click at [931, 232] on icon "button" at bounding box center [930, 233] width 7 height 7
click at [809, 66] on div "Expenses Recon & Adjustments" at bounding box center [519, 71] width 906 height 14
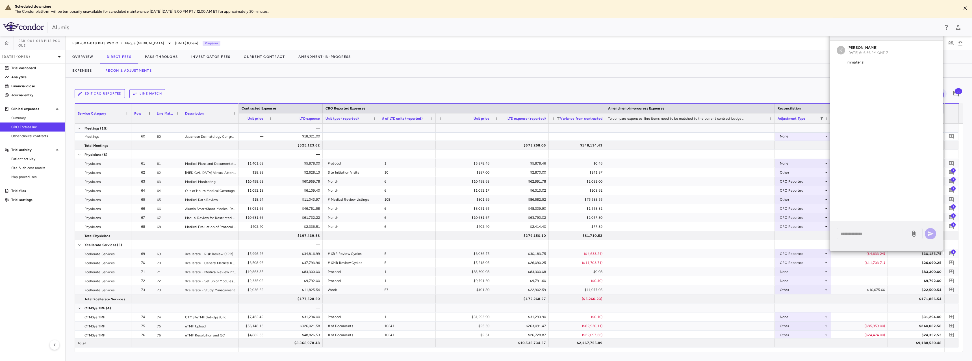
click at [648, 85] on div "Edit CRO reported Line Match Use AIP BLA Currency native trial 55 Service Categ…" at bounding box center [519, 220] width 906 height 284
click at [939, 37] on div "Comments" at bounding box center [886, 31] width 113 height 19
click at [936, 36] on div "Alumis" at bounding box center [486, 27] width 972 height 18
click at [935, 34] on div "Alumis" at bounding box center [486, 27] width 972 height 18
click at [934, 33] on div "Alumis" at bounding box center [486, 27] width 972 height 18
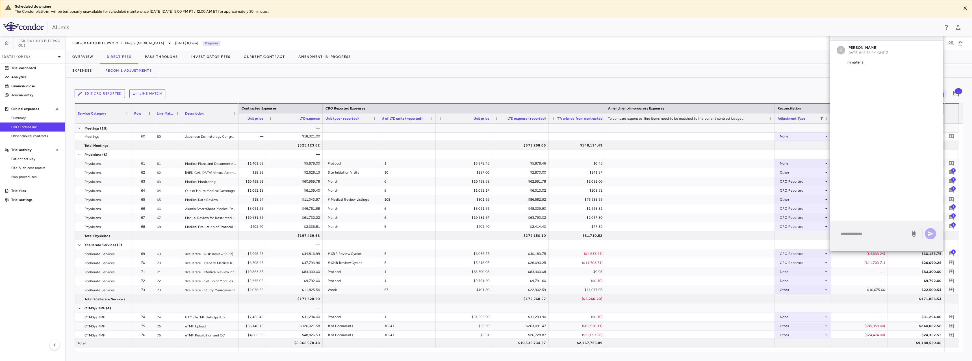
click at [933, 32] on div "Alumis" at bounding box center [486, 27] width 972 height 18
click at [928, 32] on div "Alumis" at bounding box center [486, 27] width 972 height 18
click at [927, 31] on div "Alumis" at bounding box center [495, 27] width 887 height 8
click at [928, 30] on div "Alumis" at bounding box center [495, 27] width 887 height 8
click at [767, 75] on div "Expenses Recon & Adjustments" at bounding box center [519, 71] width 906 height 14
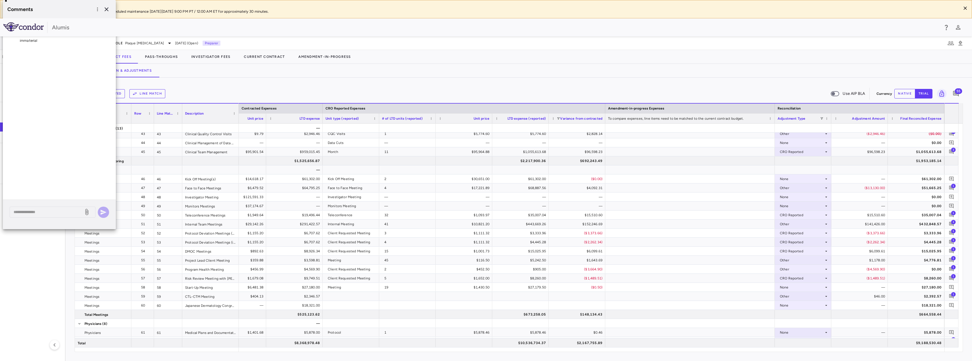
scroll to position [475, 0]
click at [110, 10] on button "button" at bounding box center [107, 10] width 10 height 10
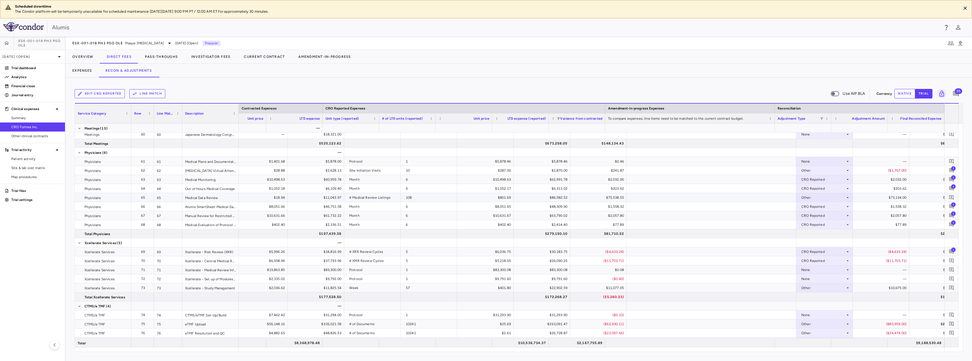
scroll to position [0, 445]
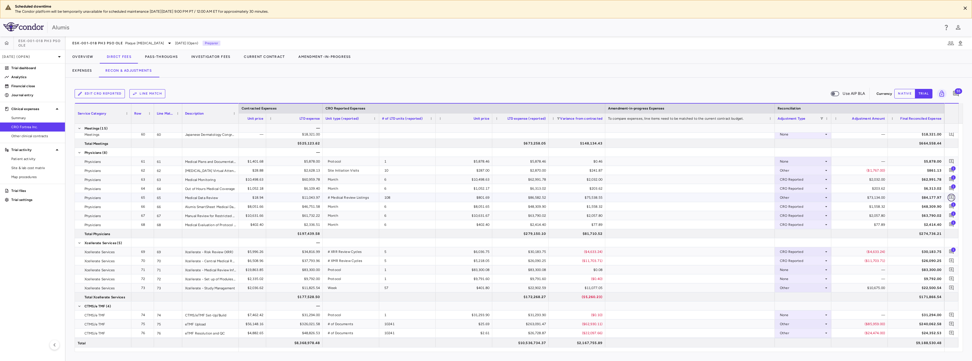
click at [952, 197] on icon "Add comment" at bounding box center [951, 197] width 5 height 5
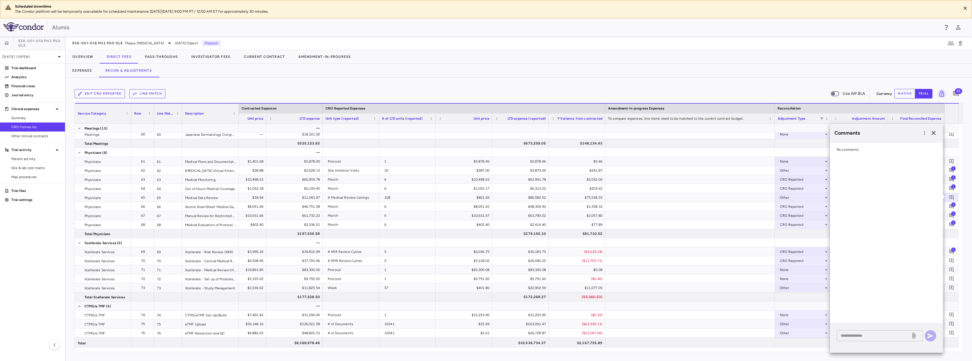
click at [879, 336] on textarea at bounding box center [873, 336] width 66 height 6
type textarea "**********"
click at [932, 334] on icon "button" at bounding box center [930, 336] width 7 height 7
click at [931, 134] on icon "button" at bounding box center [933, 133] width 7 height 7
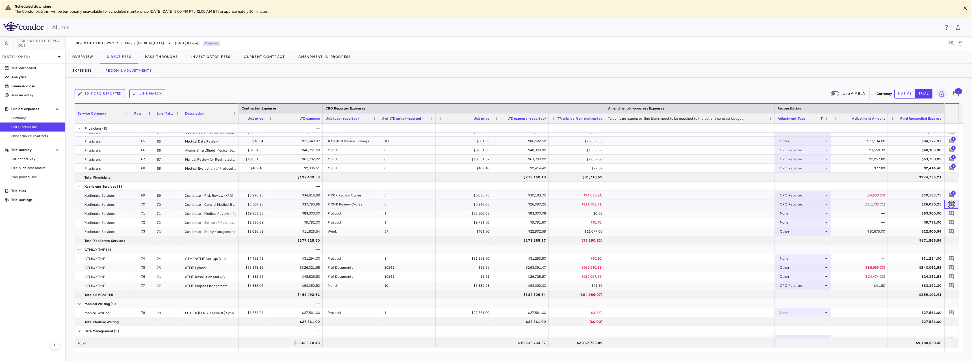
click at [951, 205] on icon "Add comment" at bounding box center [950, 204] width 5 height 5
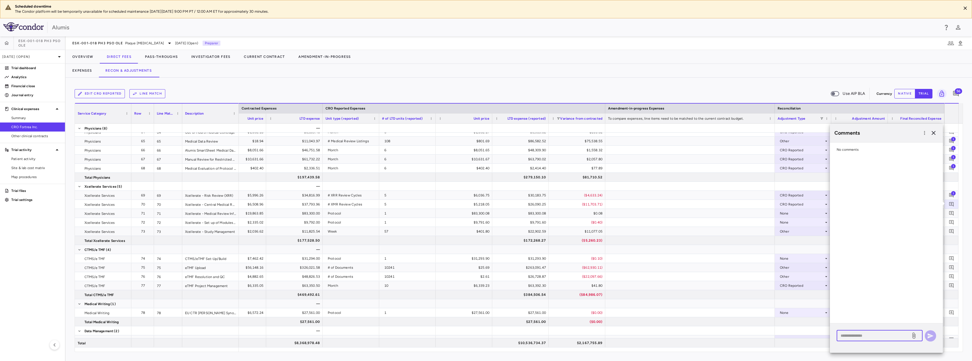
click at [868, 333] on textarea at bounding box center [873, 336] width 66 height 6
type textarea "**********"
click at [930, 337] on icon "button" at bounding box center [930, 336] width 6 height 5
click at [952, 232] on icon "Add comment" at bounding box center [950, 231] width 5 height 5
click at [877, 336] on textarea at bounding box center [873, 336] width 66 height 6
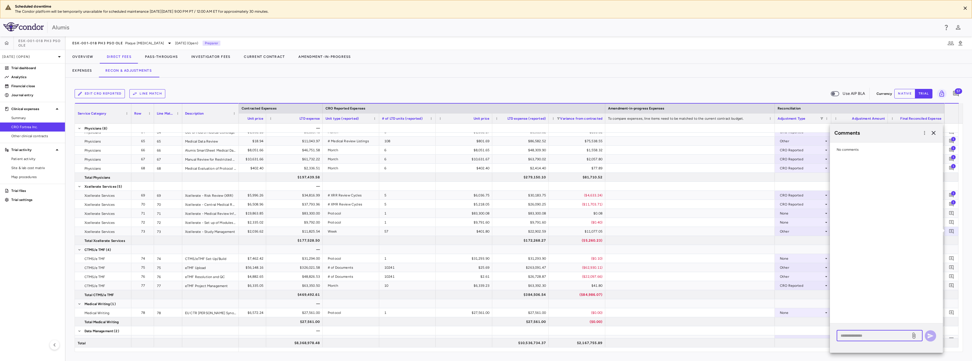
paste textarea "**********"
type textarea "**********"
click at [932, 336] on icon "button" at bounding box center [930, 336] width 6 height 5
click at [935, 132] on icon "button" at bounding box center [933, 133] width 4 height 4
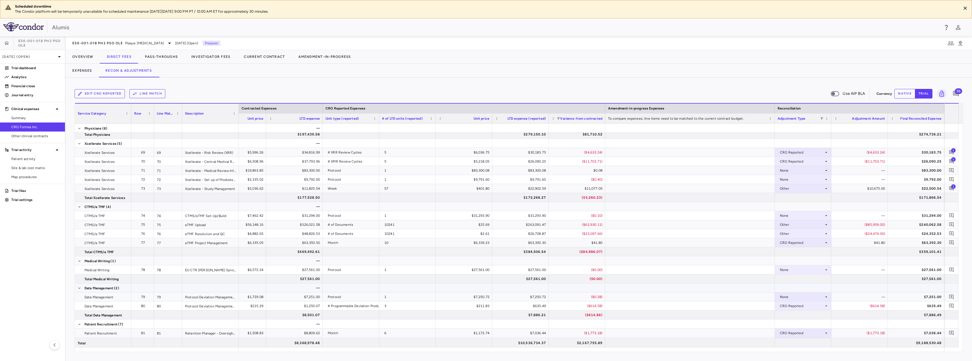
scroll to position [758, 0]
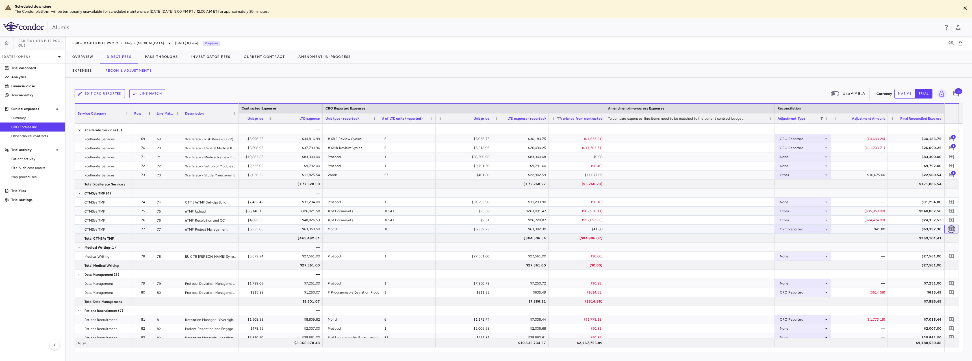
click at [951, 228] on icon "Add comment" at bounding box center [951, 229] width 5 height 5
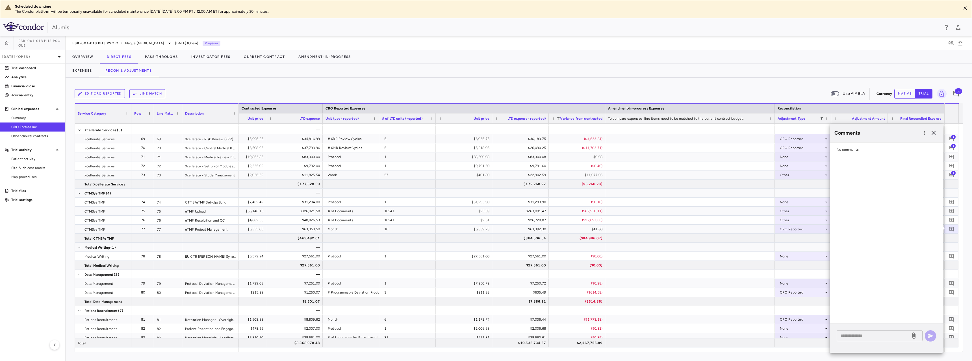
click at [880, 334] on textarea at bounding box center [873, 336] width 66 height 6
type textarea "**********"
click at [929, 333] on icon "button" at bounding box center [930, 336] width 7 height 7
click at [933, 130] on icon "button" at bounding box center [933, 133] width 7 height 7
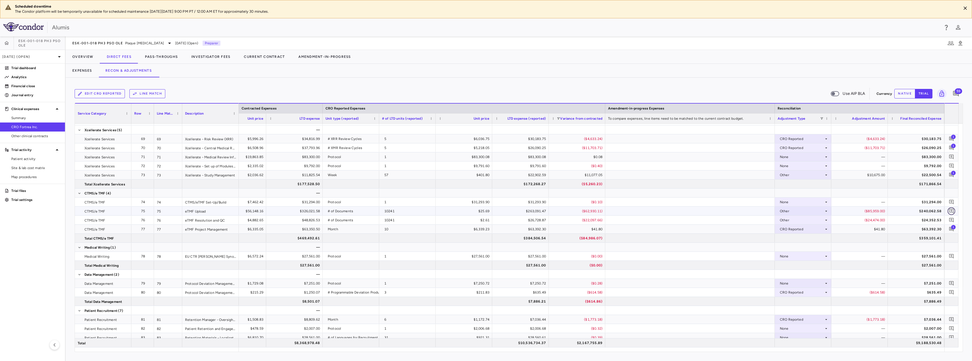
click at [951, 212] on icon "Add comment" at bounding box center [951, 211] width 5 height 5
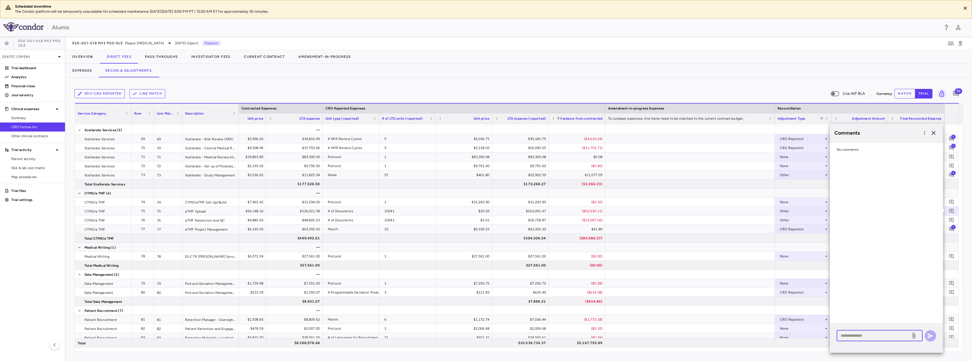
click at [865, 336] on textarea at bounding box center [873, 336] width 66 height 6
type textarea "**********"
click at [926, 336] on button "button" at bounding box center [929, 335] width 11 height 11
click at [950, 219] on icon "Add comment" at bounding box center [950, 219] width 5 height 5
click at [863, 338] on textarea at bounding box center [873, 336] width 66 height 6
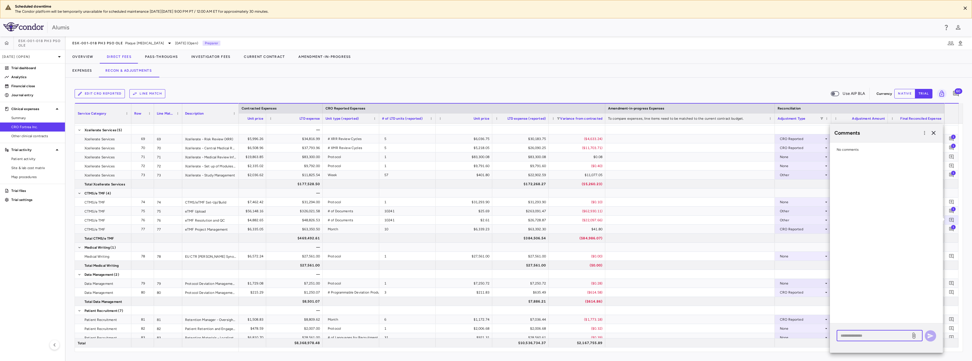
paste textarea "**********"
type textarea "**********"
click at [922, 337] on div "**********" at bounding box center [879, 338] width 86 height 17
click at [928, 336] on icon "button" at bounding box center [930, 336] width 7 height 7
click at [933, 131] on icon "button" at bounding box center [933, 133] width 7 height 7
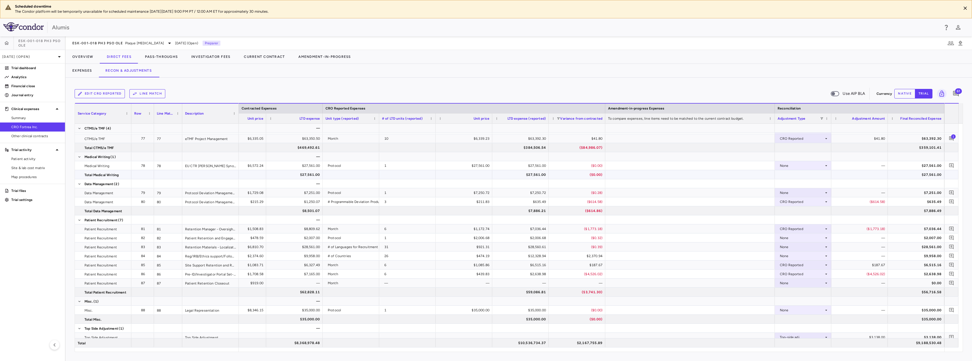
scroll to position [842, 0]
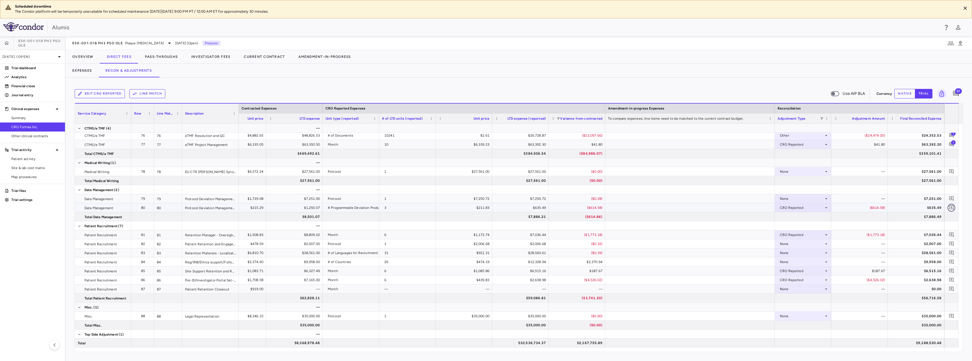
click at [953, 207] on icon "Add comment" at bounding box center [950, 207] width 5 height 5
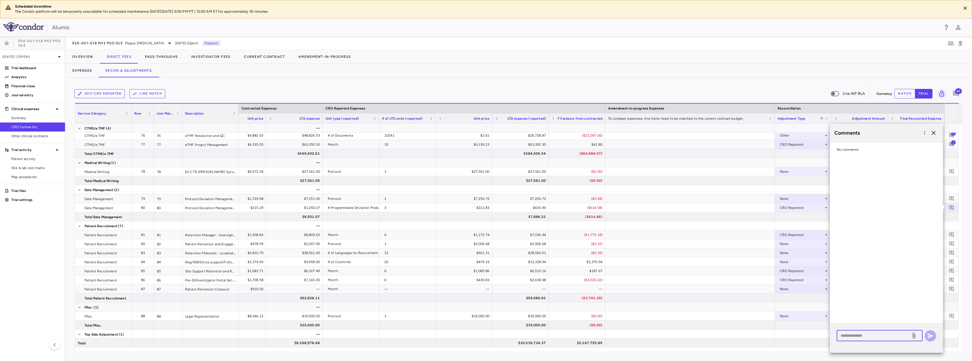
click at [870, 334] on textarea at bounding box center [873, 336] width 66 height 6
type textarea "**********"
click at [929, 333] on icon "button" at bounding box center [930, 336] width 7 height 7
click at [936, 130] on icon "button" at bounding box center [933, 133] width 7 height 7
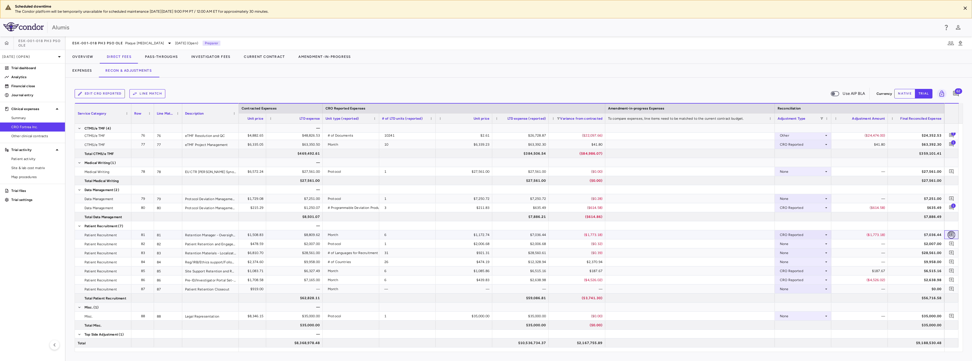
click at [950, 236] on icon "Add comment" at bounding box center [950, 234] width 5 height 5
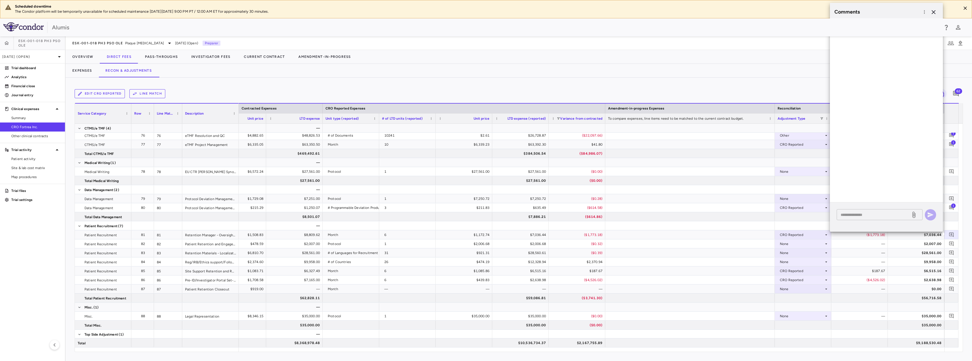
drag, startPoint x: 861, startPoint y: 220, endPoint x: 859, endPoint y: 216, distance: 5.1
click at [860, 217] on div "* ​" at bounding box center [886, 217] width 113 height 29
click at [859, 215] on textarea at bounding box center [873, 215] width 66 height 6
type textarea "**********"
click at [931, 217] on icon "button" at bounding box center [930, 215] width 7 height 7
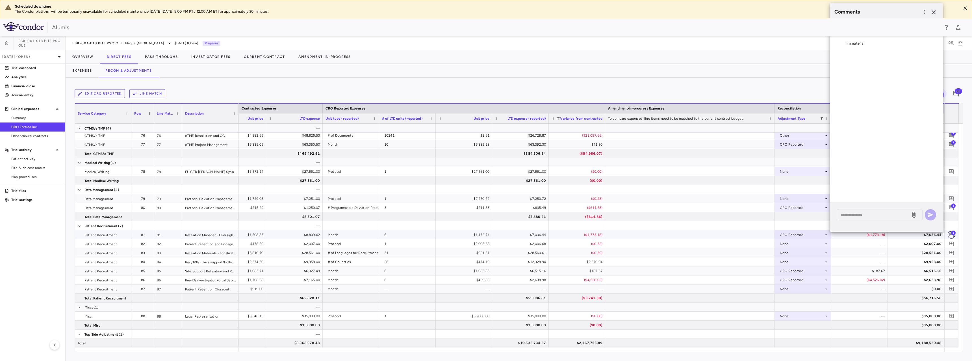
click at [951, 236] on icon "Add comment" at bounding box center [950, 234] width 5 height 5
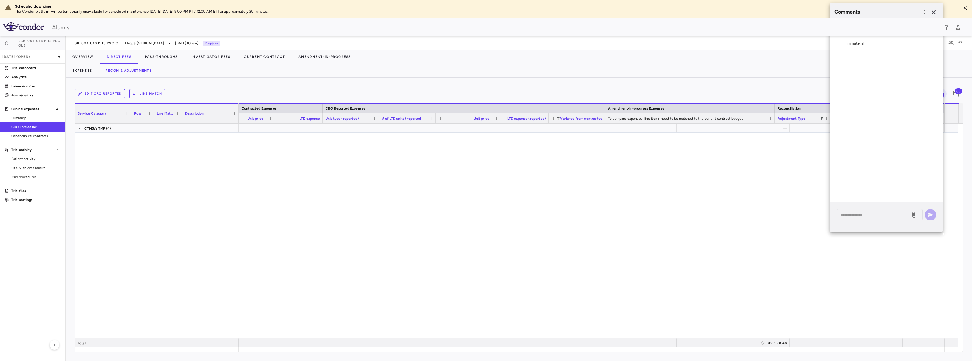
scroll to position [0, 467]
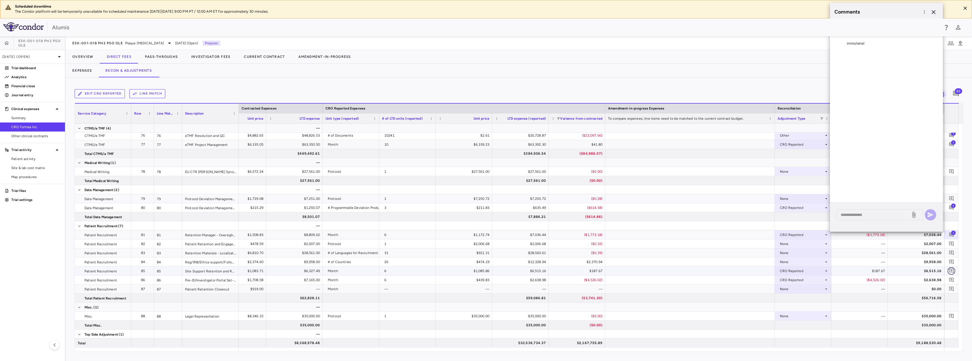
click at [952, 270] on icon "Add comment" at bounding box center [950, 270] width 5 height 5
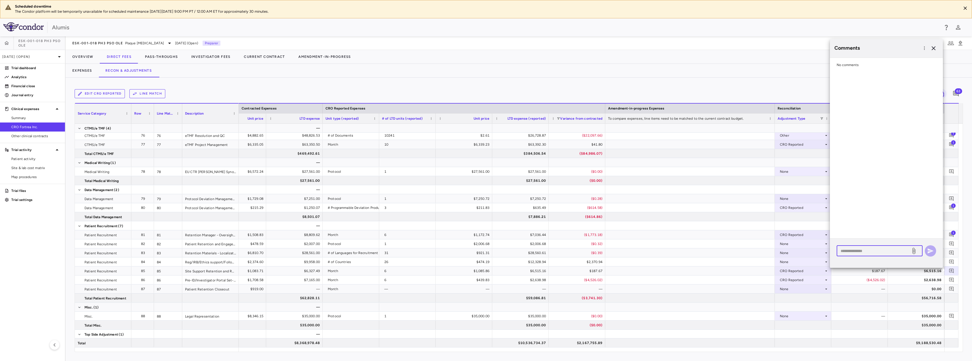
click at [904, 251] on textarea at bounding box center [873, 251] width 66 height 6
paste textarea "**********"
type textarea "**********"
click at [934, 253] on button "button" at bounding box center [929, 250] width 11 height 11
click at [951, 280] on icon "Add comment" at bounding box center [950, 279] width 5 height 5
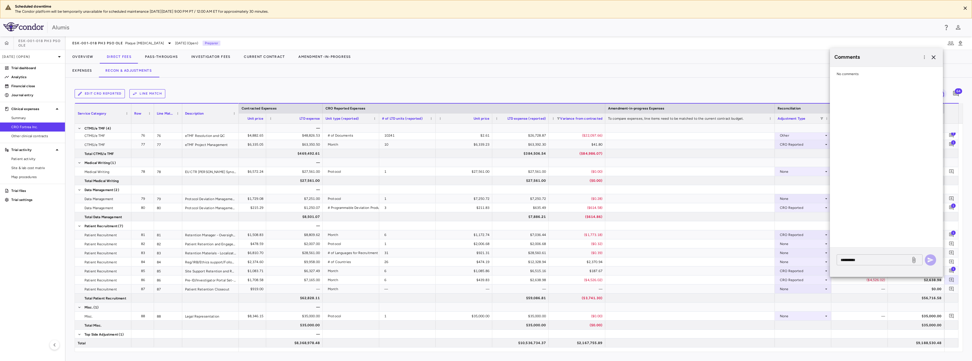
click at [879, 259] on textarea "**********" at bounding box center [873, 260] width 66 height 6
paste textarea "**********"
type textarea "**********"
click at [928, 262] on icon "button" at bounding box center [930, 260] width 6 height 5
click at [934, 57] on icon "button" at bounding box center [933, 57] width 7 height 7
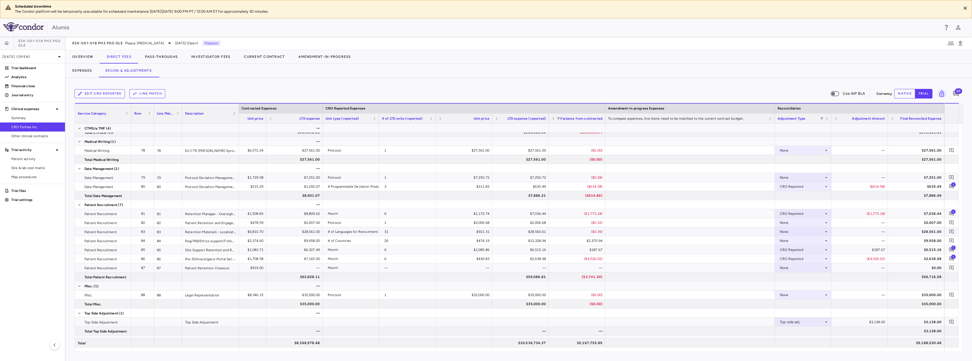
scroll to position [897, 0]
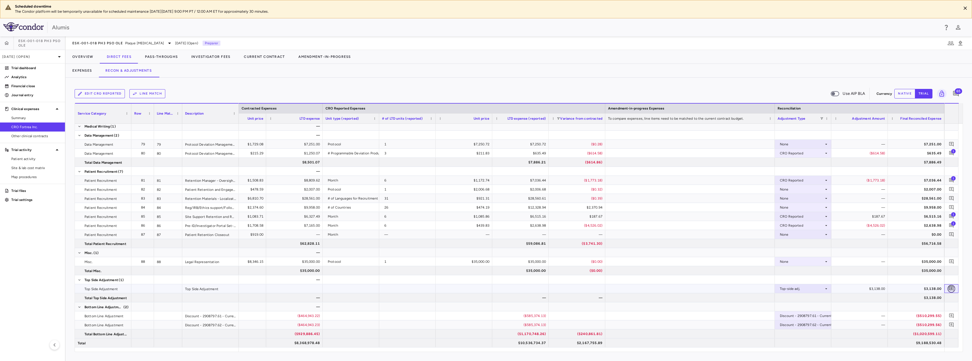
click at [951, 289] on icon "Add comment" at bounding box center [951, 289] width 5 height 5
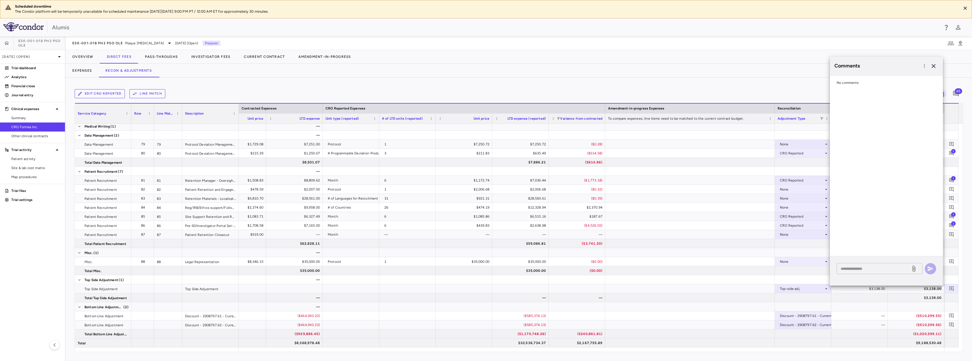
drag, startPoint x: 878, startPoint y: 263, endPoint x: 883, endPoint y: 264, distance: 5.4
click at [878, 263] on div "* ​" at bounding box center [879, 268] width 86 height 11
click at [864, 270] on textarea at bounding box center [873, 269] width 66 height 6
paste textarea "**********"
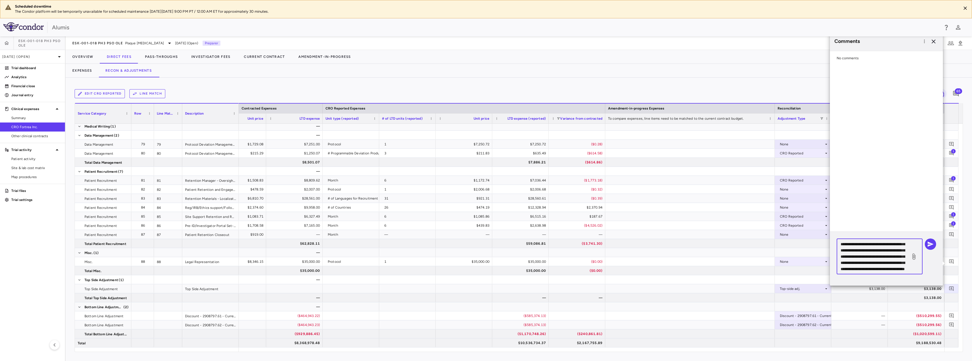
scroll to position [0, 0]
drag, startPoint x: 854, startPoint y: 254, endPoint x: 841, endPoint y: 198, distance: 57.6
click at [841, 198] on div "**********" at bounding box center [886, 159] width 113 height 254
drag, startPoint x: 843, startPoint y: 244, endPoint x: 846, endPoint y: 244, distance: 3.1
click at [843, 244] on textarea "**********" at bounding box center [873, 256] width 66 height 31
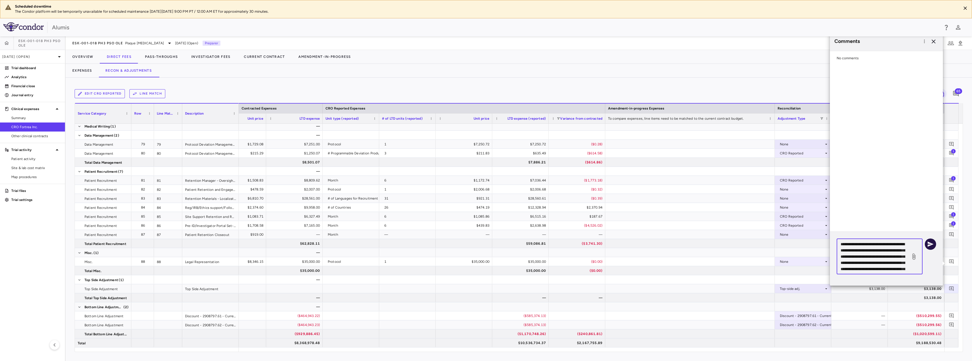
type textarea "**********"
click at [927, 242] on icon "button" at bounding box center [930, 244] width 7 height 7
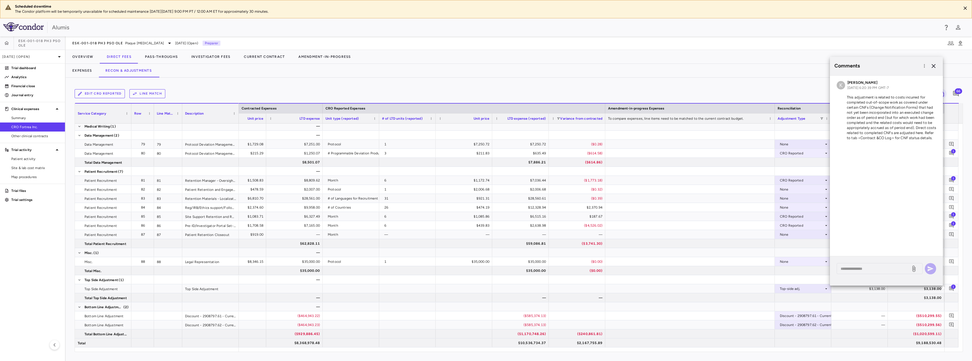
click at [937, 62] on div "Comments" at bounding box center [886, 66] width 113 height 19
click at [935, 65] on icon "button" at bounding box center [933, 66] width 7 height 7
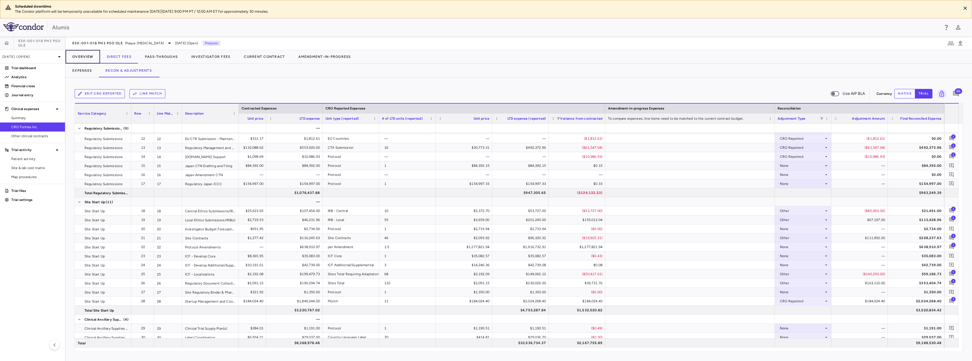
click at [86, 58] on button "Overview" at bounding box center [83, 57] width 34 height 14
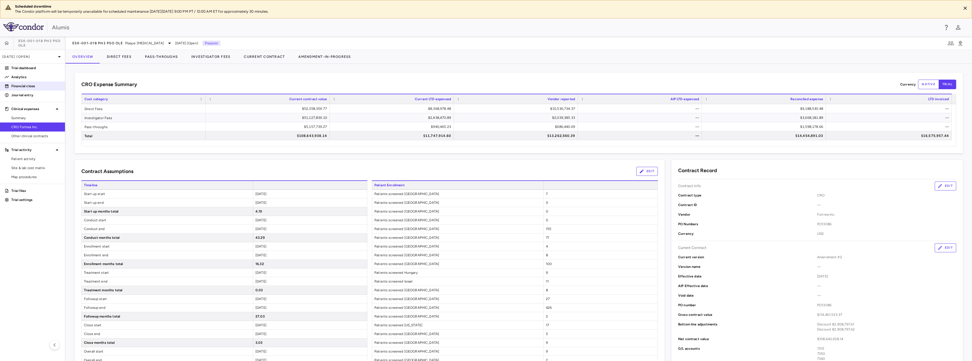
click at [20, 83] on link "Financial close" at bounding box center [32, 86] width 65 height 8
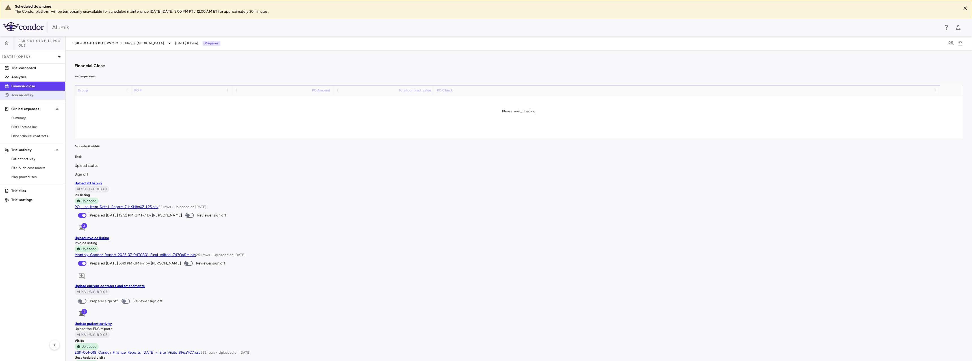
click at [20, 95] on p "Journal entry" at bounding box center [35, 95] width 49 height 5
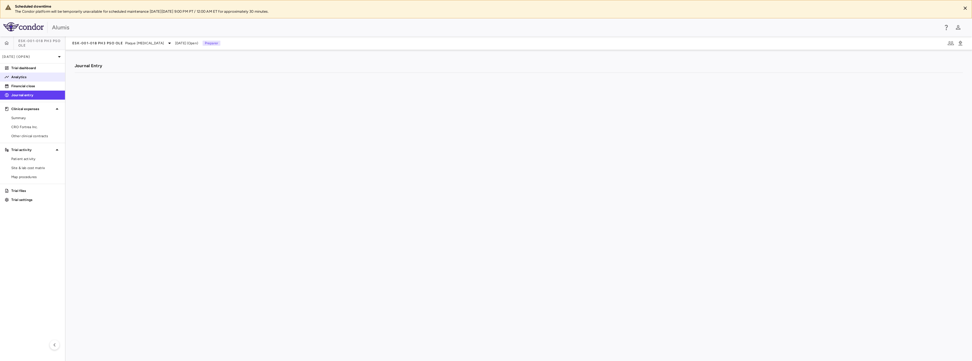
click at [28, 76] on p "Analytics" at bounding box center [35, 77] width 49 height 5
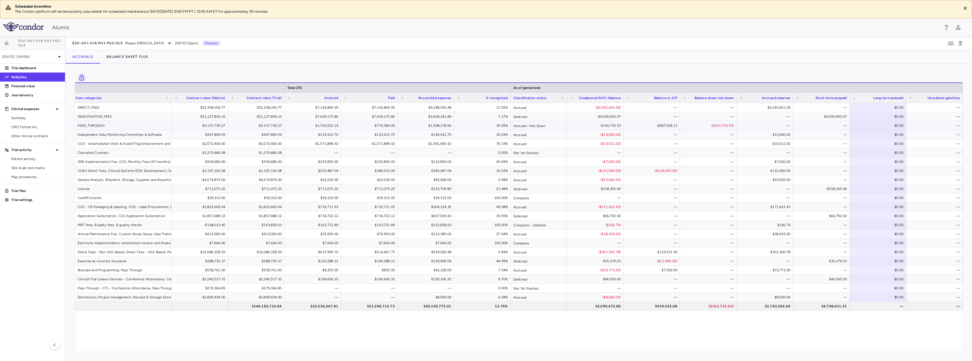
scroll to position [0, 186]
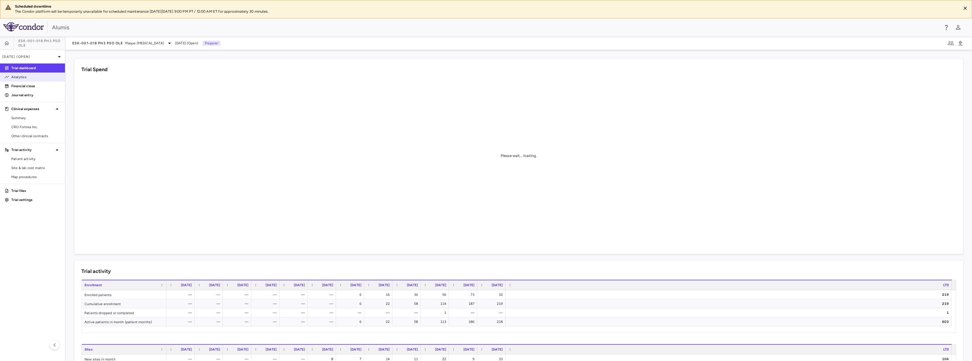
click at [28, 78] on p "Analytics" at bounding box center [35, 77] width 49 height 5
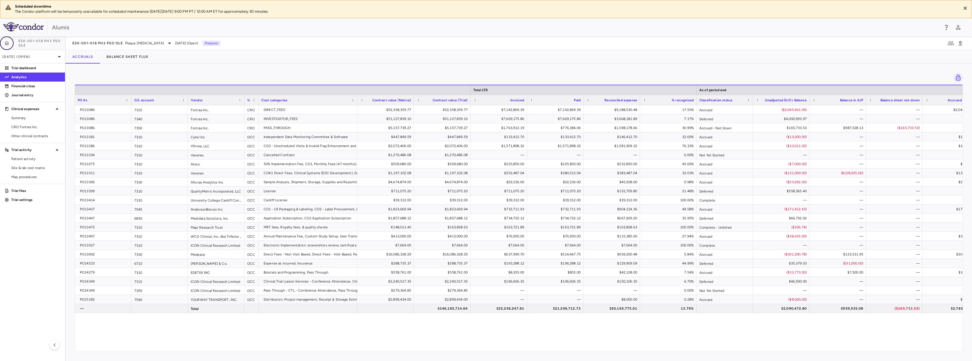
click at [6, 39] on button "button" at bounding box center [7, 43] width 14 height 14
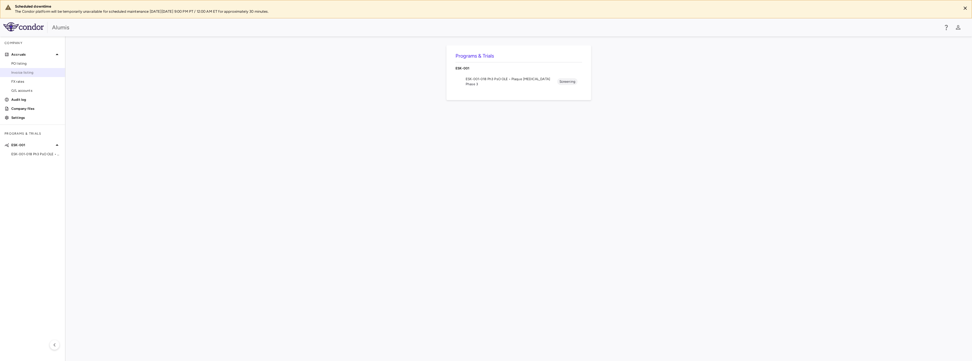
click at [31, 72] on span "Invoice listing" at bounding box center [35, 72] width 49 height 5
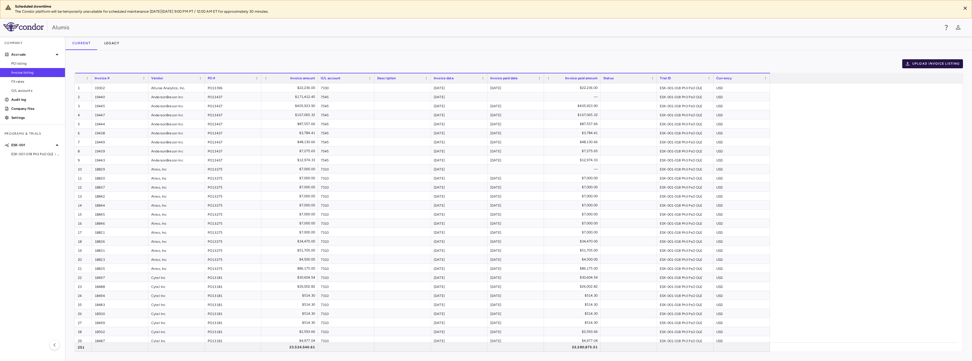
click at [917, 66] on button "Upload invoice listing" at bounding box center [932, 63] width 61 height 9
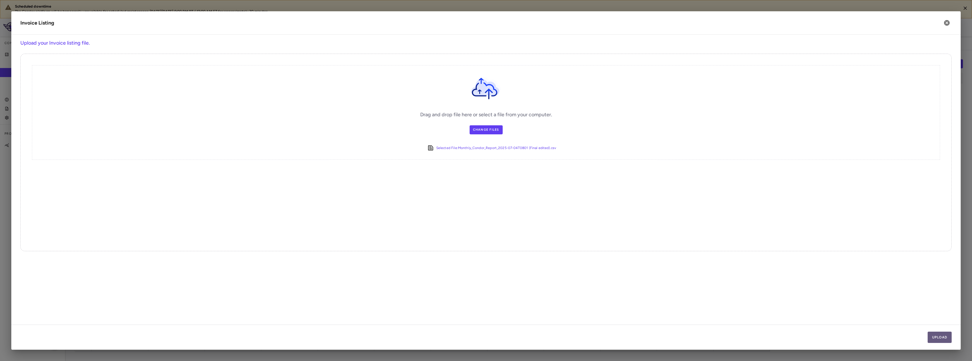
click at [945, 337] on button "Upload" at bounding box center [939, 337] width 24 height 11
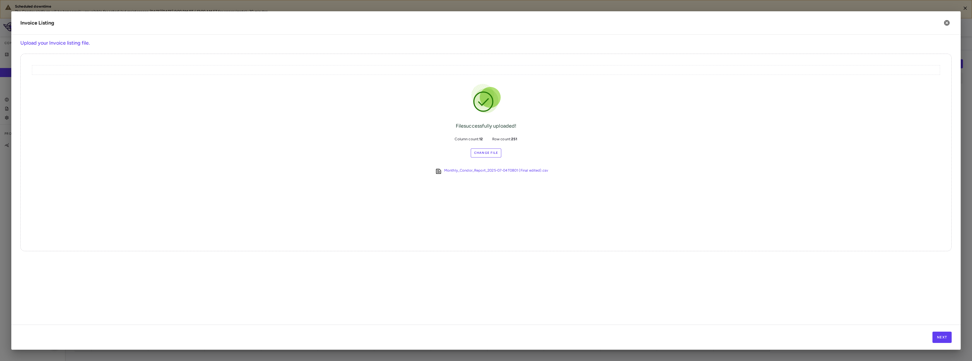
click at [932, 332] on div "Next" at bounding box center [485, 337] width 949 height 25
click at [936, 334] on button "Next" at bounding box center [941, 337] width 19 height 11
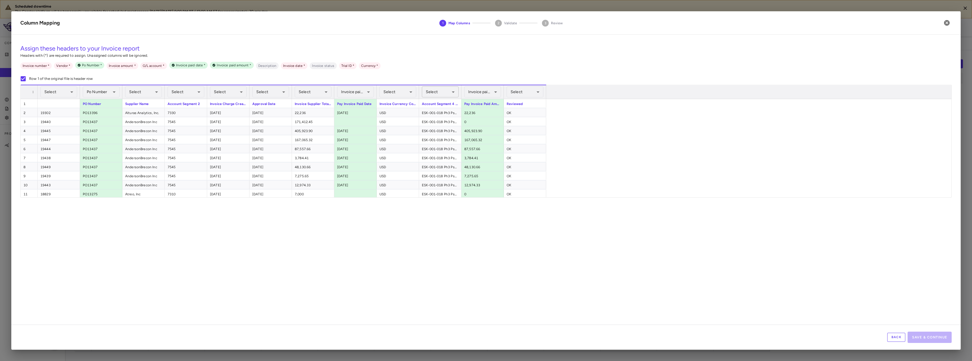
click at [443, 94] on body "Scheduled downtime The Condor platform will be temporarily unavailable for sche…" at bounding box center [486, 180] width 972 height 361
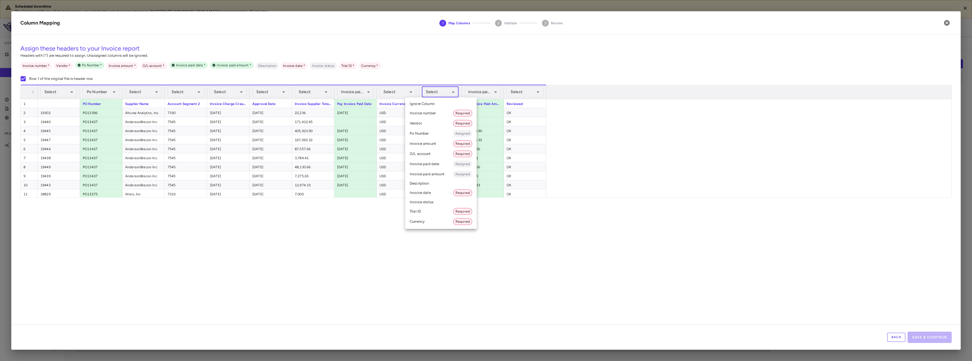
click at [433, 213] on li "Trial ID Required" at bounding box center [440, 211] width 71 height 10
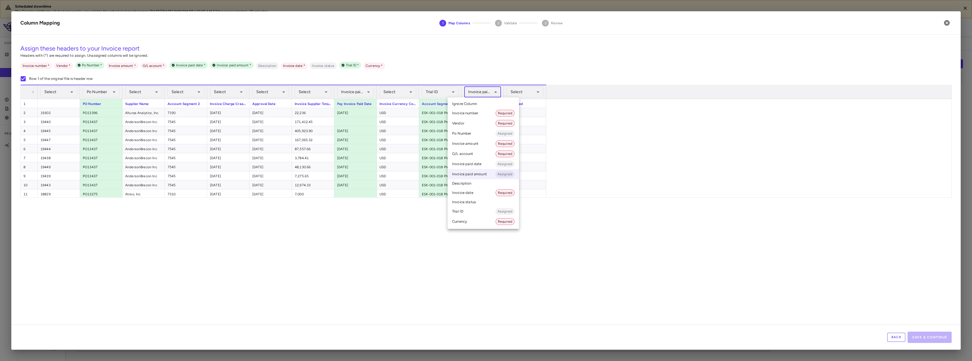
click at [480, 93] on body "Scheduled downtime The Condor platform will be temporarily unavailable for sche…" at bounding box center [486, 180] width 972 height 361
click at [480, 93] on div at bounding box center [486, 180] width 972 height 361
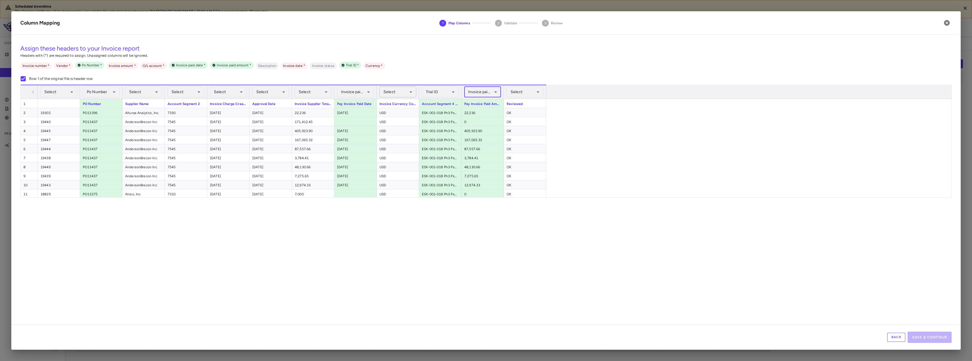
click at [397, 95] on body "Scheduled downtime The Condor platform will be temporarily unavailable for sche…" at bounding box center [486, 180] width 972 height 361
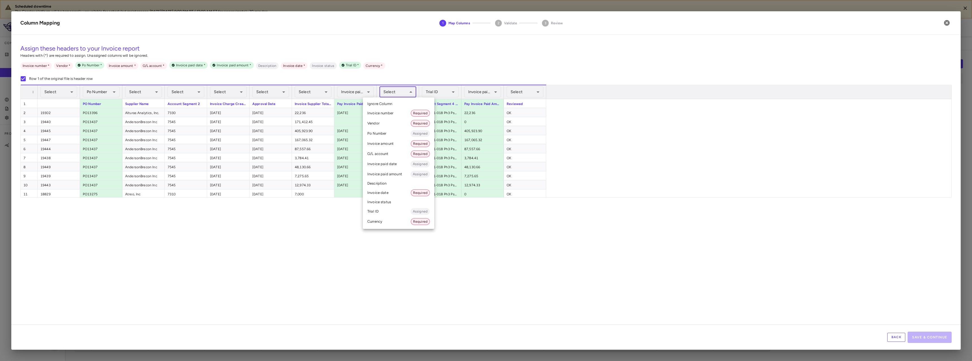
click at [392, 221] on li "Currency Required" at bounding box center [398, 222] width 71 height 10
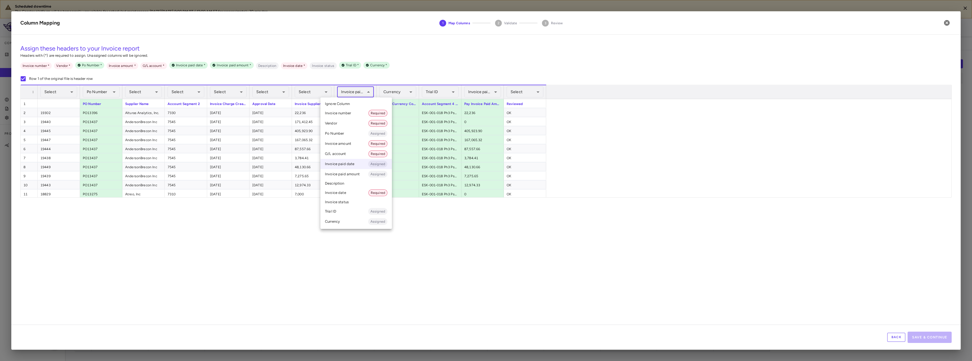
click at [352, 90] on body "Scheduled downtime The Condor platform will be temporarily unavailable for sche…" at bounding box center [486, 180] width 972 height 361
click at [191, 93] on div at bounding box center [486, 180] width 972 height 361
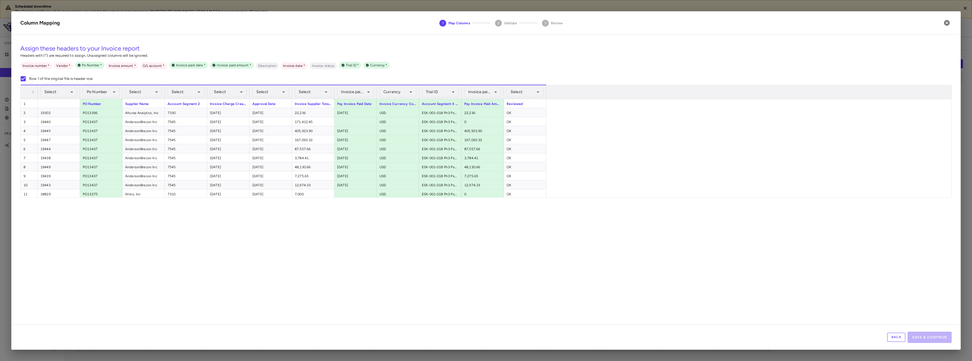
click at [191, 93] on body "Scheduled downtime The Condor platform will be temporarily unavailable for sche…" at bounding box center [486, 180] width 972 height 361
click at [189, 153] on li "G/L account Required" at bounding box center [186, 154] width 71 height 10
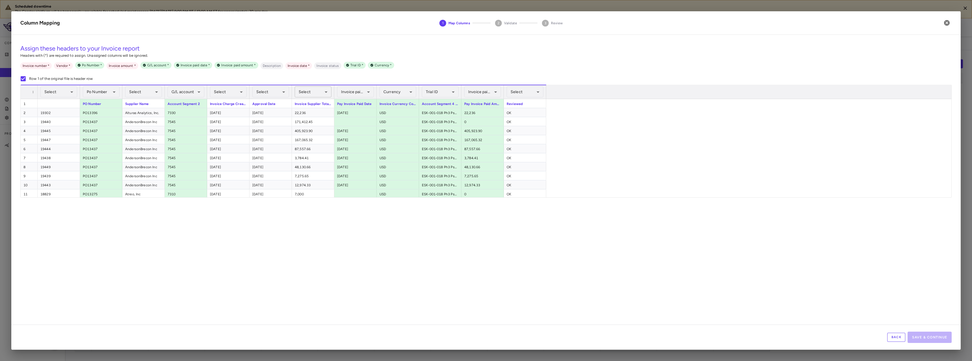
click at [308, 95] on body "Scheduled downtime The Condor platform will be temporarily unavailable for sche…" at bounding box center [486, 180] width 972 height 361
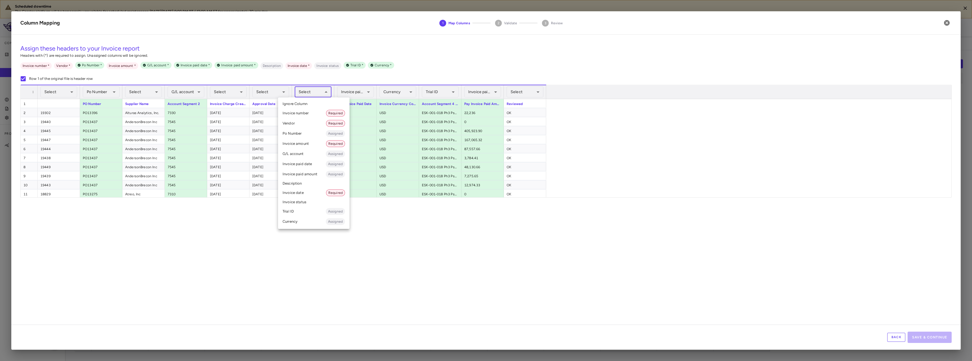
click at [305, 144] on li "Invoice amount Required" at bounding box center [313, 144] width 71 height 10
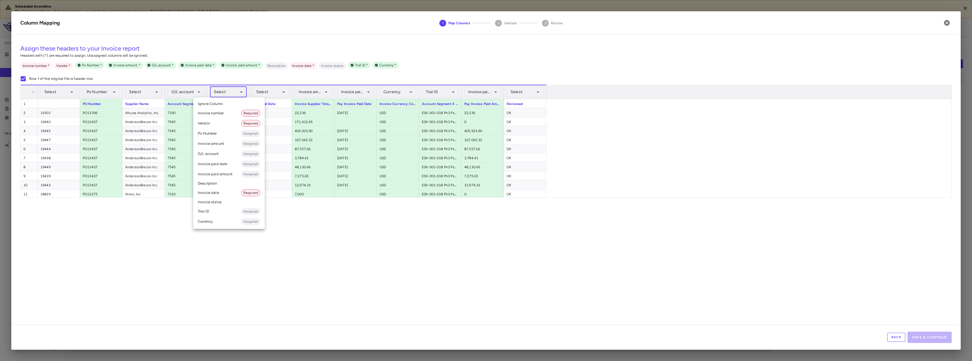
click at [230, 92] on body "Scheduled downtime The Condor platform will be temporarily unavailable for sche…" at bounding box center [486, 180] width 972 height 361
click at [226, 190] on li "Invoice date Required" at bounding box center [228, 193] width 71 height 10
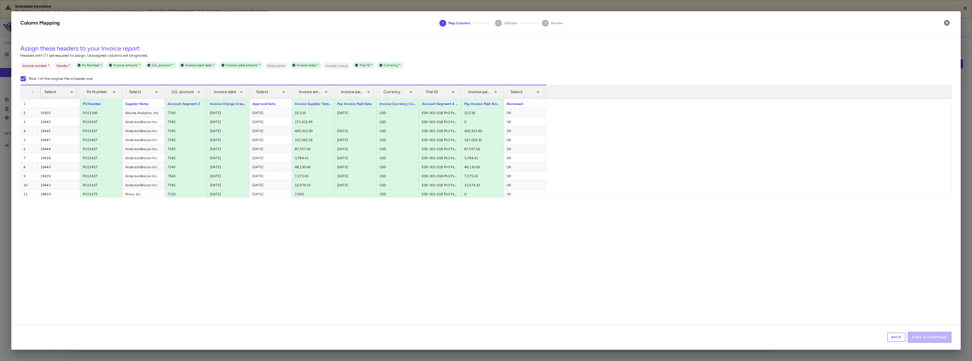
click at [51, 91] on body "Scheduled downtime The Condor platform will be temporarily unavailable for sche…" at bounding box center [486, 180] width 972 height 361
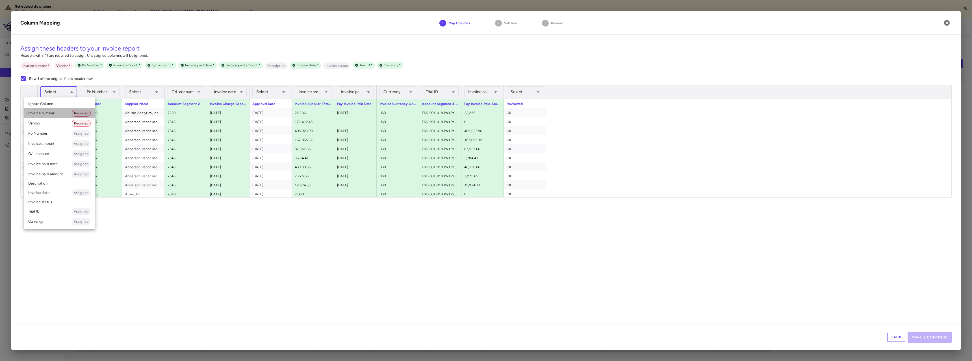
click at [53, 112] on li "Invoice number Required" at bounding box center [59, 113] width 71 height 10
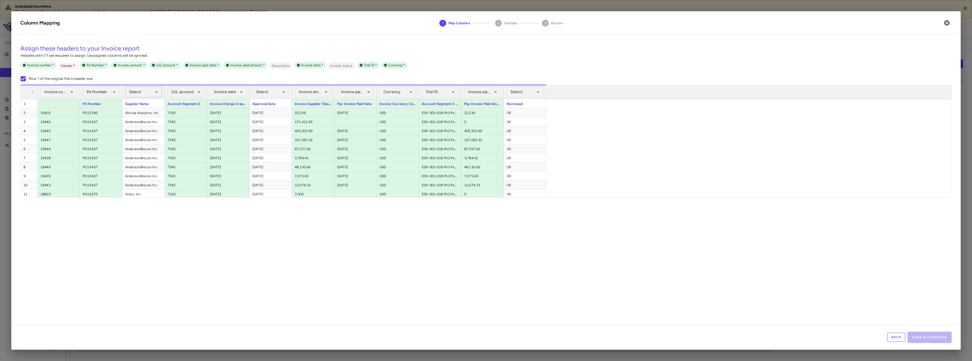
click at [143, 93] on body "Scheduled downtime The Condor platform will be temporarily unavailable for sche…" at bounding box center [486, 180] width 972 height 361
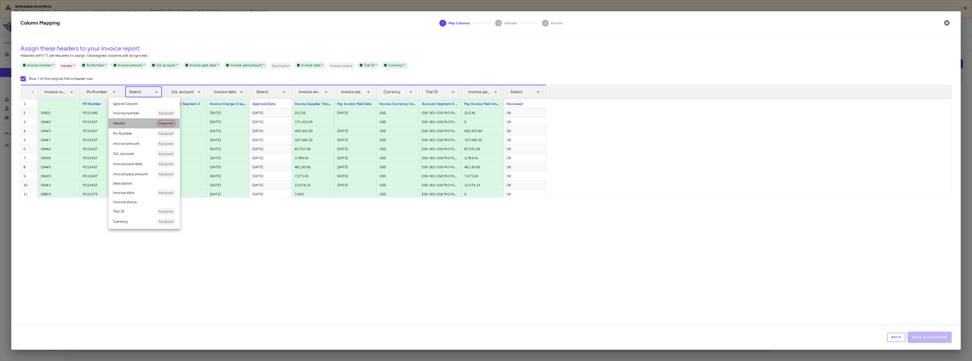
click at [141, 124] on li "Vendor Required" at bounding box center [143, 123] width 71 height 10
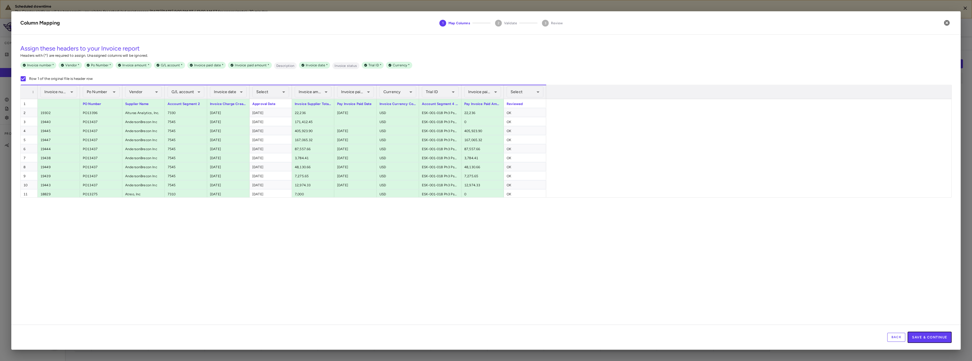
click at [927, 342] on button "Save & Continue" at bounding box center [929, 337] width 44 height 11
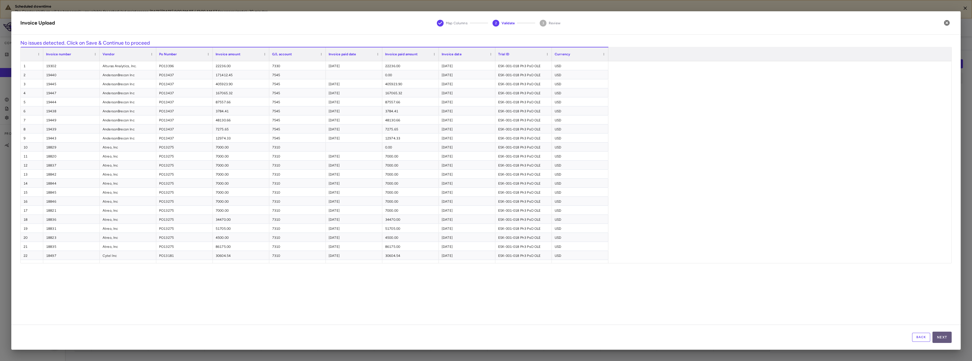
click at [943, 336] on button "Next" at bounding box center [941, 337] width 19 height 11
click at [943, 336] on button "Save" at bounding box center [941, 337] width 19 height 11
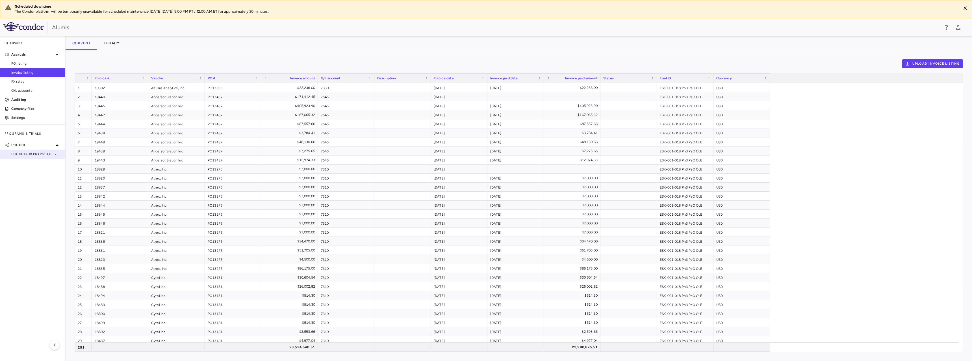
click at [23, 154] on span "ESK-001-018 Ph3 PsO OLE • Plaque [MEDICAL_DATA]" at bounding box center [35, 154] width 49 height 5
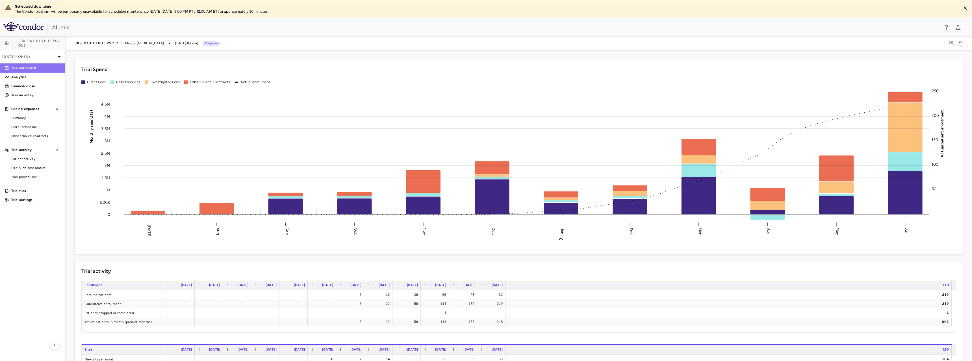
click at [22, 71] on link "Trial dashboard" at bounding box center [32, 68] width 65 height 8
click at [22, 76] on p "Analytics" at bounding box center [35, 77] width 49 height 5
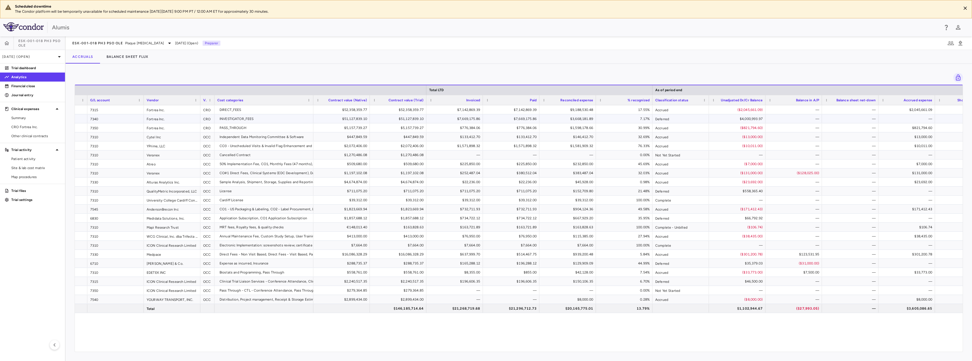
scroll to position [0, 48]
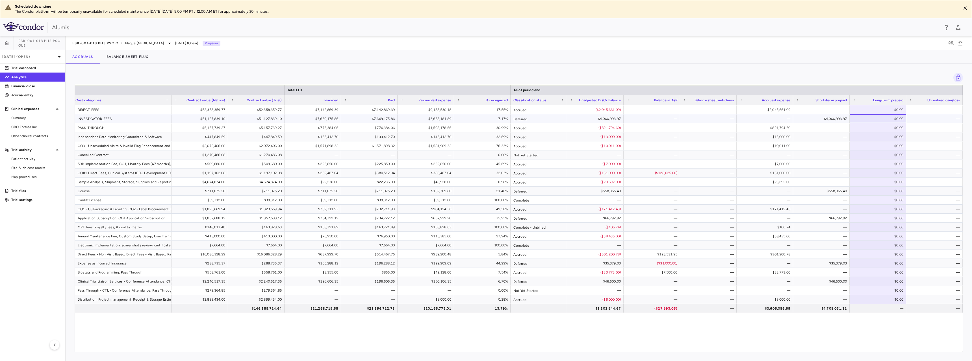
click at [892, 120] on div "$0.00" at bounding box center [878, 118] width 49 height 9
drag, startPoint x: 908, startPoint y: 118, endPoint x: 911, endPoint y: 118, distance: 3.7
click at [911, 118] on div "Fortrea Inc. CRO INVESTIGATOR_FEES $51,127,839.10 $51,127,839.10 $7,669,175.86 …" at bounding box center [425, 118] width 1073 height 9
type input "*******"
click at [915, 134] on div "—" at bounding box center [935, 136] width 49 height 9
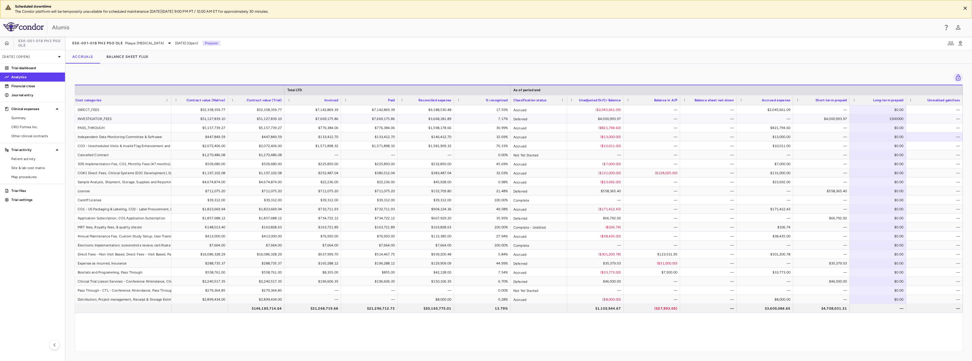
click at [836, 117] on div "$4,000,993.97" at bounding box center [822, 118] width 49 height 9
click at [874, 119] on div "$1,500,000.00" at bounding box center [878, 118] width 49 height 9
click at [935, 134] on div "—" at bounding box center [935, 136] width 49 height 9
click at [869, 117] on div "$1,500,000.00" at bounding box center [878, 118] width 49 height 9
click at [951, 153] on div "—" at bounding box center [935, 155] width 49 height 9
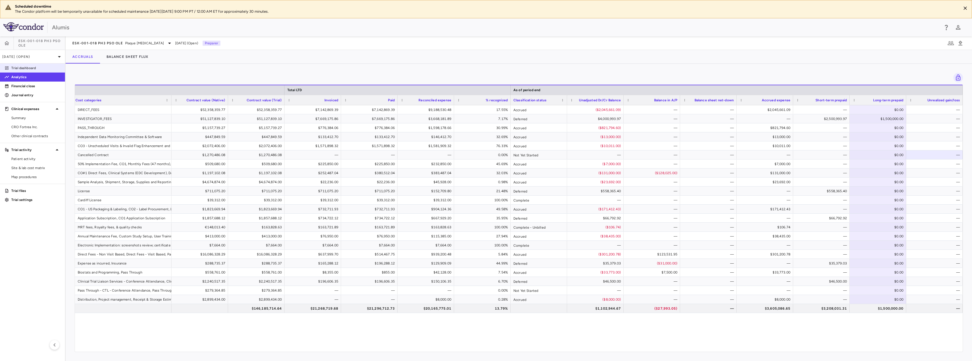
click at [25, 64] on link "Trial dashboard" at bounding box center [32, 68] width 65 height 8
